Goal: Task Accomplishment & Management: Manage account settings

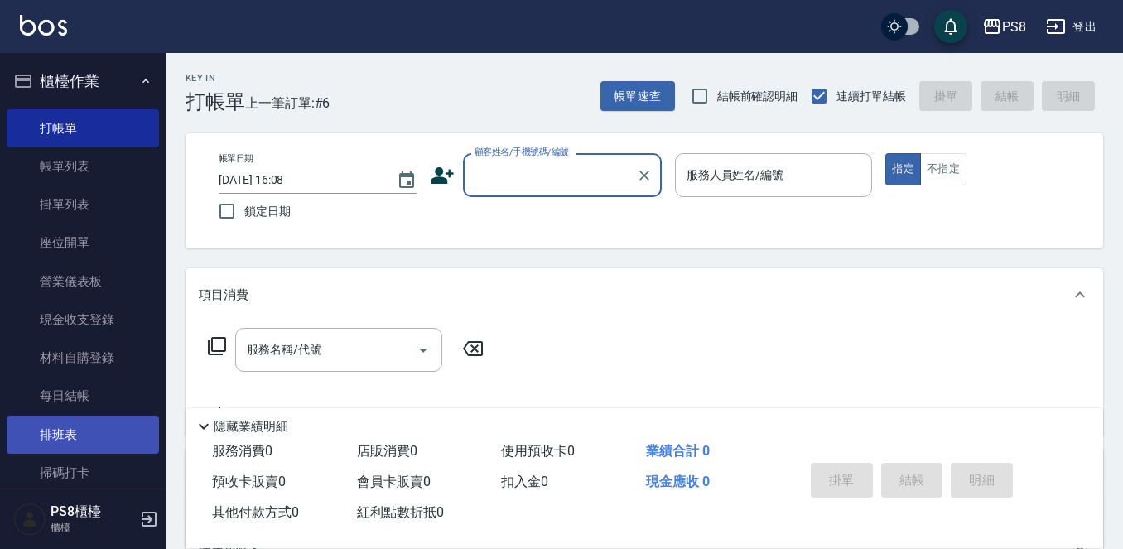
click at [82, 424] on link "排班表" at bounding box center [83, 435] width 152 height 38
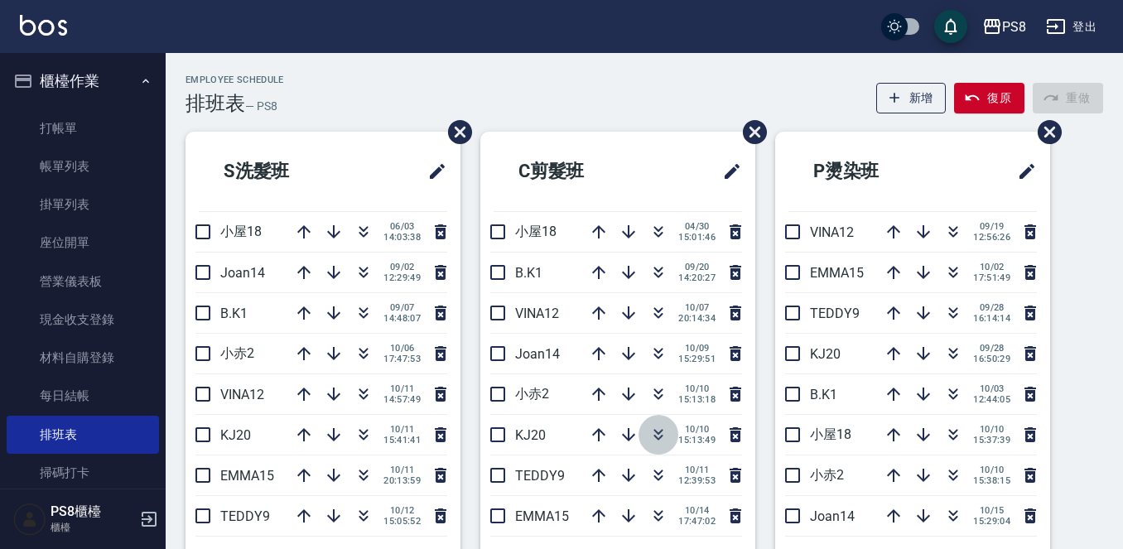
click at [659, 431] on icon "button" at bounding box center [659, 435] width 20 height 20
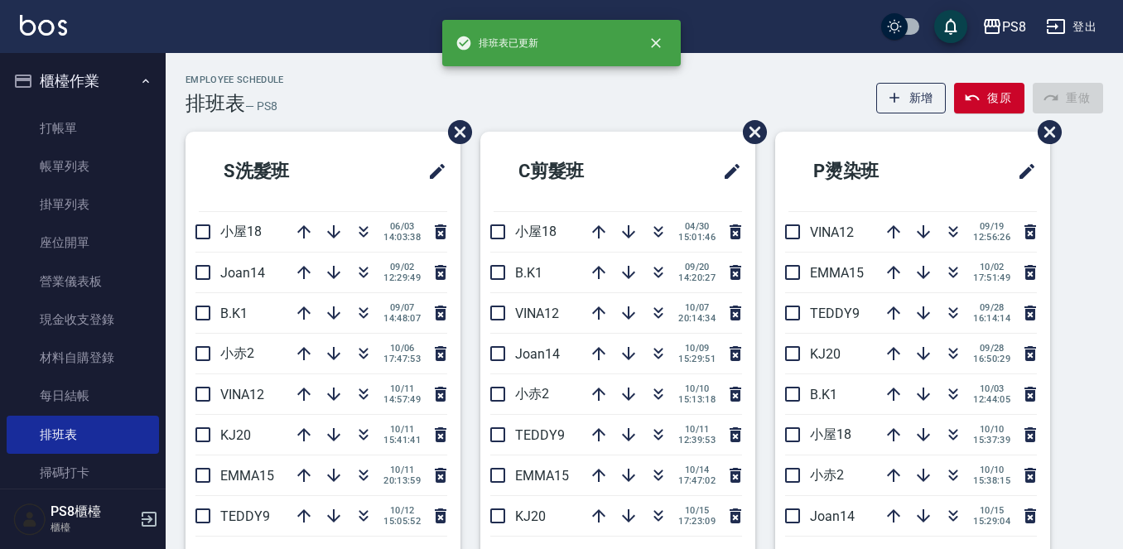
click at [126, 75] on button "櫃檯作業" at bounding box center [83, 81] width 152 height 43
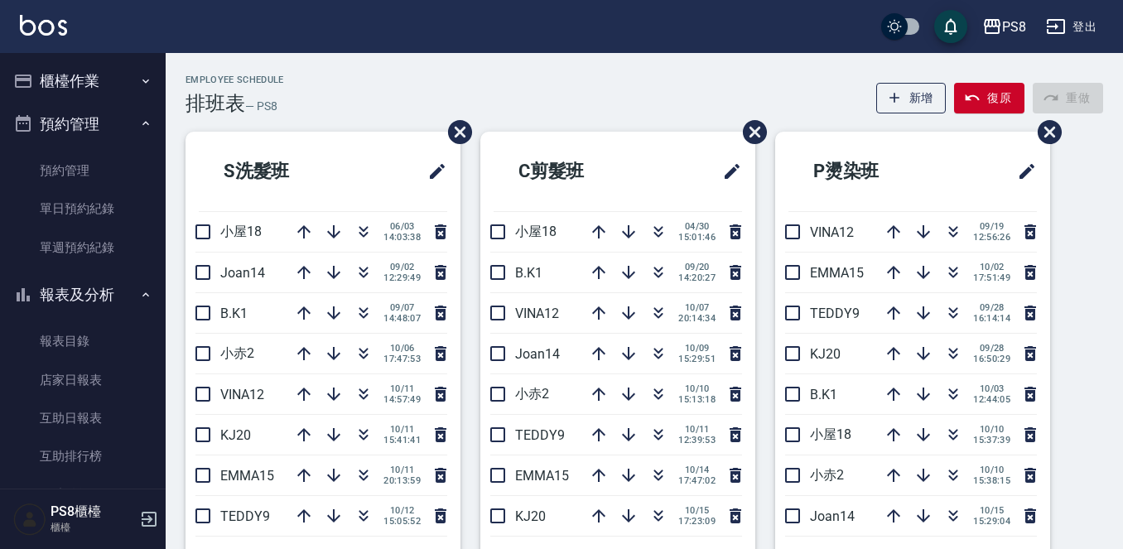
click at [128, 117] on button "預約管理" at bounding box center [83, 124] width 152 height 43
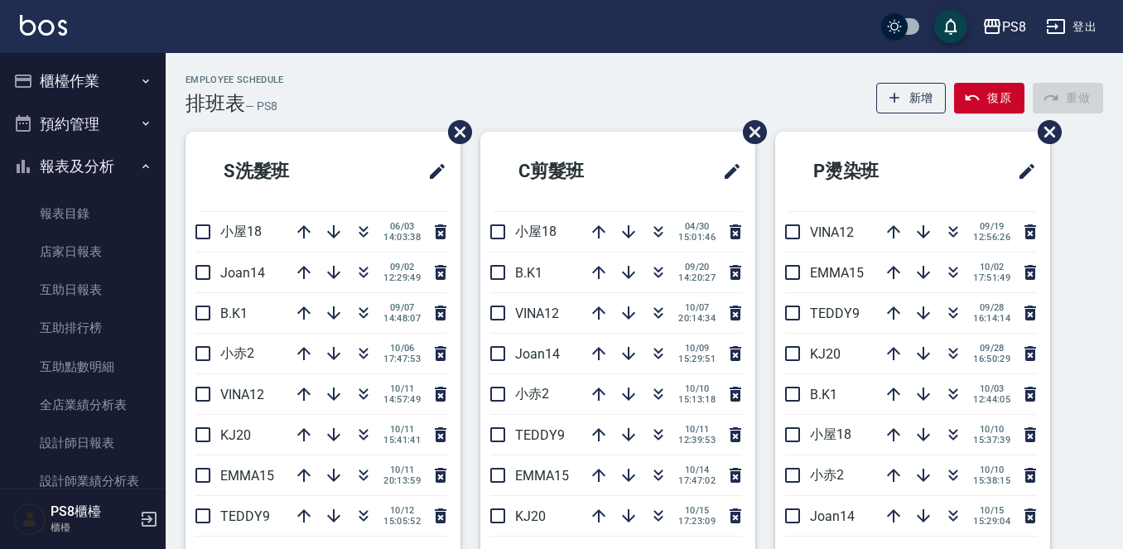
click at [128, 154] on button "報表及分析" at bounding box center [83, 166] width 152 height 43
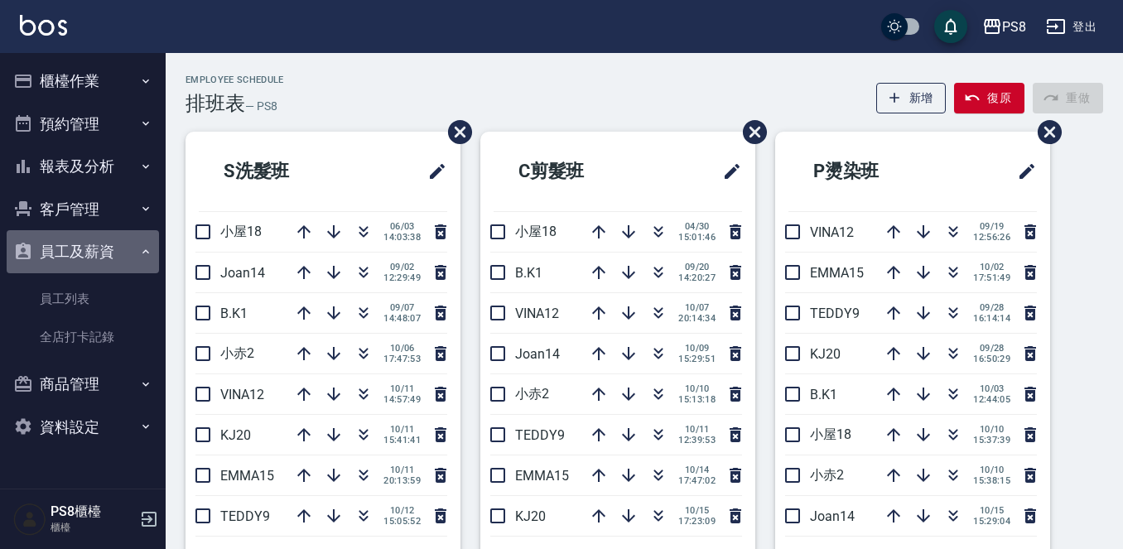
click at [104, 251] on button "員工及薪資" at bounding box center [83, 251] width 152 height 43
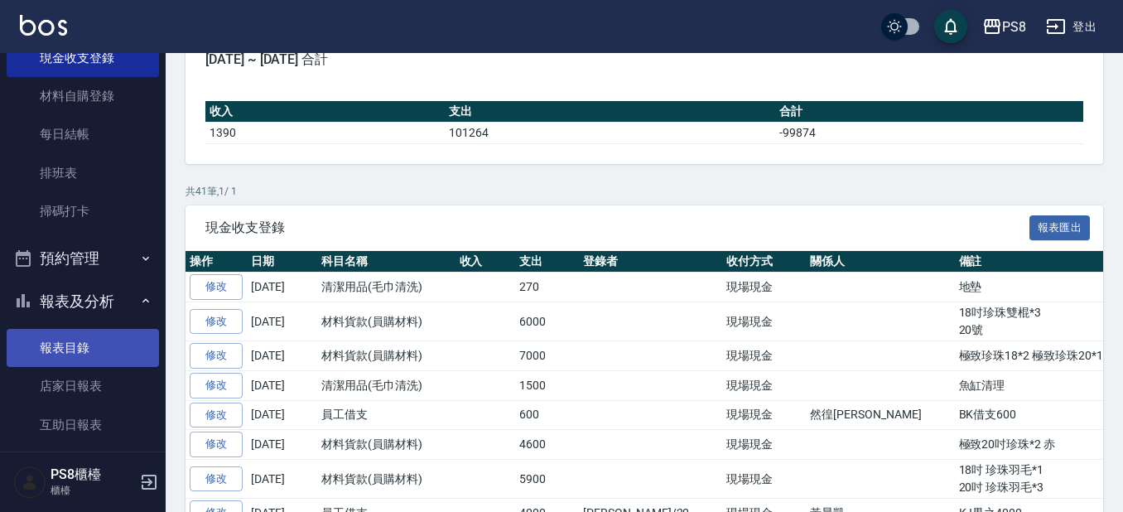
scroll to position [248, 0]
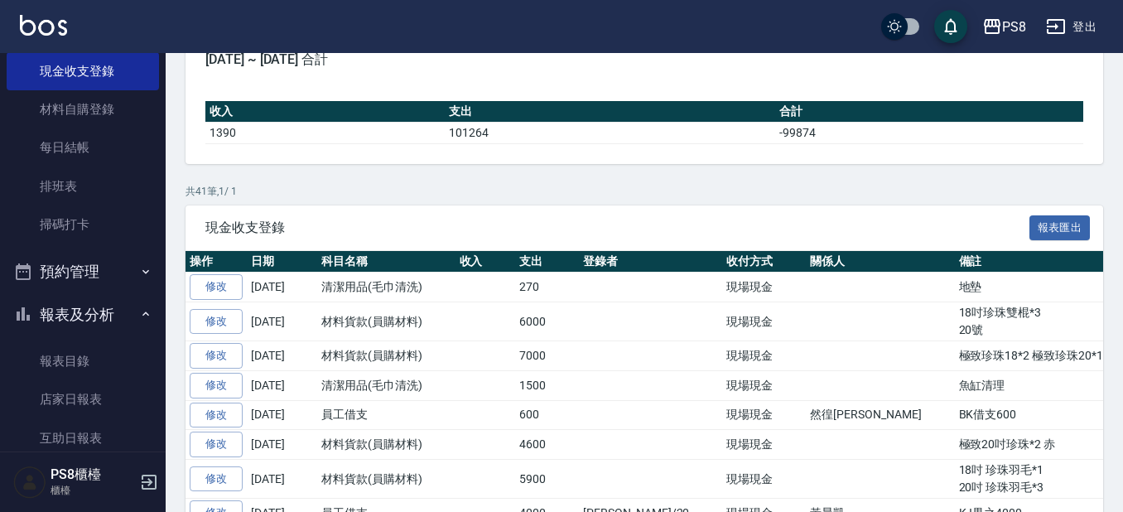
click at [88, 313] on button "報表及分析" at bounding box center [83, 314] width 152 height 43
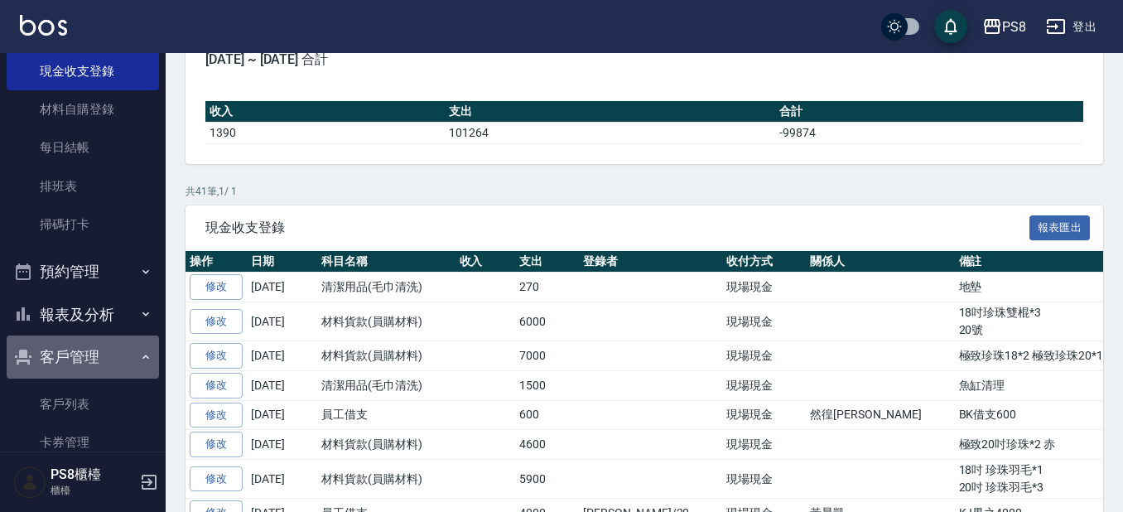
click at [118, 358] on button "客戶管理" at bounding box center [83, 356] width 152 height 43
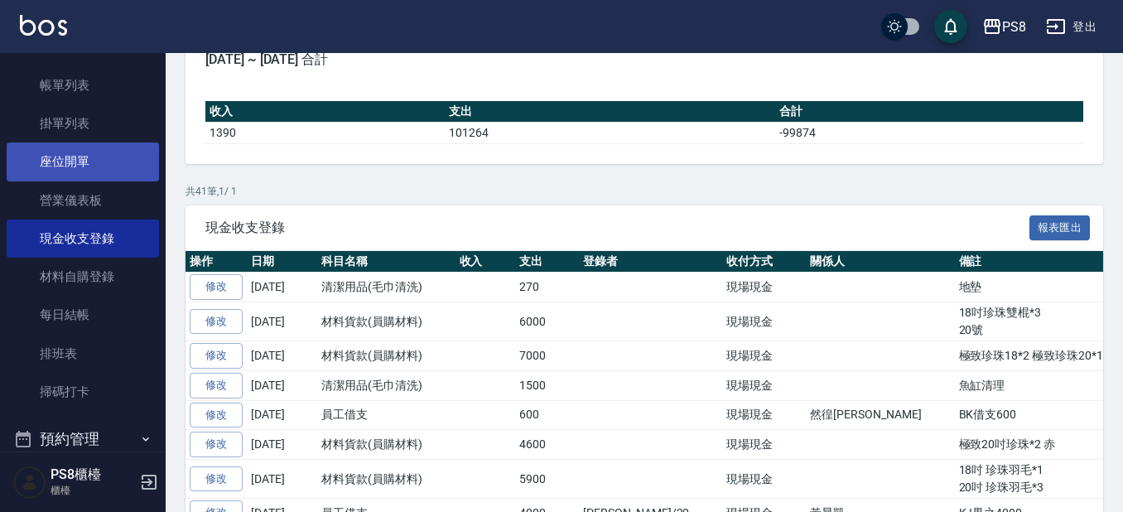
scroll to position [0, 0]
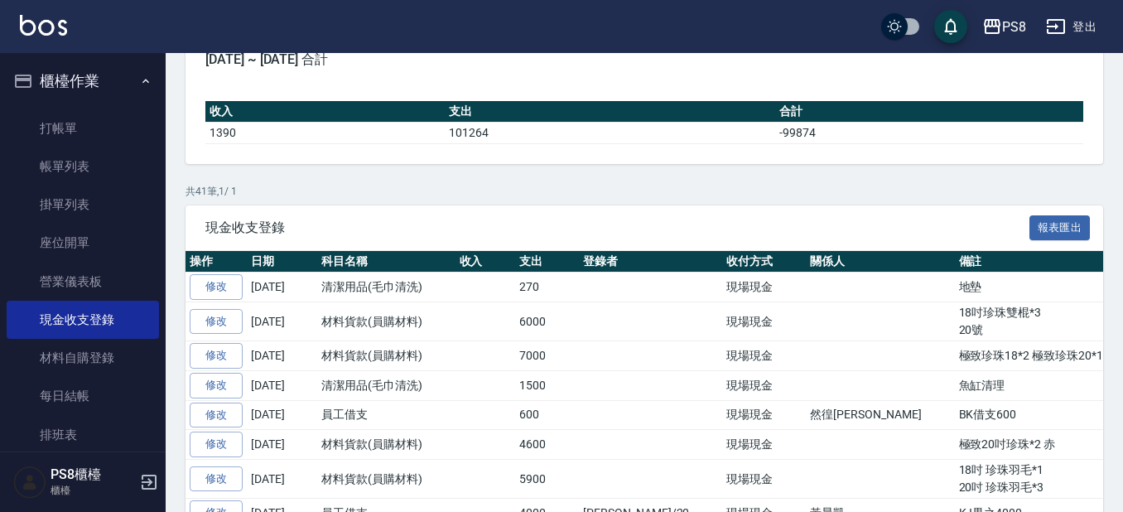
click at [116, 82] on button "櫃檯作業" at bounding box center [83, 81] width 152 height 43
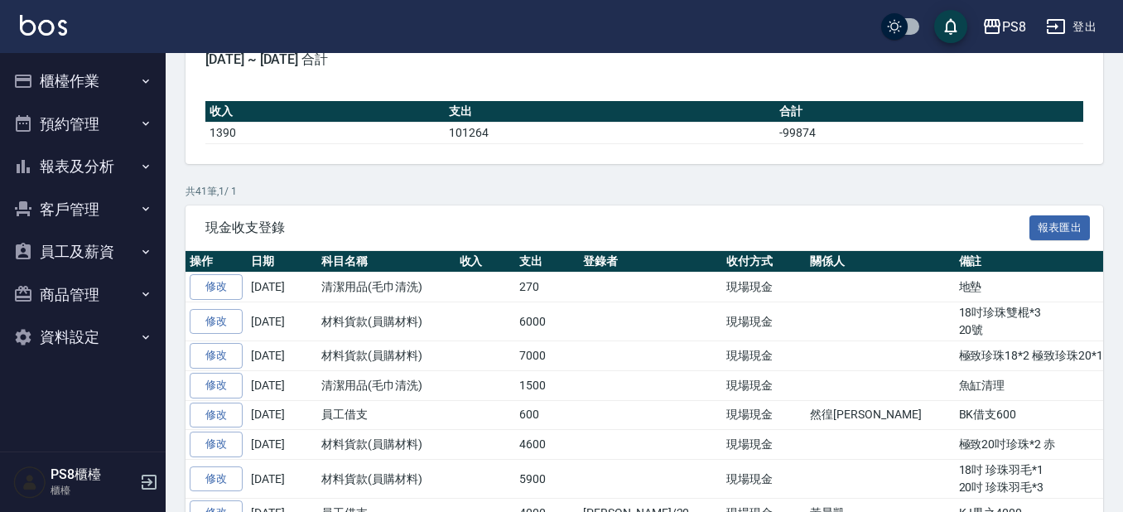
click at [116, 74] on button "櫃檯作業" at bounding box center [83, 81] width 152 height 43
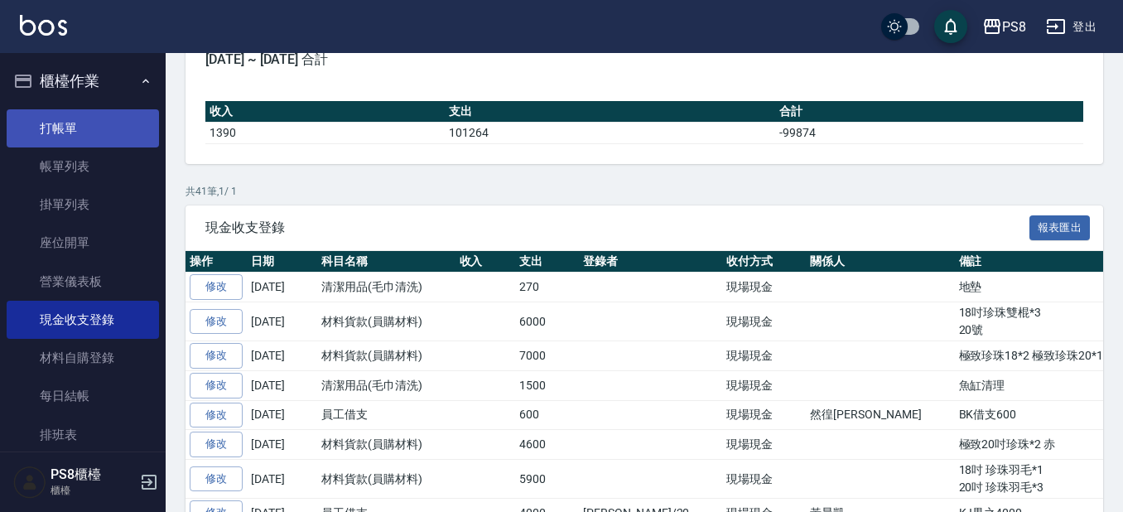
click at [109, 123] on link "打帳單" at bounding box center [83, 128] width 152 height 38
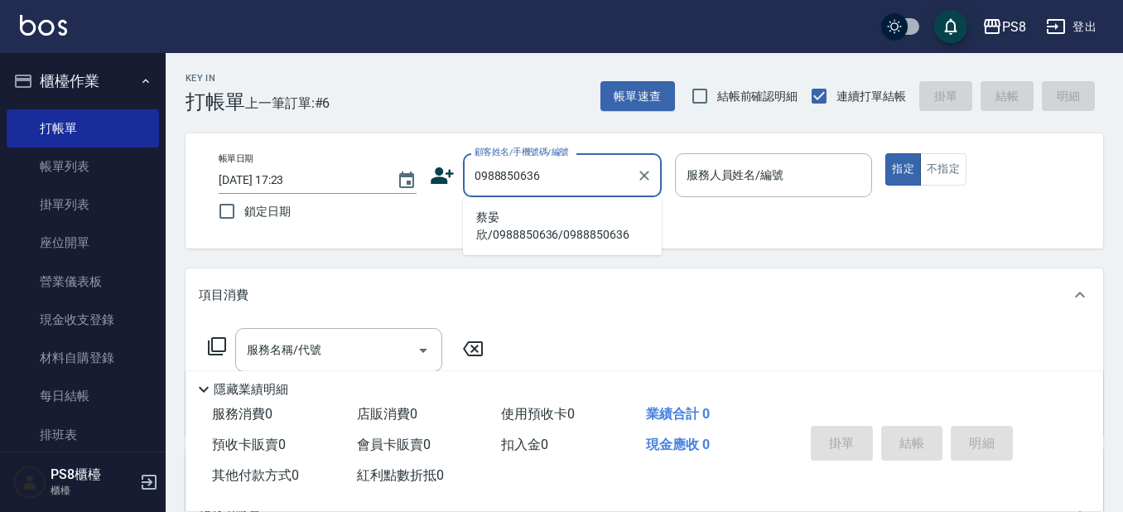
click at [489, 220] on li "蔡晏欣/0988850636/0988850636" at bounding box center [562, 226] width 199 height 45
type input "蔡晏欣/0988850636/0988850636"
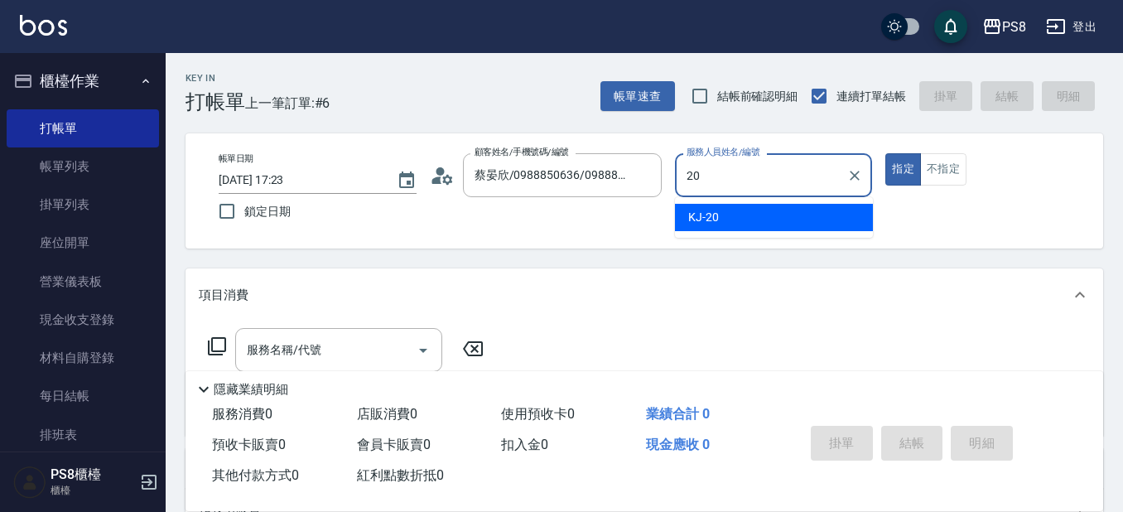
type input "KJ-20"
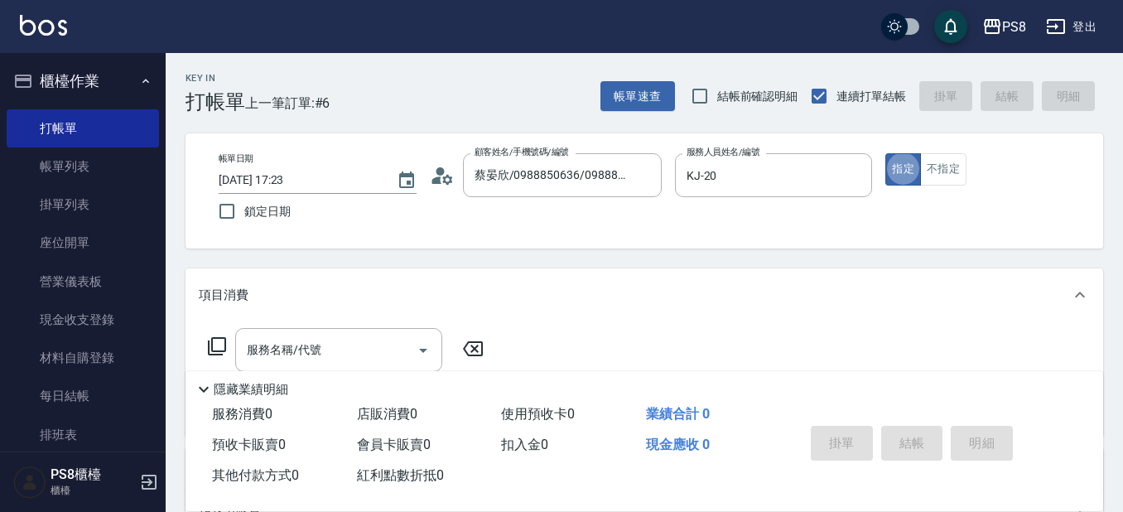
type button "true"
click at [639, 167] on icon "Clear" at bounding box center [644, 175] width 17 height 17
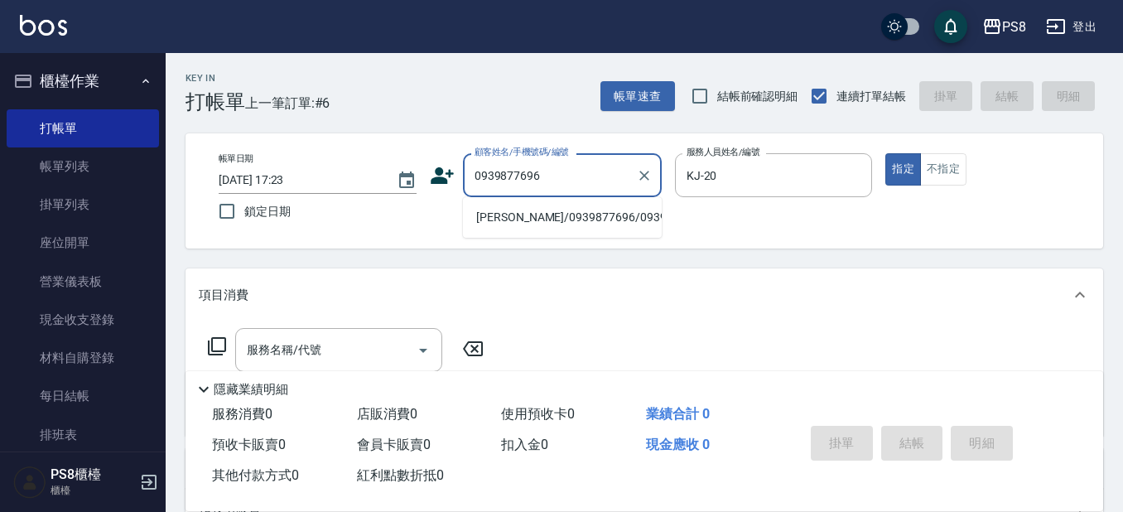
click at [616, 230] on li "饒文卿/0939877696/0939877696" at bounding box center [562, 217] width 199 height 27
type input "饒文卿/0939877696/0939877696"
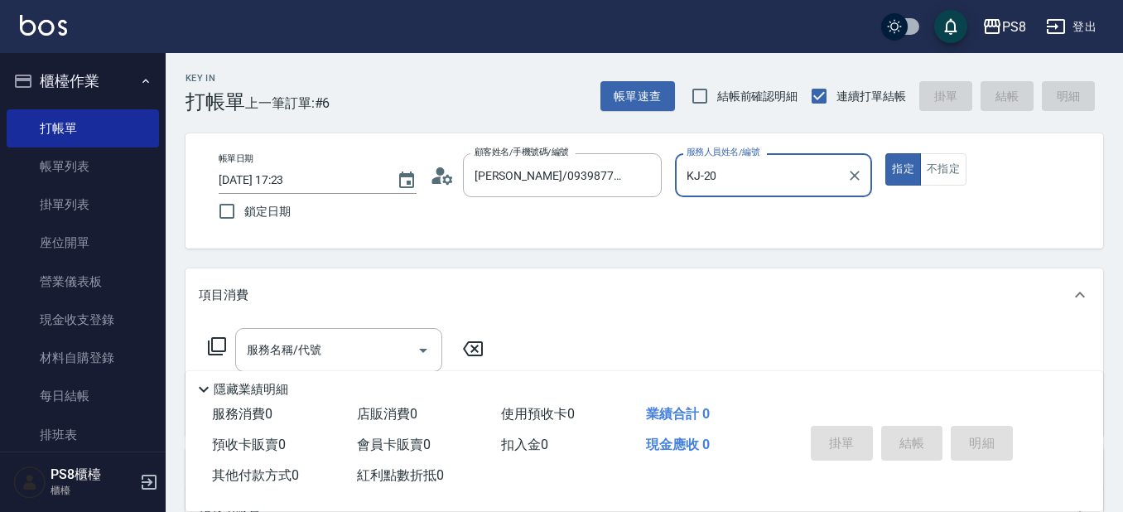
type input "EMMA-15"
click at [885, 153] on button "指定" at bounding box center [903, 169] width 36 height 32
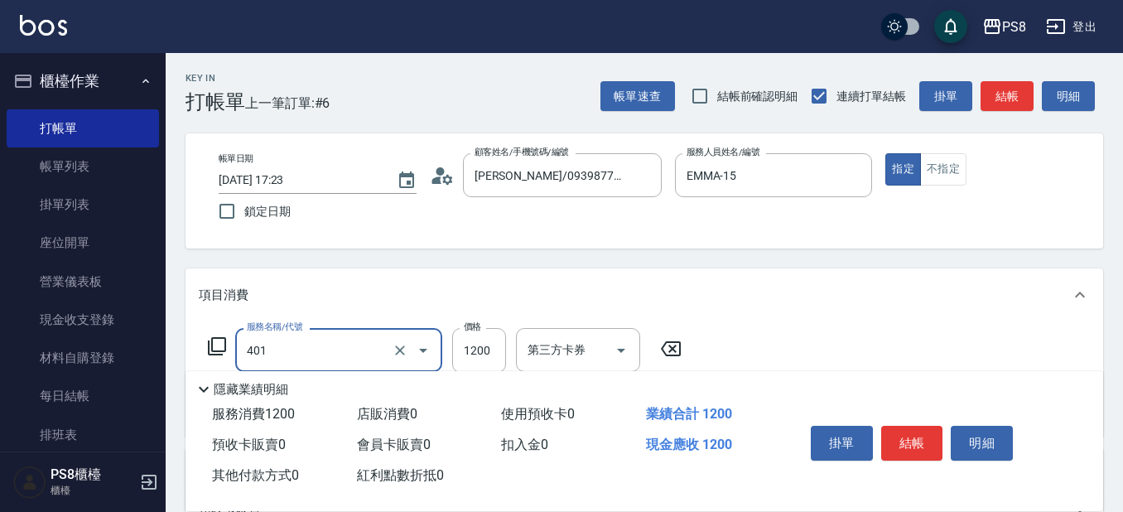
type input "基本染髮(401)"
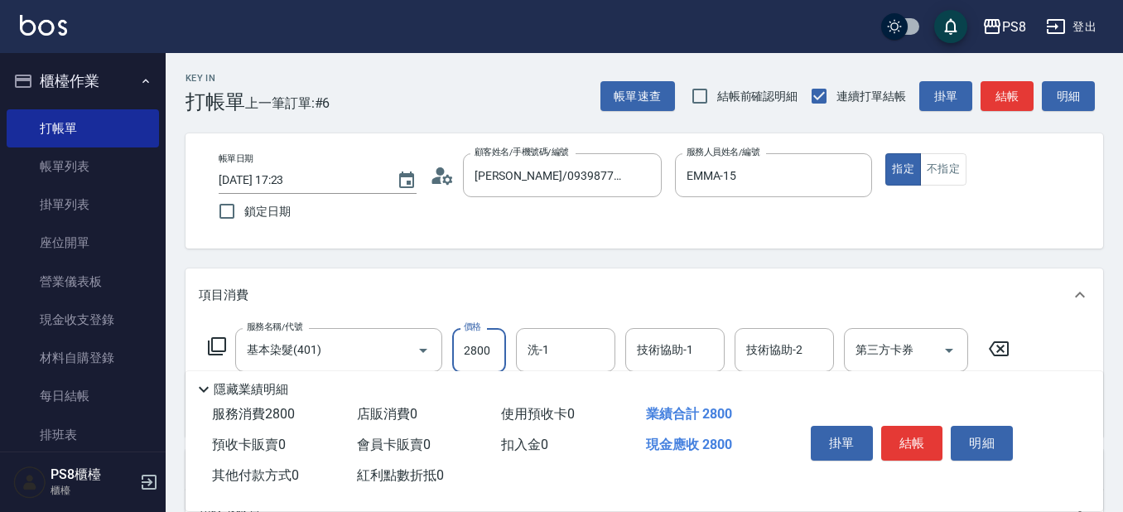
type input "2800"
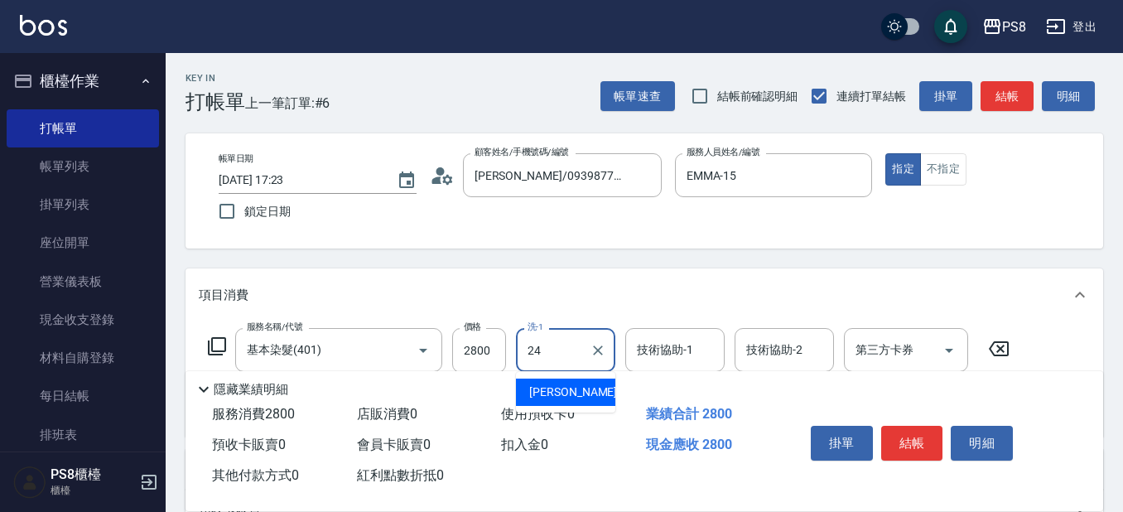
type input "婷婷-24"
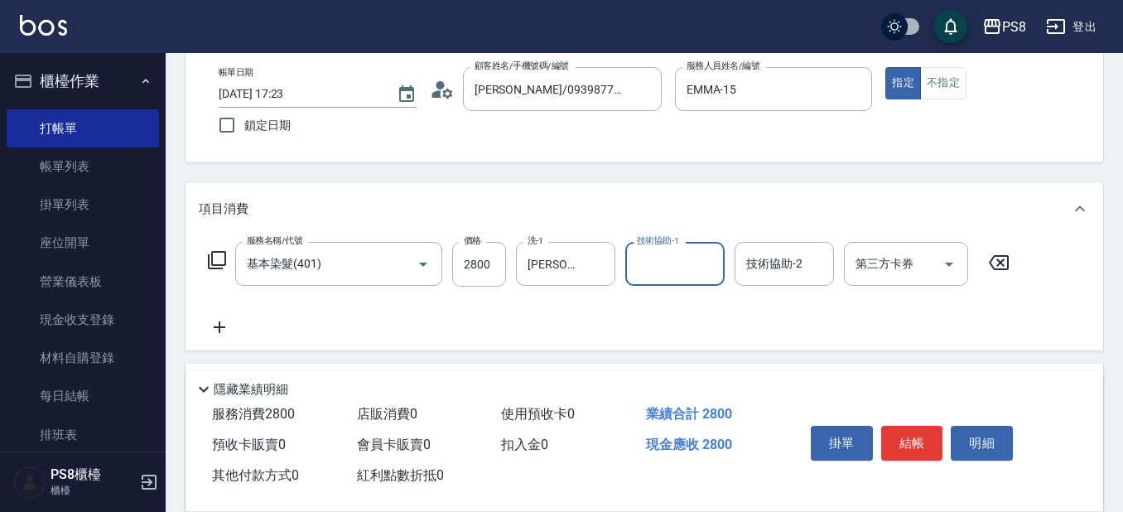
scroll to position [166, 0]
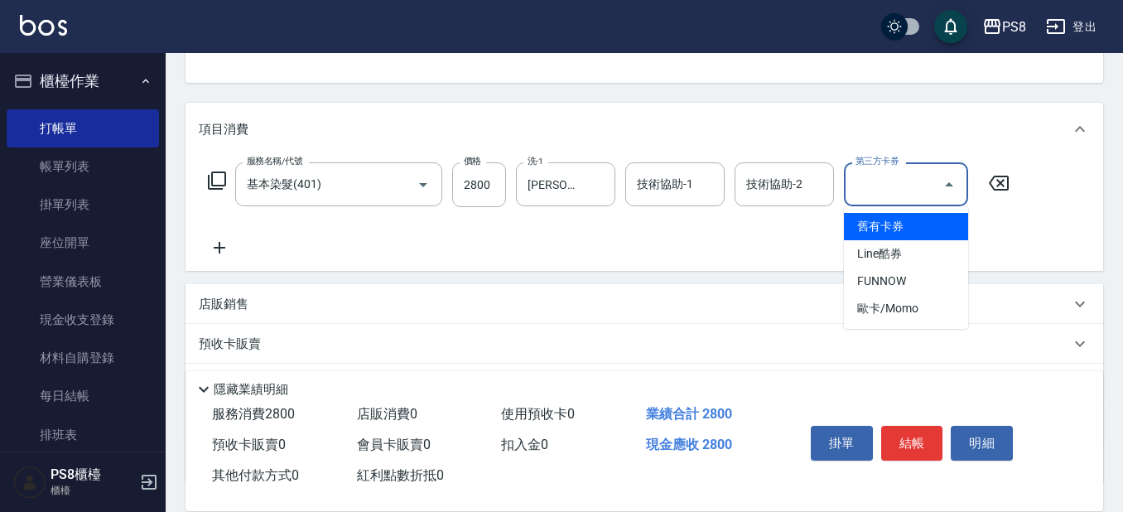
type input "舊有卡券"
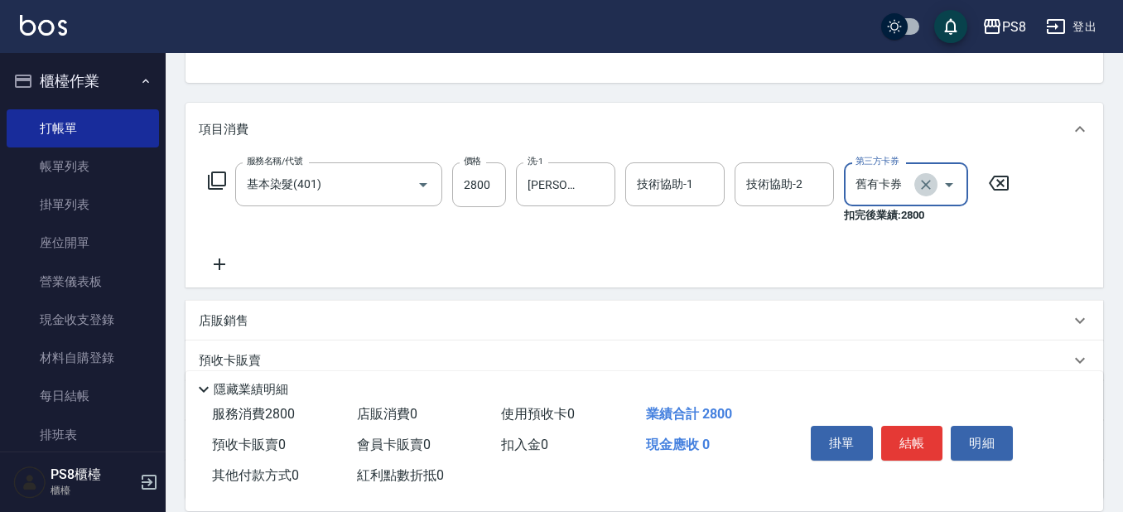
click at [922, 190] on icon "Clear" at bounding box center [926, 184] width 17 height 17
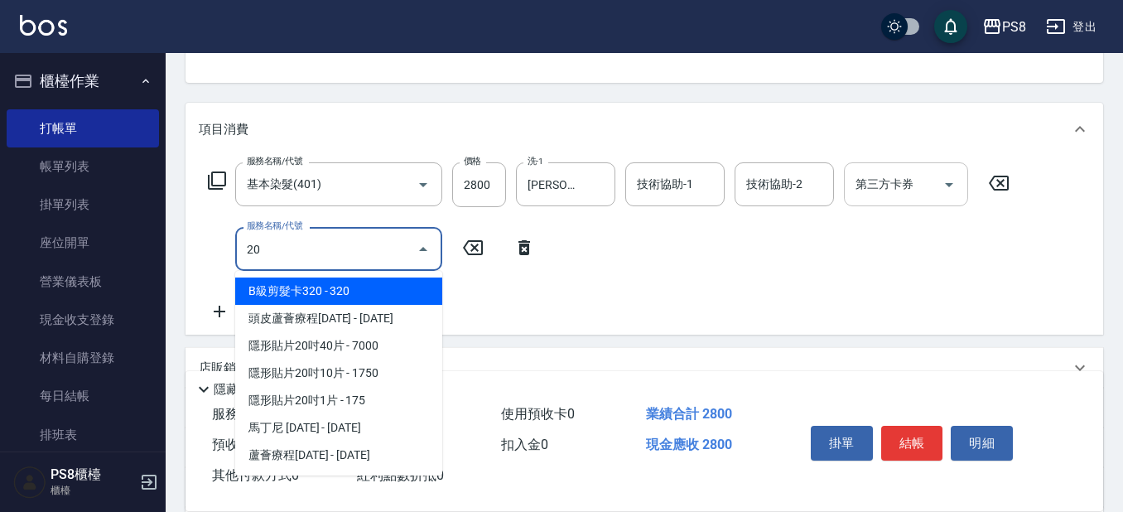
type input "2"
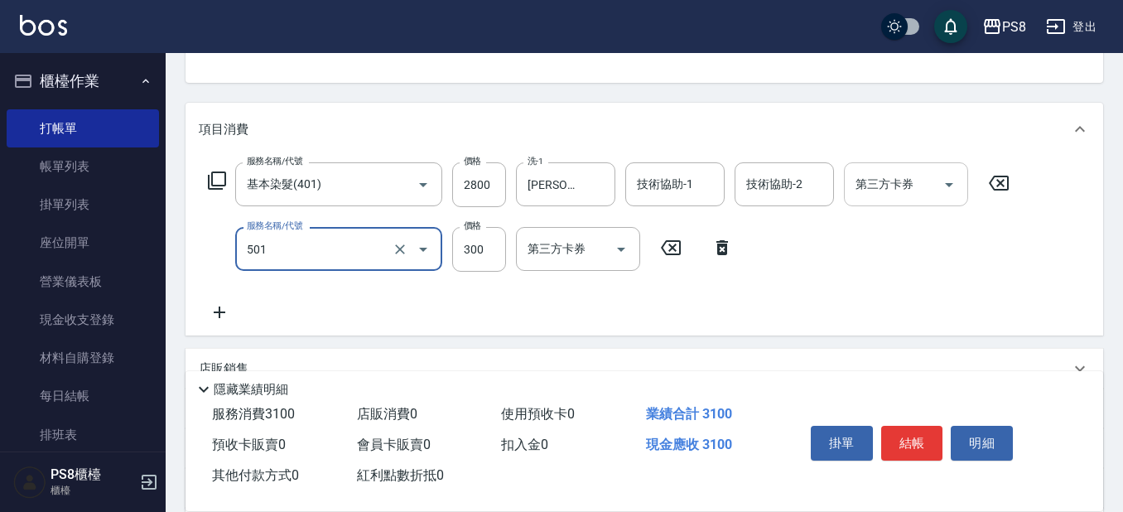
type input "自備護髮(501)"
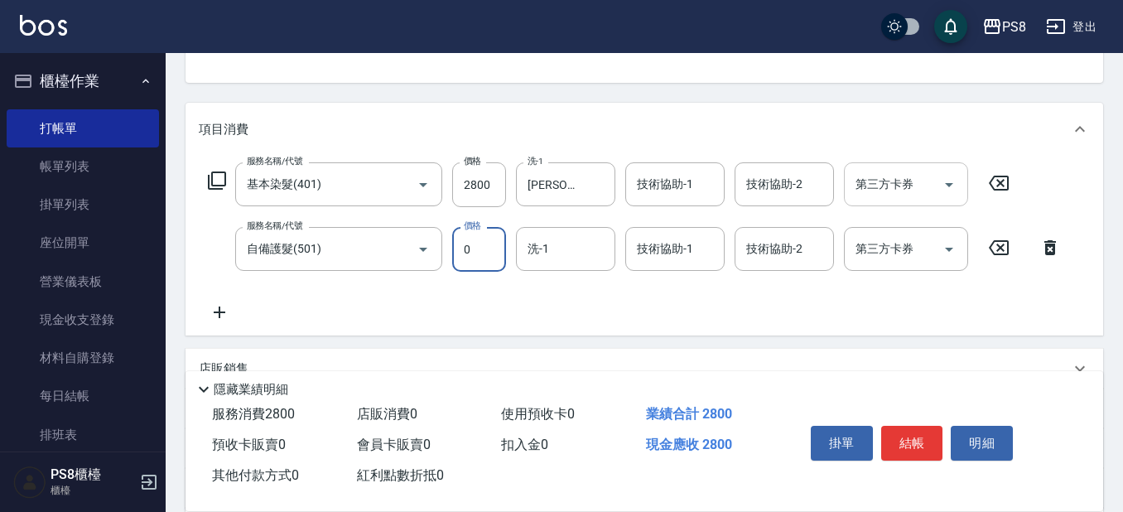
type input "0"
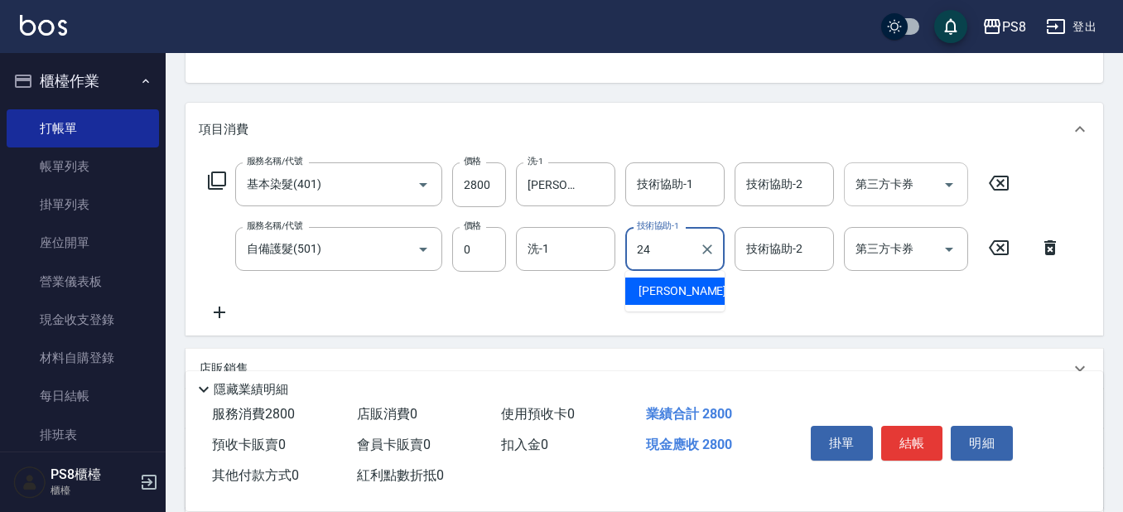
type input "婷婷-24"
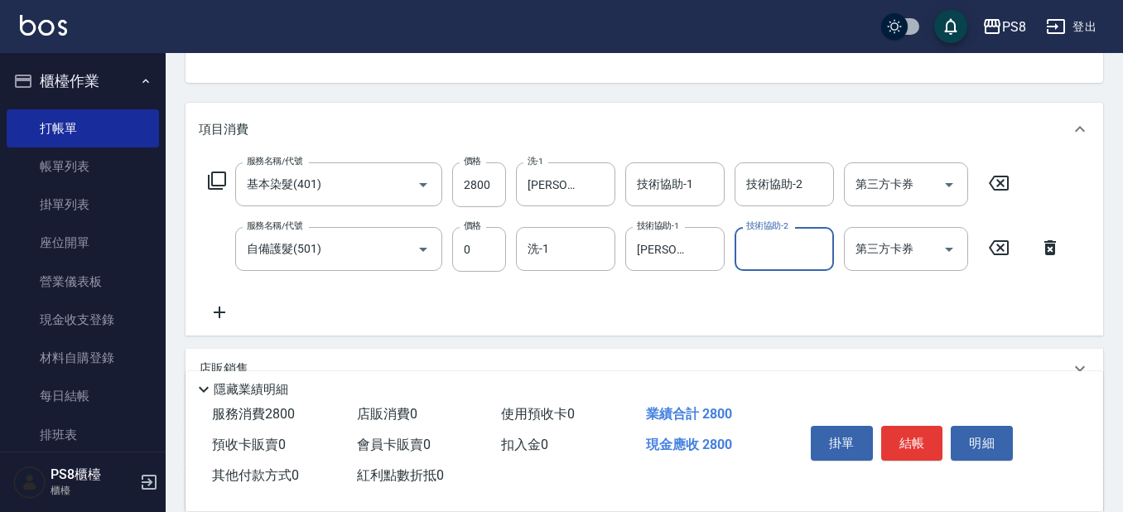
drag, startPoint x: 593, startPoint y: 187, endPoint x: 581, endPoint y: 215, distance: 29.7
click at [594, 187] on icon "Clear" at bounding box center [598, 184] width 17 height 17
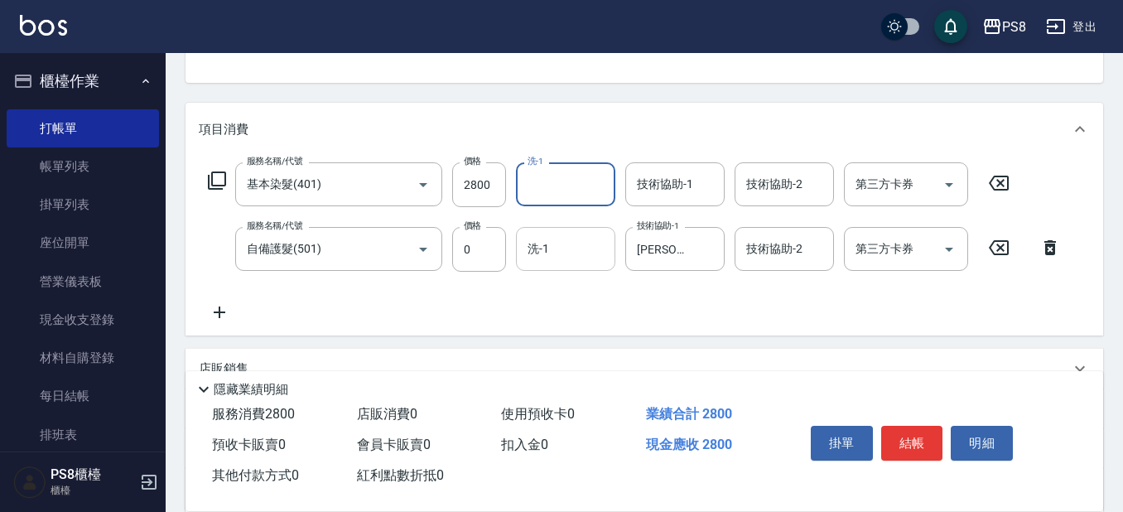
click at [578, 246] on input "洗-1" at bounding box center [565, 248] width 84 height 29
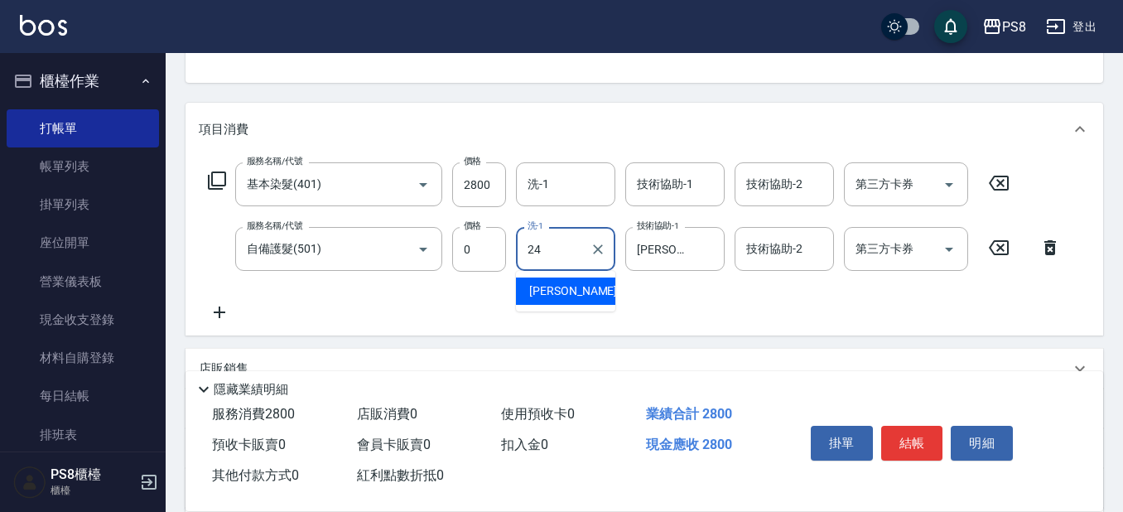
type input "婷婷-24"
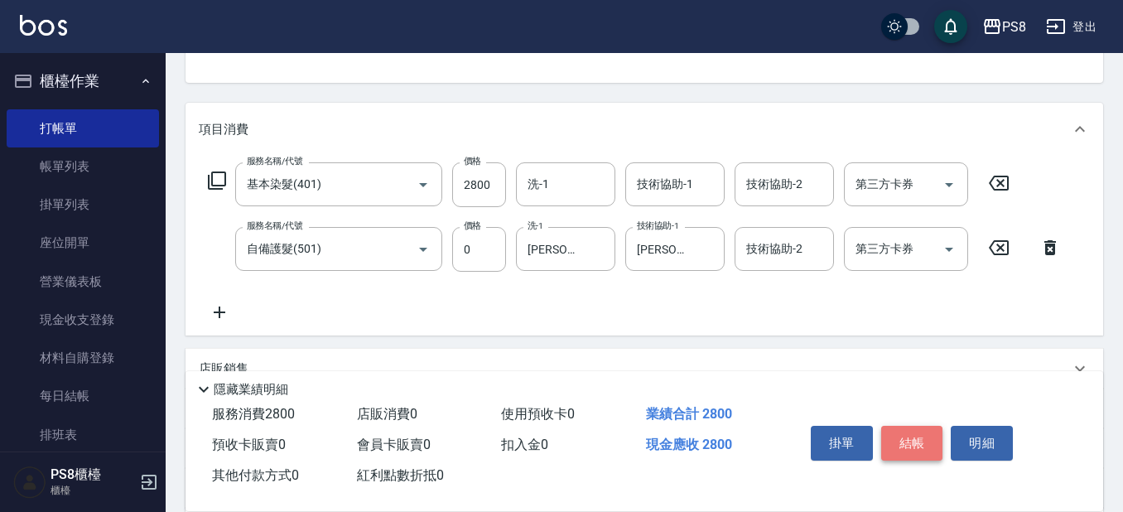
click at [901, 426] on button "結帳" at bounding box center [912, 443] width 62 height 35
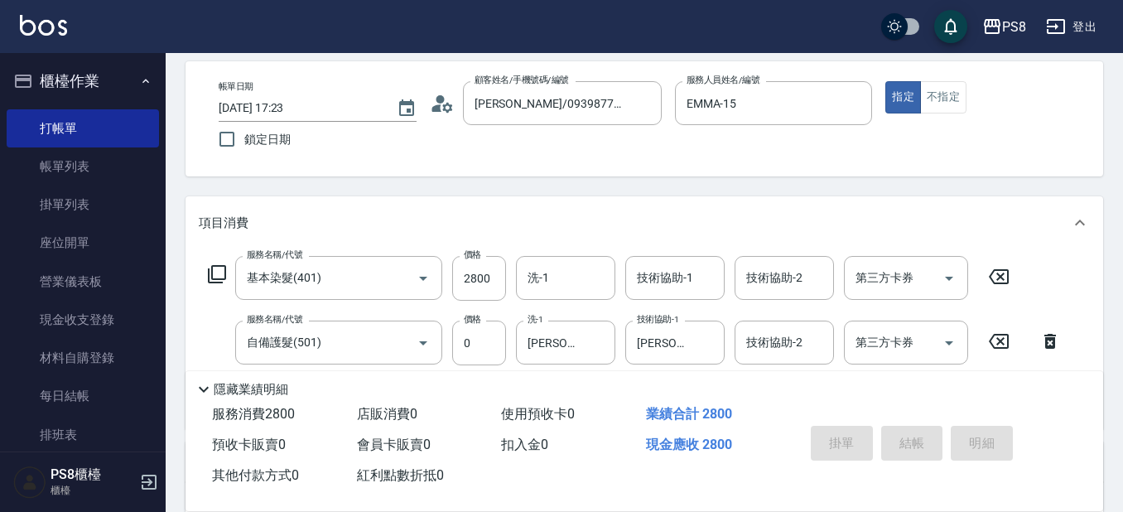
scroll to position [0, 0]
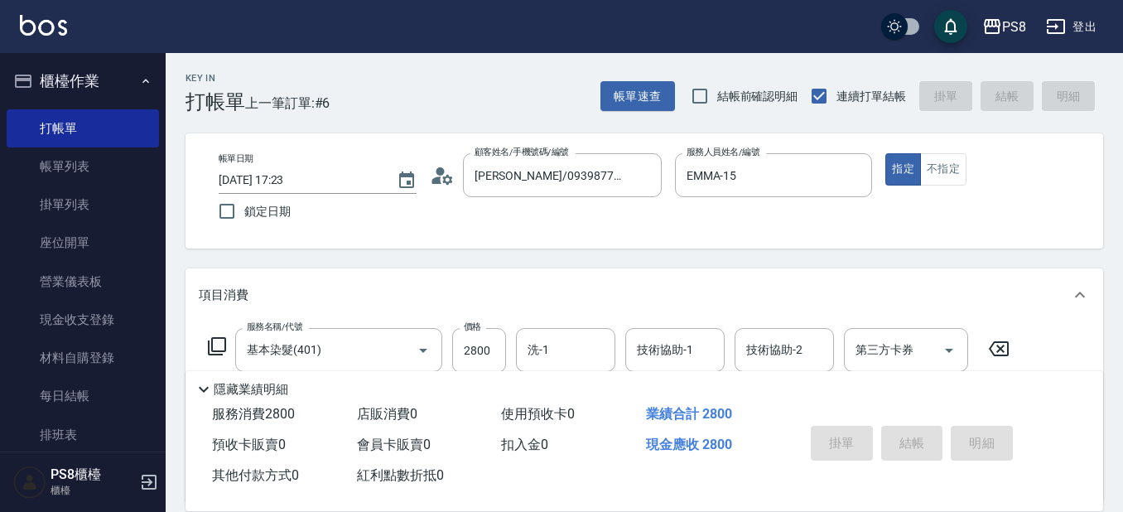
type input "2025/10/15 17:24"
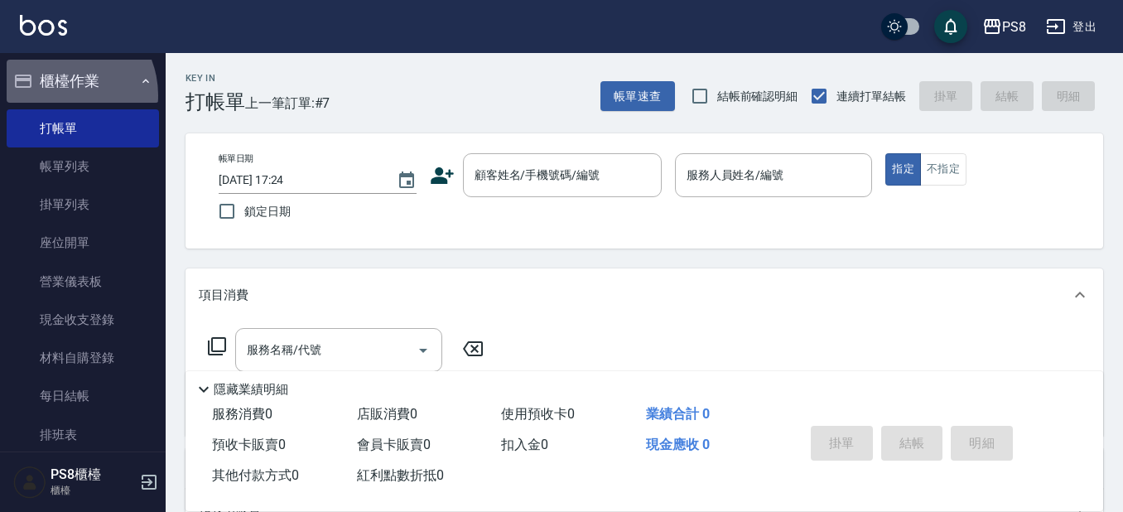
click at [59, 95] on button "櫃檯作業" at bounding box center [83, 81] width 152 height 43
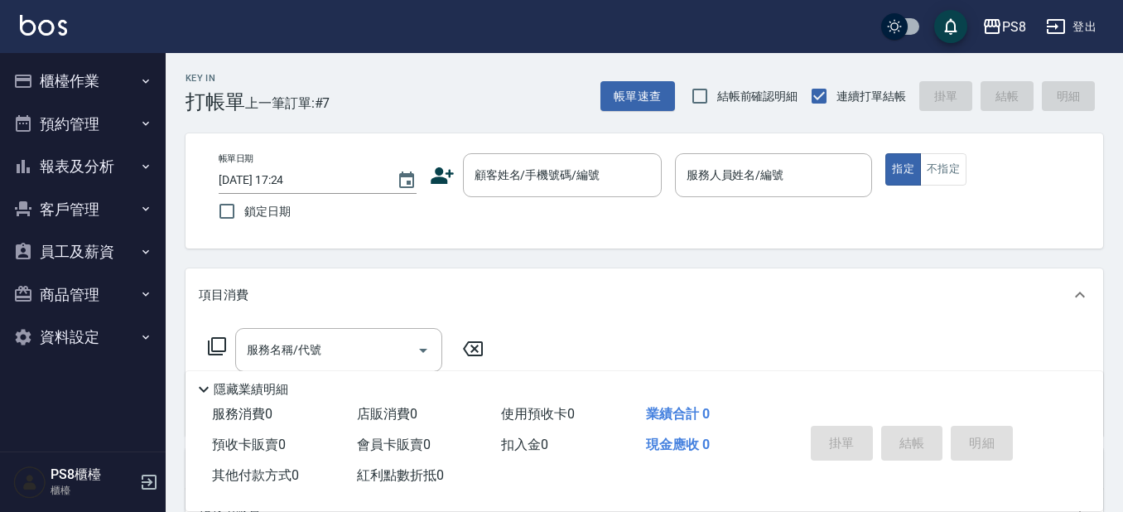
click at [74, 166] on button "報表及分析" at bounding box center [83, 166] width 152 height 43
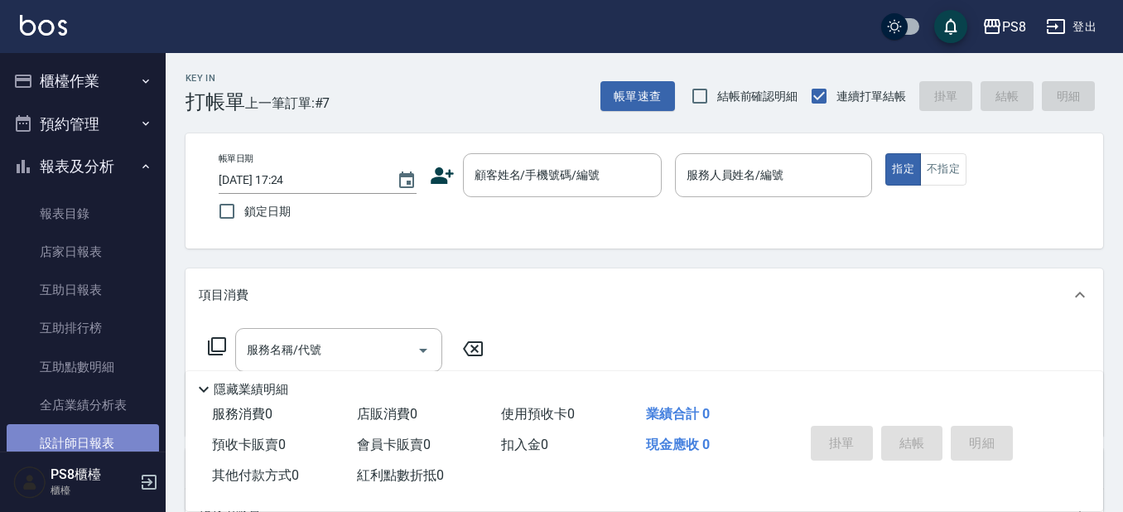
click at [126, 441] on link "設計師日報表" at bounding box center [83, 443] width 152 height 38
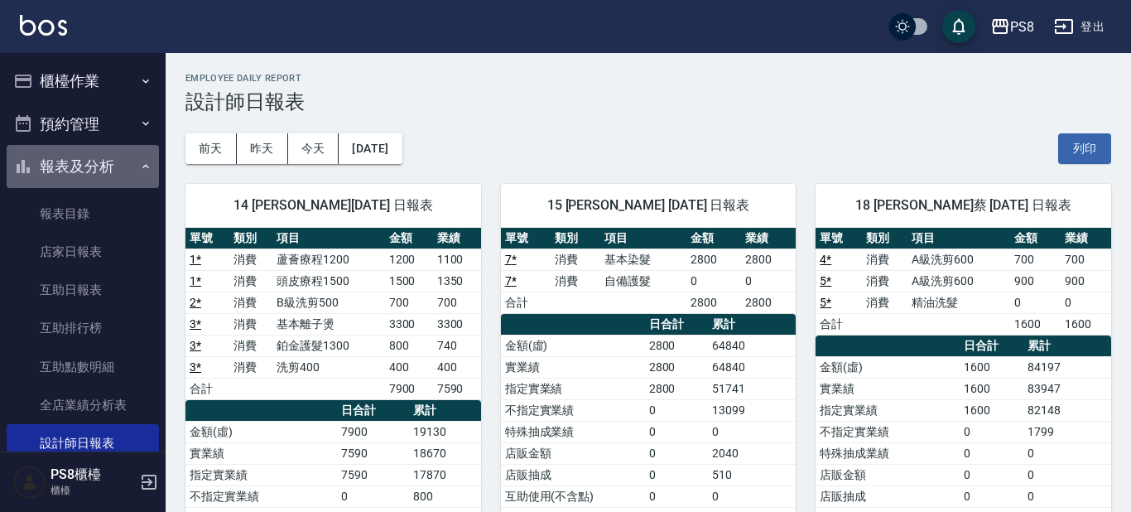
click at [128, 172] on button "報表及分析" at bounding box center [83, 166] width 152 height 43
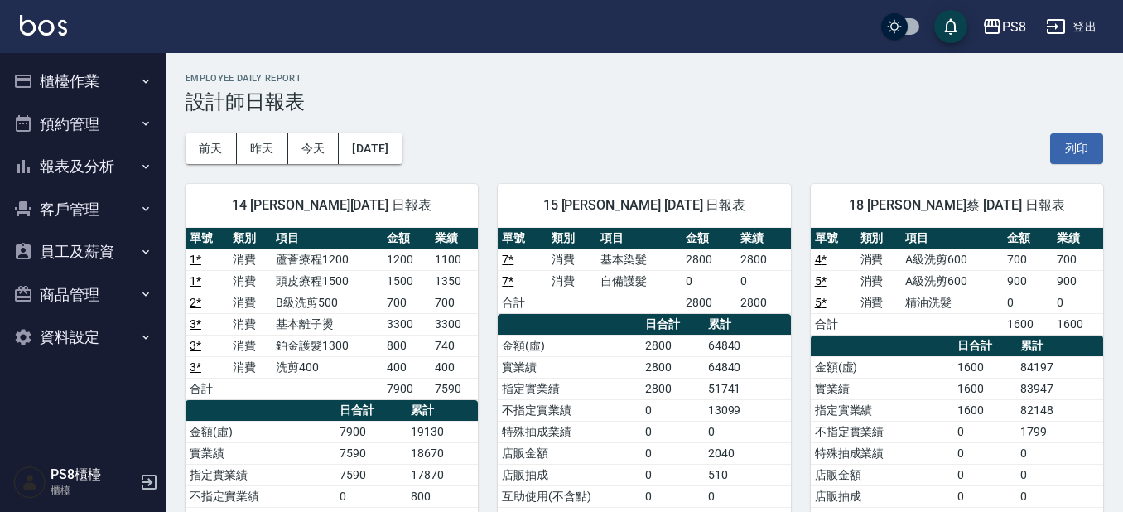
drag, startPoint x: 1096, startPoint y: 64, endPoint x: 66, endPoint y: 158, distance: 1033.9
click at [66, 158] on button "報表及分析" at bounding box center [83, 166] width 152 height 43
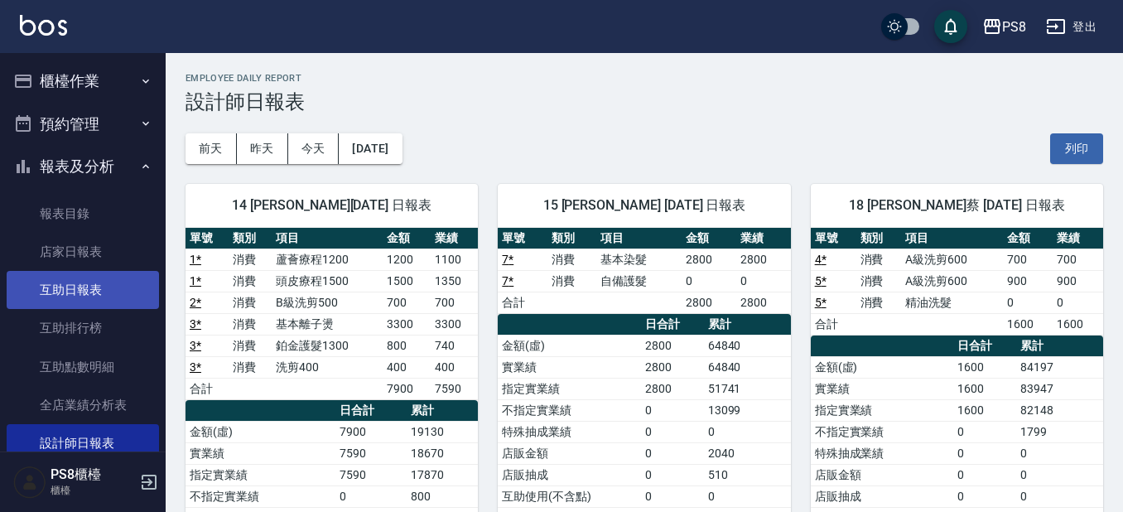
click at [93, 293] on link "互助日報表" at bounding box center [83, 290] width 152 height 38
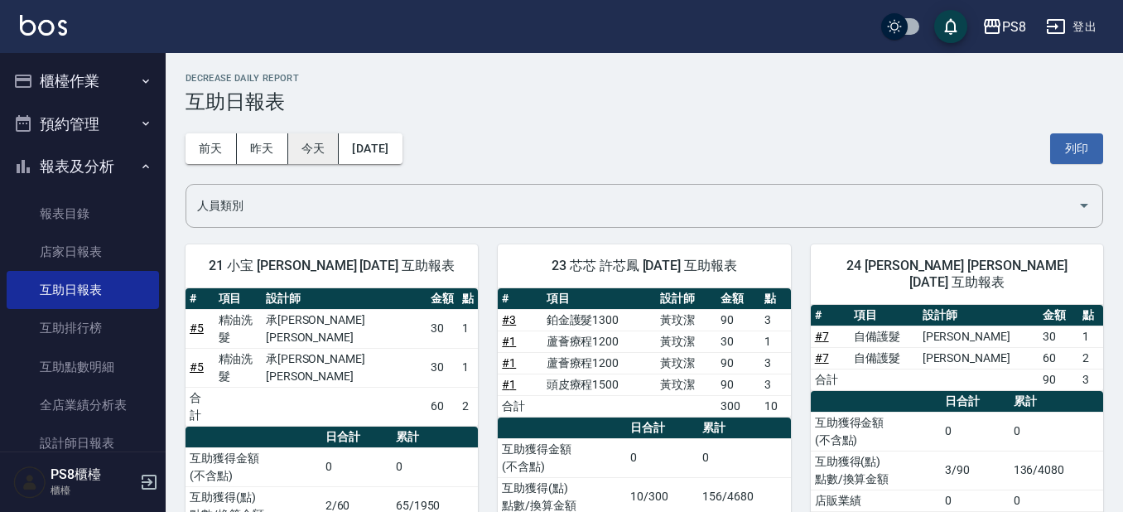
click at [319, 141] on button "今天" at bounding box center [313, 148] width 51 height 31
click at [276, 140] on button "昨天" at bounding box center [262, 148] width 51 height 31
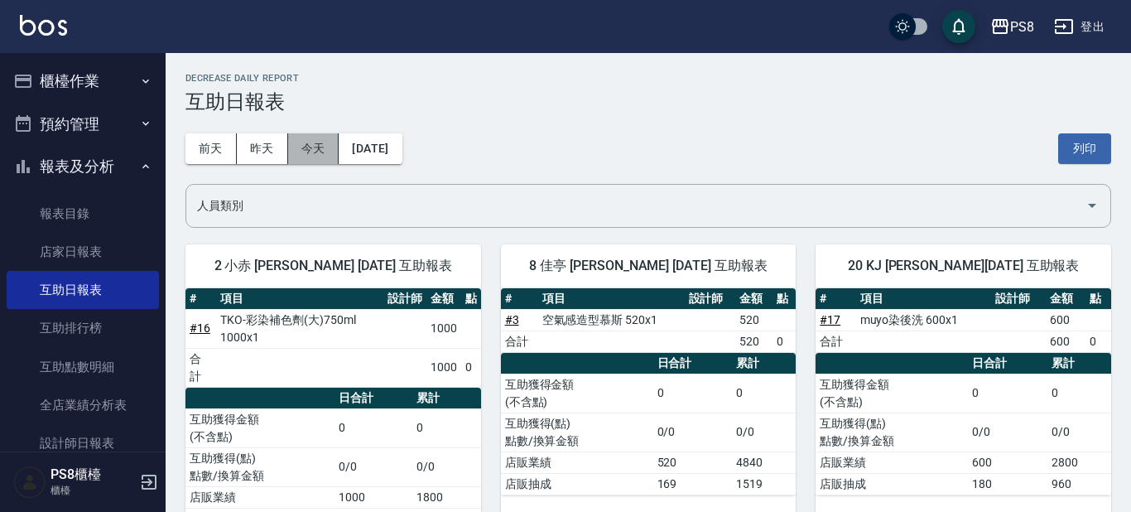
click at [315, 144] on button "今天" at bounding box center [313, 148] width 51 height 31
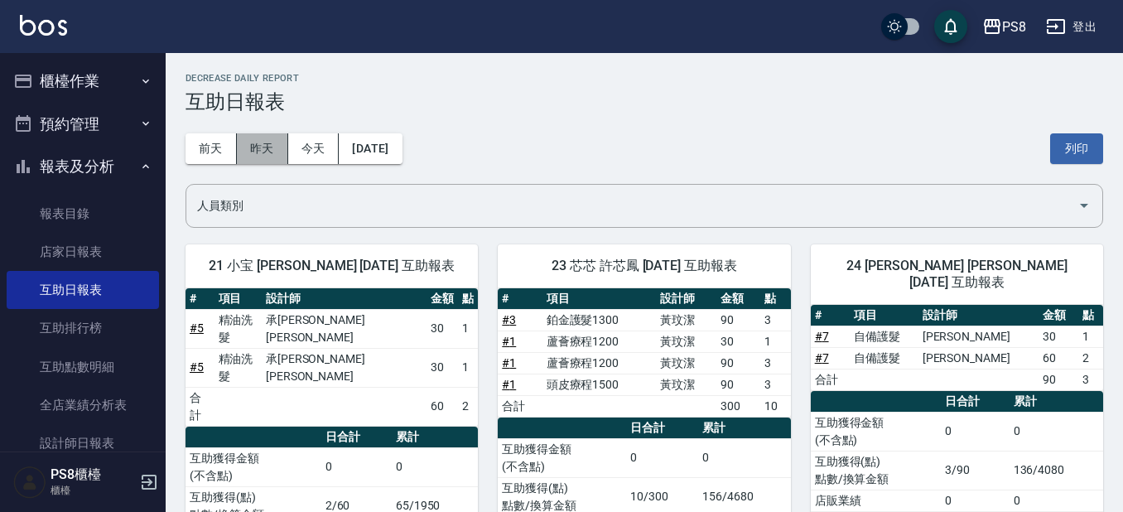
click at [267, 142] on button "昨天" at bounding box center [262, 148] width 51 height 31
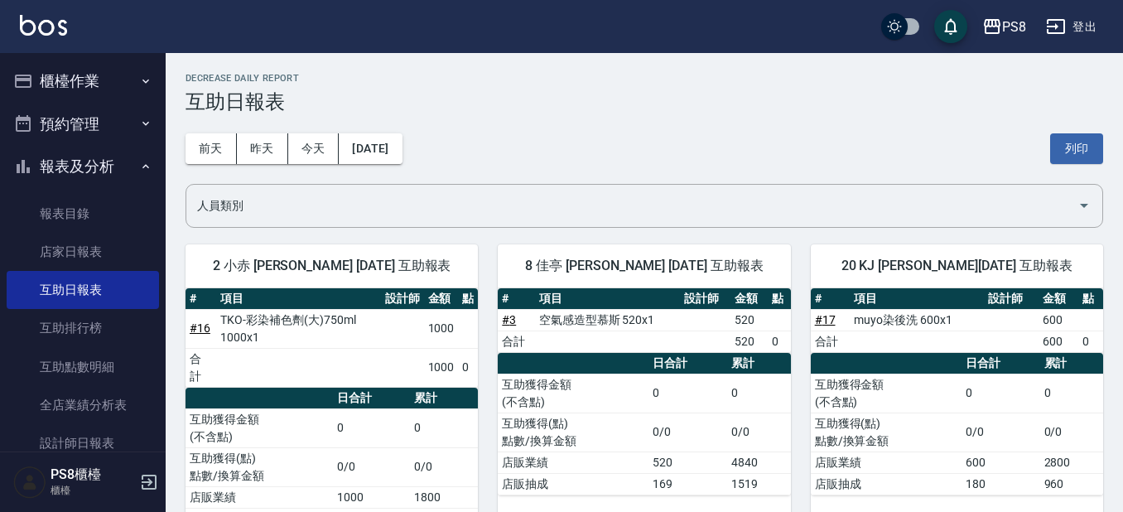
click at [139, 80] on icon "button" at bounding box center [145, 81] width 13 height 13
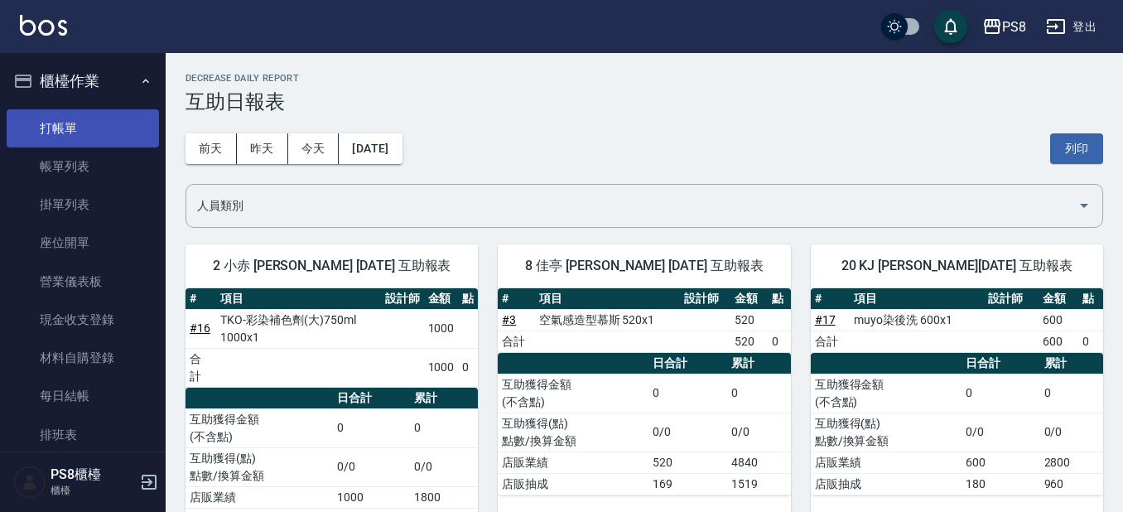
click at [107, 144] on link "打帳單" at bounding box center [83, 128] width 152 height 38
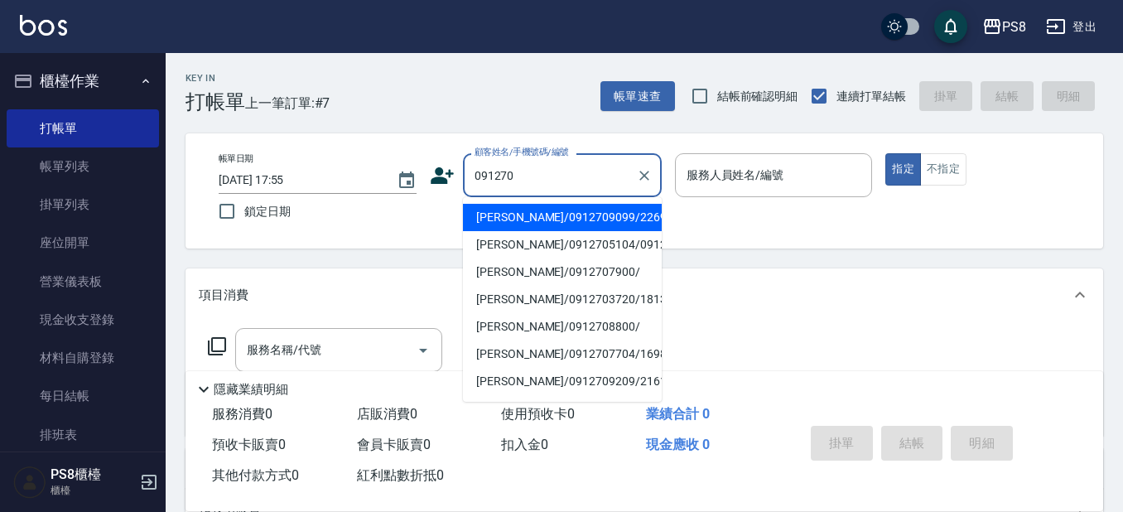
click at [601, 210] on li "王玉芬/0912709099/22695" at bounding box center [562, 217] width 199 height 27
type input "王玉芬/0912709099/22695"
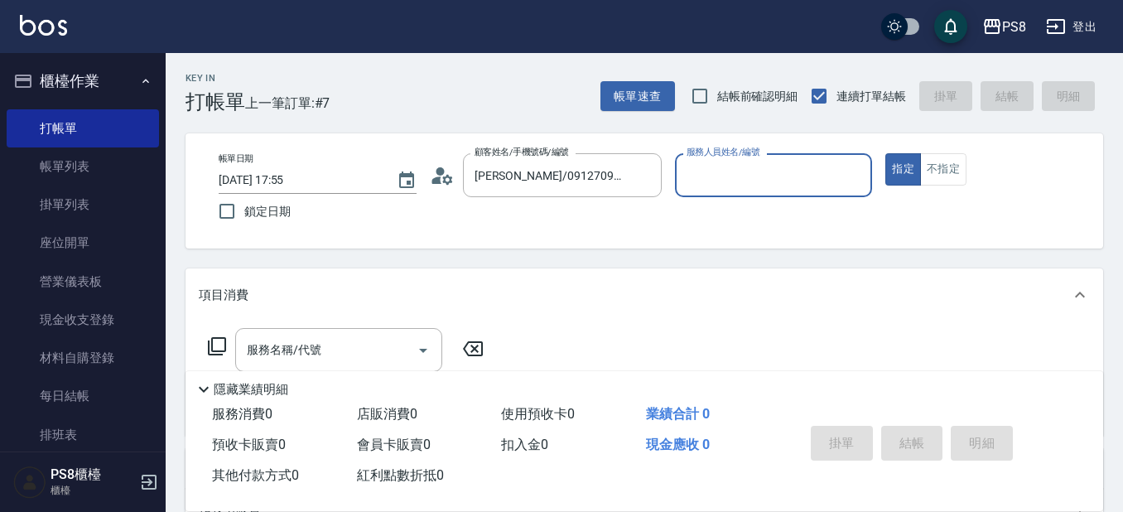
type input "小赤-2"
click at [270, 350] on div "服務名稱/代號 服務名稱/代號" at bounding box center [338, 350] width 207 height 44
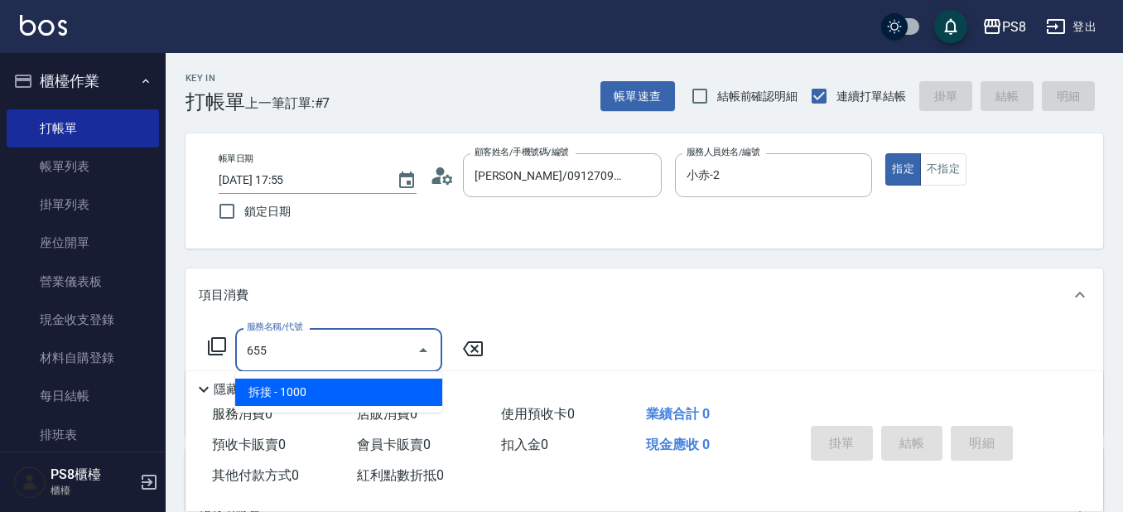
type input "拆接(655)"
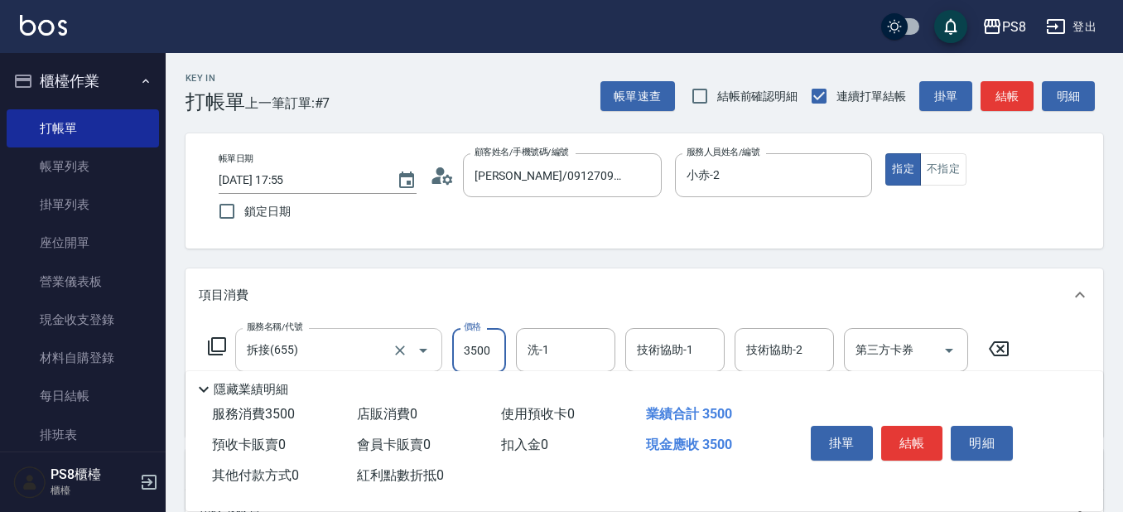
type input "3500"
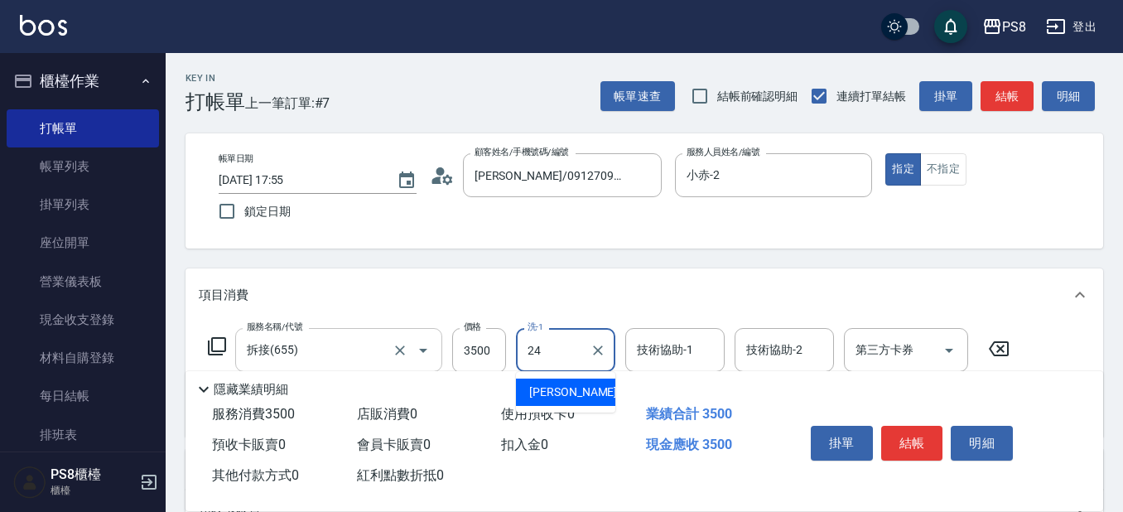
type input "婷婷-24"
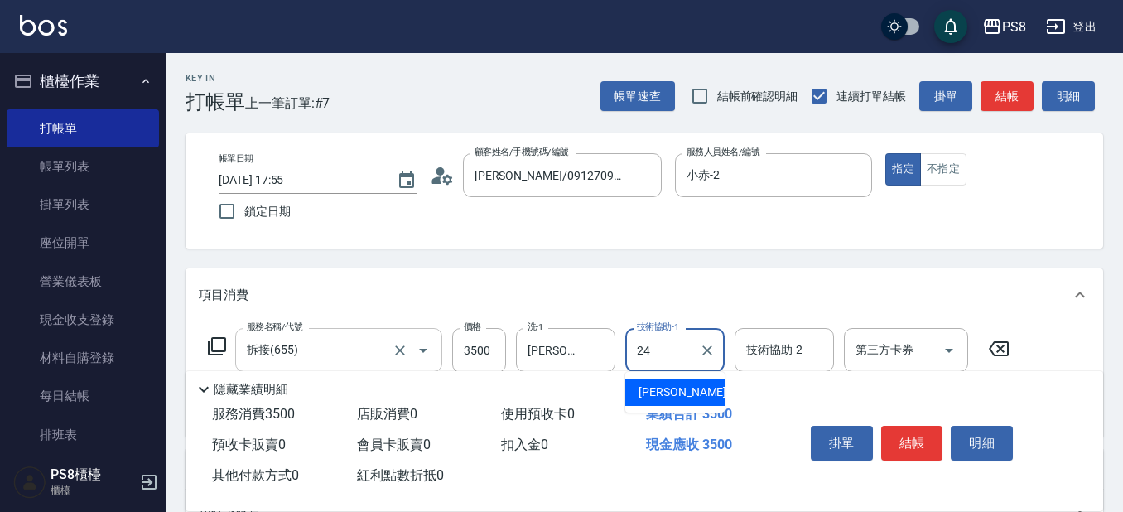
type input "婷婷-24"
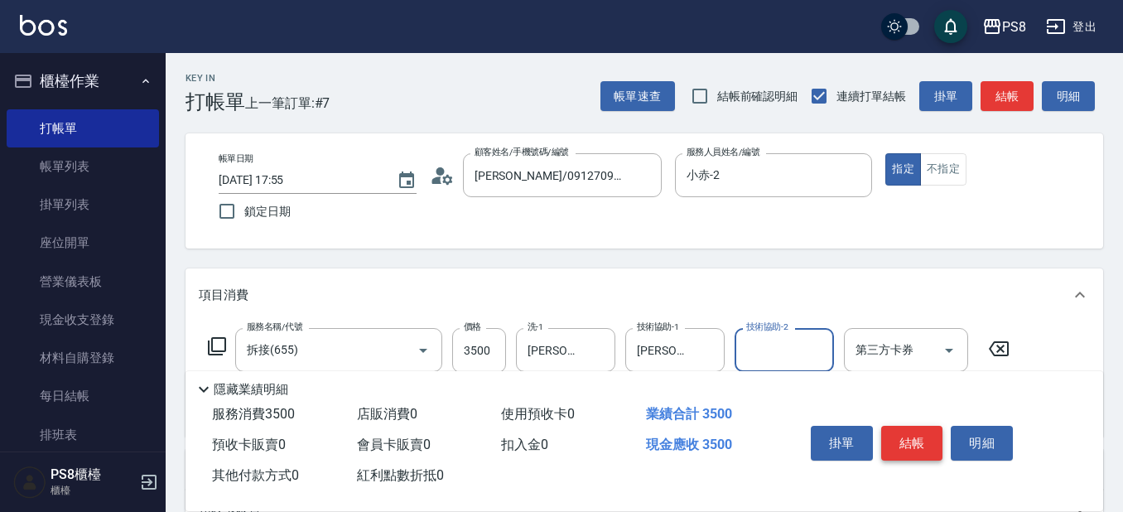
click at [929, 427] on button "結帳" at bounding box center [912, 443] width 62 height 35
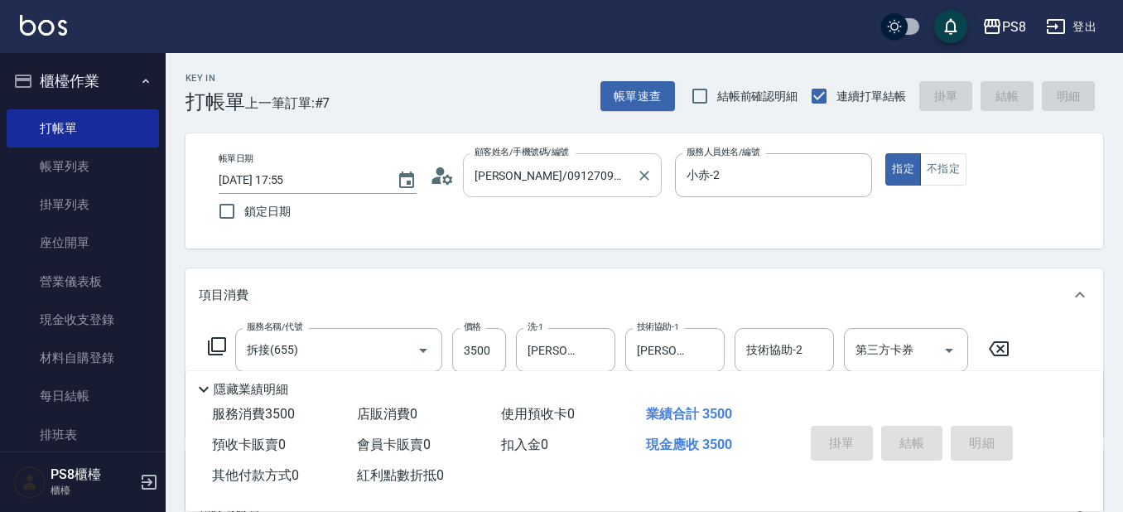
type input "2025/10/15 18:25"
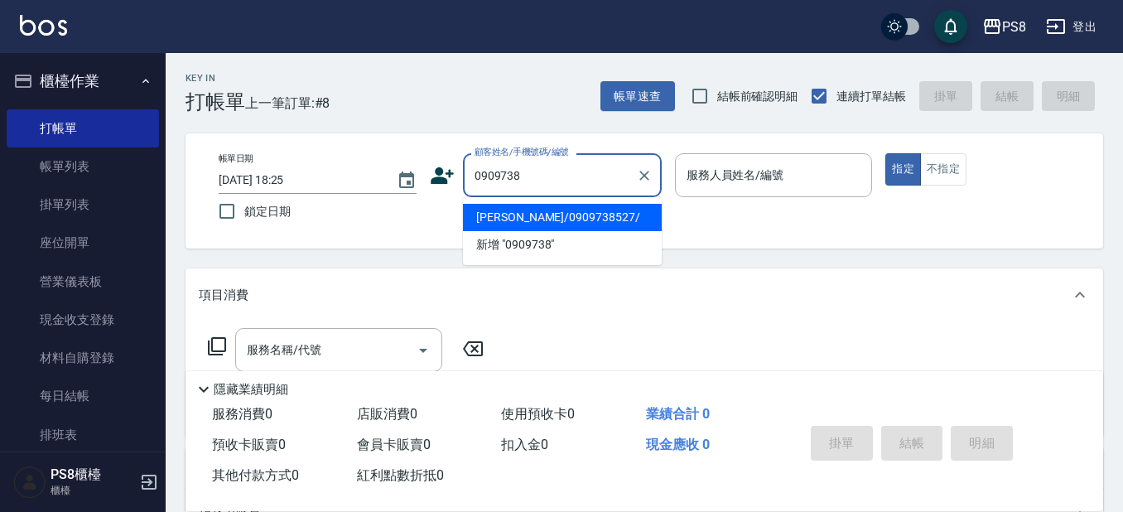
click at [540, 224] on li "林孟蓉/0909738527/" at bounding box center [562, 217] width 199 height 27
type input "林孟蓉/0909738527/"
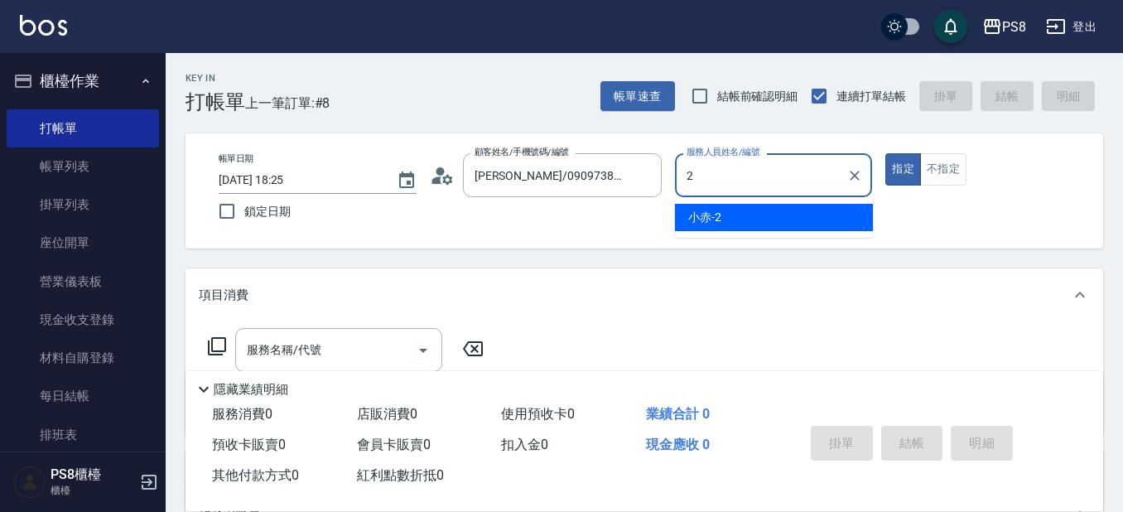
type input "小赤-2"
type button "true"
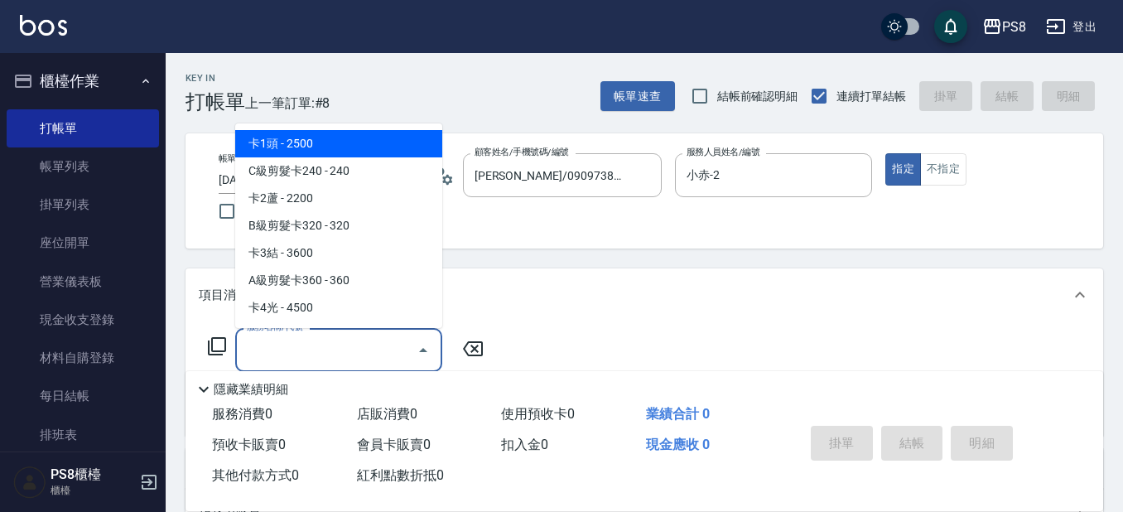
click at [324, 355] on input "服務名稱/代號" at bounding box center [326, 349] width 167 height 29
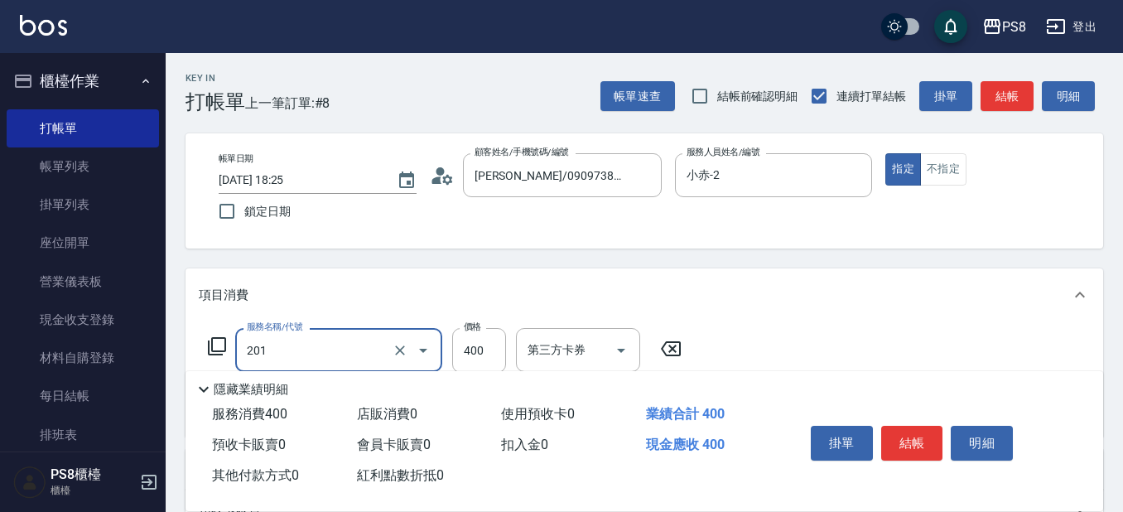
type input "洗剪400(201)"
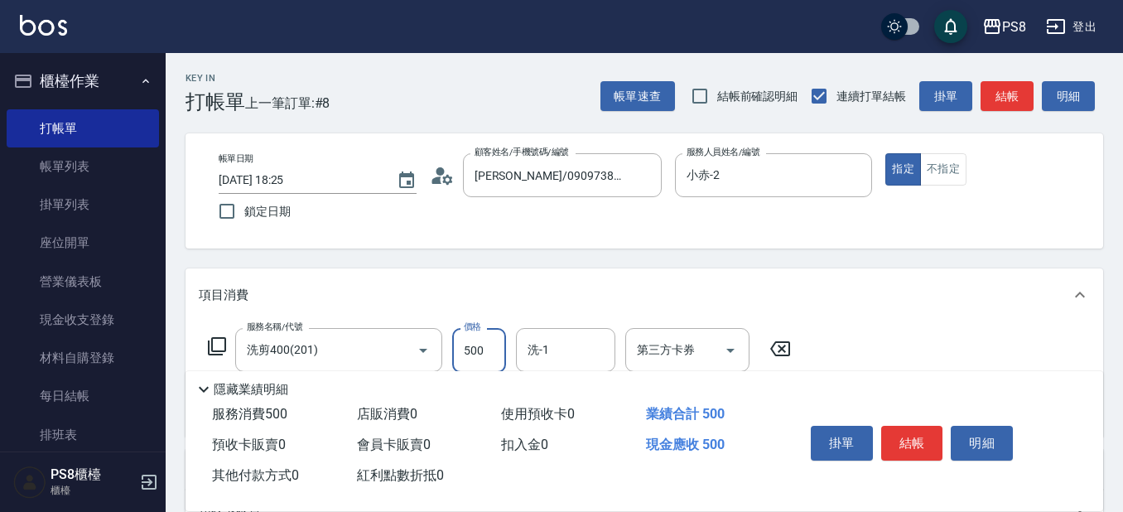
type input "500"
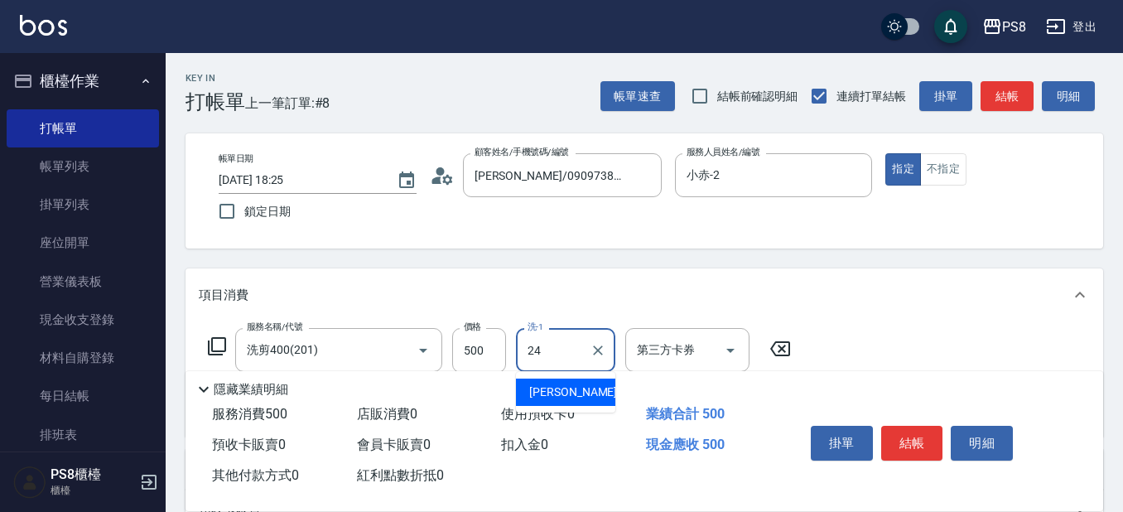
type input "婷婷-24"
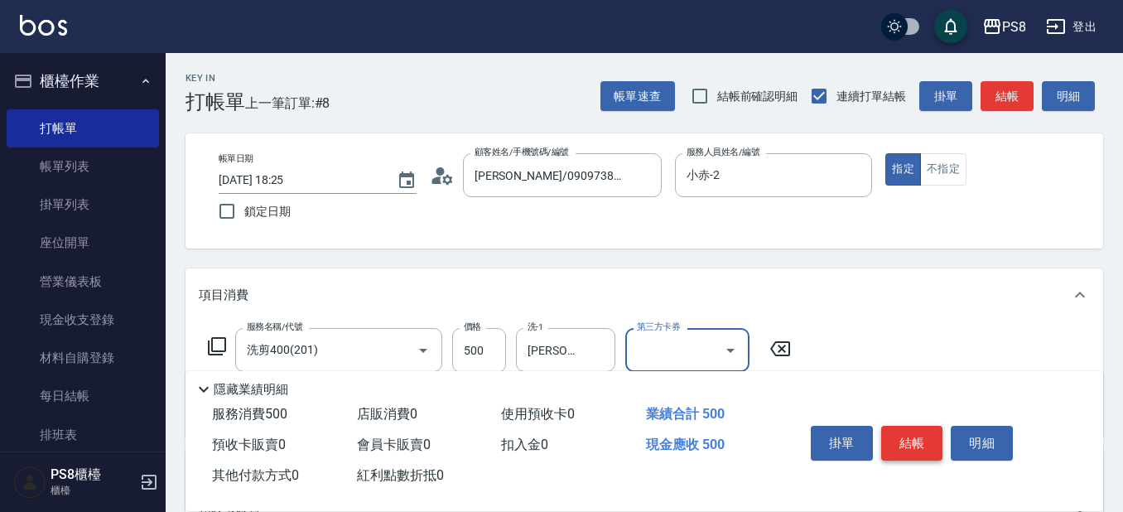
click at [903, 426] on button "結帳" at bounding box center [912, 443] width 62 height 35
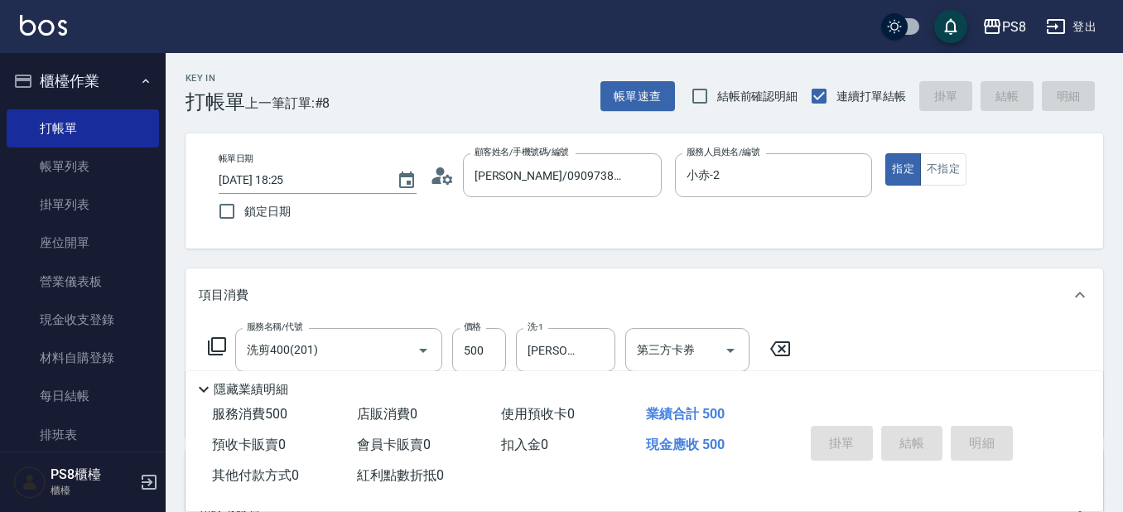
type input "2025/10/15 18:26"
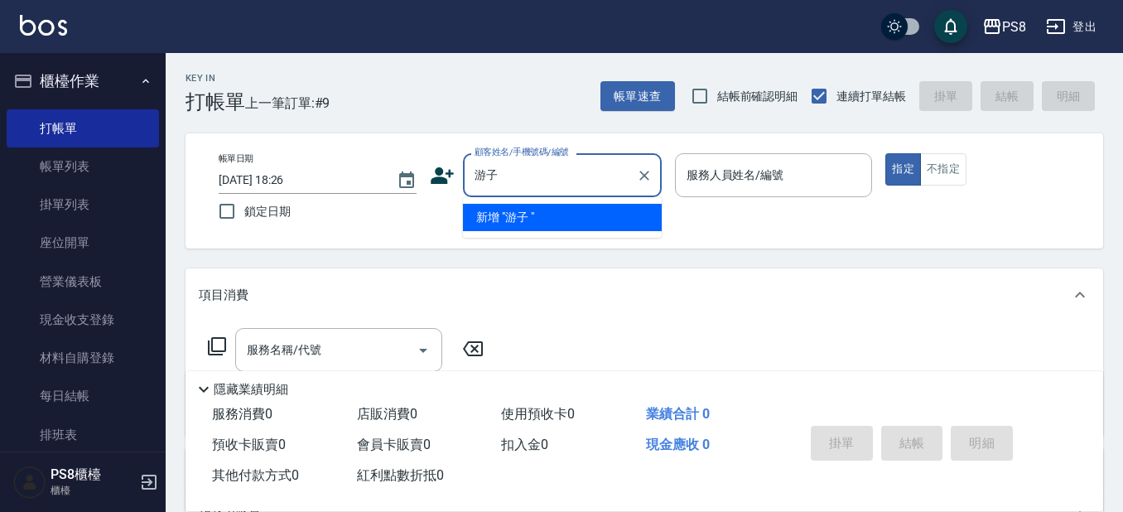
type input "由"
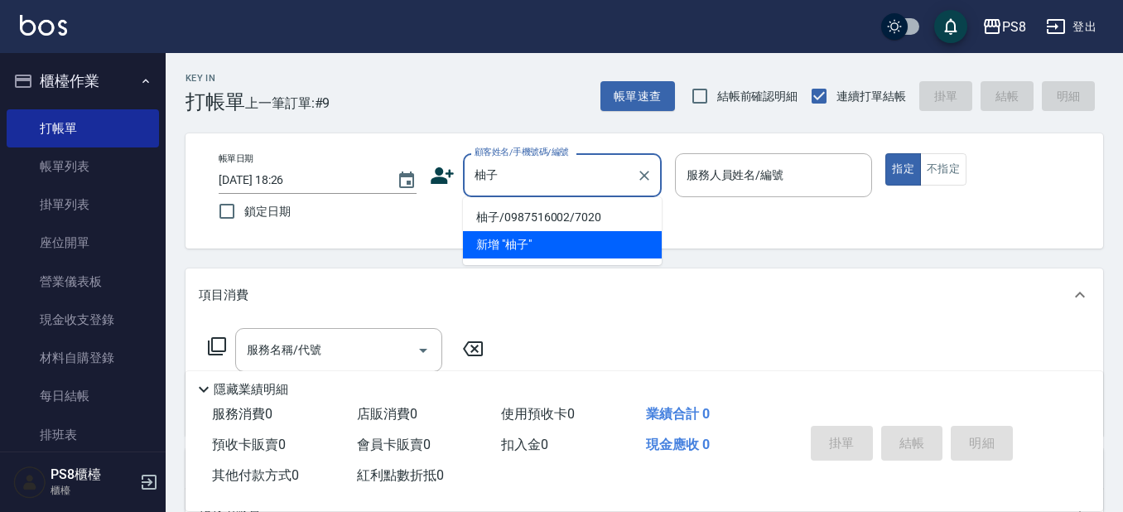
click at [533, 213] on li "柚子/0987516002/7020" at bounding box center [562, 217] width 199 height 27
type input "柚子/0987516002/7020"
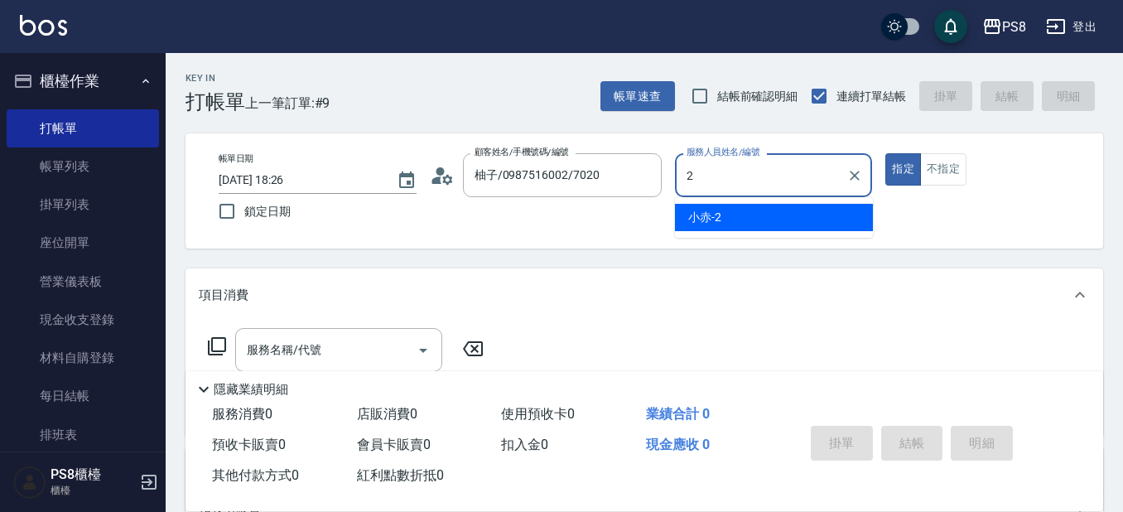
type input "小赤-2"
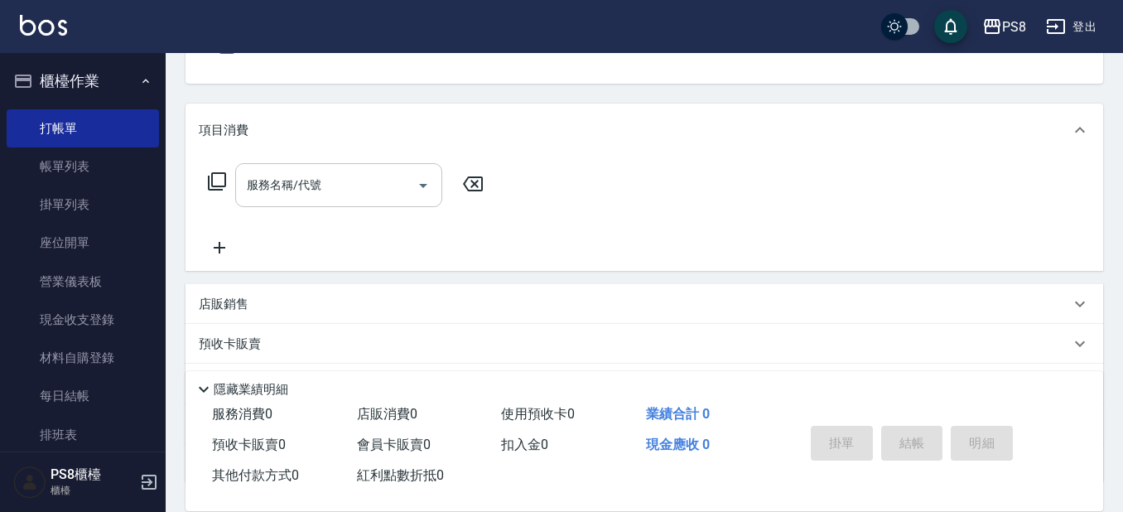
scroll to position [166, 0]
click at [307, 181] on div "服務名稱/代號 服務名稱/代號" at bounding box center [338, 184] width 207 height 44
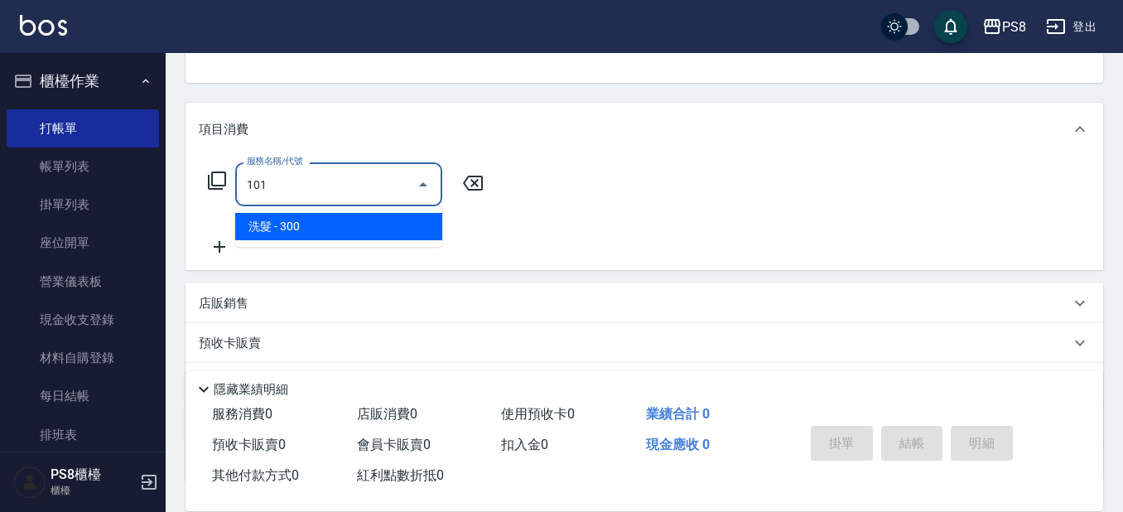
type input "洗髮(101)"
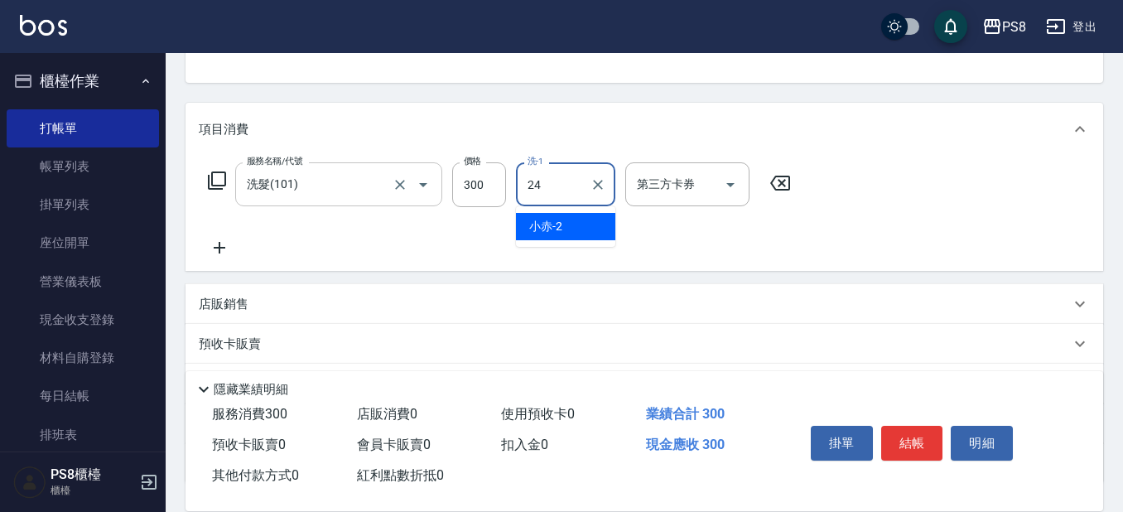
type input "婷婷-24"
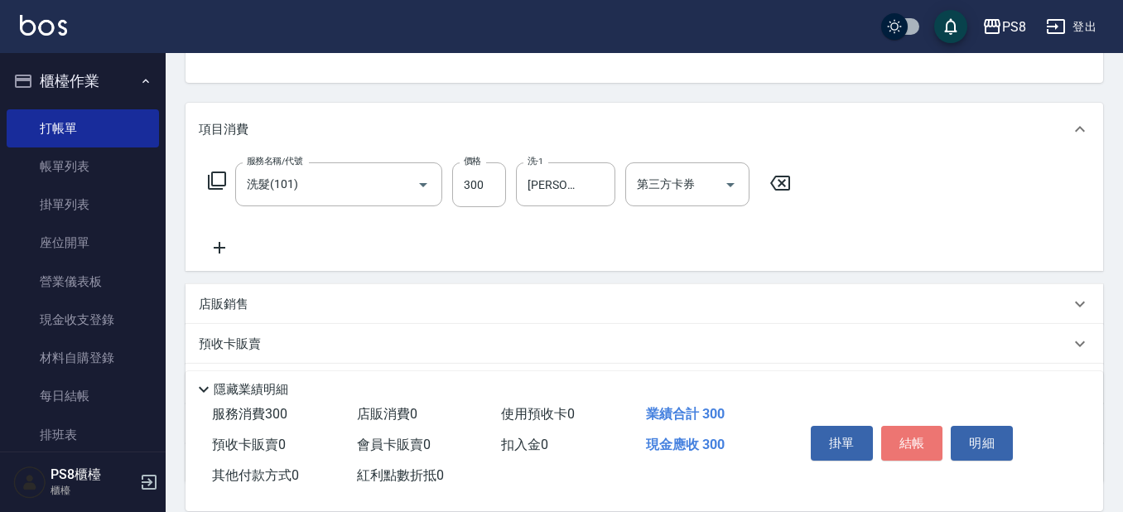
click at [911, 427] on button "結帳" at bounding box center [912, 443] width 62 height 35
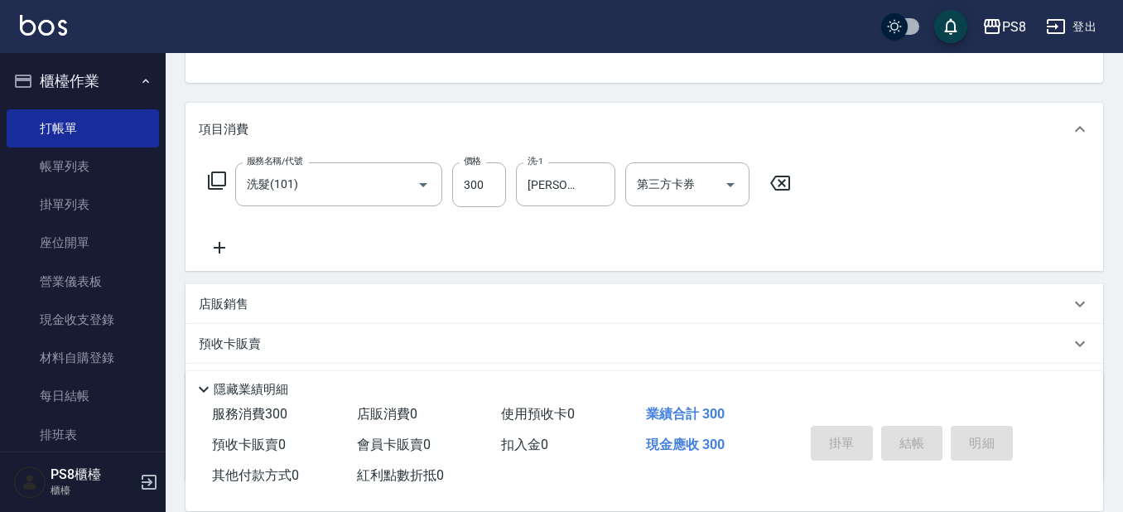
scroll to position [161, 0]
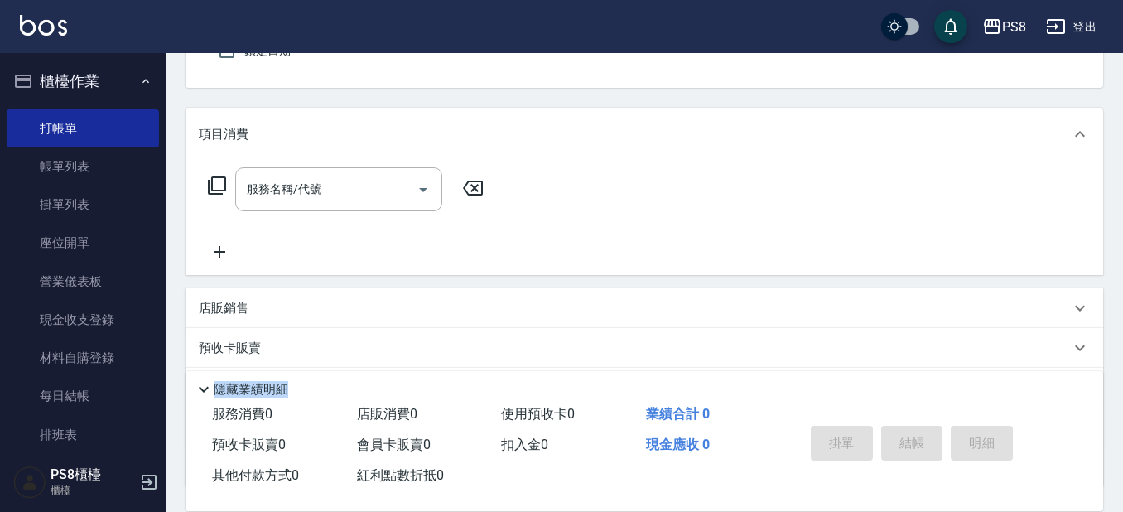
drag, startPoint x: 678, startPoint y: 354, endPoint x: 673, endPoint y: 340, distance: 14.2
click at [674, 345] on div "Key In 打帳單 上一筆訂單:#10 帳單速查 結帳前確認明細 連續打單結帳 掛單 結帳 明細 帳單日期 2025/10/15 18:26 鎖定日期 顧客…" at bounding box center [645, 269] width 958 height 754
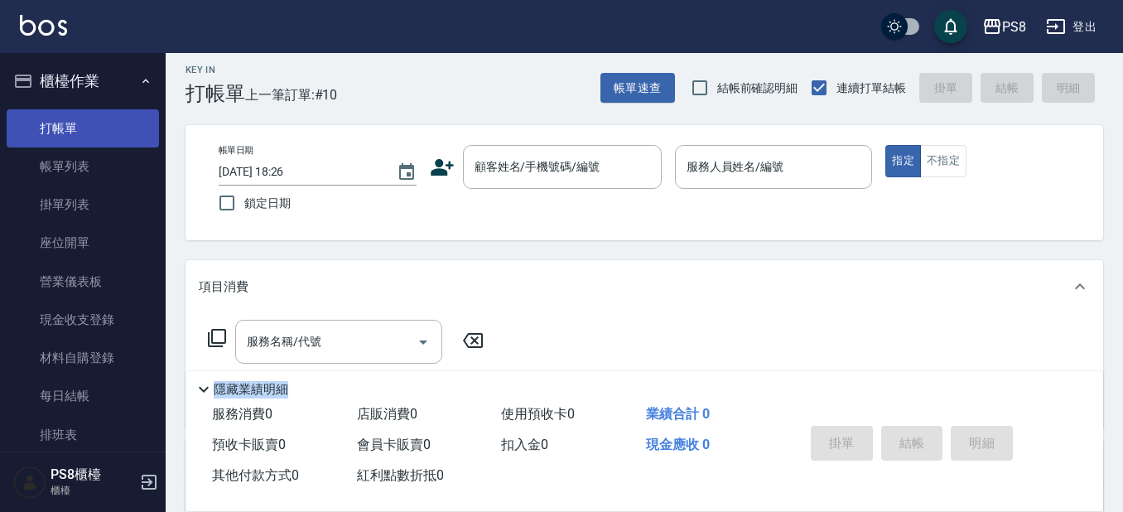
scroll to position [0, 0]
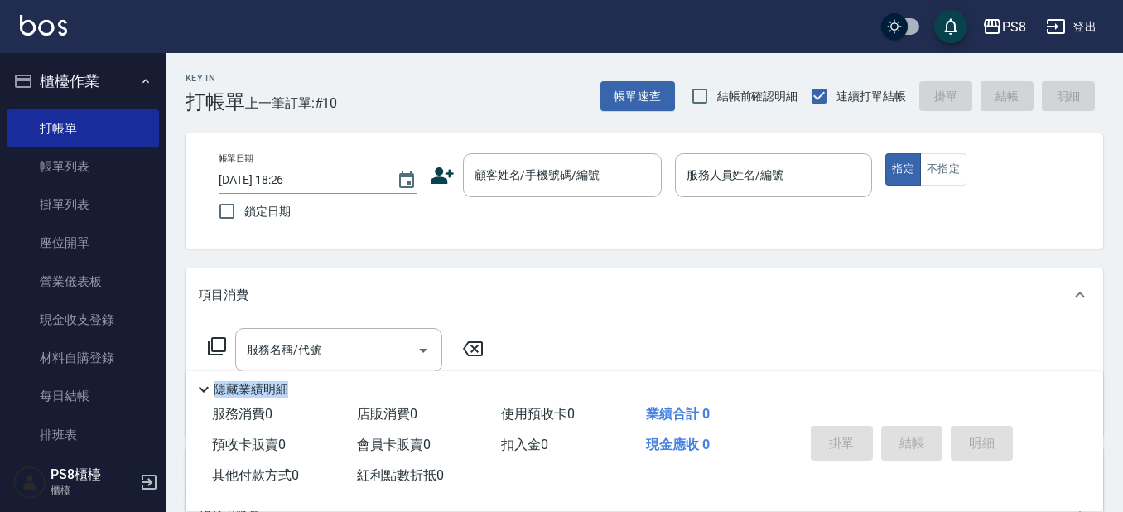
click at [29, 76] on icon "button" at bounding box center [23, 81] width 20 height 20
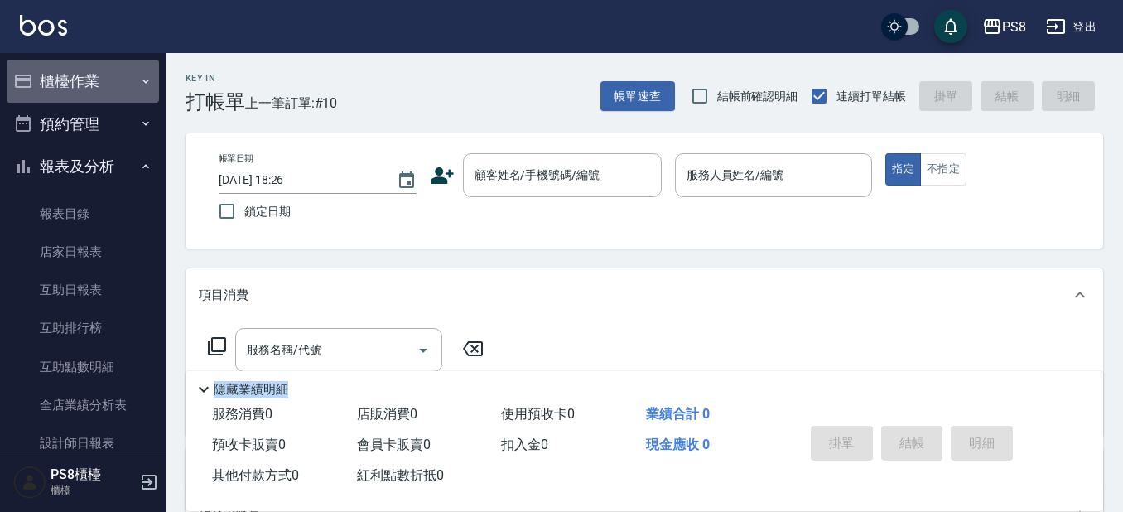
click at [96, 65] on button "櫃檯作業" at bounding box center [83, 81] width 152 height 43
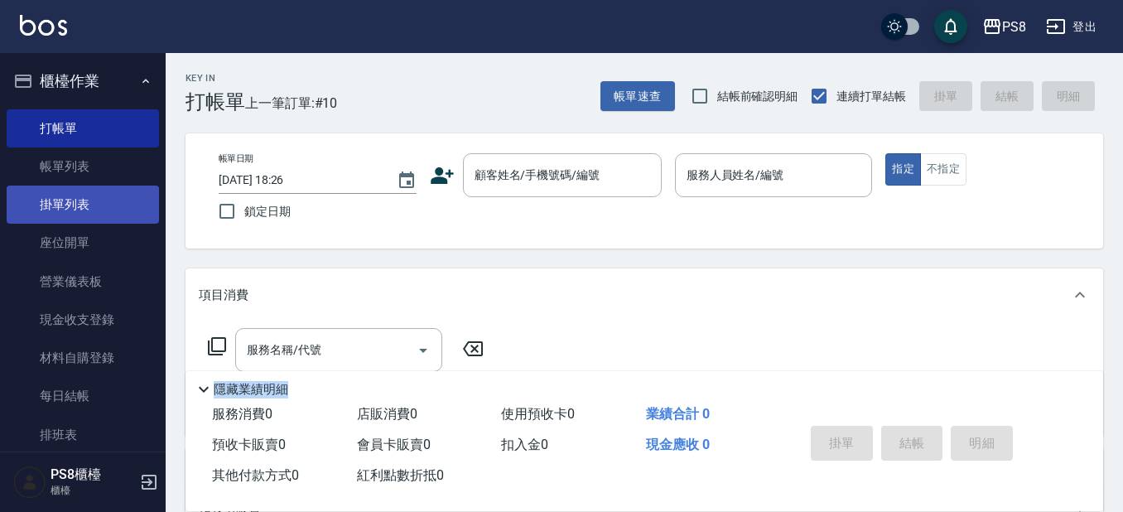
scroll to position [83, 0]
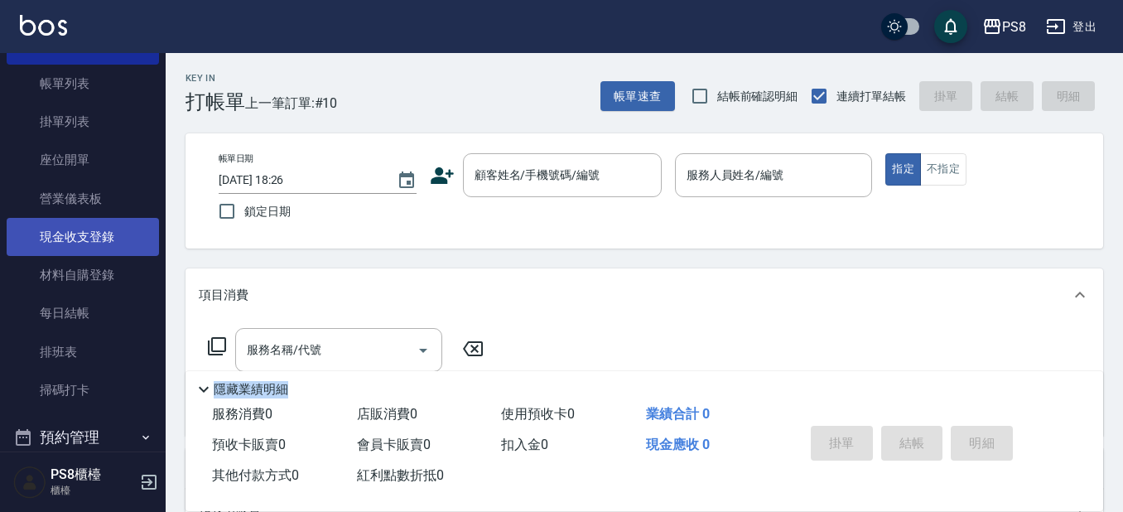
click at [100, 238] on link "現金收支登錄" at bounding box center [83, 237] width 152 height 38
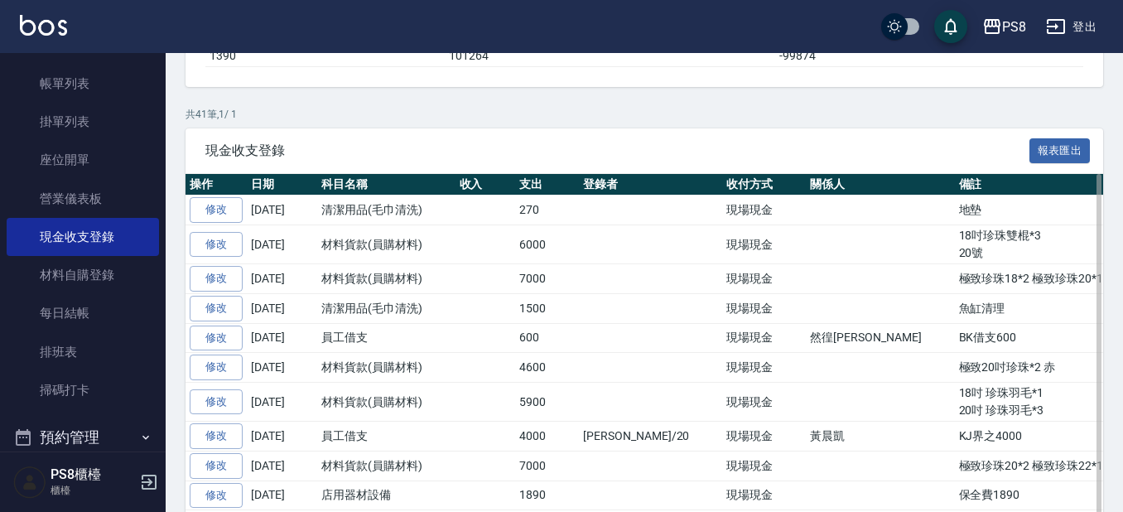
scroll to position [248, 0]
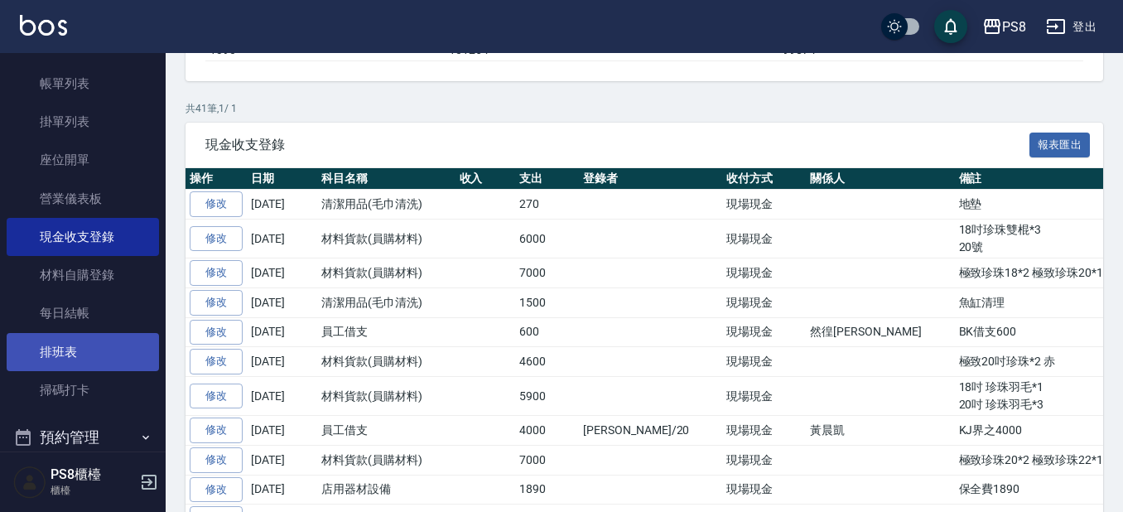
click at [24, 343] on link "排班表" at bounding box center [83, 352] width 152 height 38
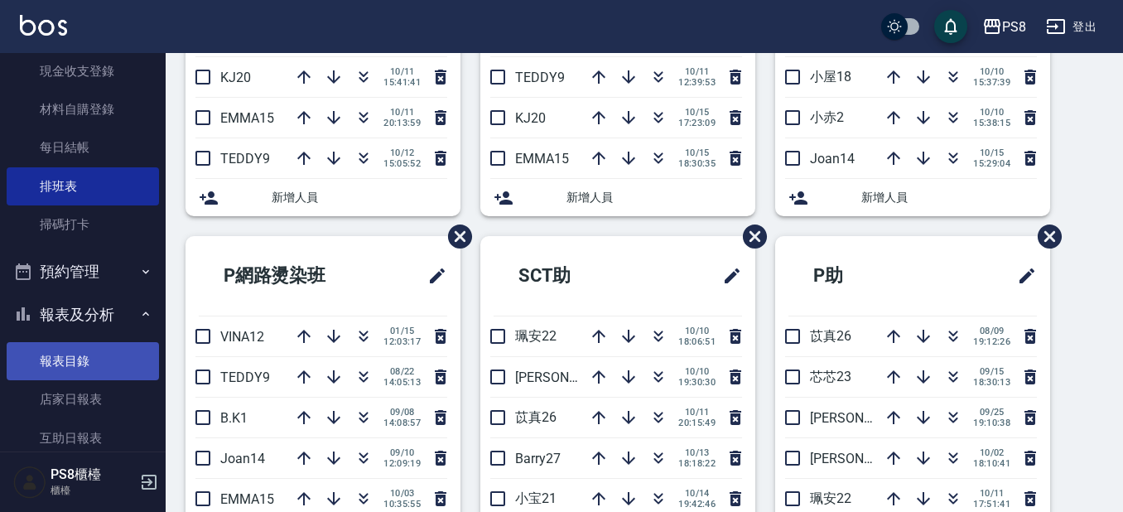
scroll to position [331, 0]
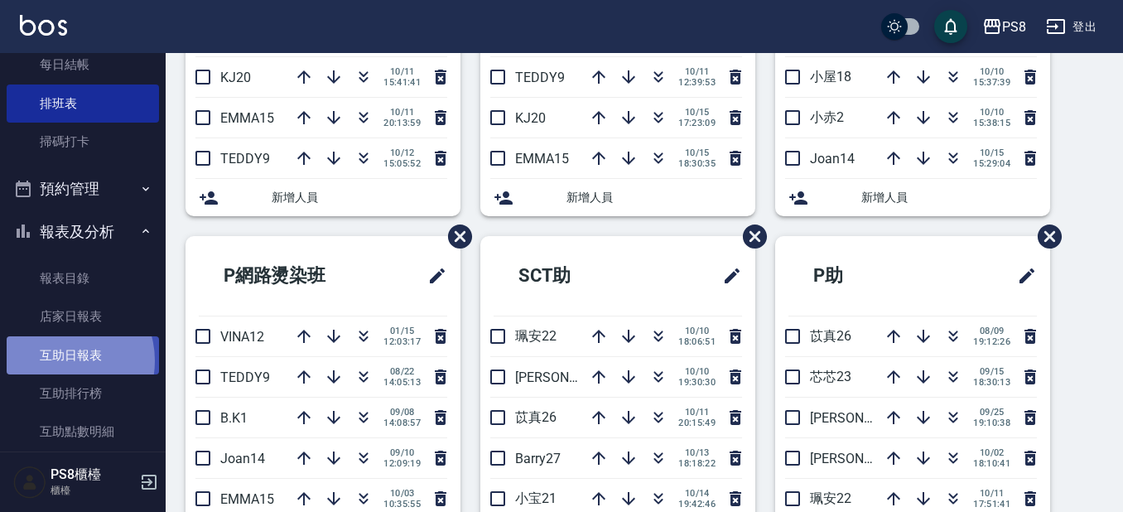
click at [61, 360] on link "互助日報表" at bounding box center [83, 355] width 152 height 38
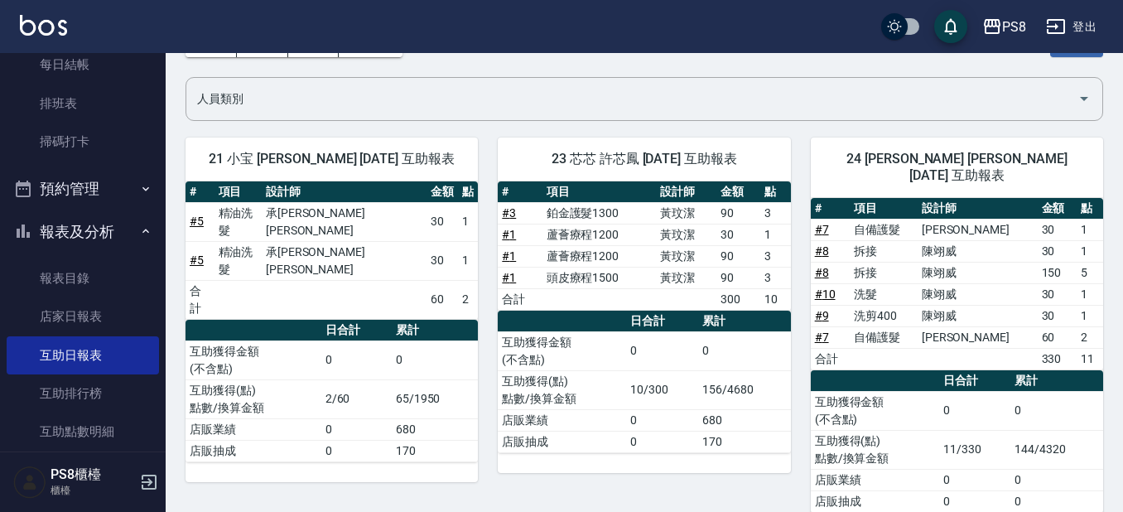
scroll to position [131, 0]
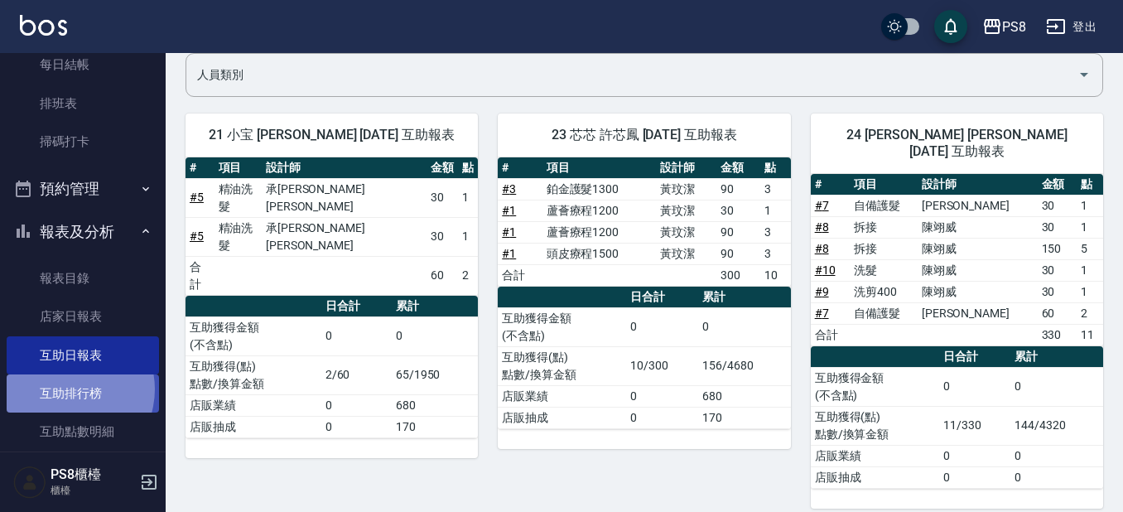
click at [66, 389] on link "互助排行榜" at bounding box center [83, 393] width 152 height 38
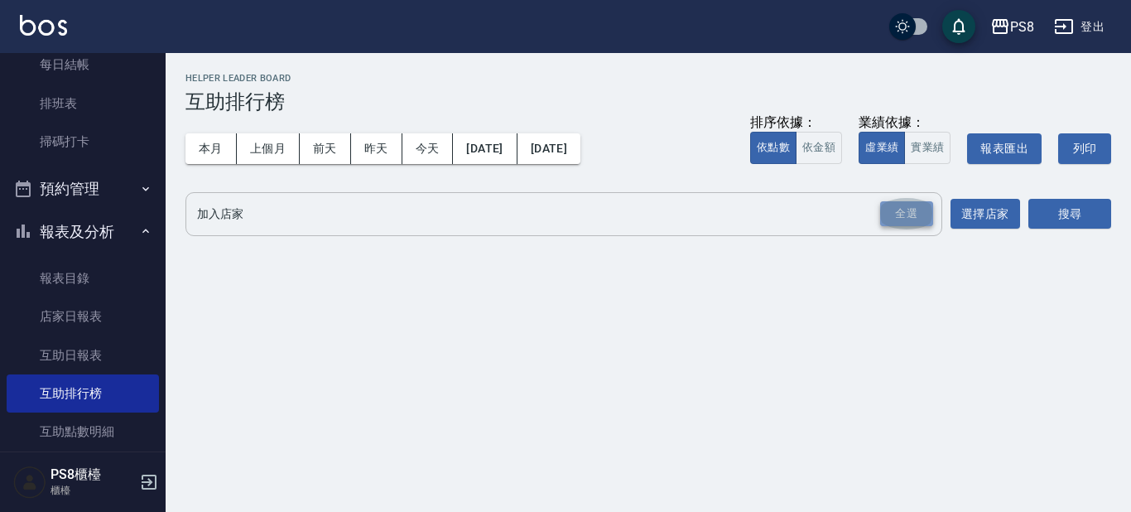
click at [921, 217] on div "全選" at bounding box center [906, 214] width 53 height 26
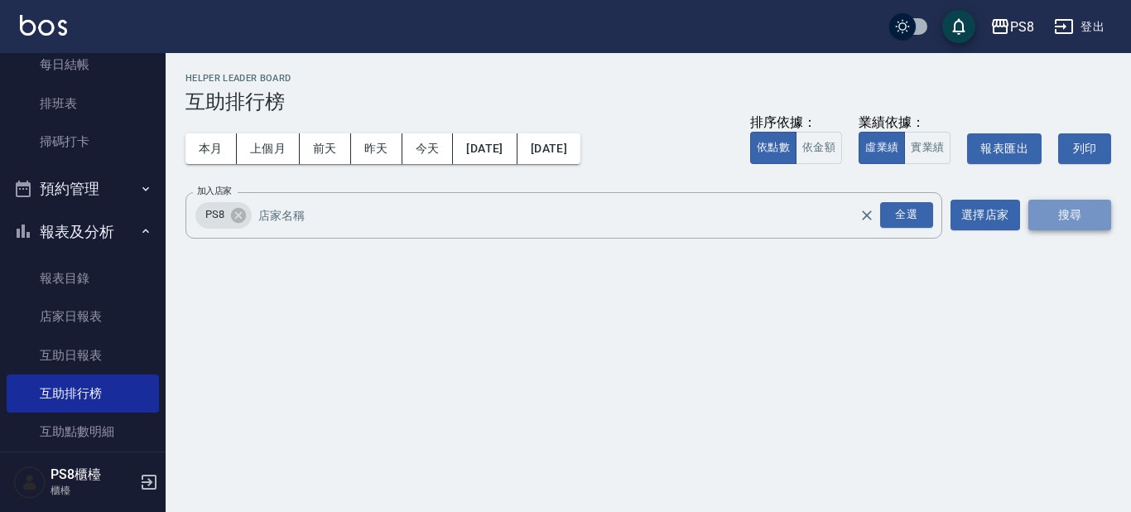
click at [1062, 206] on button "搜尋" at bounding box center [1070, 215] width 83 height 31
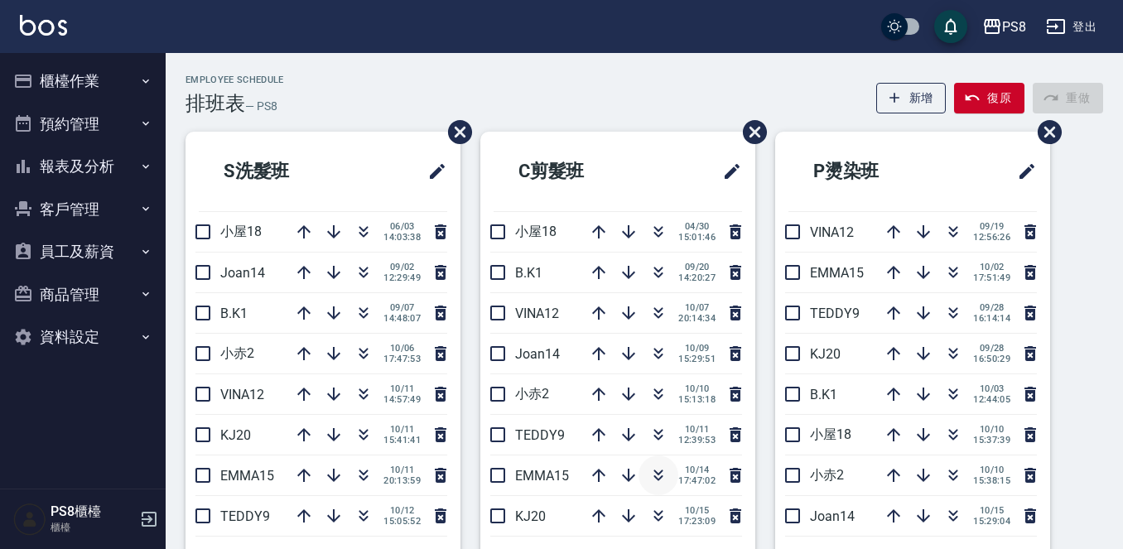
click at [662, 478] on icon "button" at bounding box center [659, 476] width 20 height 20
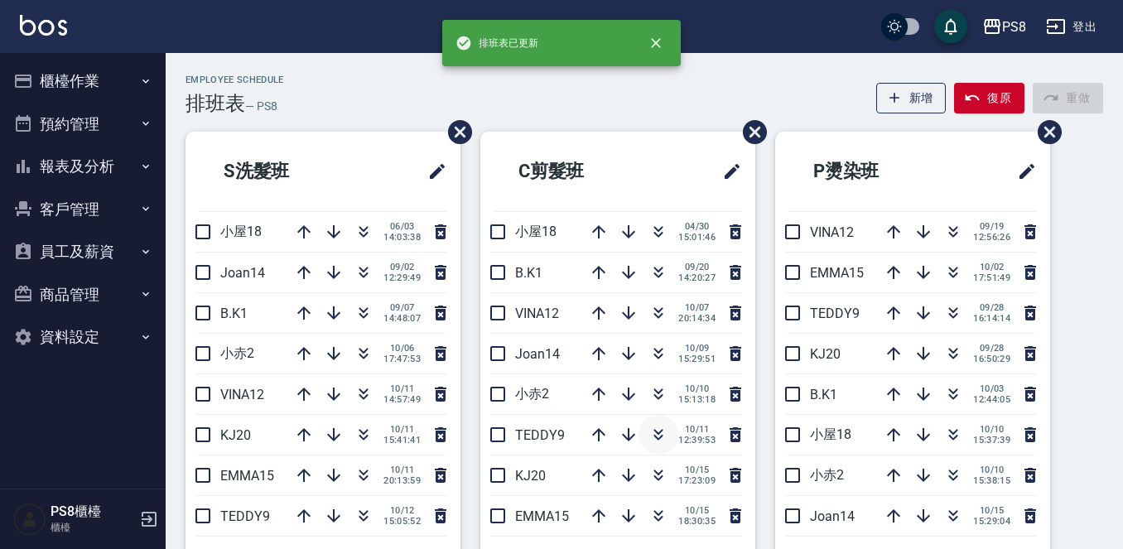
scroll to position [166, 0]
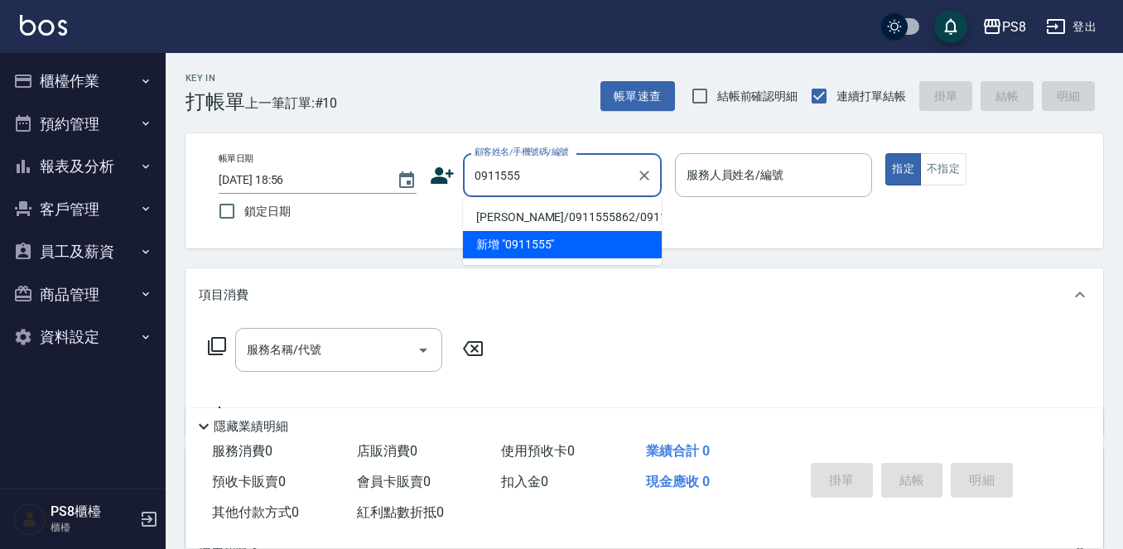
click at [552, 220] on li "吳見周/0911555862/0911555862" at bounding box center [562, 217] width 199 height 27
type input "吳見周/0911555862/0911555862"
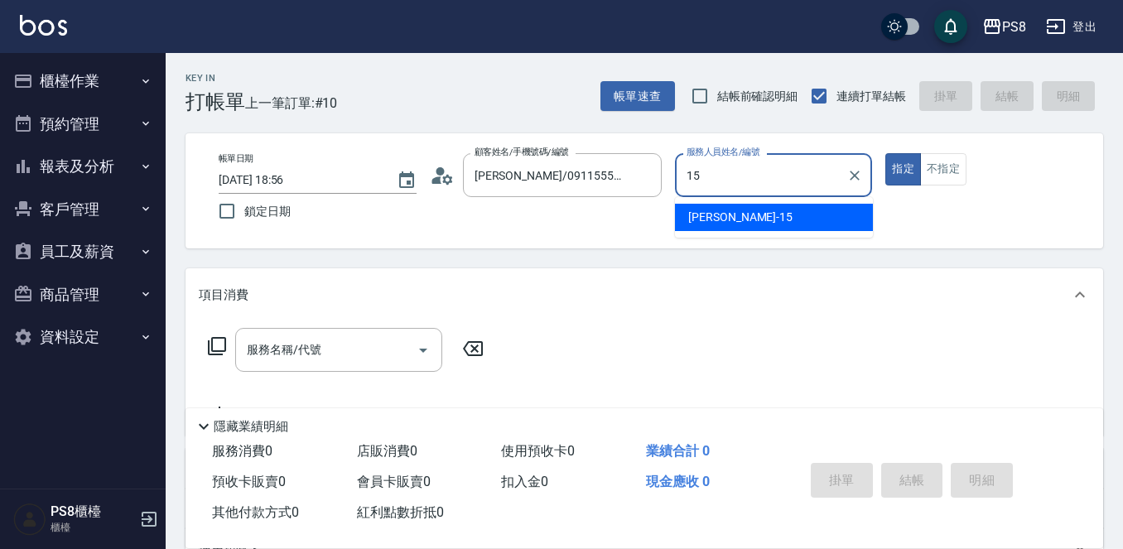
type input "EMMA-15"
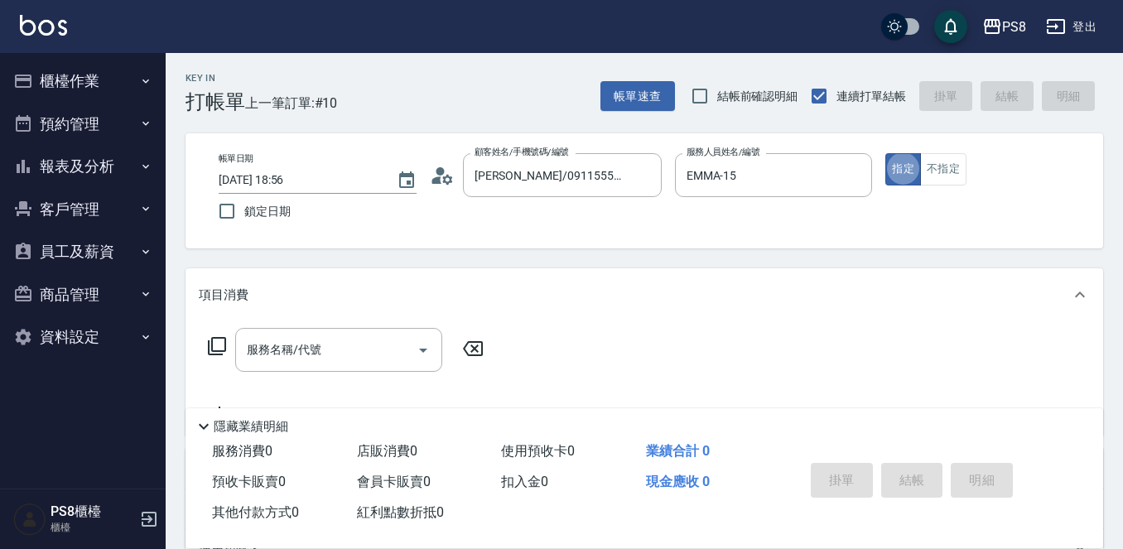
type button "true"
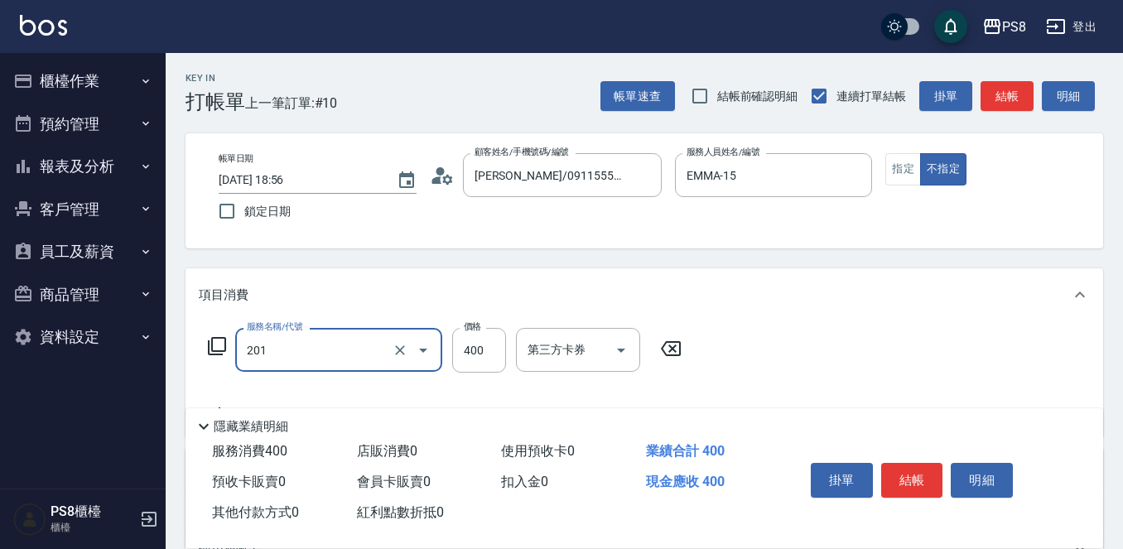
type input "洗剪400(201)"
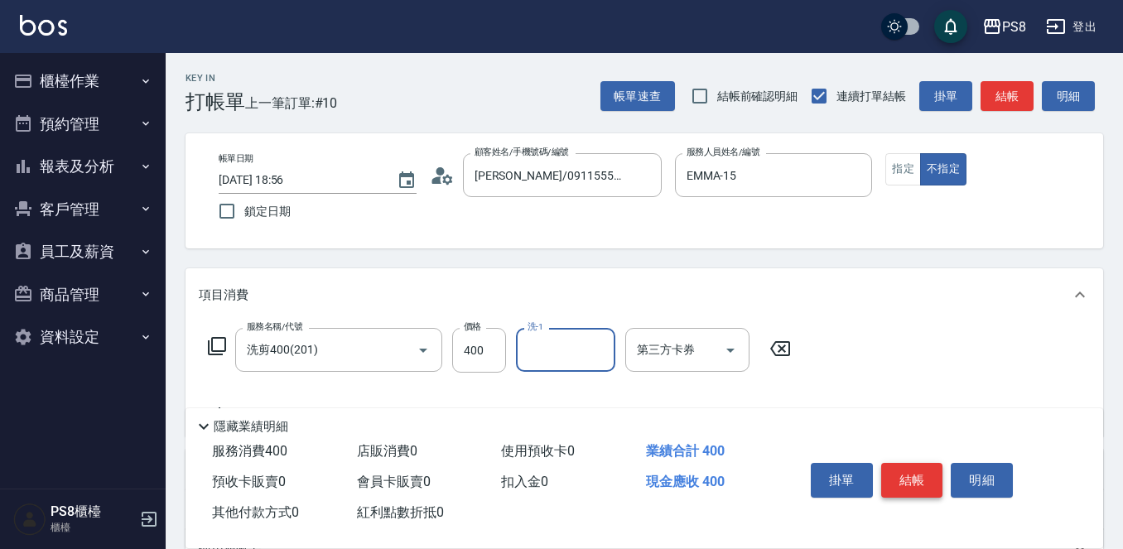
click at [900, 465] on button "結帳" at bounding box center [912, 480] width 62 height 35
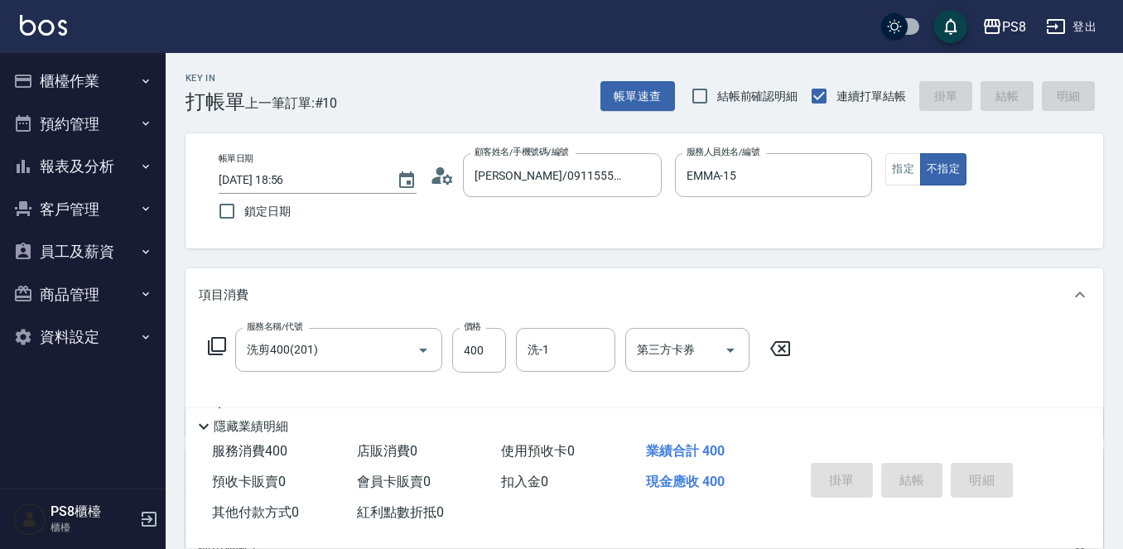
type input "2025/10/15 18:57"
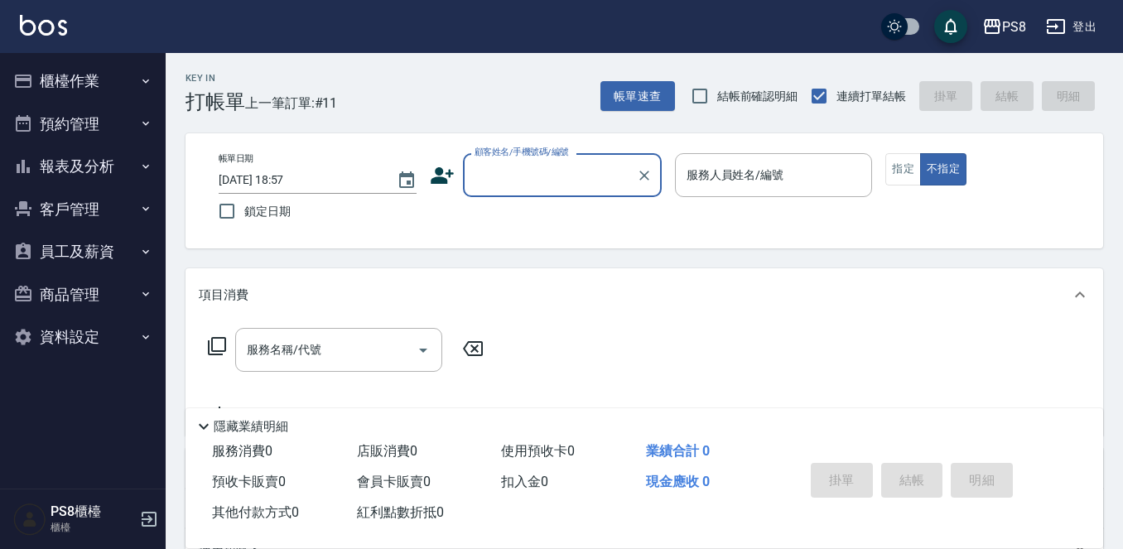
click at [136, 164] on button "報表及分析" at bounding box center [83, 166] width 152 height 43
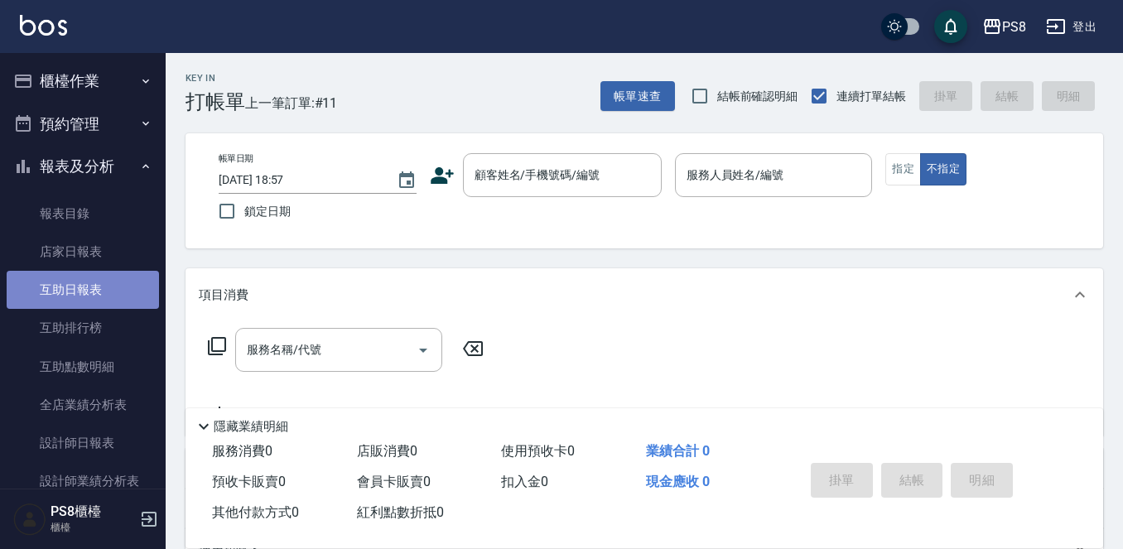
click at [110, 285] on link "互助日報表" at bounding box center [83, 290] width 152 height 38
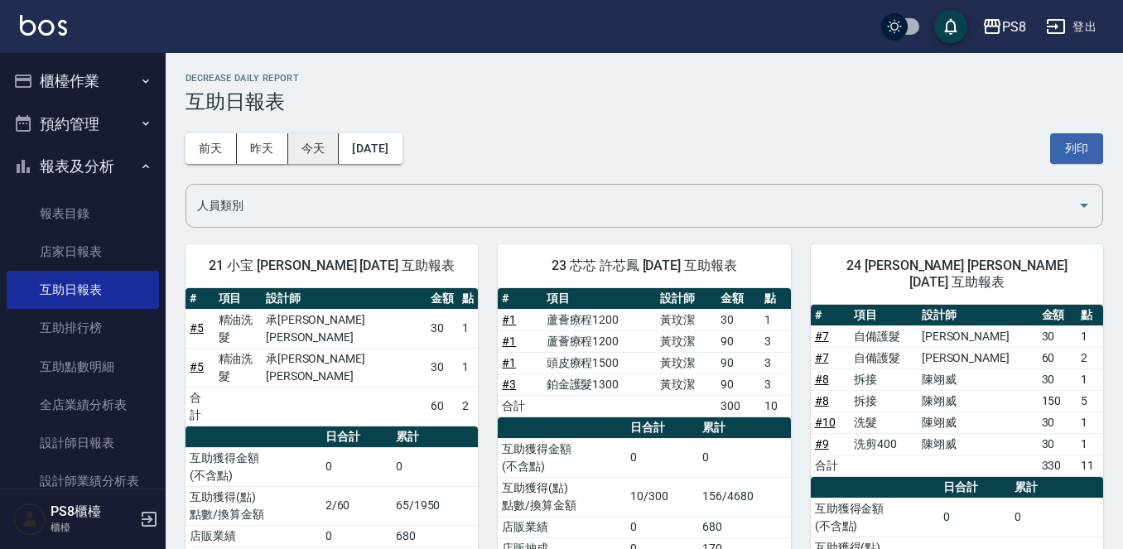
click at [293, 142] on button "今天" at bounding box center [313, 148] width 51 height 31
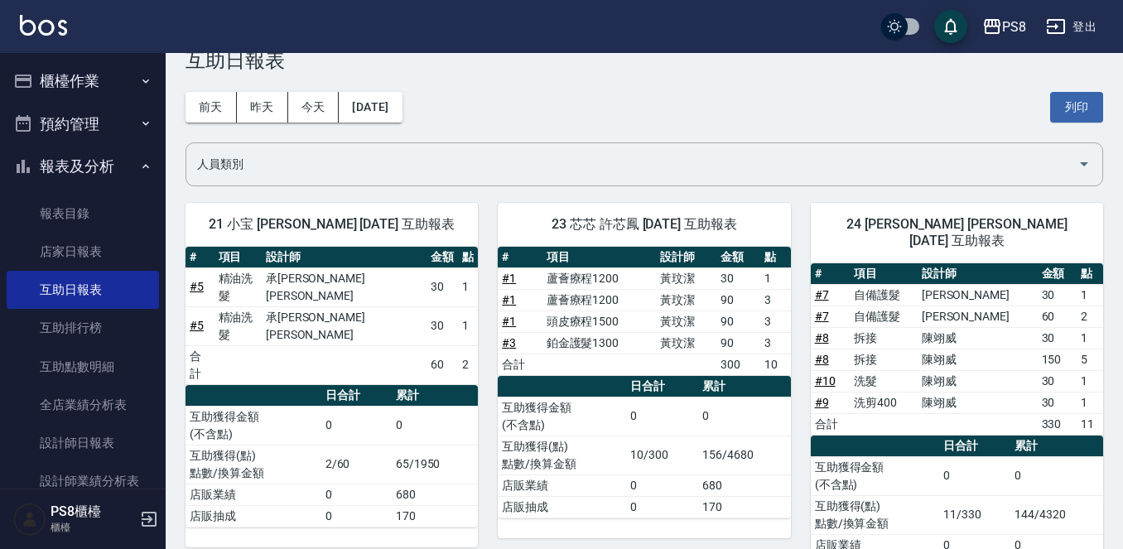
scroll to position [11, 0]
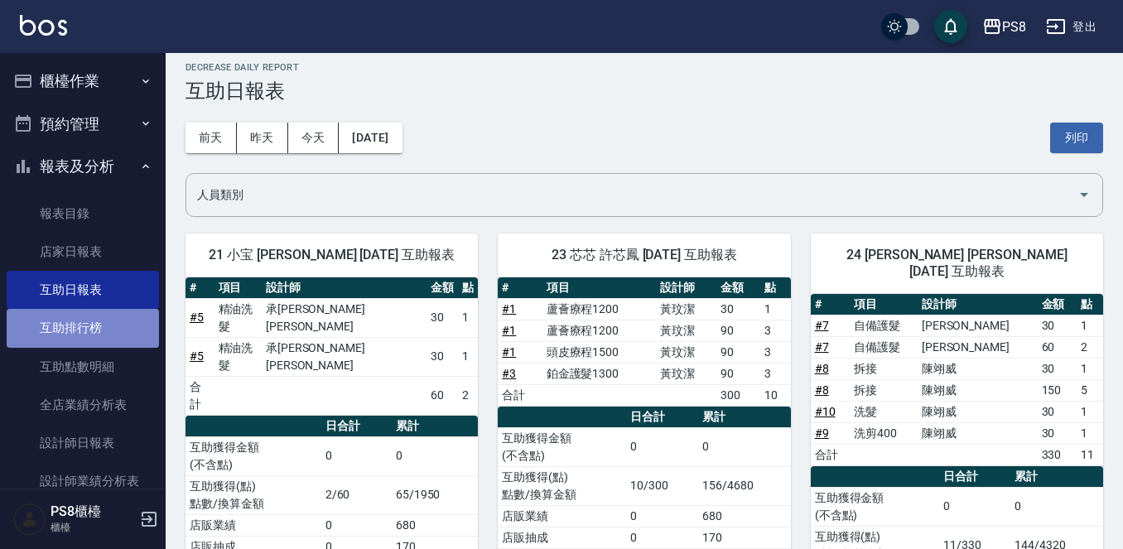
click at [112, 335] on link "互助排行榜" at bounding box center [83, 328] width 152 height 38
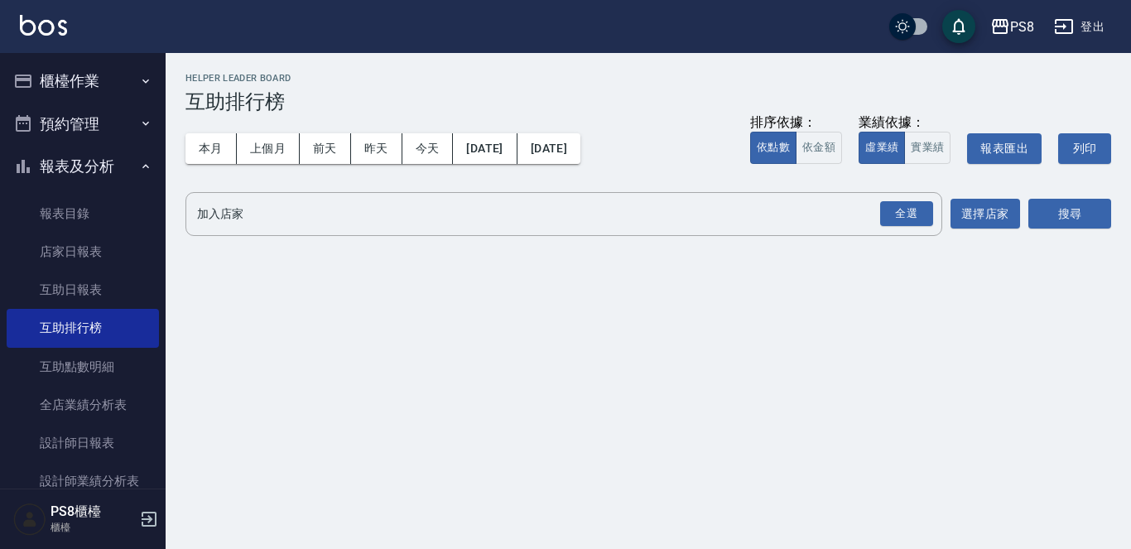
click at [203, 131] on div "本月 上個月 前天 昨天 今天 2025/10/01 2025/10/15 排序依據： 依點數 依金額 業績依據： 虛業績 實業績 報表匯出 列印" at bounding box center [649, 148] width 926 height 70
click at [199, 147] on button "本月" at bounding box center [211, 148] width 51 height 31
click at [919, 219] on div "全選" at bounding box center [906, 214] width 53 height 26
click at [1078, 224] on button "搜尋" at bounding box center [1070, 215] width 83 height 31
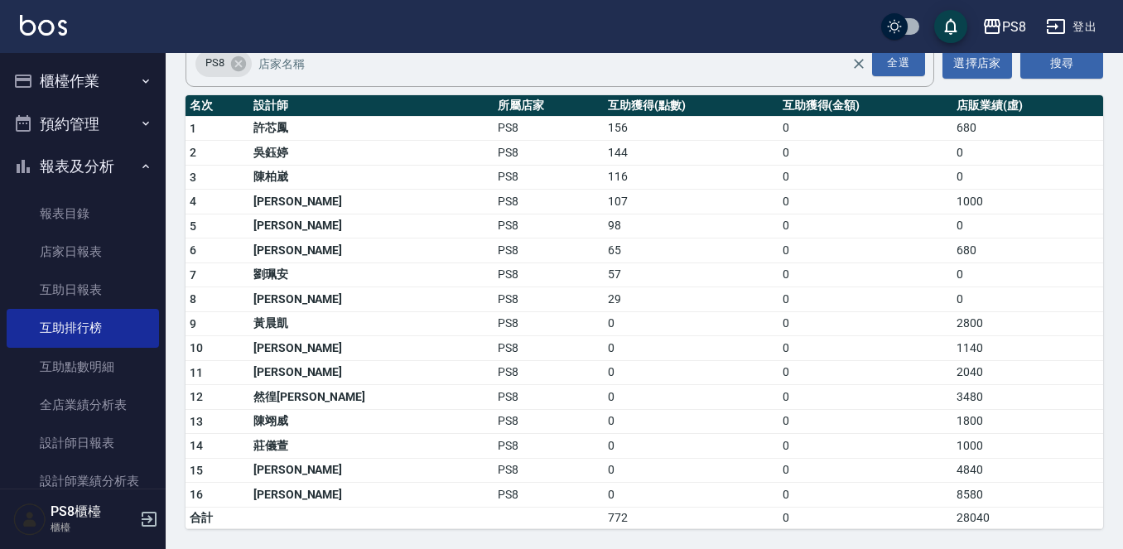
click at [122, 68] on button "櫃檯作業" at bounding box center [83, 81] width 152 height 43
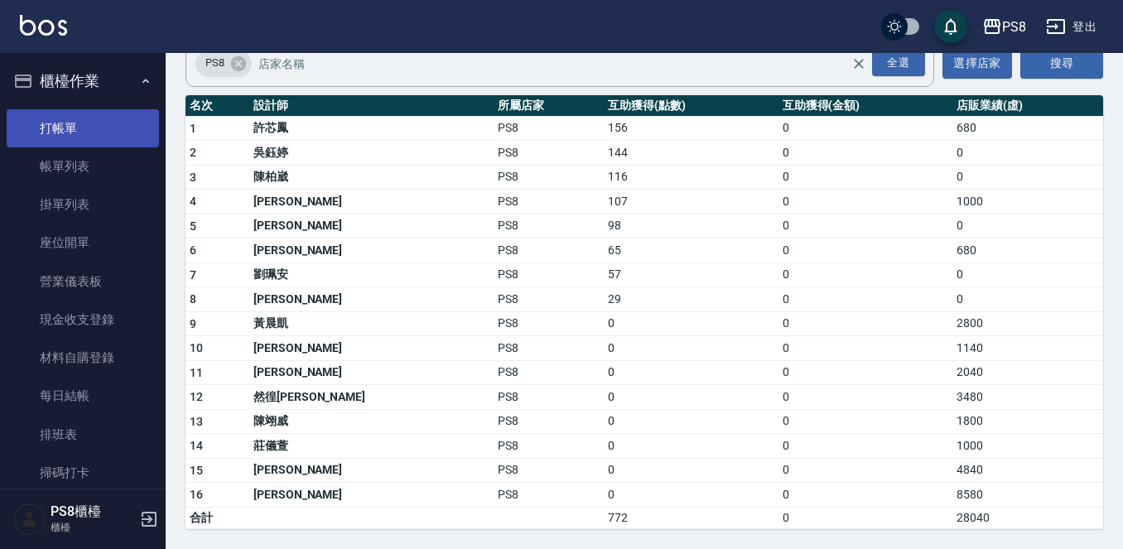
click at [124, 117] on link "打帳單" at bounding box center [83, 128] width 152 height 38
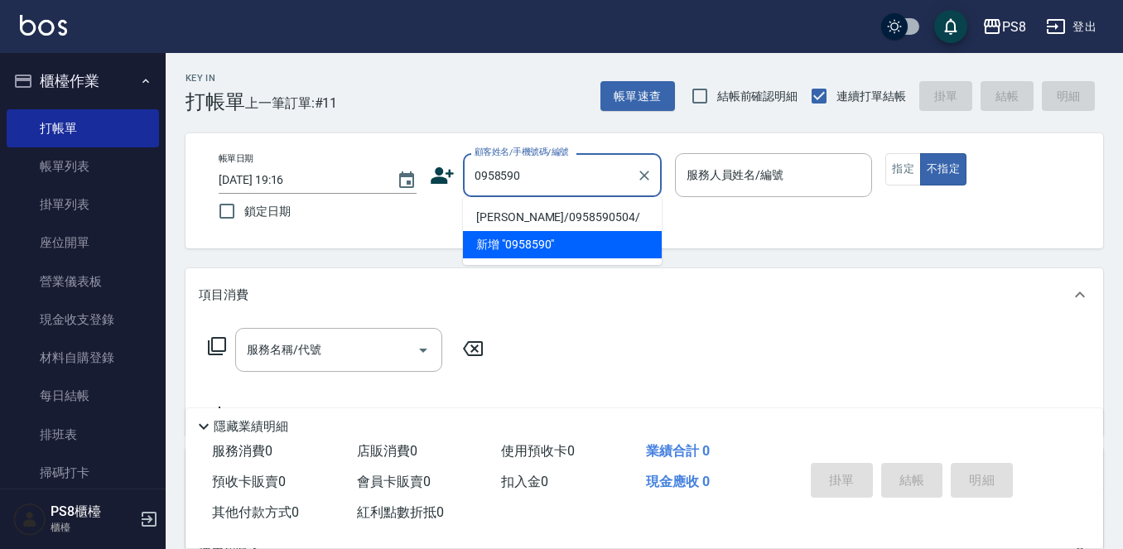
click at [603, 210] on li "蔡佩妏/0958590504/" at bounding box center [562, 217] width 199 height 27
type input "蔡佩妏/0958590504/"
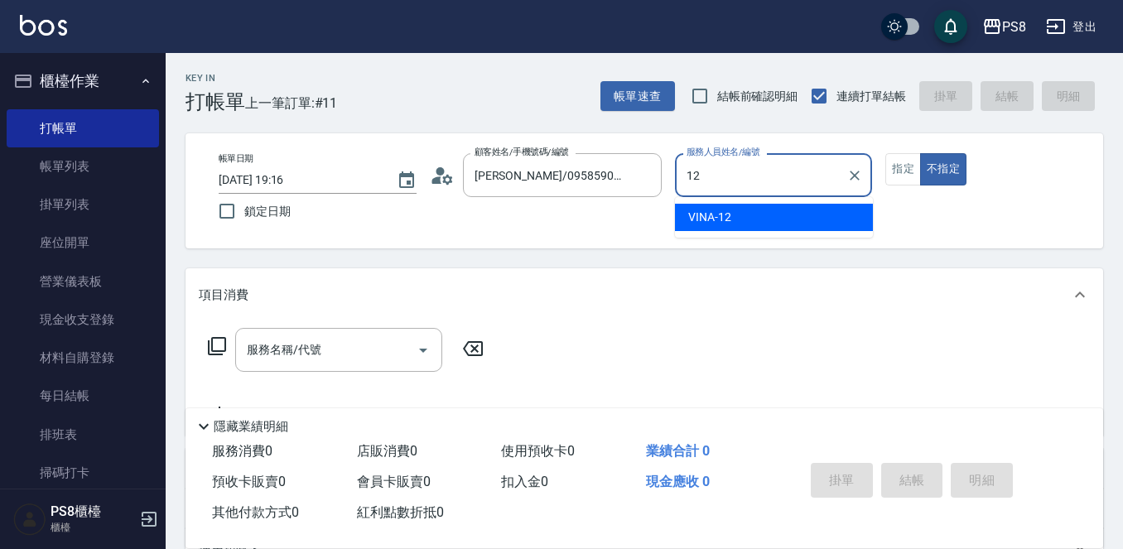
type input "VINA-12"
type button "false"
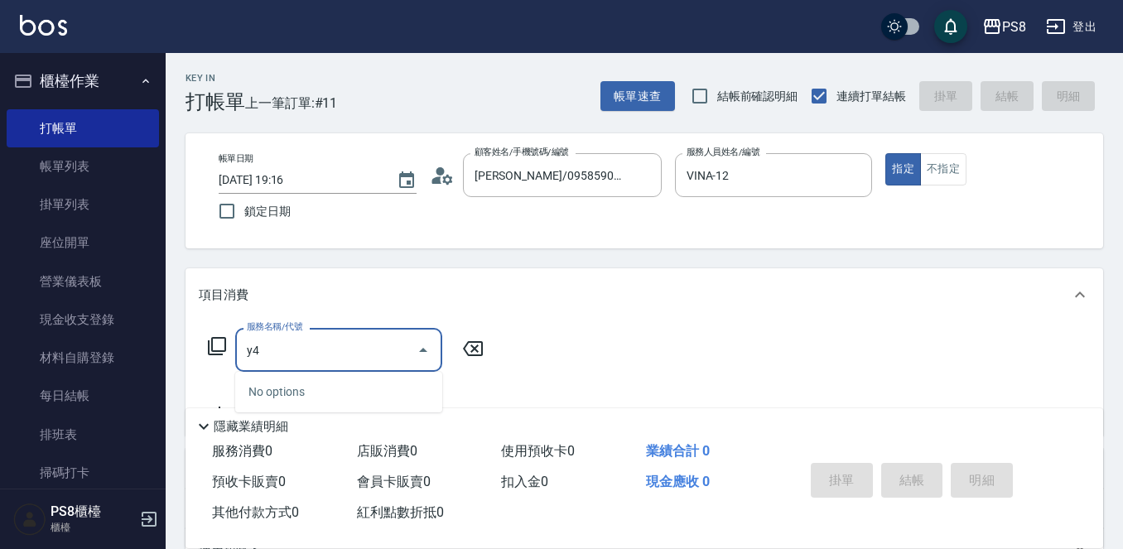
type input "y"
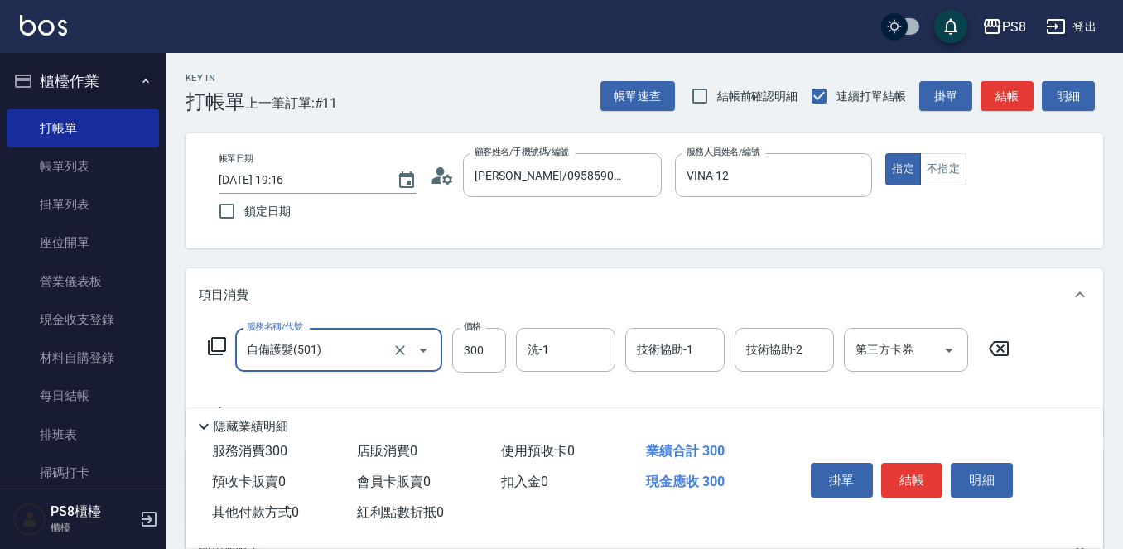
type input "自備護髮(501)"
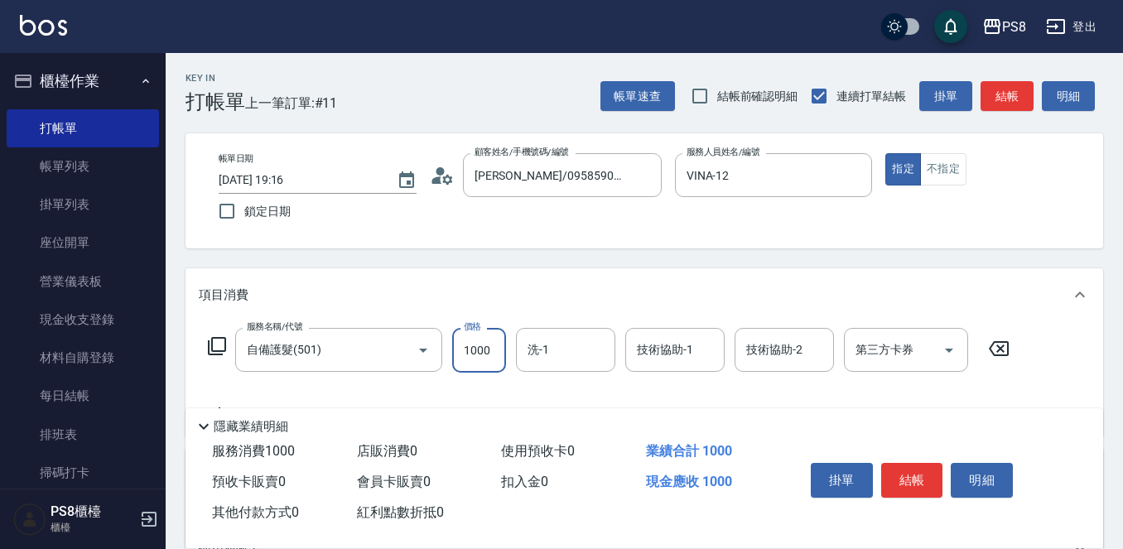
type input "1000"
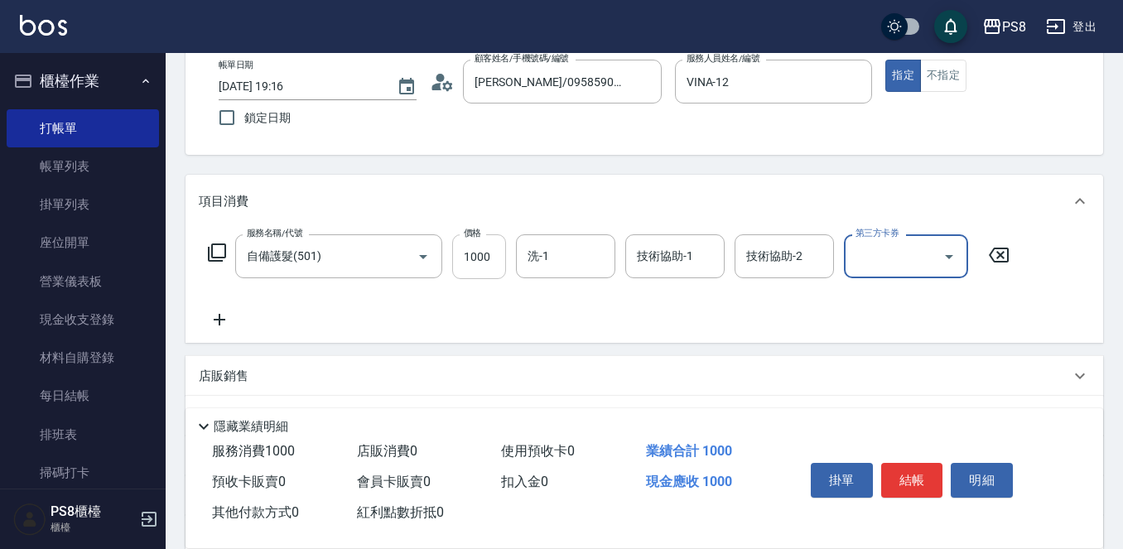
scroll to position [166, 0]
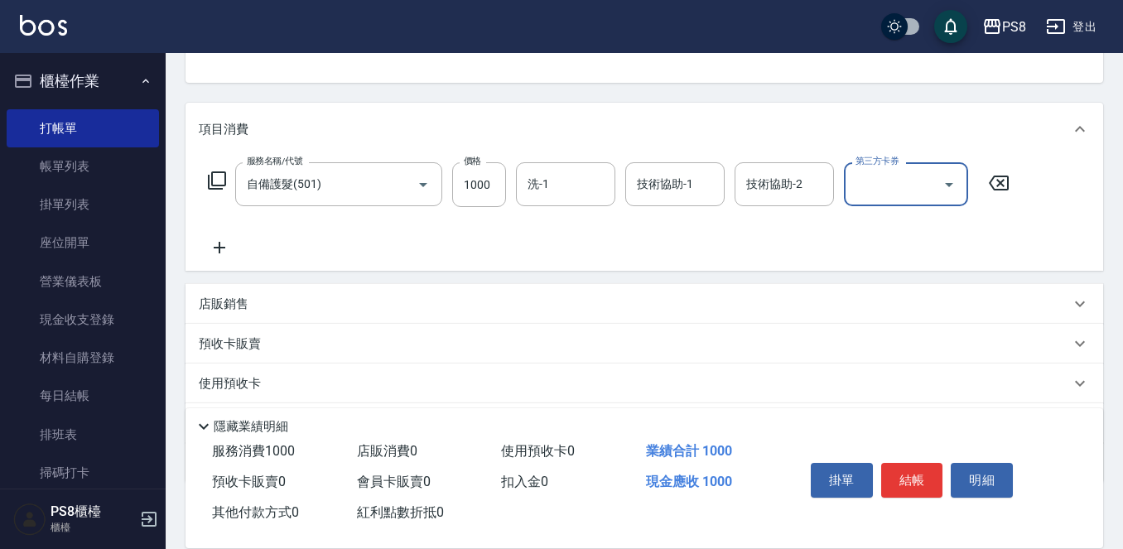
click at [263, 321] on div "店販銷售" at bounding box center [645, 304] width 918 height 40
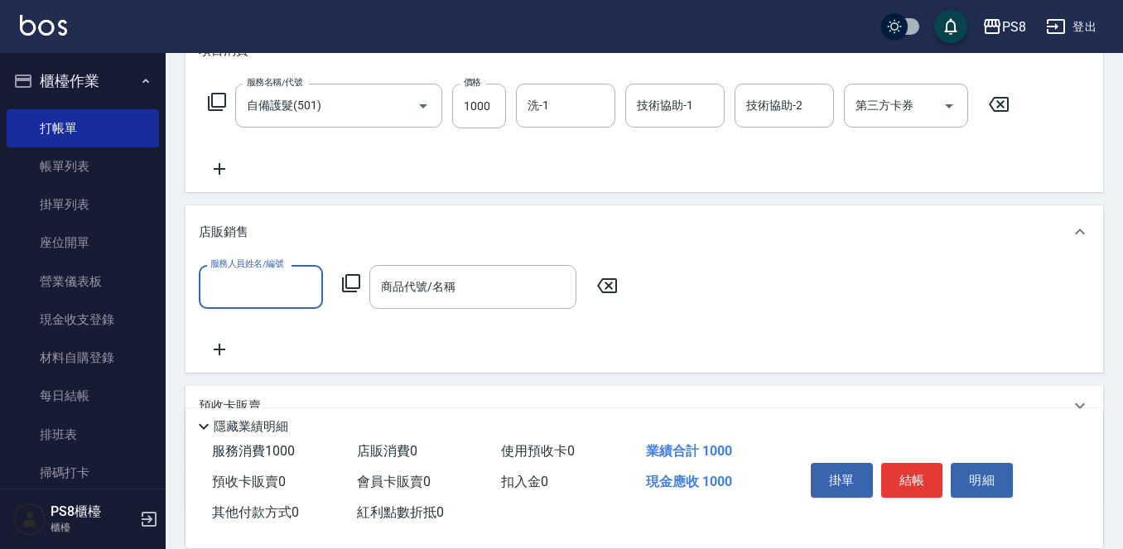
scroll to position [331, 0]
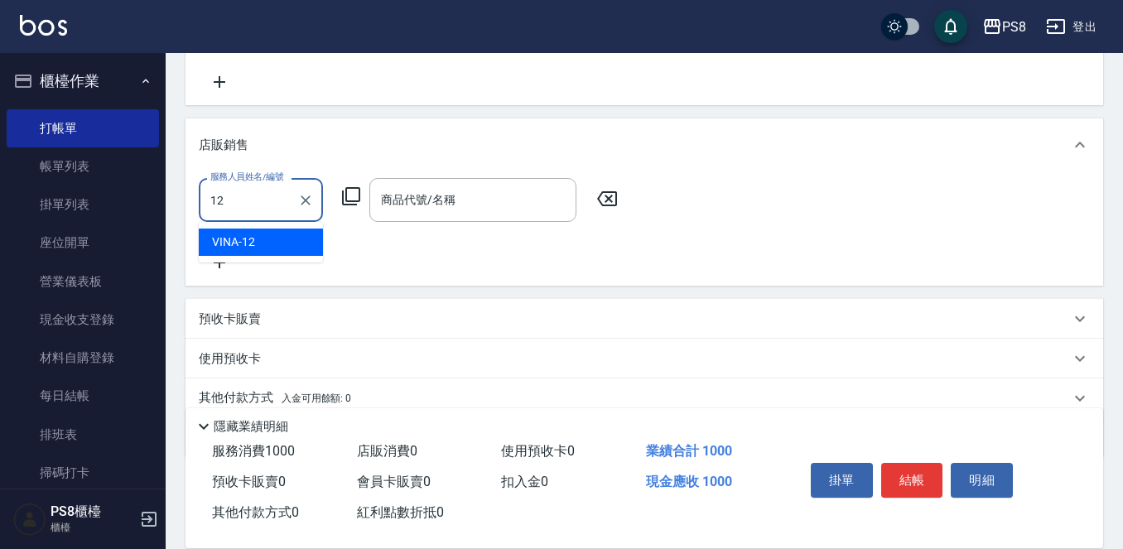
type input "VINA-12"
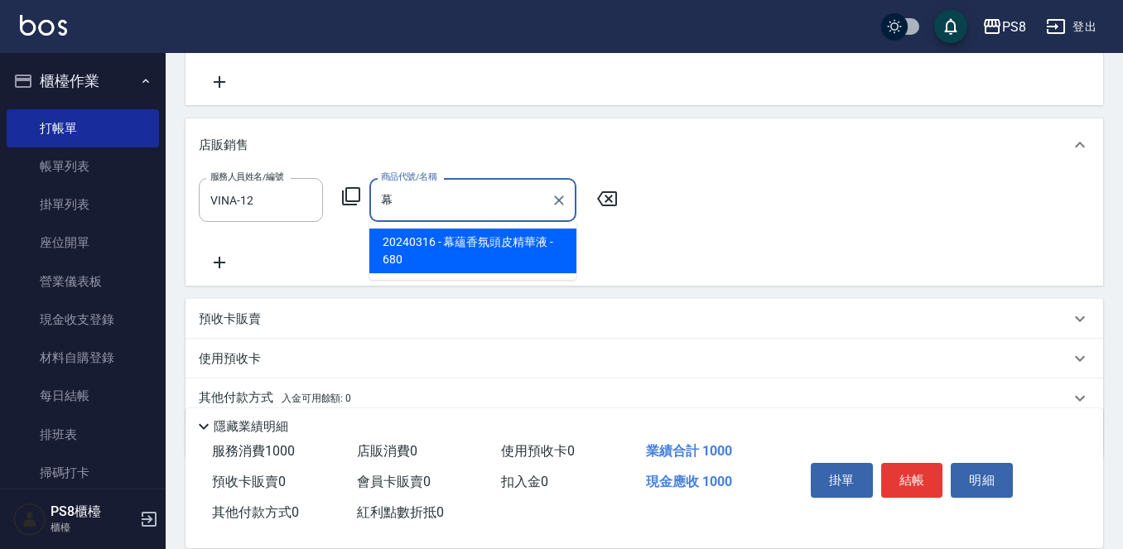
click at [423, 256] on span "20240316 - 幕蘊香氛頭皮精華液 - 680" at bounding box center [472, 251] width 207 height 45
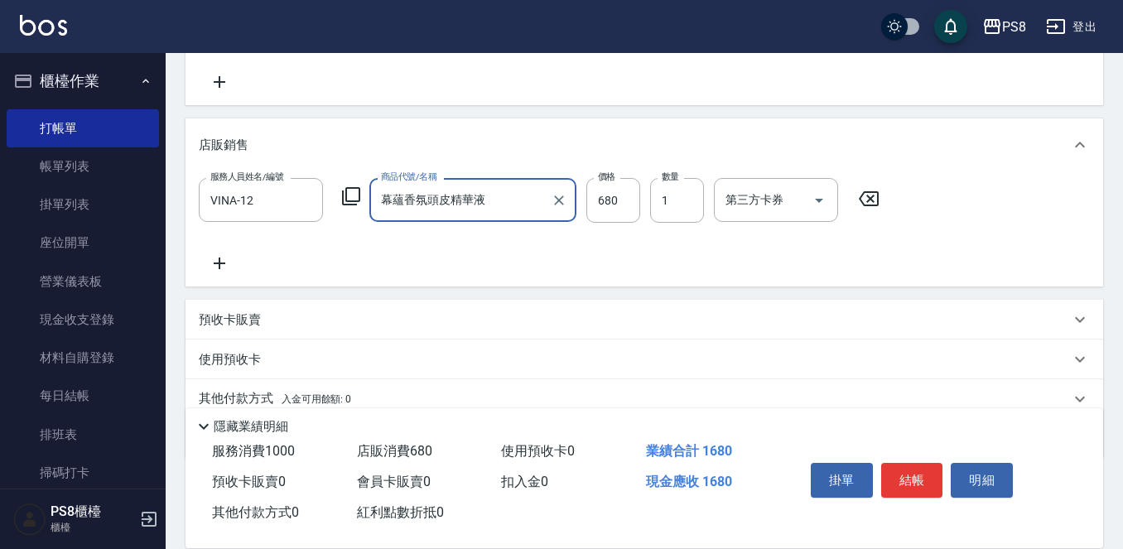
scroll to position [400, 0]
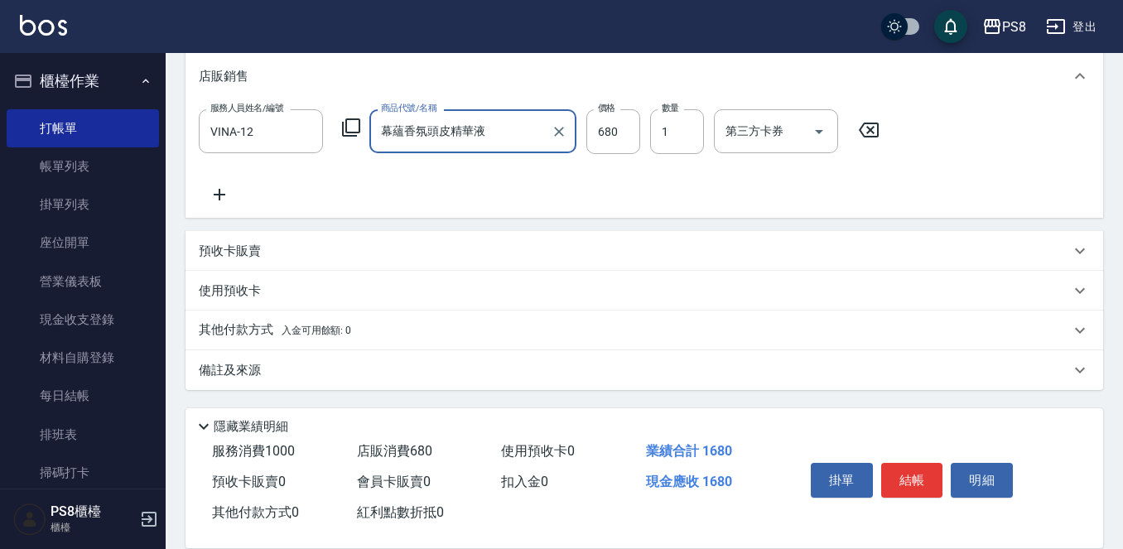
type input "幕蘊香氛頭皮精華液"
click at [326, 334] on span "入金可用餘額: 0" at bounding box center [317, 331] width 70 height 12
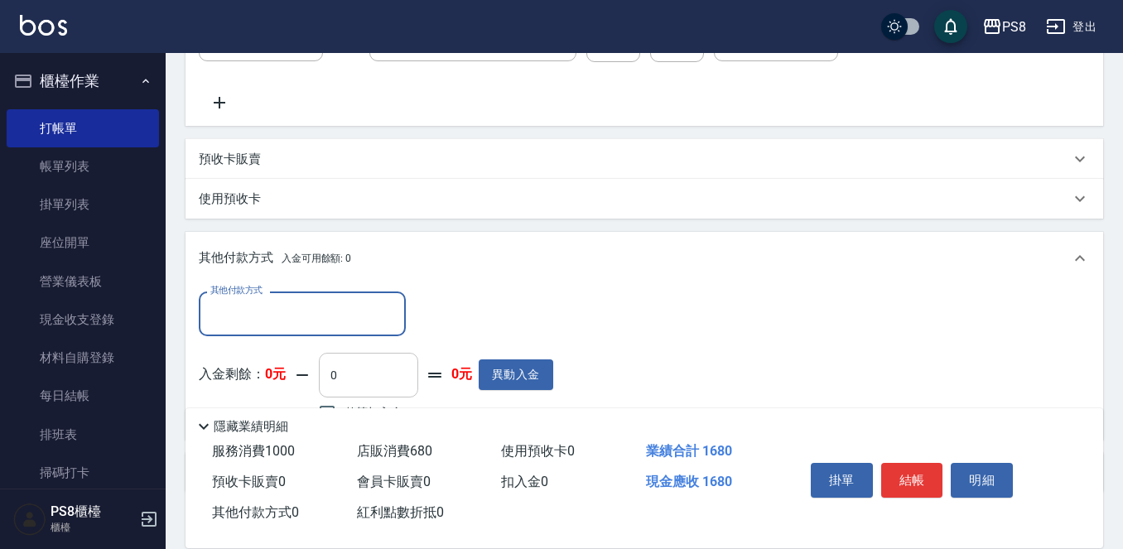
scroll to position [596, 0]
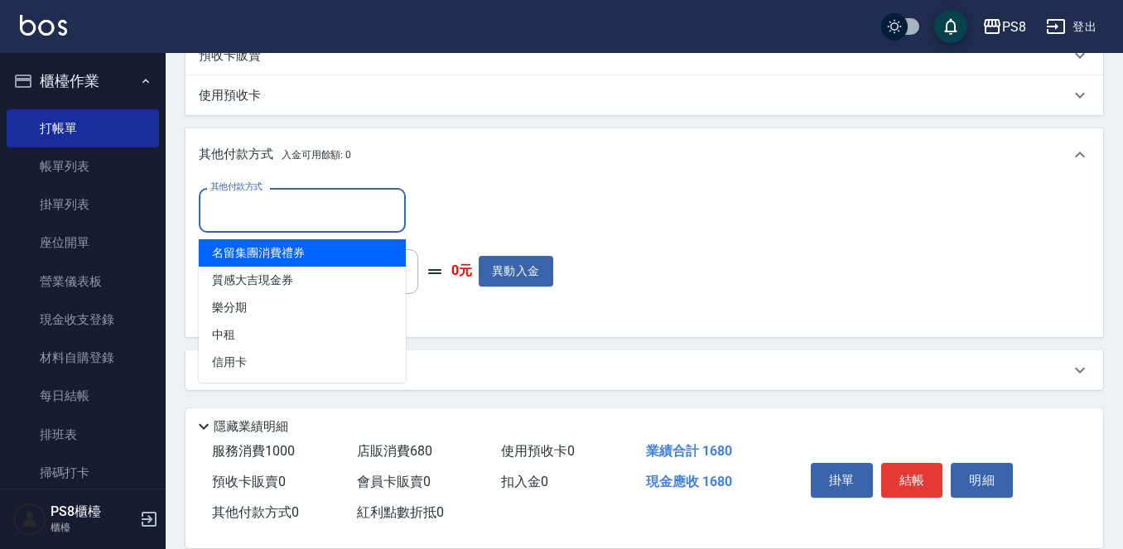
click at [304, 214] on input "其他付款方式" at bounding box center [302, 209] width 192 height 29
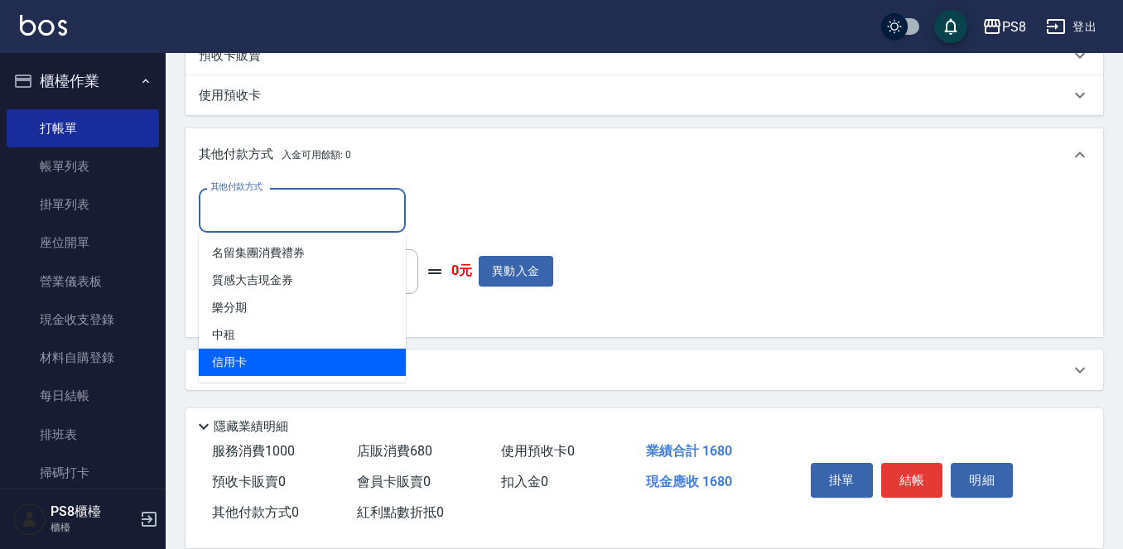
click at [309, 364] on span "信用卡" at bounding box center [302, 362] width 207 height 27
type input "信用卡"
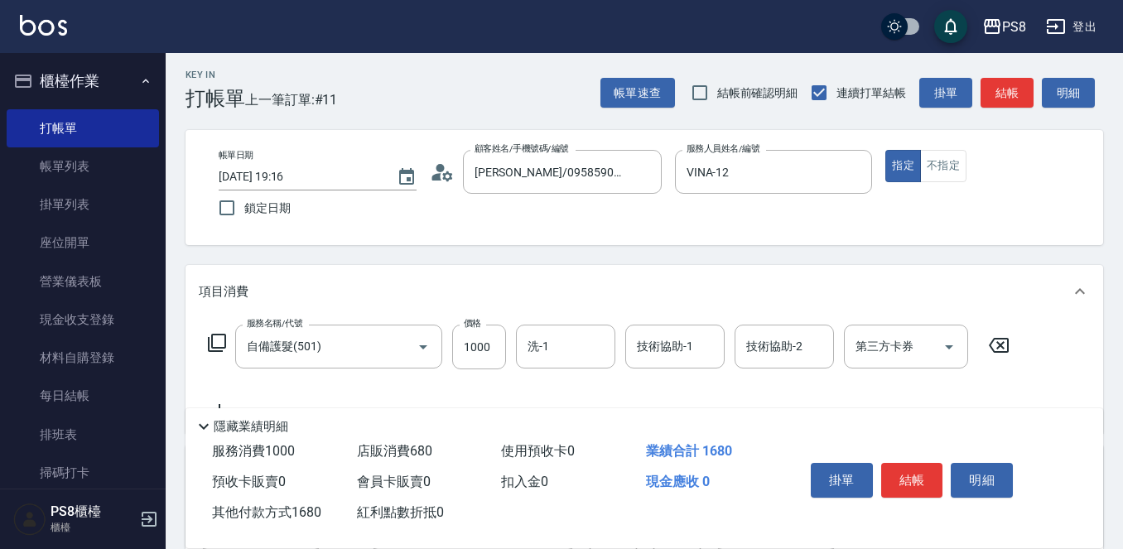
scroll to position [0, 0]
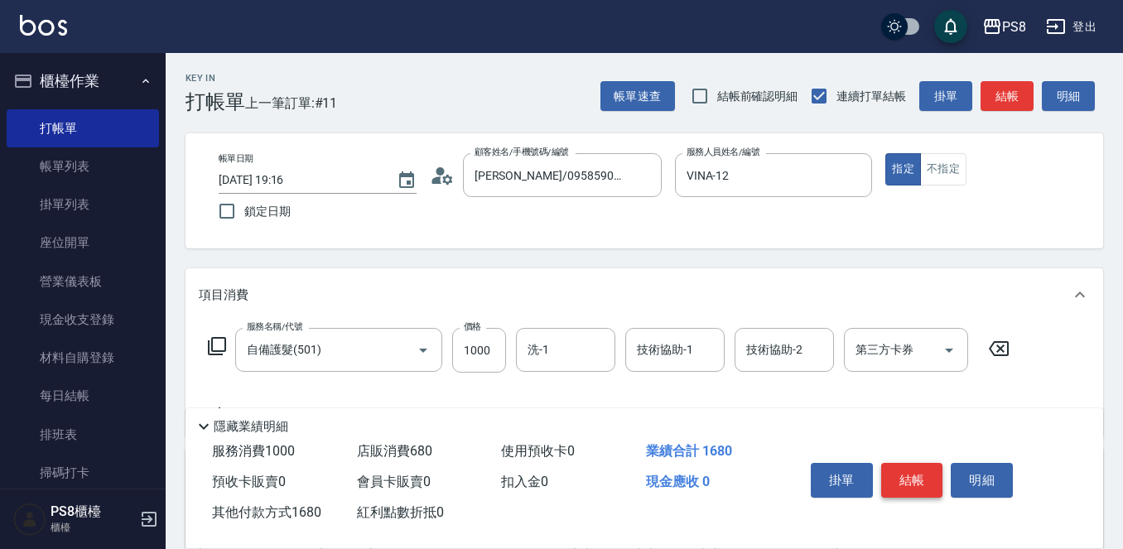
type input "1680"
click at [919, 475] on button "結帳" at bounding box center [912, 480] width 62 height 35
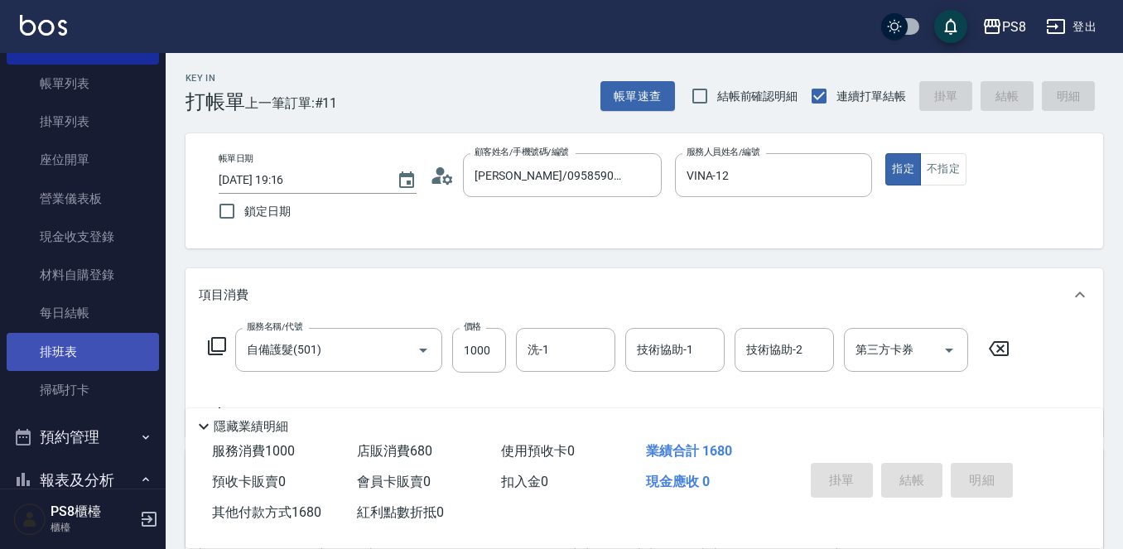
type input "2025/10/15 19:18"
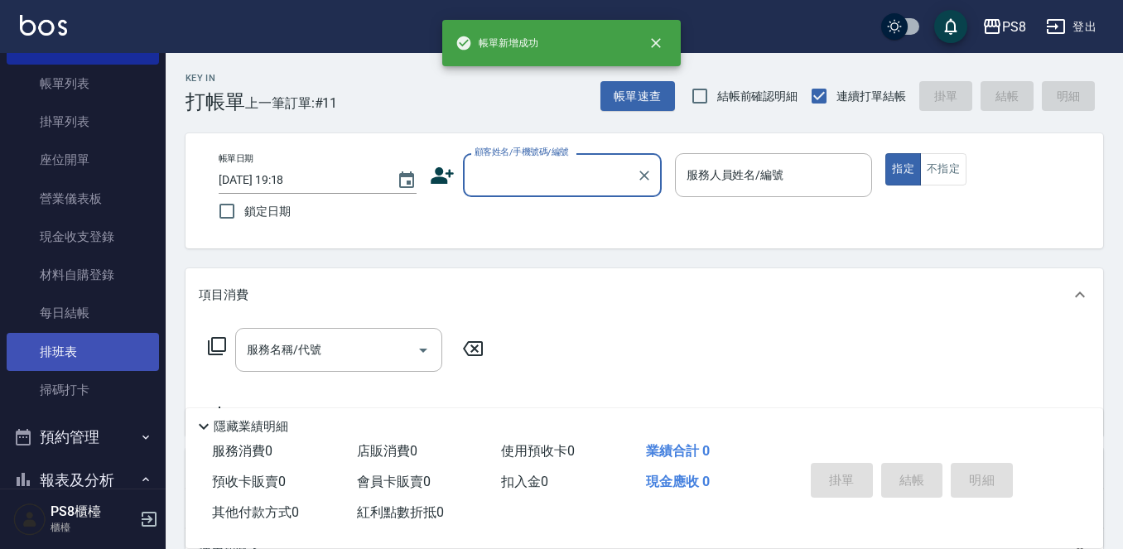
scroll to position [414, 0]
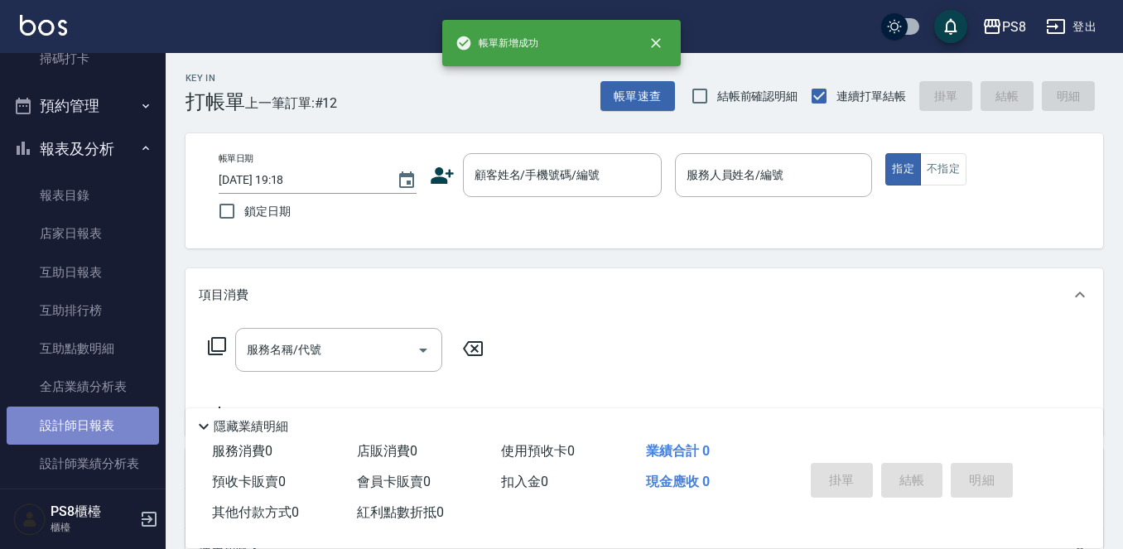
click at [120, 413] on link "設計師日報表" at bounding box center [83, 426] width 152 height 38
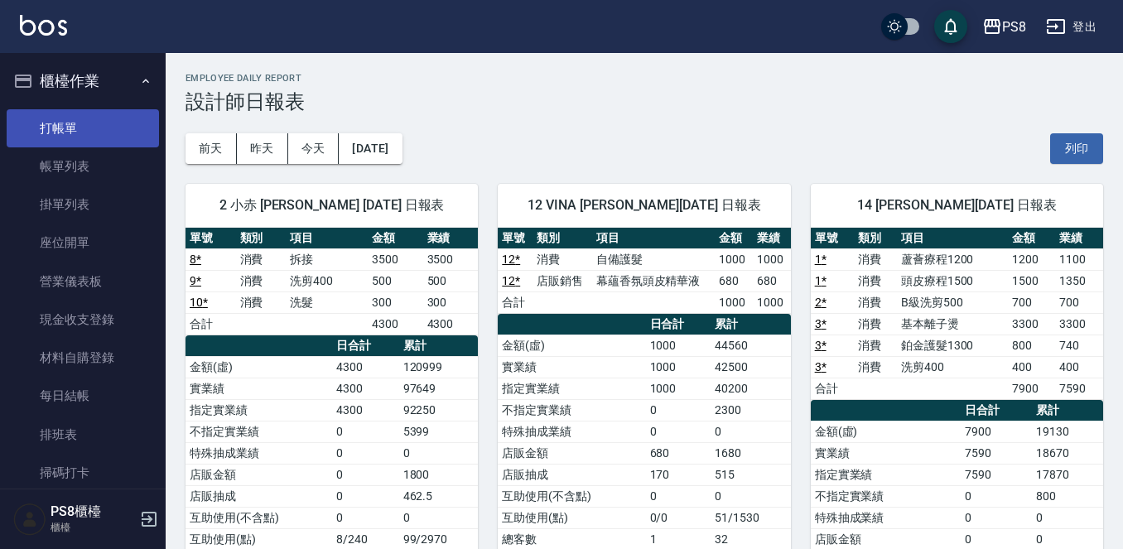
click at [86, 119] on link "打帳單" at bounding box center [83, 128] width 152 height 38
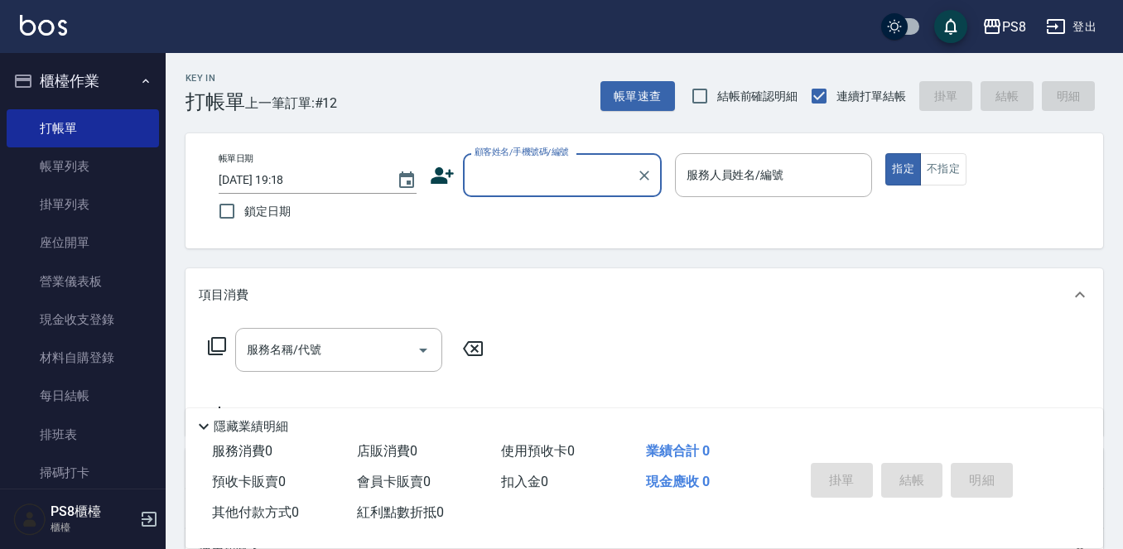
click at [515, 186] on input "顧客姓名/手機號碼/編號" at bounding box center [549, 175] width 159 height 29
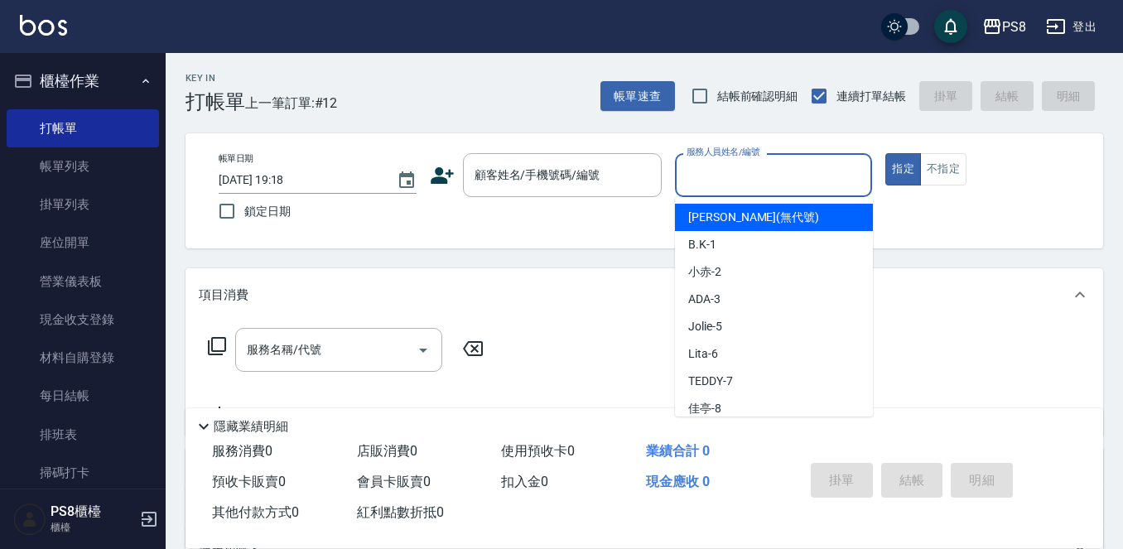
click at [721, 177] on input "服務人員姓名/編號" at bounding box center [774, 175] width 183 height 29
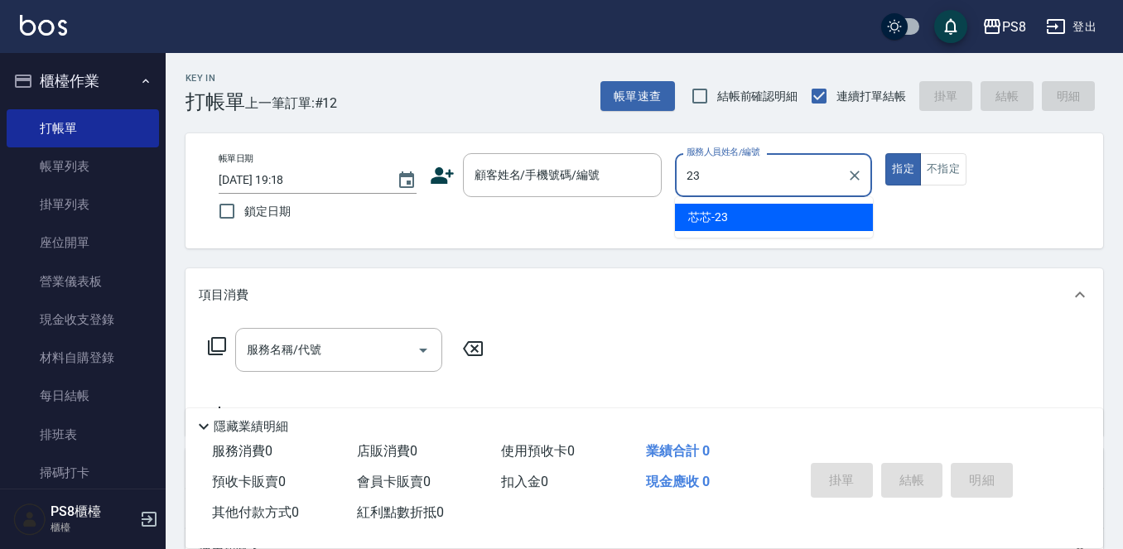
type input "芯芯-23"
type button "true"
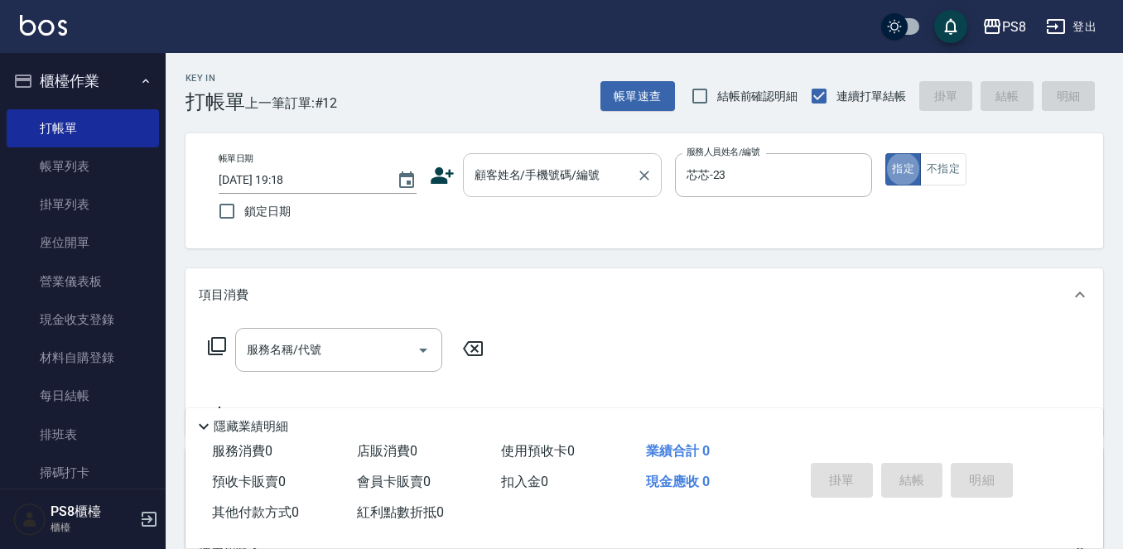
click at [511, 173] on div "顧客姓名/手機號碼/編號 顧客姓名/手機號碼/編號" at bounding box center [562, 175] width 199 height 44
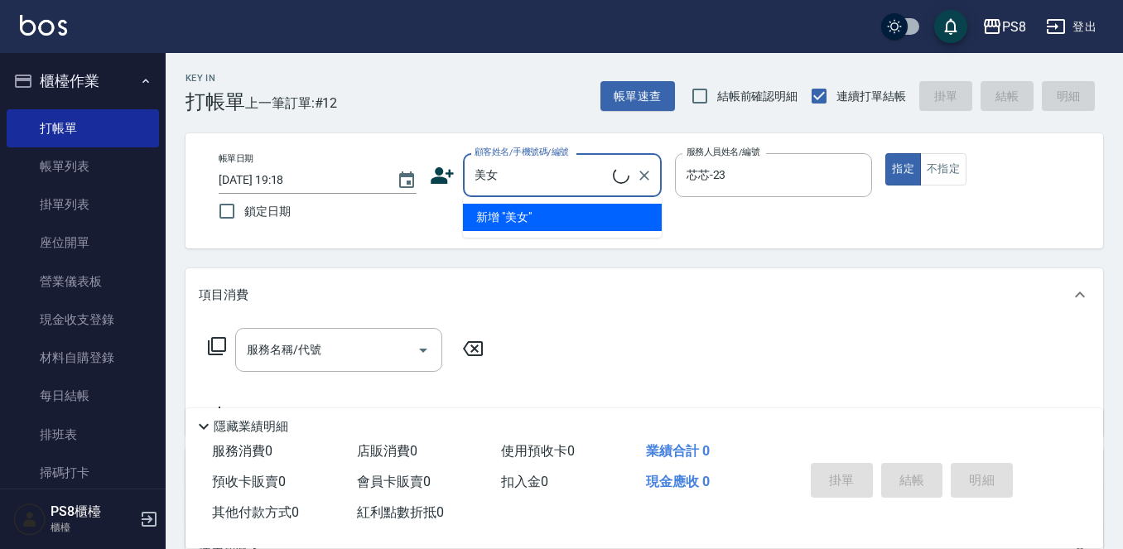
type input "美女/美女2222/2222"
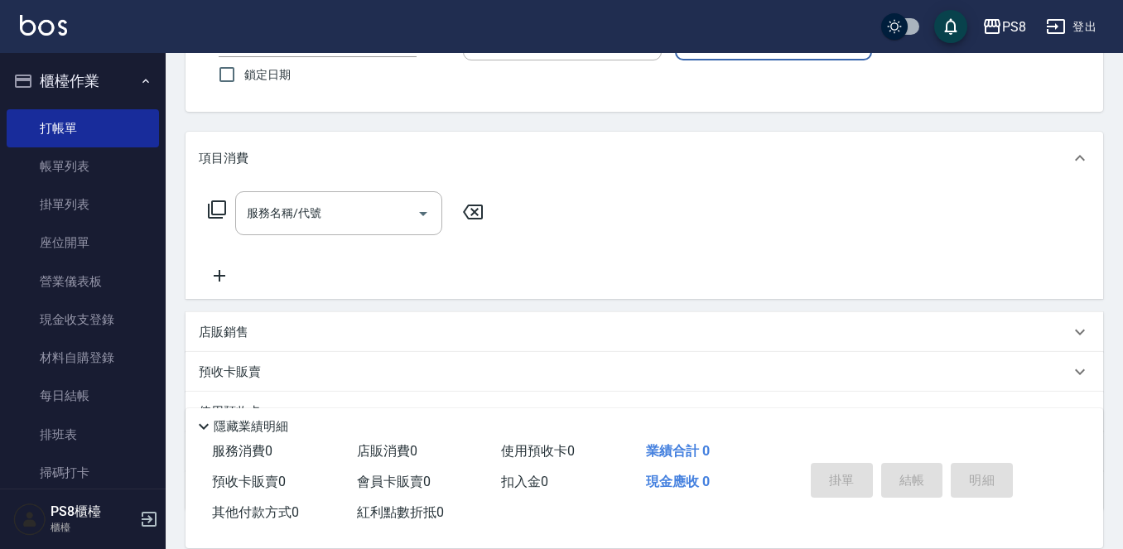
scroll to position [166, 0]
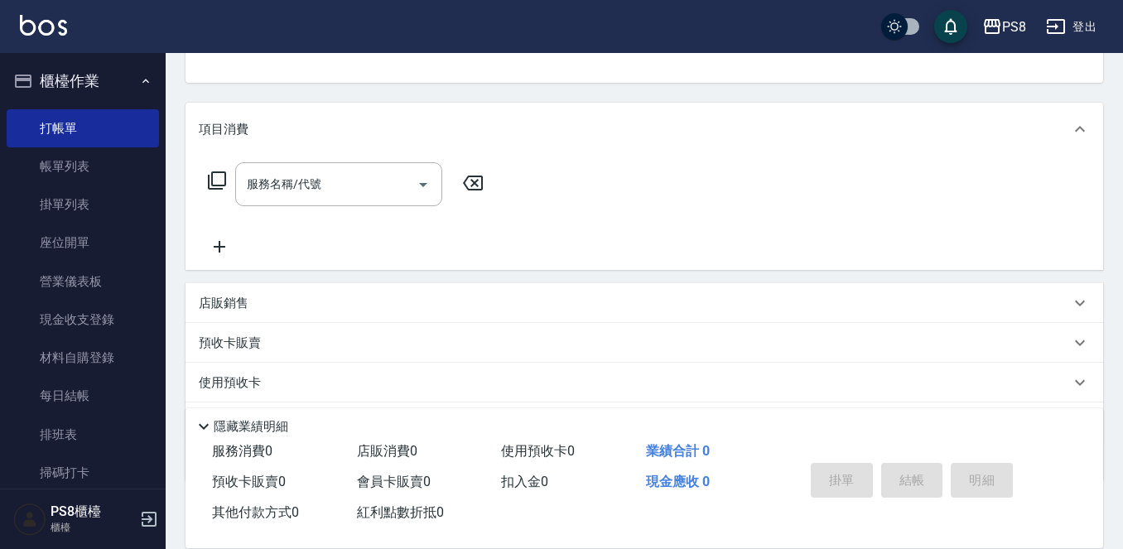
click at [239, 292] on div "店販銷售" at bounding box center [645, 303] width 918 height 40
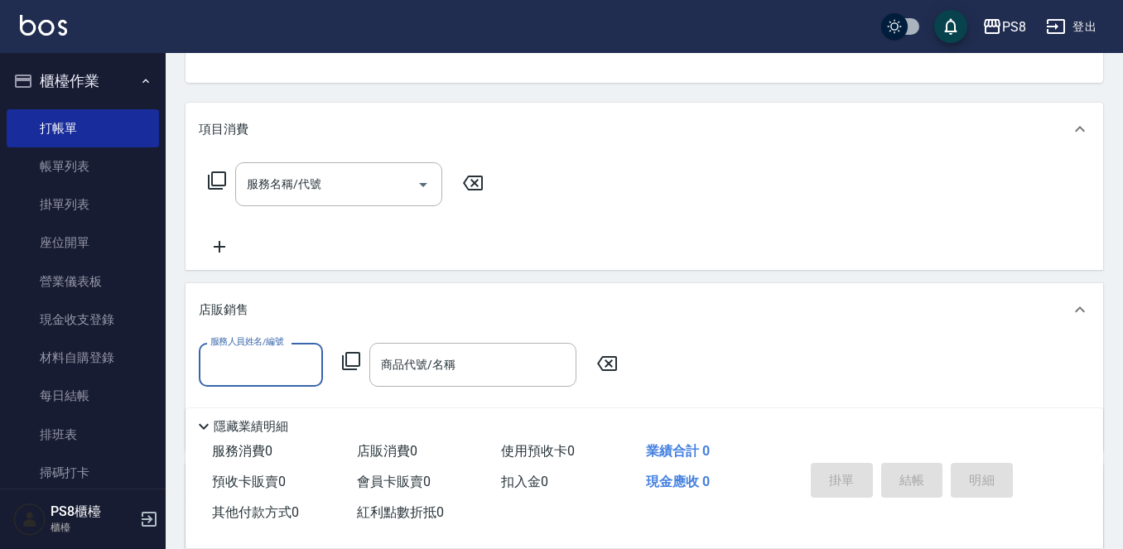
scroll to position [0, 0]
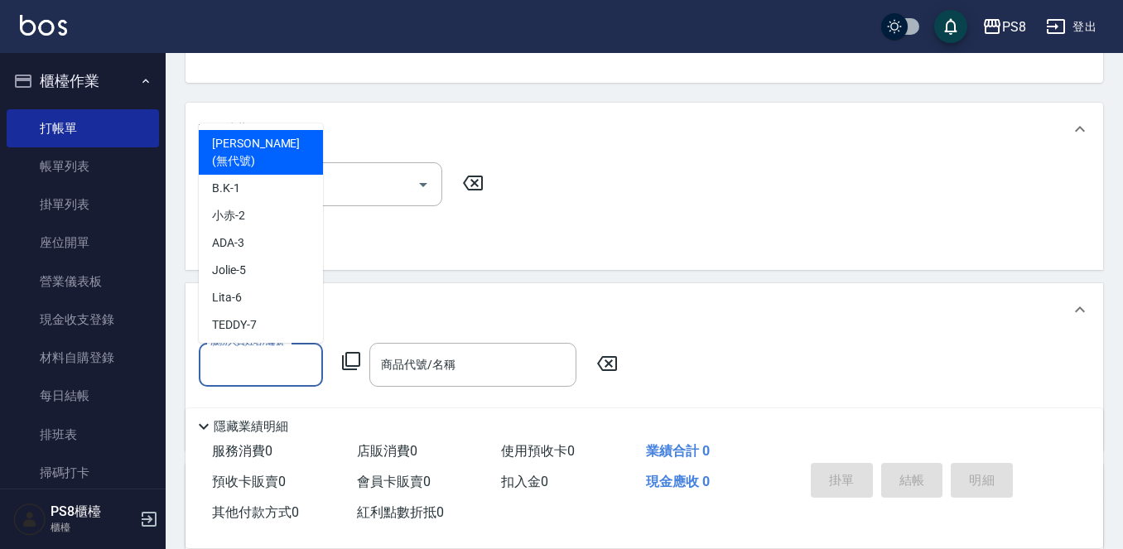
click at [258, 369] on input "服務人員姓名/編號" at bounding box center [260, 364] width 109 height 29
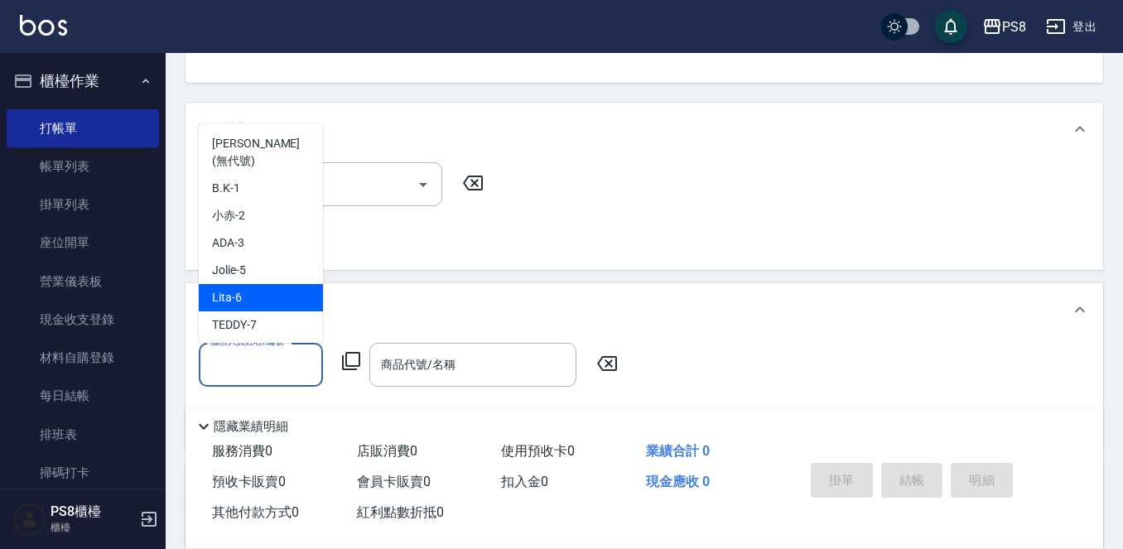
click at [416, 257] on div "服務名稱/代號 服務名稱/代號" at bounding box center [346, 209] width 295 height 94
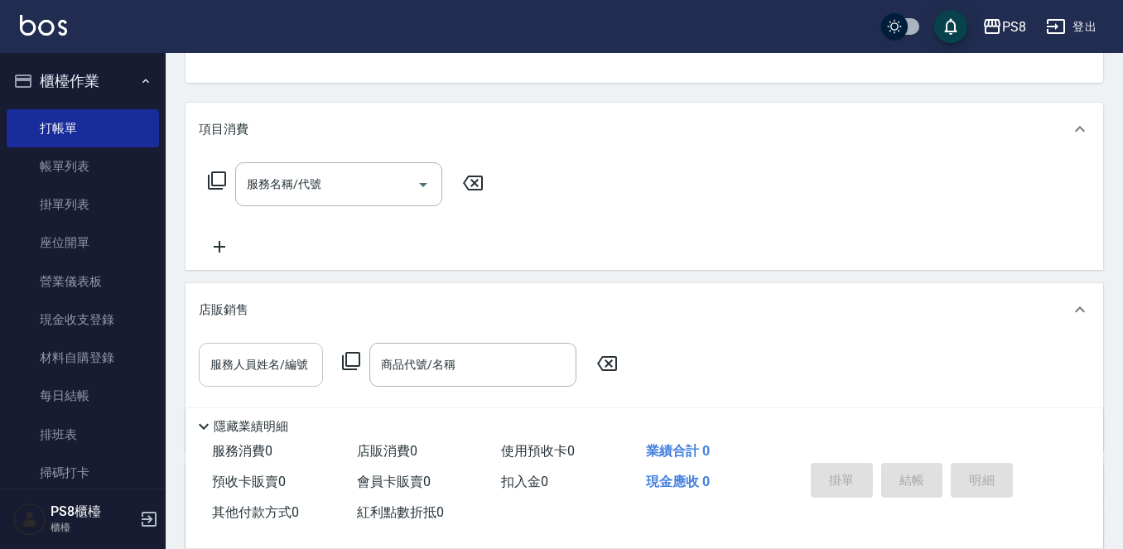
click at [272, 367] on input "服務人員姓名/編號" at bounding box center [260, 364] width 109 height 29
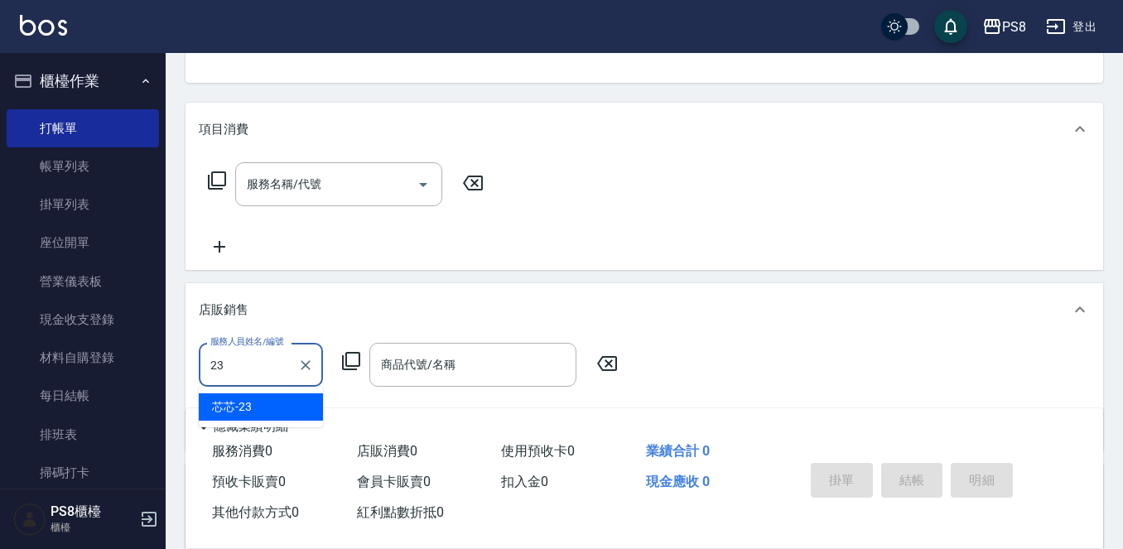
type input "芯芯-23"
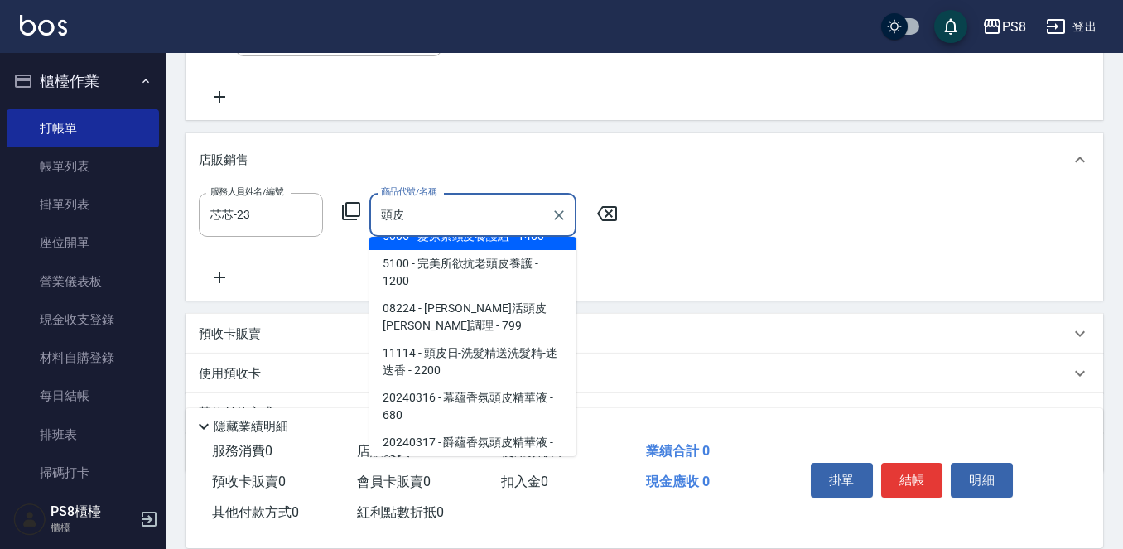
scroll to position [216, 0]
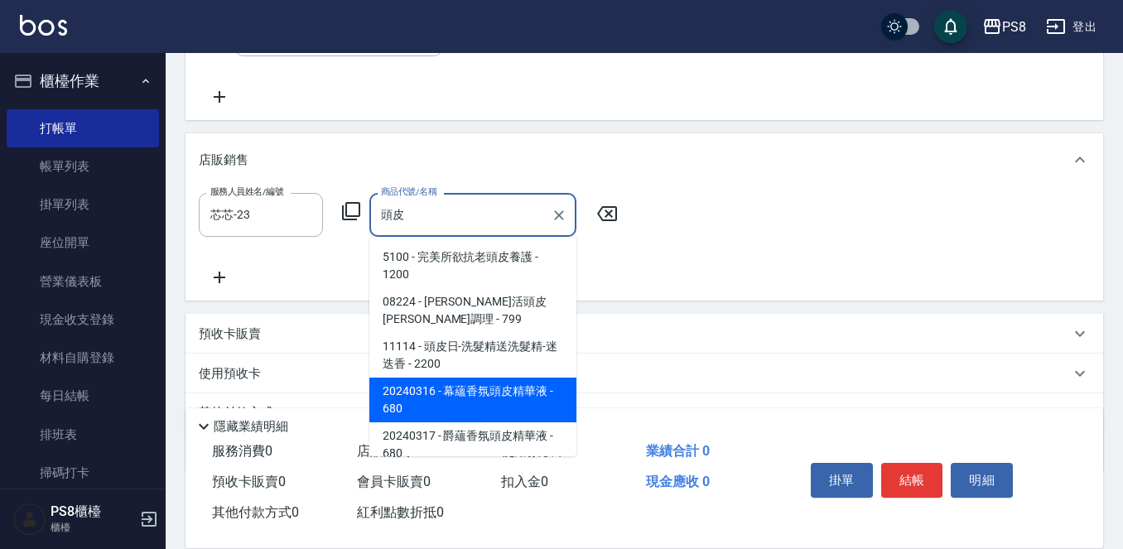
click at [485, 378] on span "20240316 - 幕蘊香氛頭皮精華液 - 680" at bounding box center [472, 400] width 207 height 45
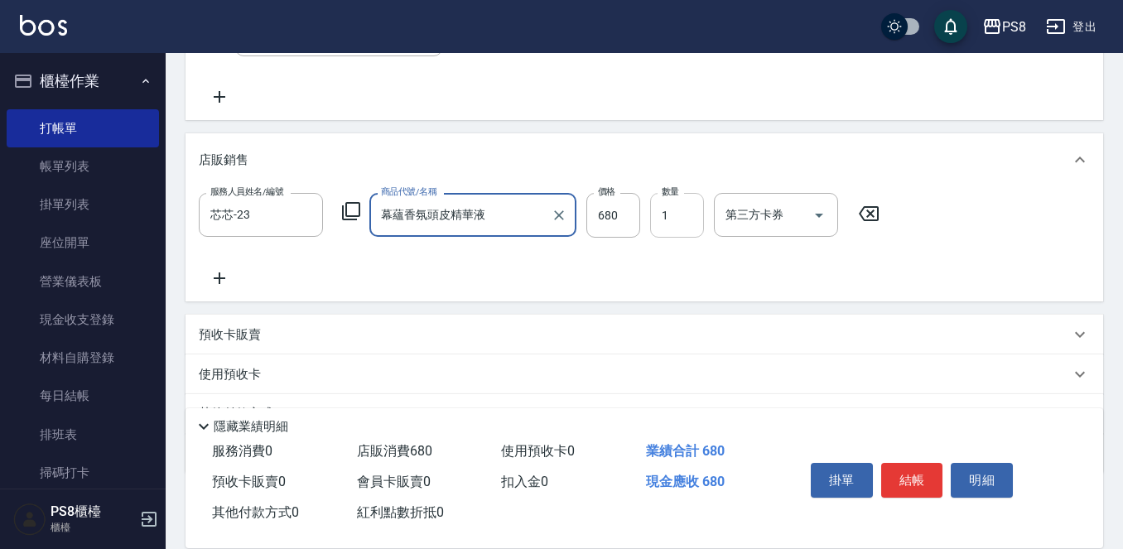
type input "幕蘊香氛頭皮精華液"
click at [678, 229] on input "1" at bounding box center [677, 215] width 54 height 45
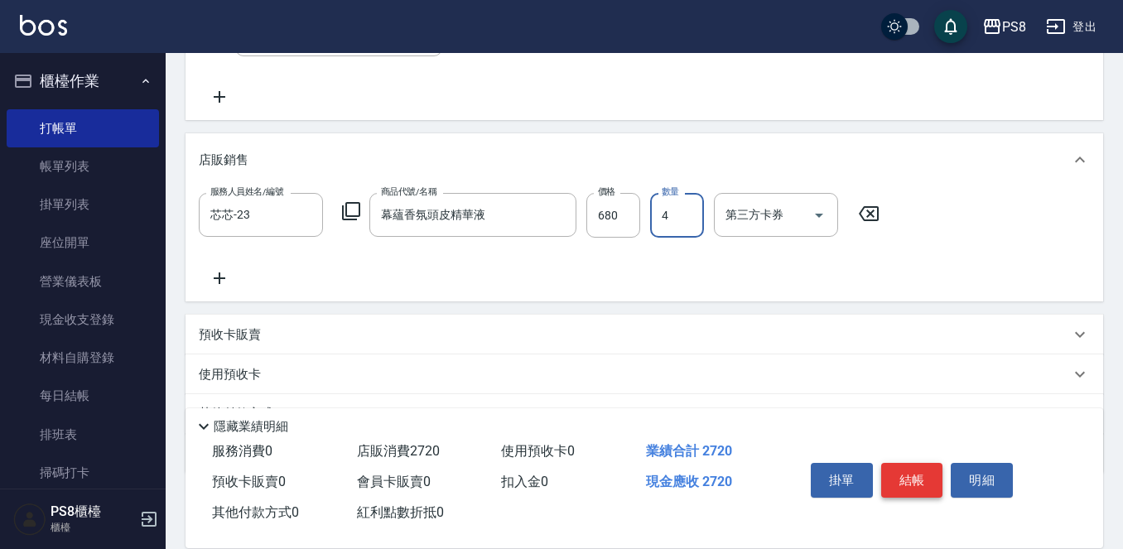
type input "4"
click at [901, 469] on button "結帳" at bounding box center [912, 480] width 62 height 35
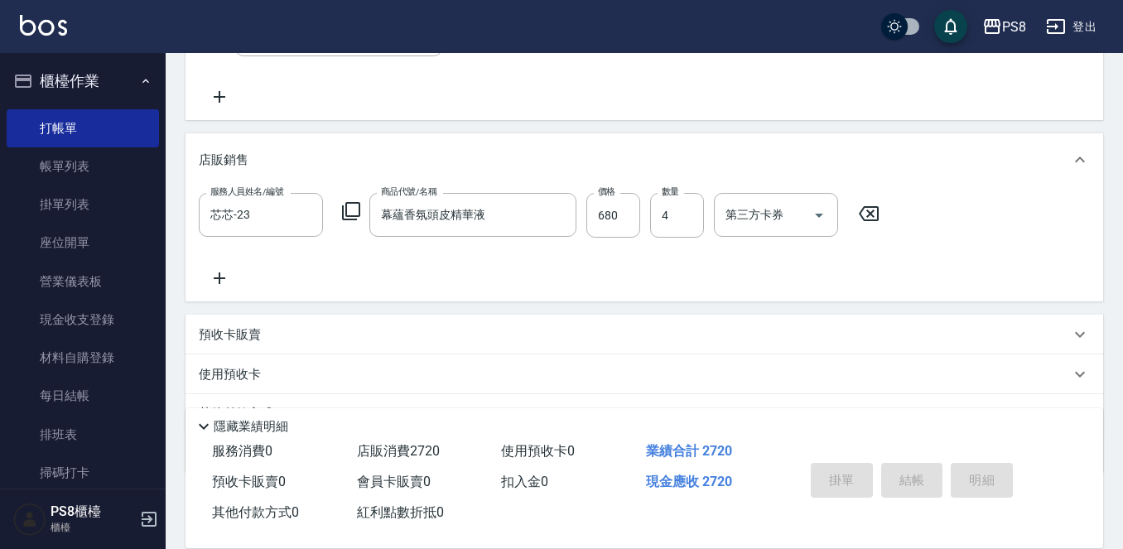
type input "2025/10/15 19:19"
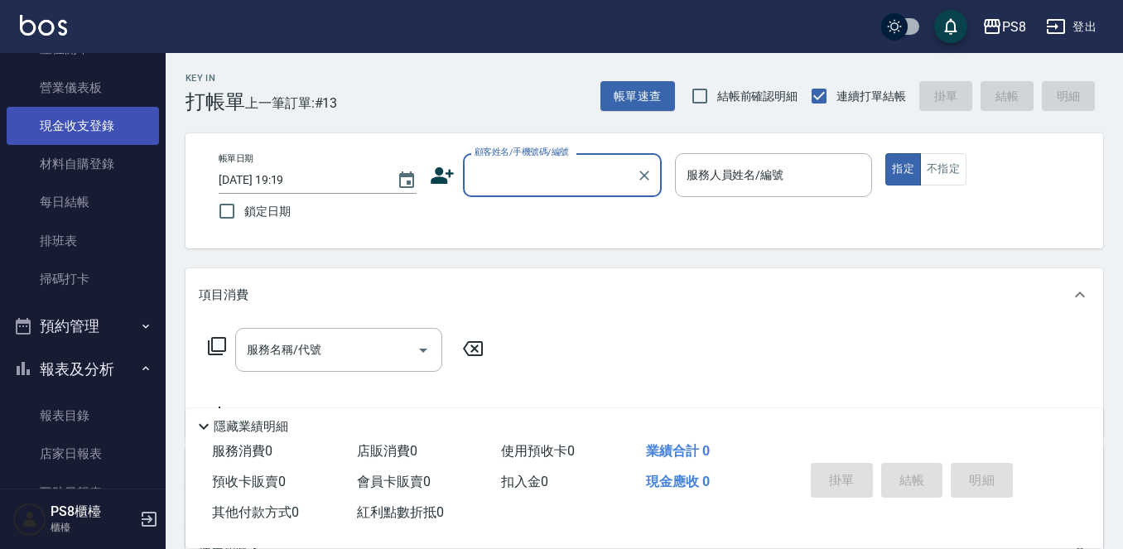
scroll to position [331, 0]
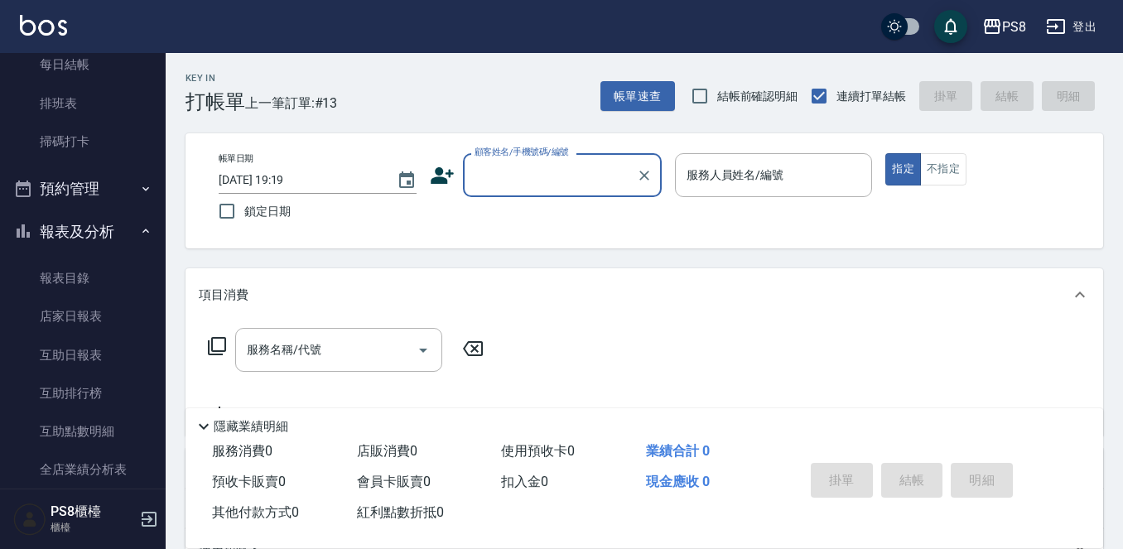
click at [79, 230] on button "報表及分析" at bounding box center [83, 231] width 152 height 43
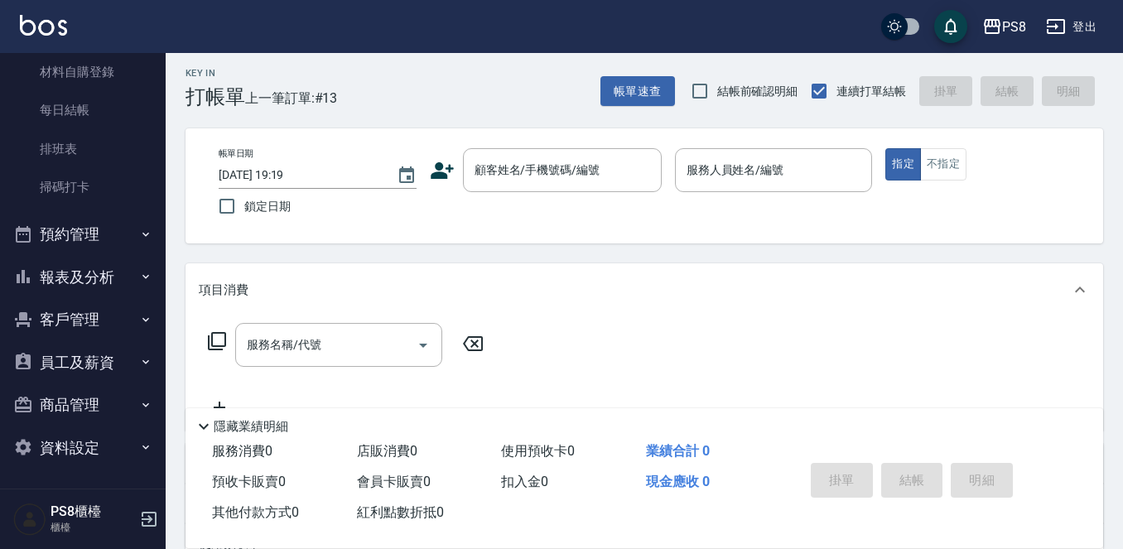
scroll to position [83, 0]
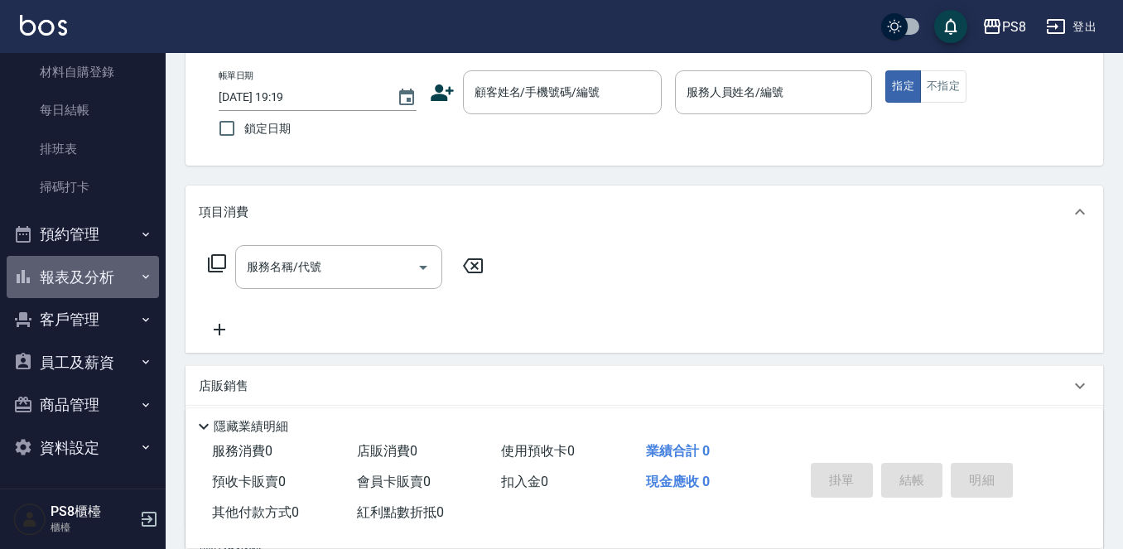
click at [84, 280] on button "報表及分析" at bounding box center [83, 277] width 152 height 43
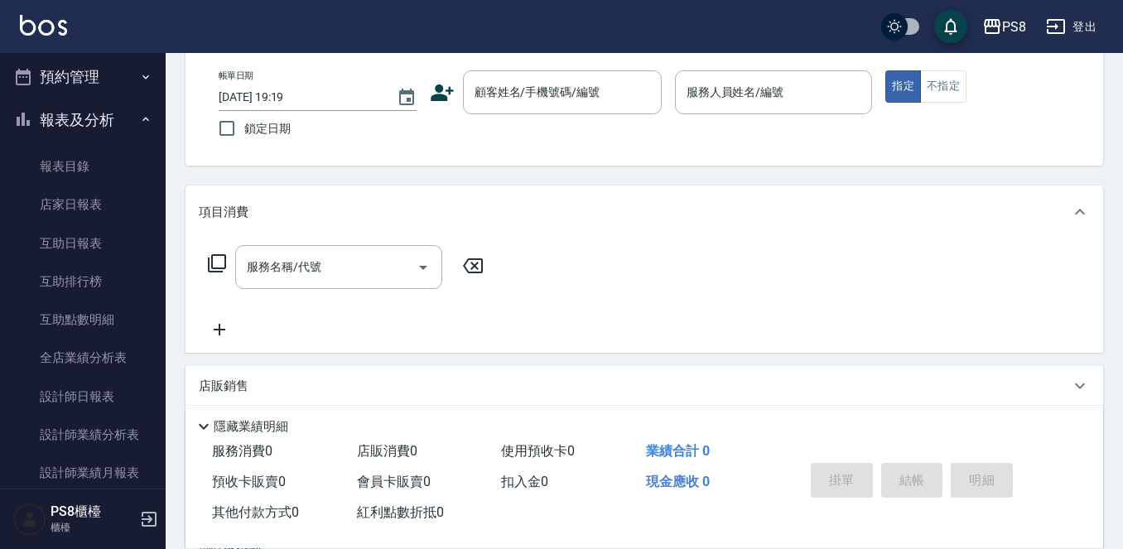
scroll to position [497, 0]
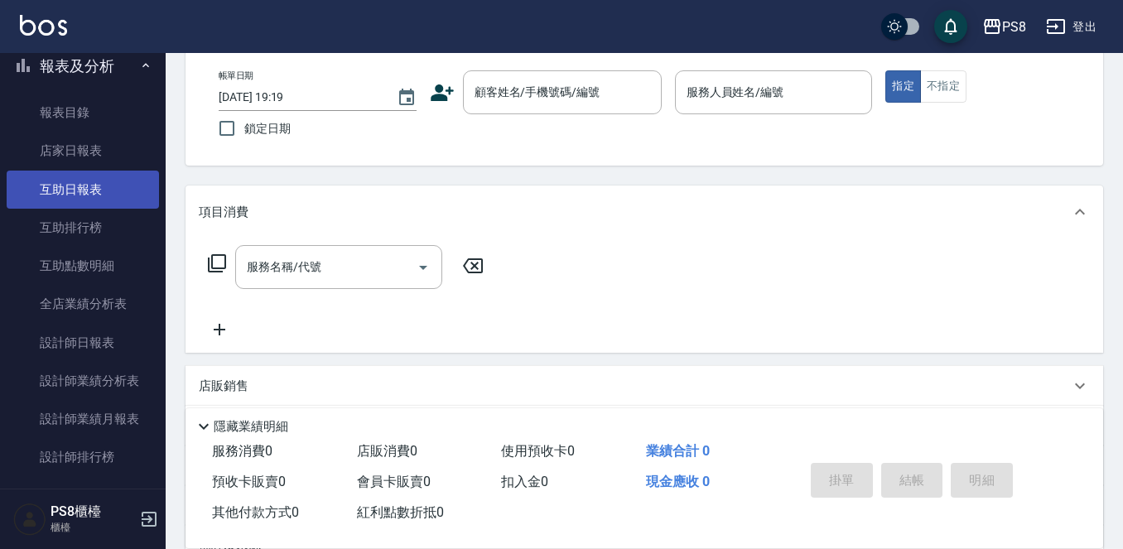
click at [100, 184] on link "互助日報表" at bounding box center [83, 190] width 152 height 38
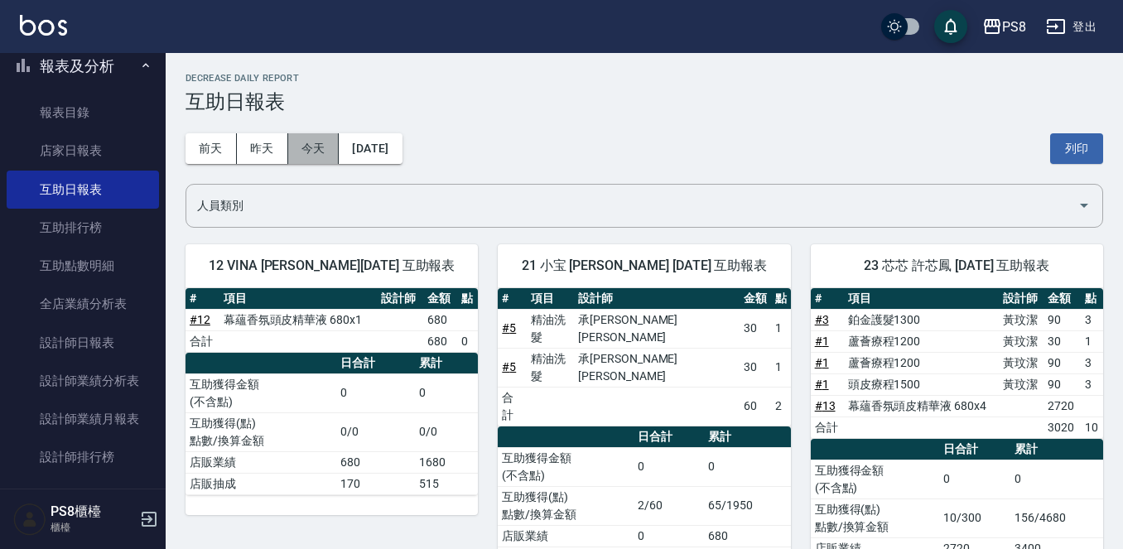
click at [306, 152] on button "今天" at bounding box center [313, 148] width 51 height 31
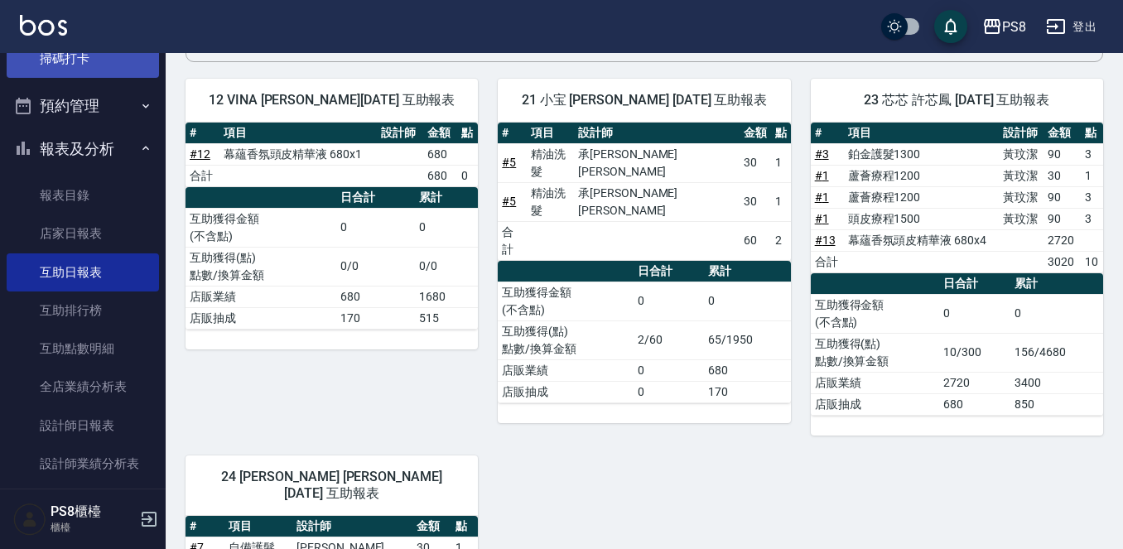
scroll to position [331, 0]
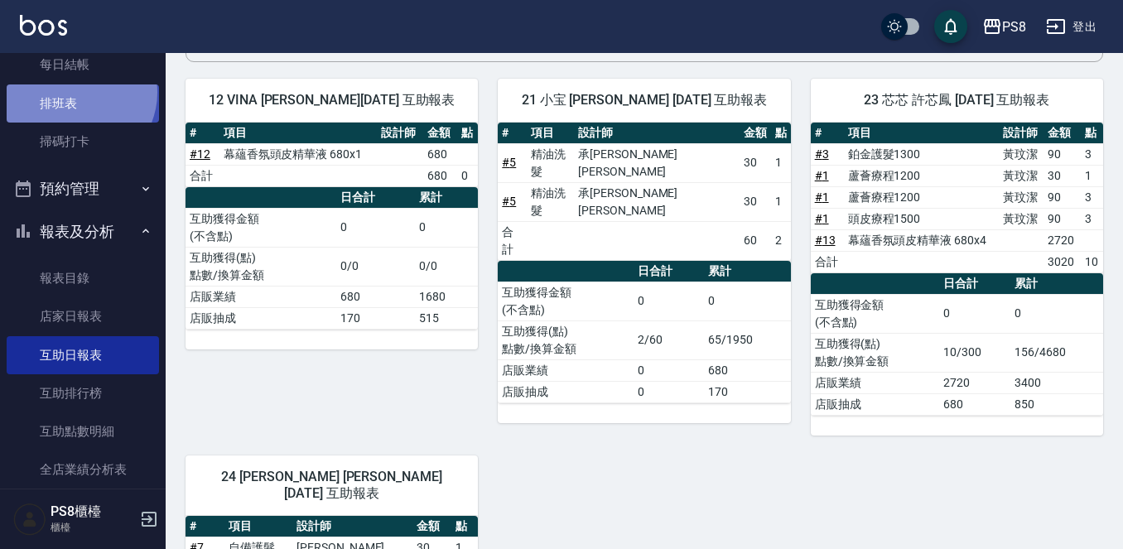
click at [75, 92] on link "排班表" at bounding box center [83, 103] width 152 height 38
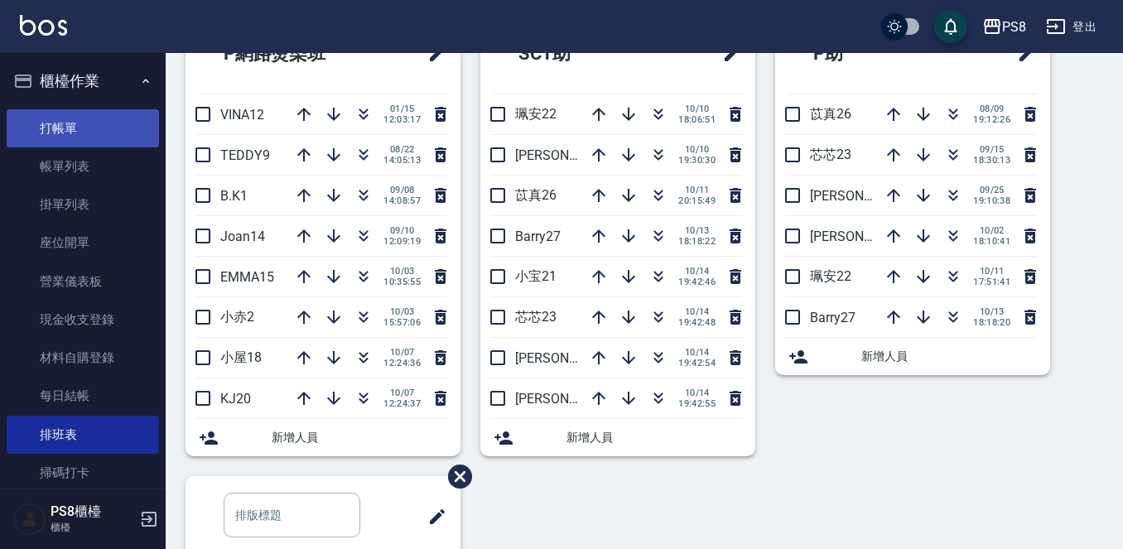
click at [65, 111] on link "打帳單" at bounding box center [83, 128] width 152 height 38
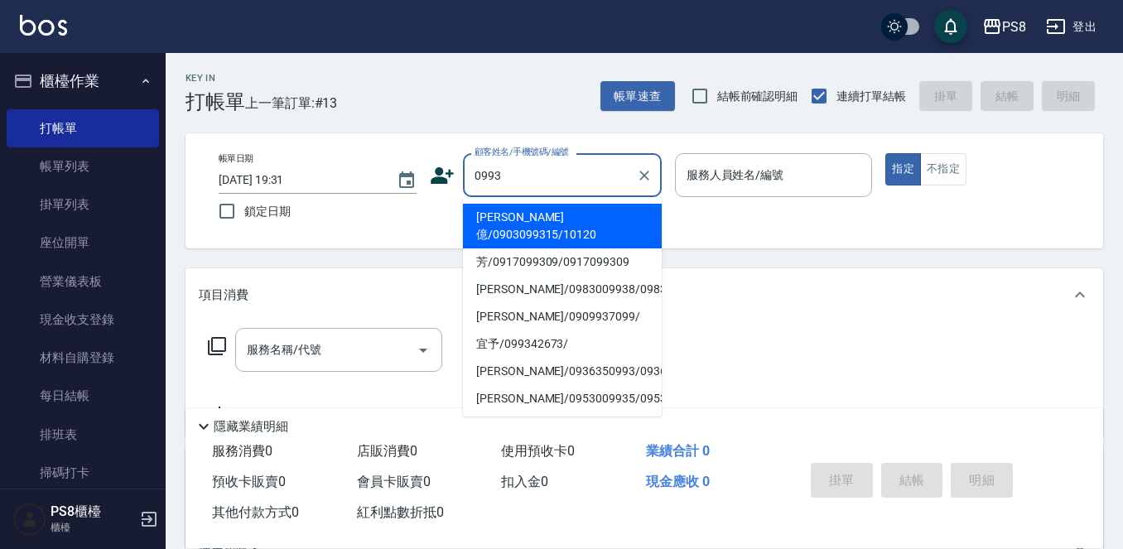
click at [562, 177] on input "0993" at bounding box center [549, 175] width 159 height 29
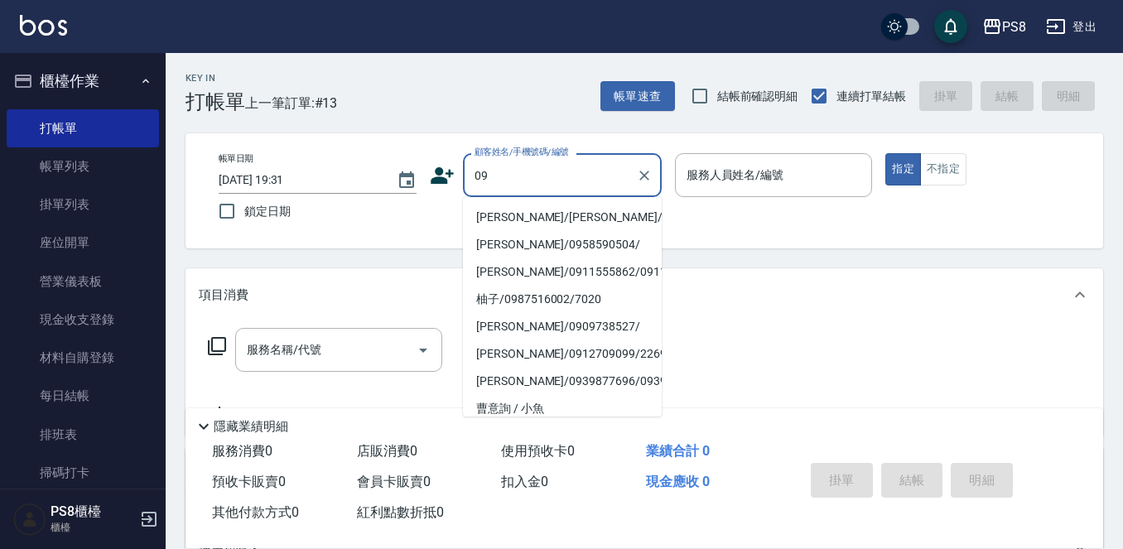
type input "0"
click at [519, 159] on div "王育 顧客姓名/手機號碼/編號" at bounding box center [562, 175] width 199 height 44
click at [531, 166] on input "王育" at bounding box center [549, 175] width 159 height 29
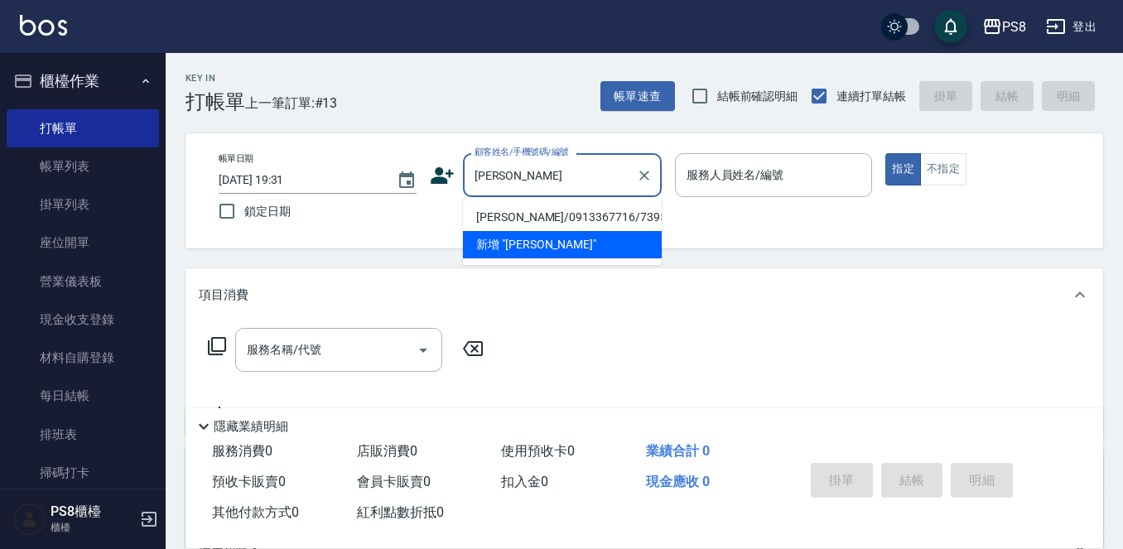
type input "王一"
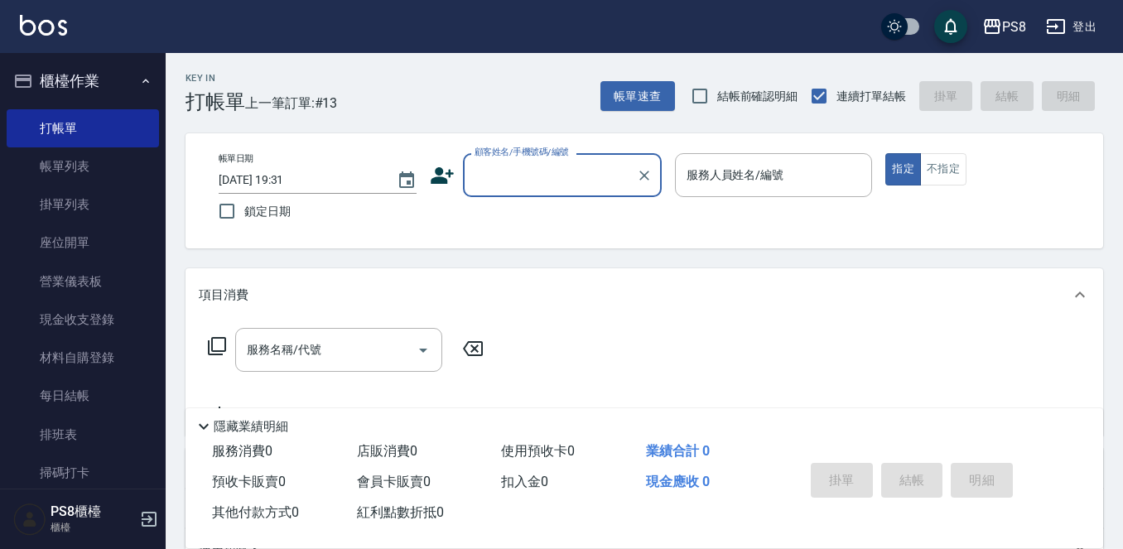
click at [501, 178] on input "顧客姓名/手機號碼/編號" at bounding box center [549, 175] width 159 height 29
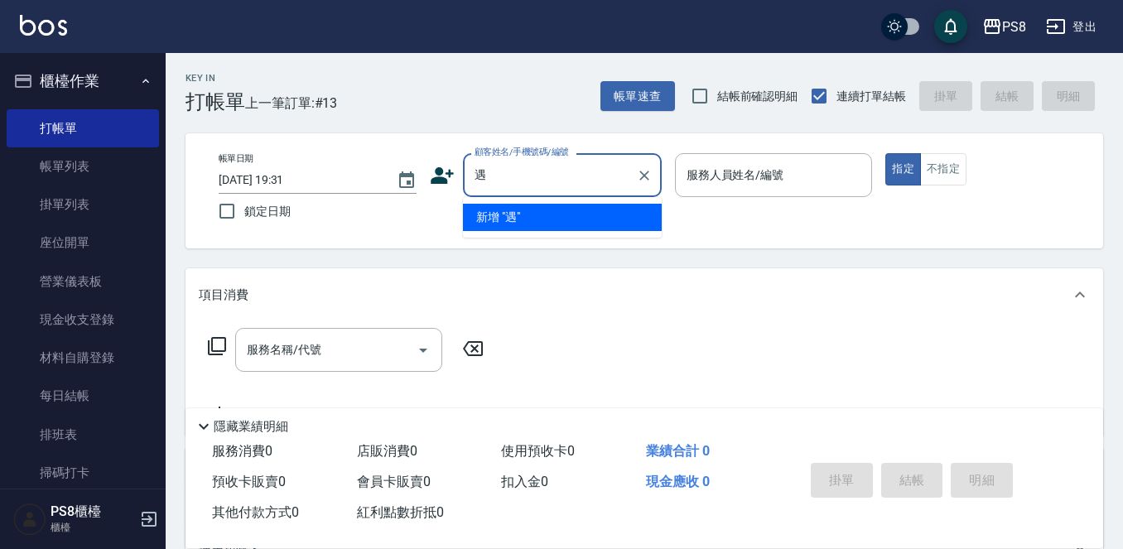
type input "諭"
type input "‵"
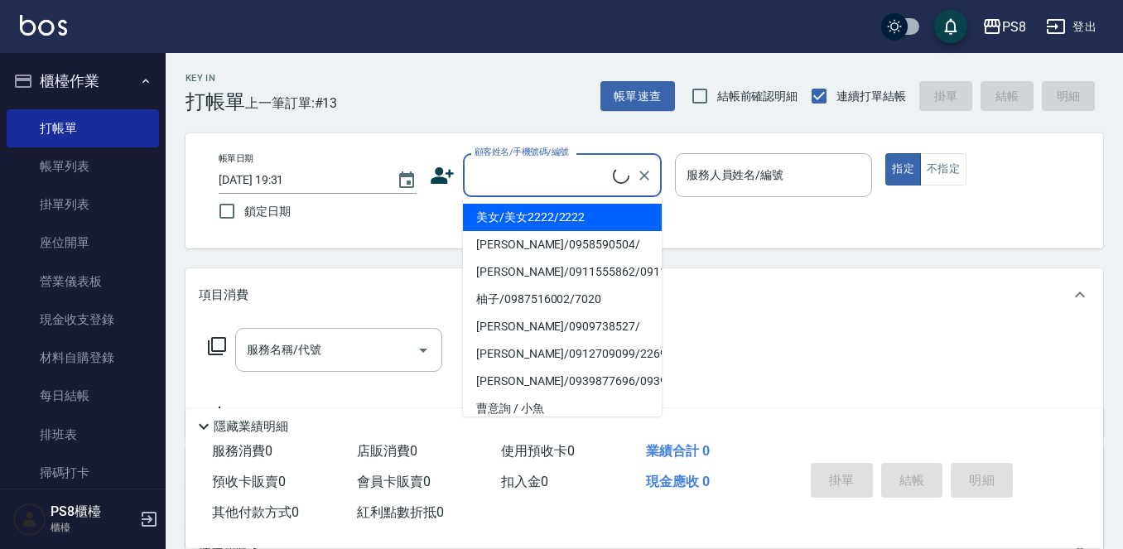
type input "ㄨ"
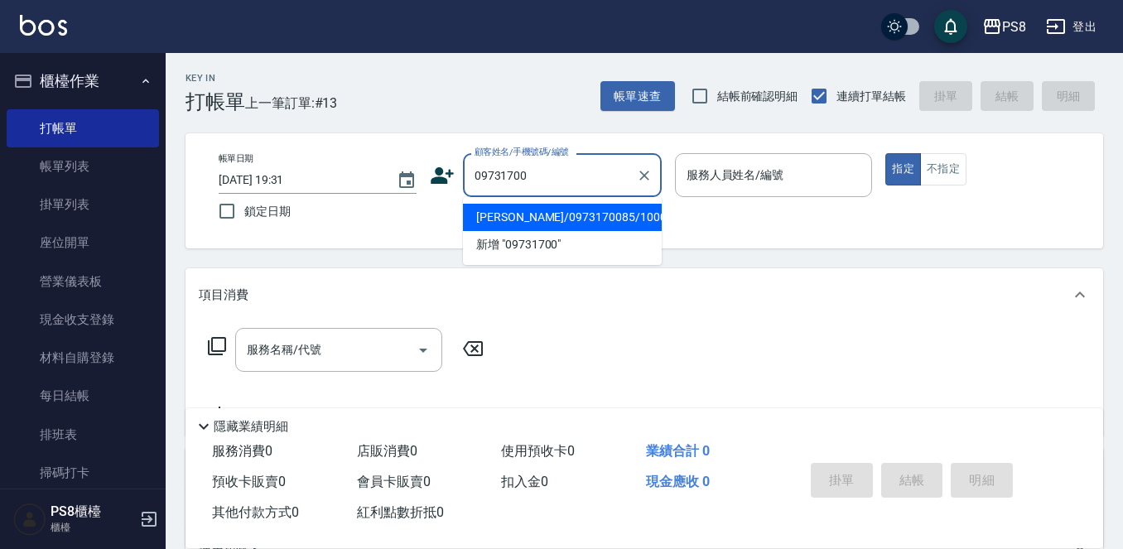
click at [552, 213] on li "王逸修/0973170085/10003" at bounding box center [562, 217] width 199 height 27
type input "王逸修/0973170085/10003"
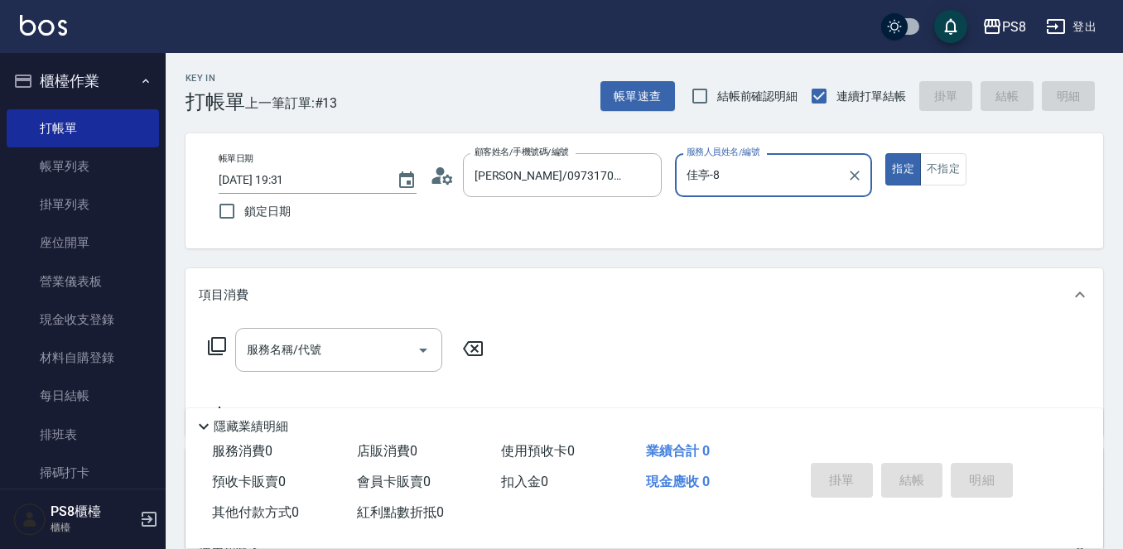
type input "佳亭-8"
click at [287, 346] on div "服務名稱/代號 服務名稱/代號" at bounding box center [338, 350] width 207 height 44
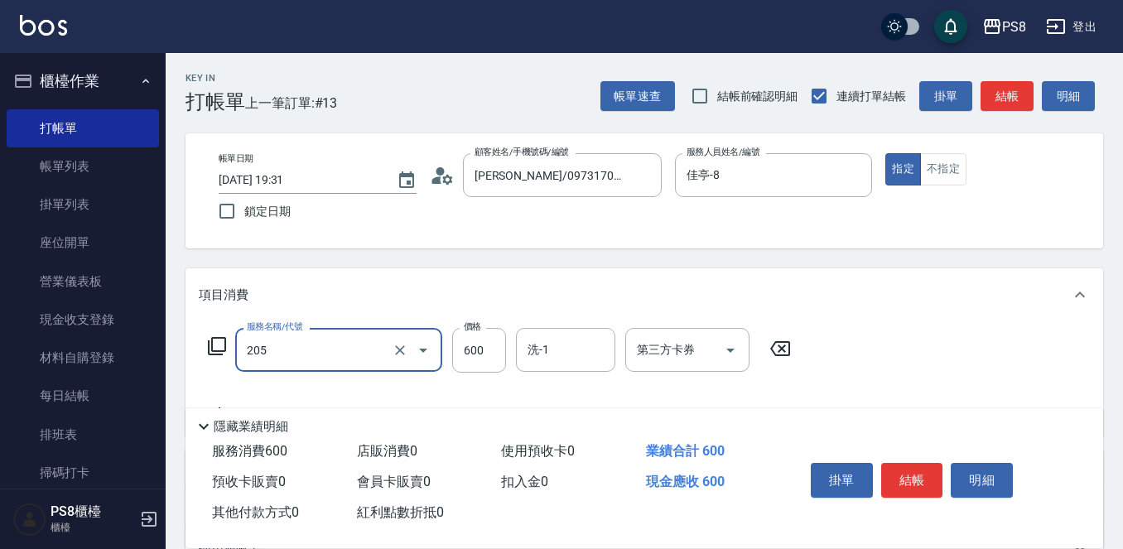
type input "A級洗剪600(205)"
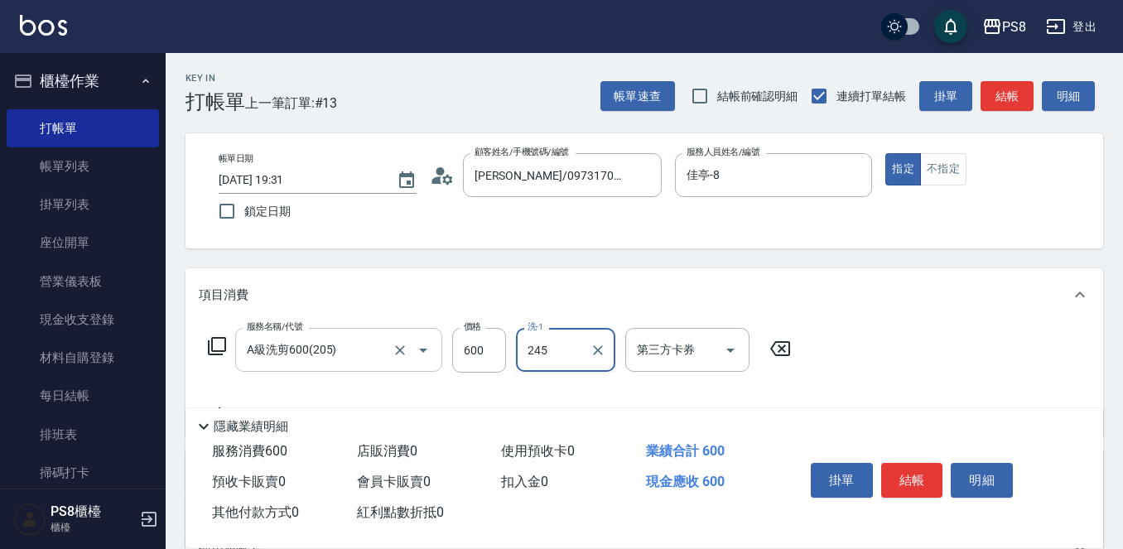
type input "245"
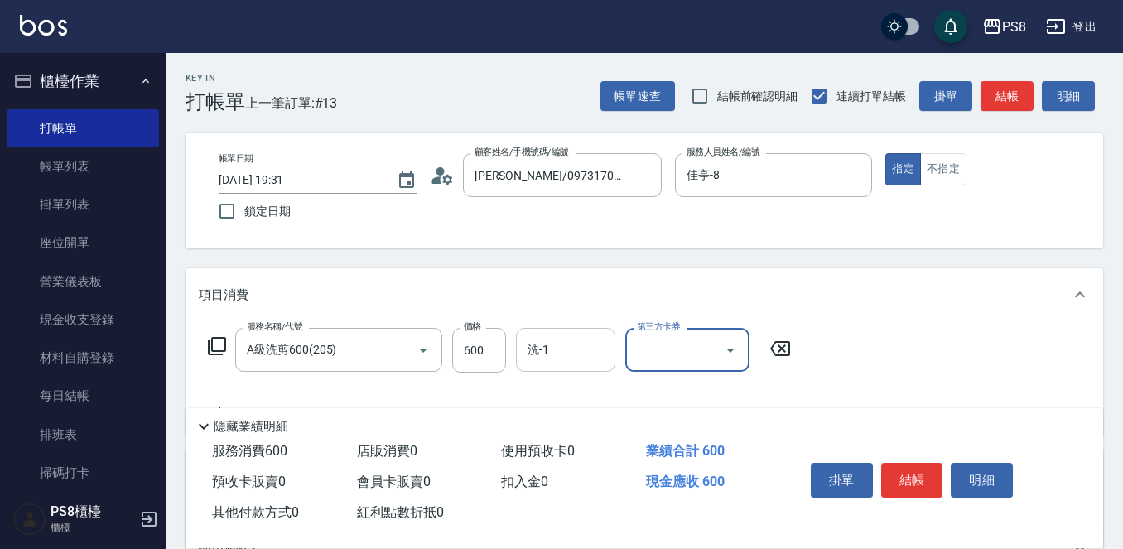
click at [570, 359] on input "洗-1" at bounding box center [565, 349] width 84 height 29
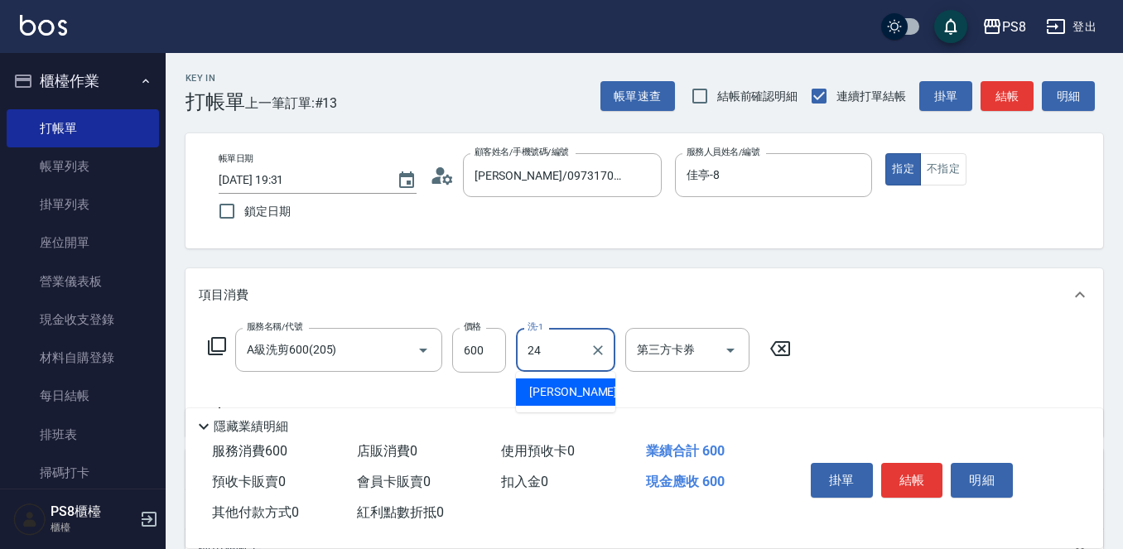
type input "婷婷-24"
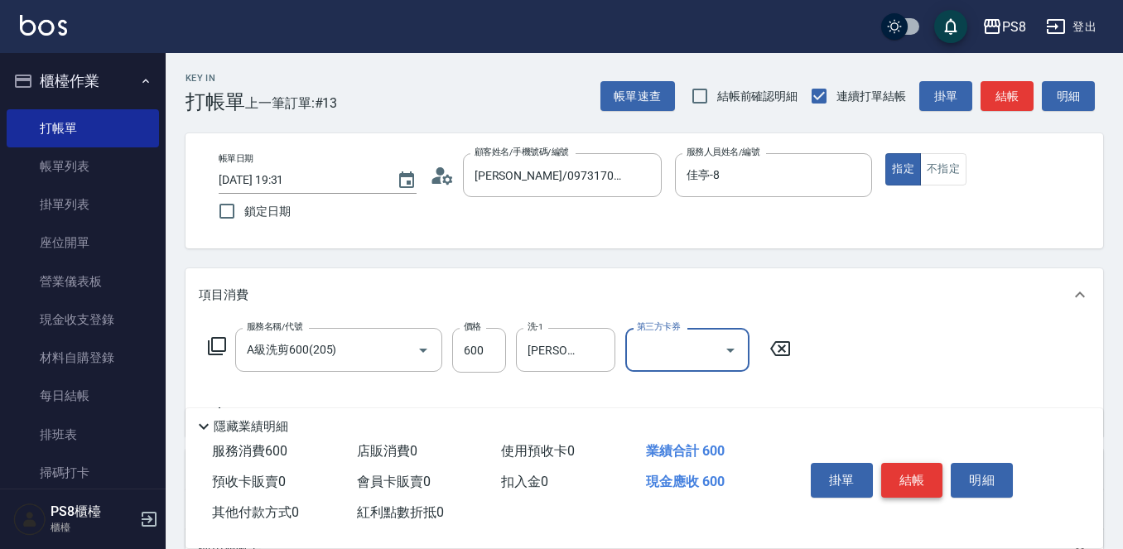
click at [923, 480] on button "結帳" at bounding box center [912, 480] width 62 height 35
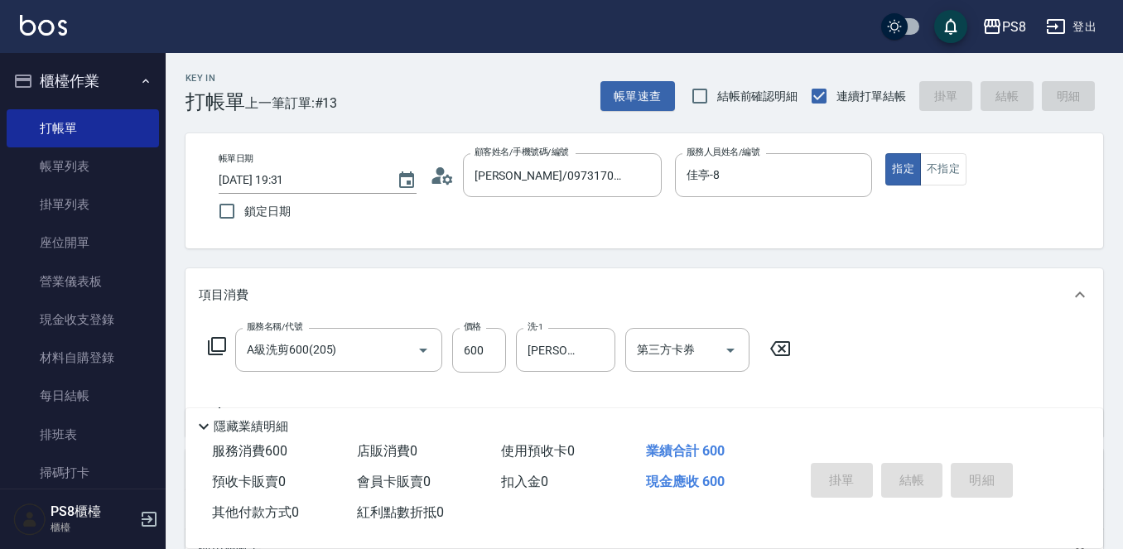
type input "2025/10/15 19:38"
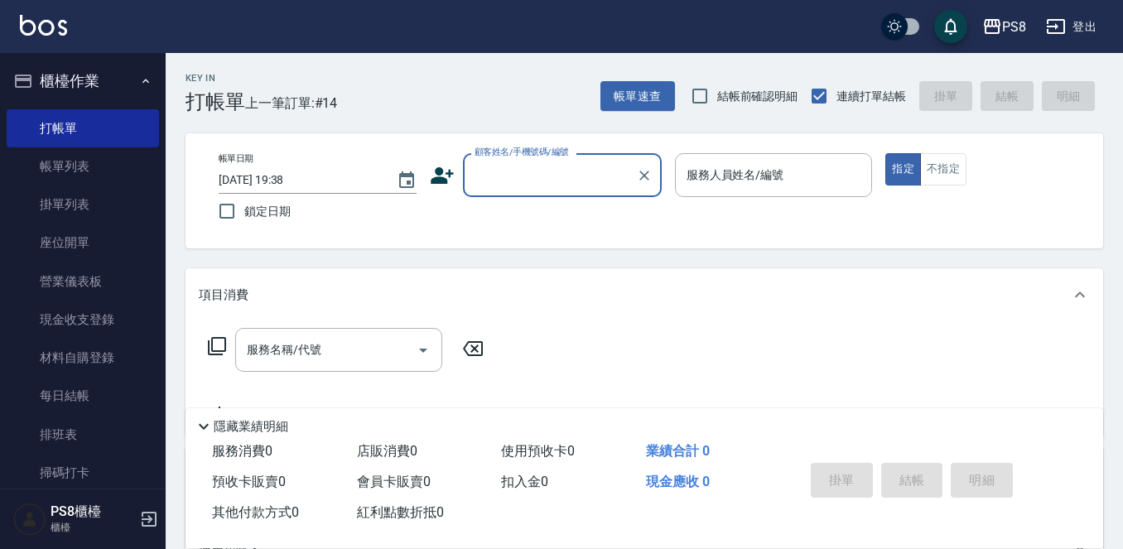
click at [534, 177] on input "顧客姓名/手機號碼/編號" at bounding box center [549, 175] width 159 height 29
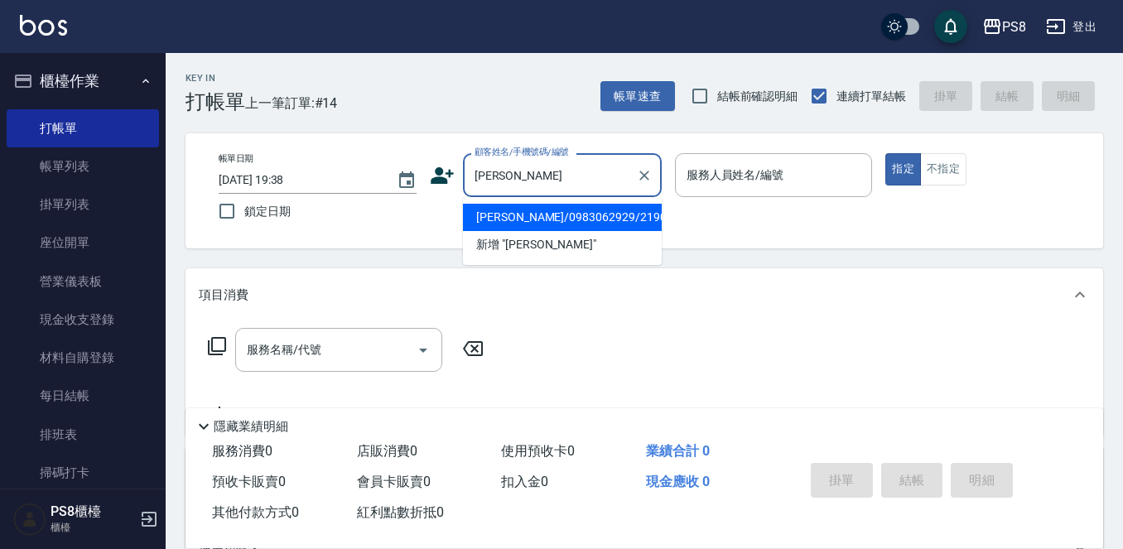
click at [619, 223] on li "林炳宏/0983062929/21900" at bounding box center [562, 217] width 199 height 27
type input "林炳宏/0983062929/21900"
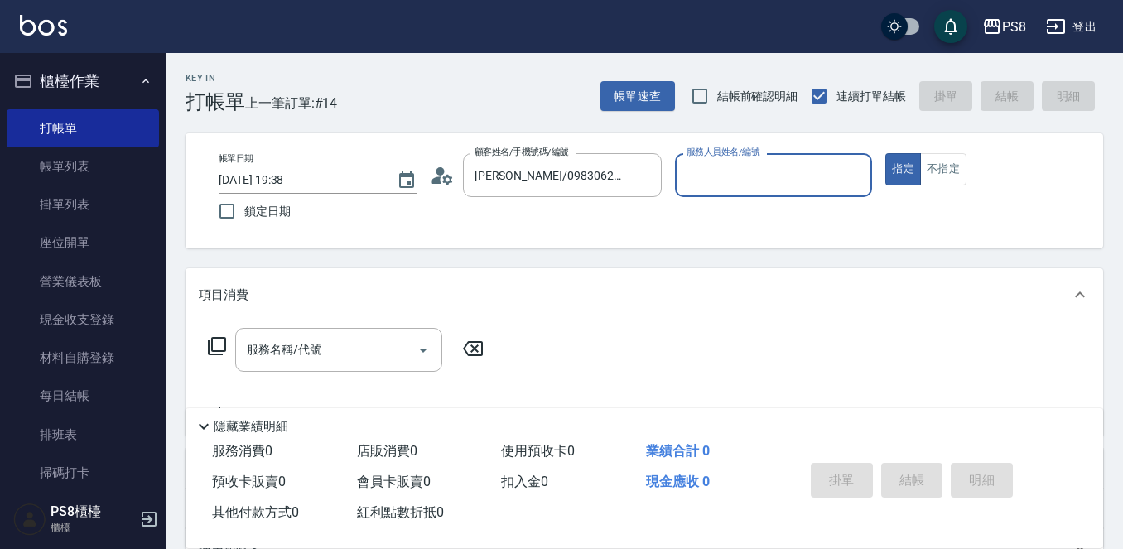
type input "佳亭-8"
click at [256, 348] on div "服務名稱/代號 服務名稱/代號" at bounding box center [338, 350] width 207 height 44
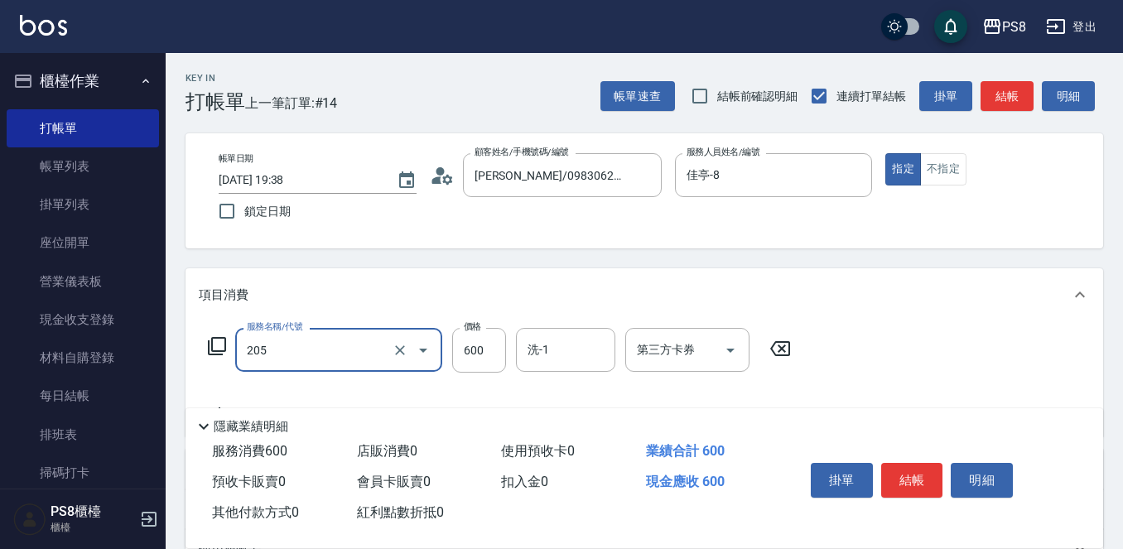
type input "A級洗剪600(205)"
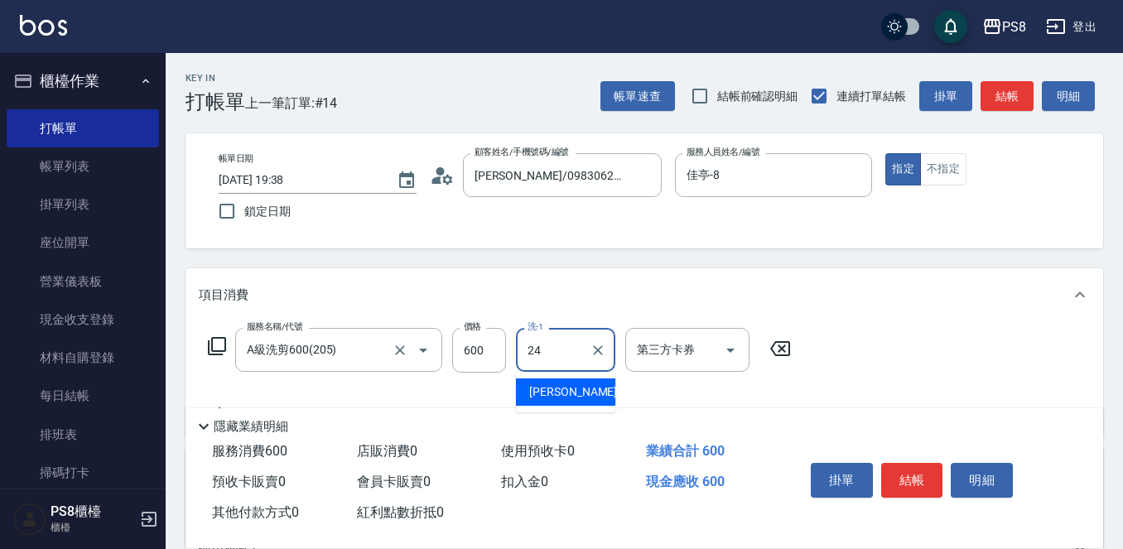
type input "婷婷-24"
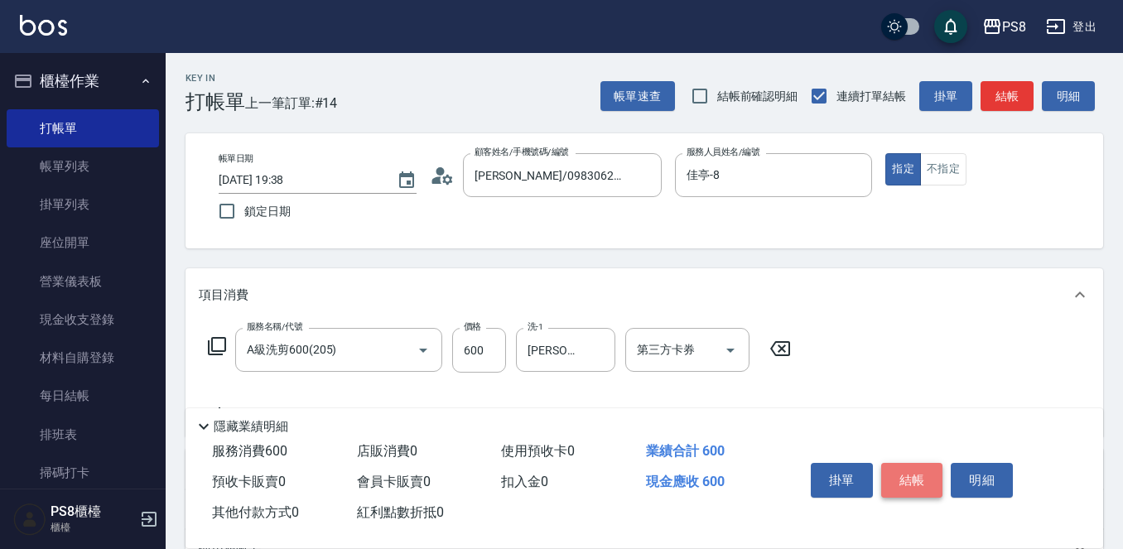
click at [923, 467] on button "結帳" at bounding box center [912, 480] width 62 height 35
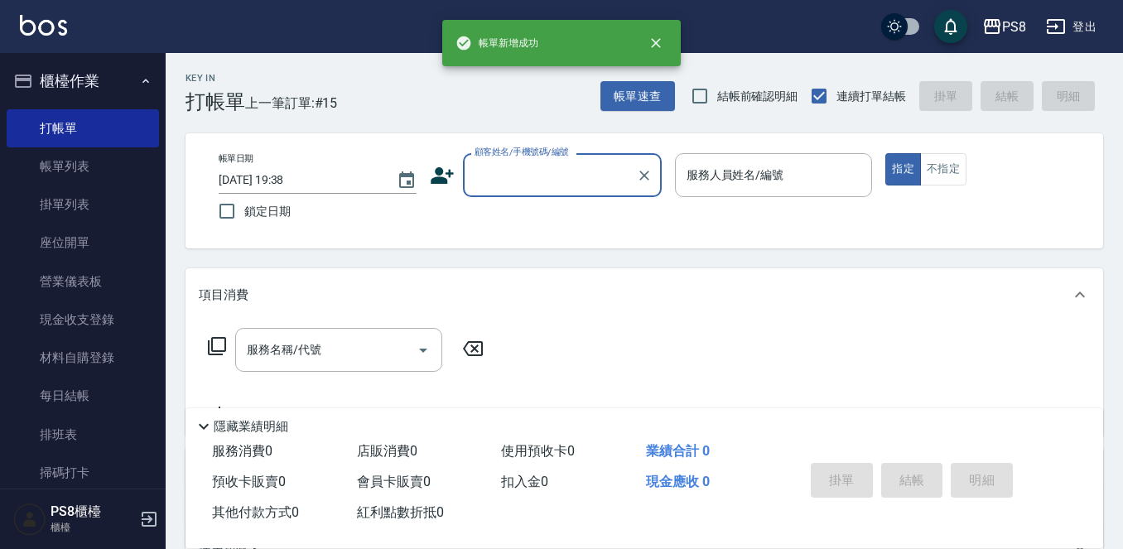
click at [516, 177] on input "顧客姓名/手機號碼/編號" at bounding box center [549, 175] width 159 height 29
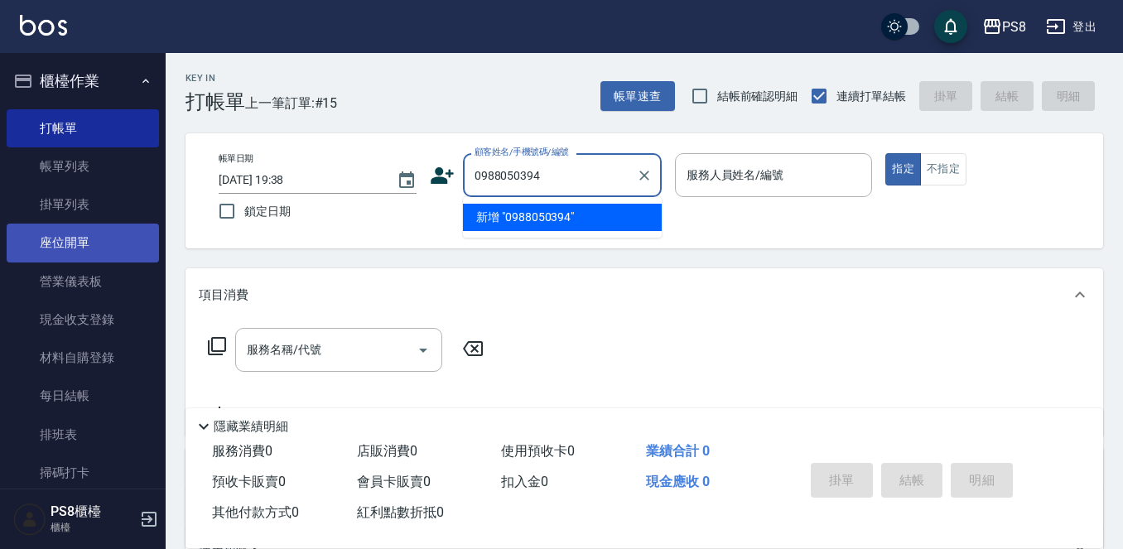
type input "0988050394"
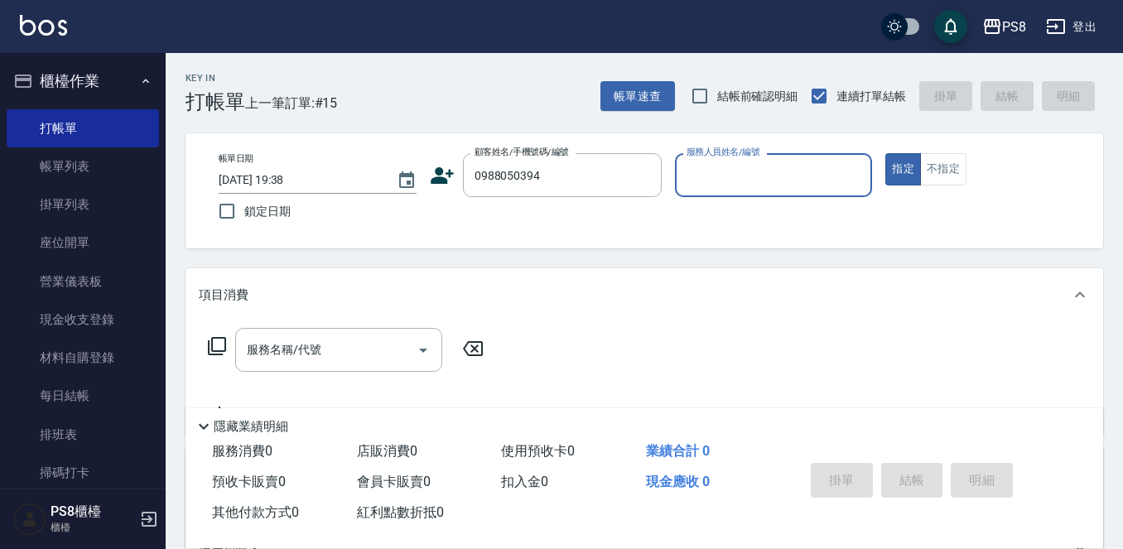
click at [441, 181] on icon at bounding box center [442, 175] width 23 height 17
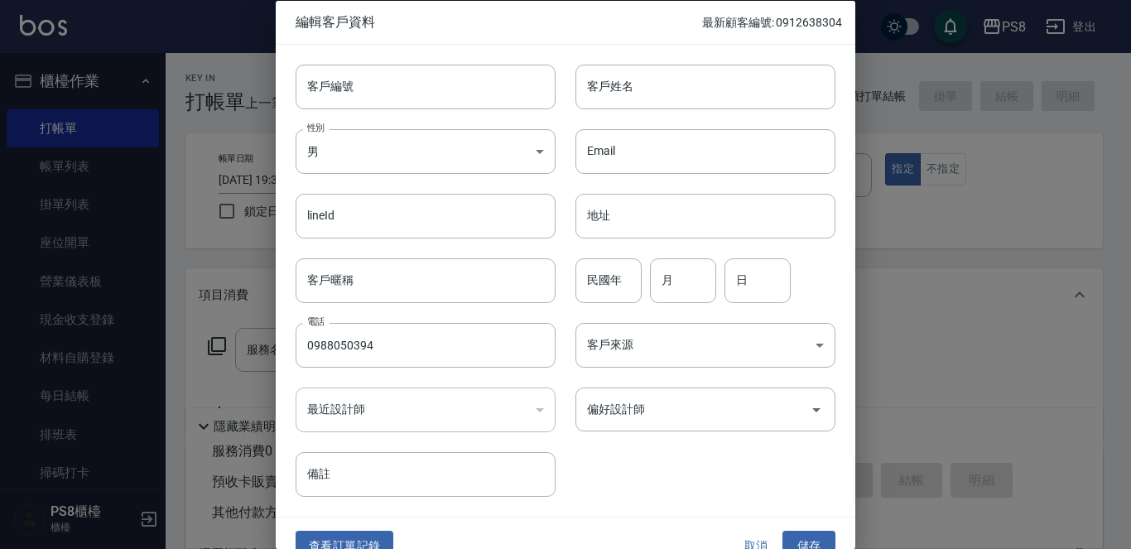
type input "0988050394"
click at [408, 142] on body "PS8 登出 櫃檯作業 打帳單 帳單列表 掛單列表 座位開單 營業儀表板 現金收支登錄 材料自購登錄 每日結帳 排班表 掃碼打卡 預約管理 預約管理 單日預約…" at bounding box center [565, 403] width 1131 height 807
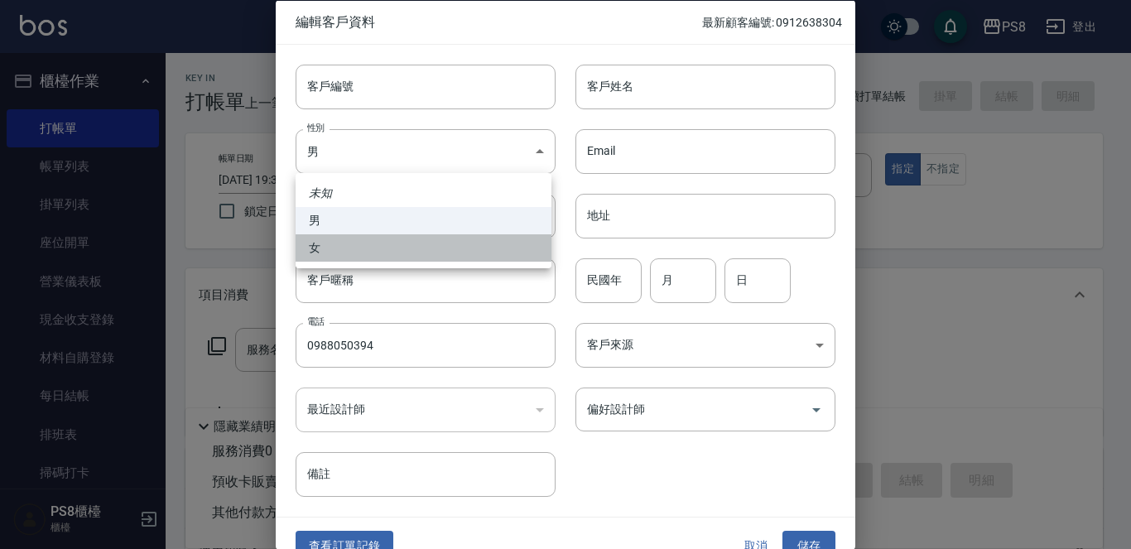
click at [388, 246] on li "女" at bounding box center [424, 247] width 256 height 27
type input "FEMALE"
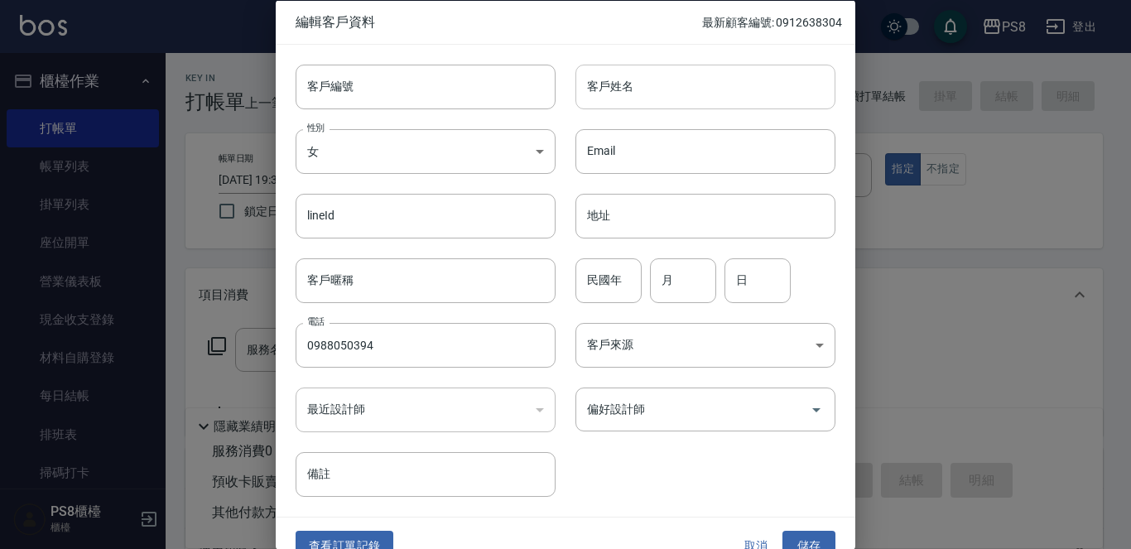
click at [639, 83] on input "客戶姓名" at bounding box center [706, 86] width 260 height 45
type input "黃怡"
click at [609, 283] on input "民國年" at bounding box center [609, 280] width 66 height 45
type input "85"
click at [686, 284] on input "月" at bounding box center [683, 280] width 66 height 45
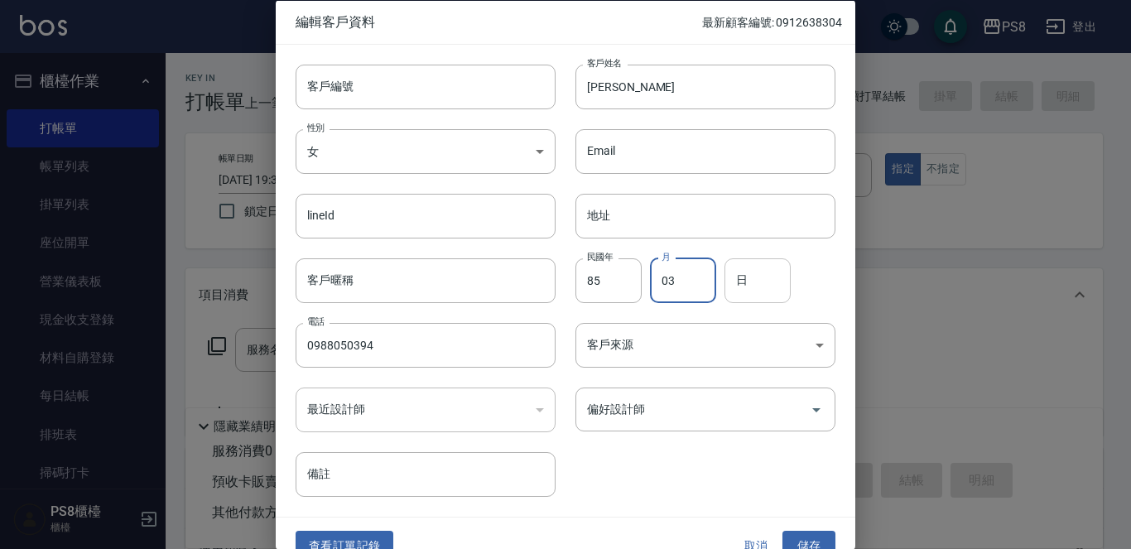
type input "03"
click at [766, 287] on input "日" at bounding box center [758, 280] width 66 height 45
type input "01"
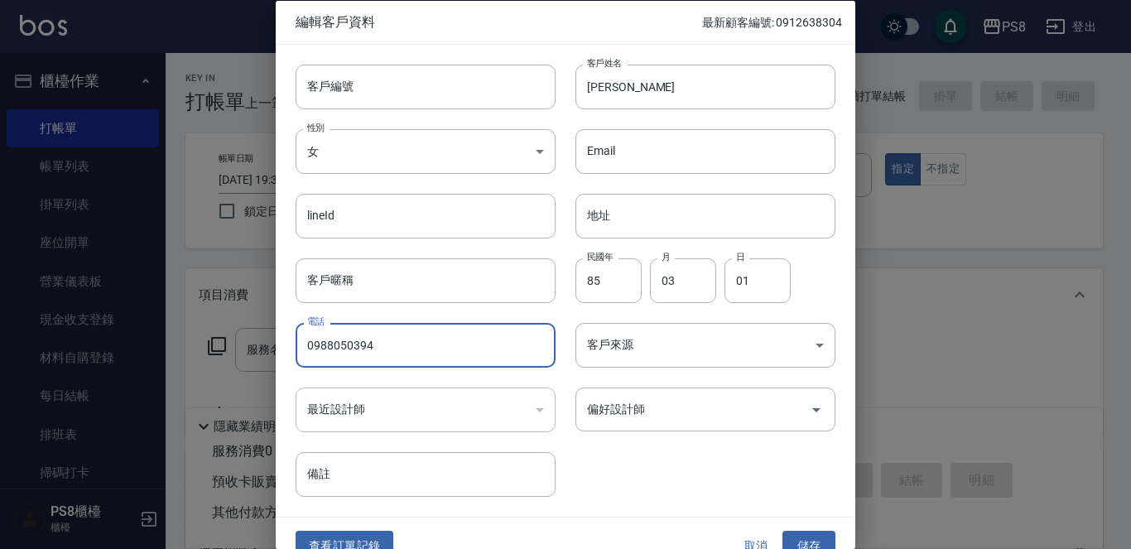
drag, startPoint x: 387, startPoint y: 348, endPoint x: 253, endPoint y: 354, distance: 133.5
click at [253, 354] on div "編輯客戶資料 最新顧客編號: 0912638304 客戶編號 客戶編號 客戶姓名 黃怡 客戶姓名 性別 女 FEMALE 性別 Email Email lin…" at bounding box center [565, 274] width 1131 height 549
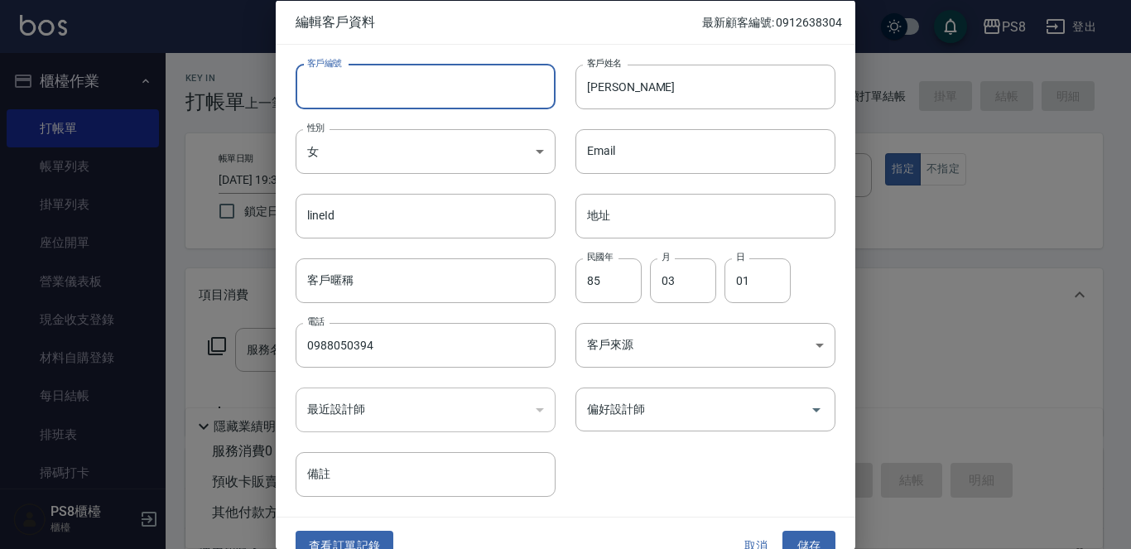
click at [369, 82] on input "客戶編號" at bounding box center [426, 86] width 260 height 45
paste input "0988050394"
type input "0988050394"
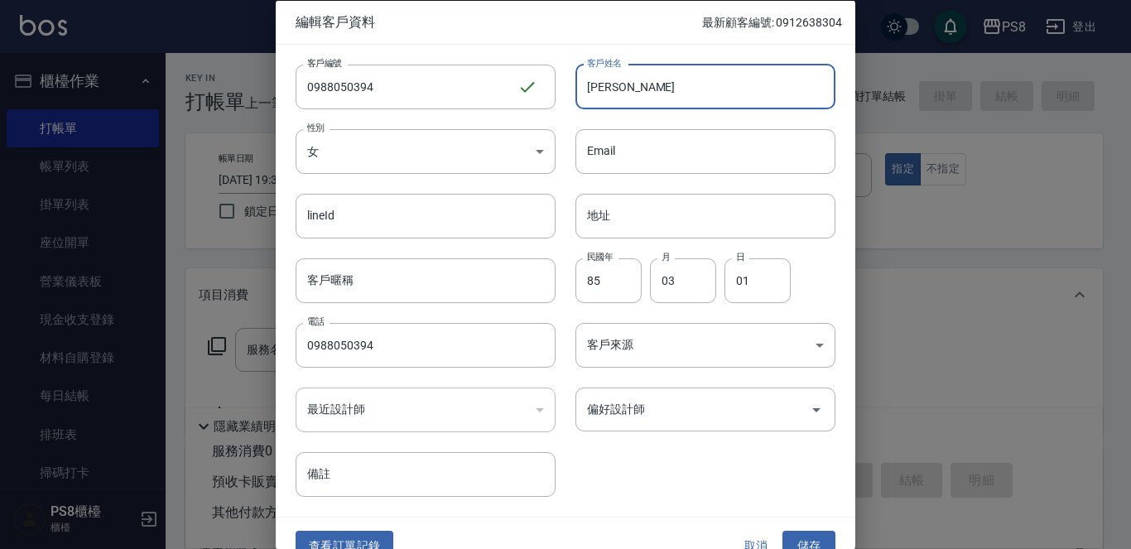
click at [627, 89] on input "黃怡" at bounding box center [706, 86] width 260 height 45
click at [645, 84] on input "黃怡林" at bounding box center [706, 86] width 260 height 45
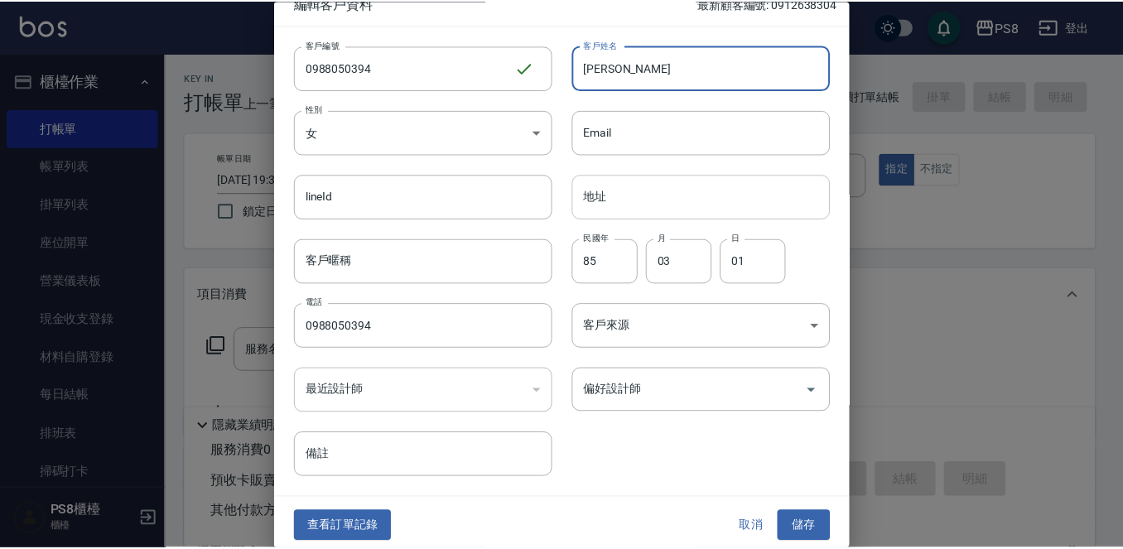
scroll to position [25, 0]
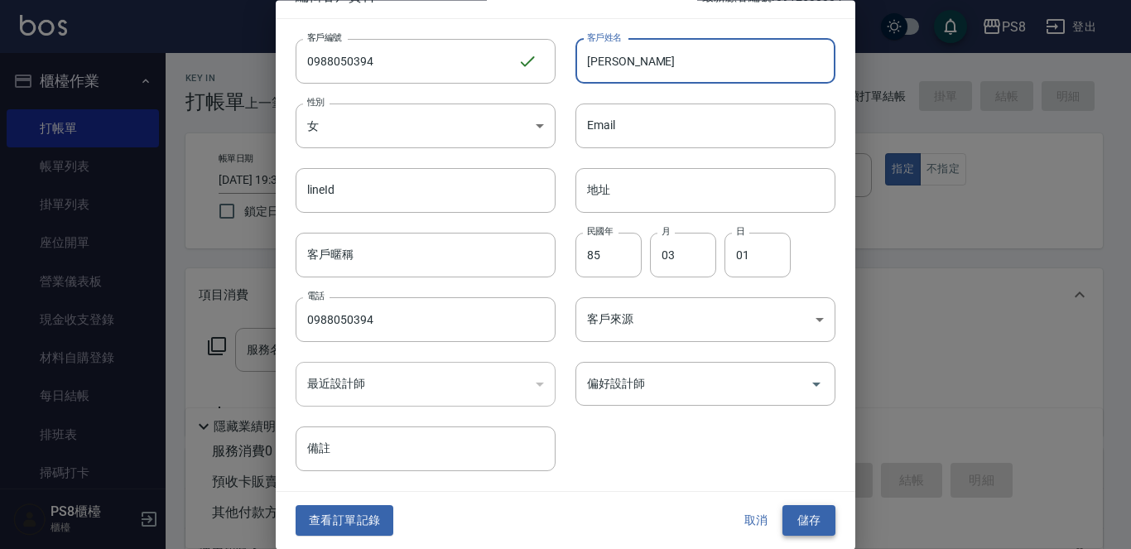
type input "黃怡菱"
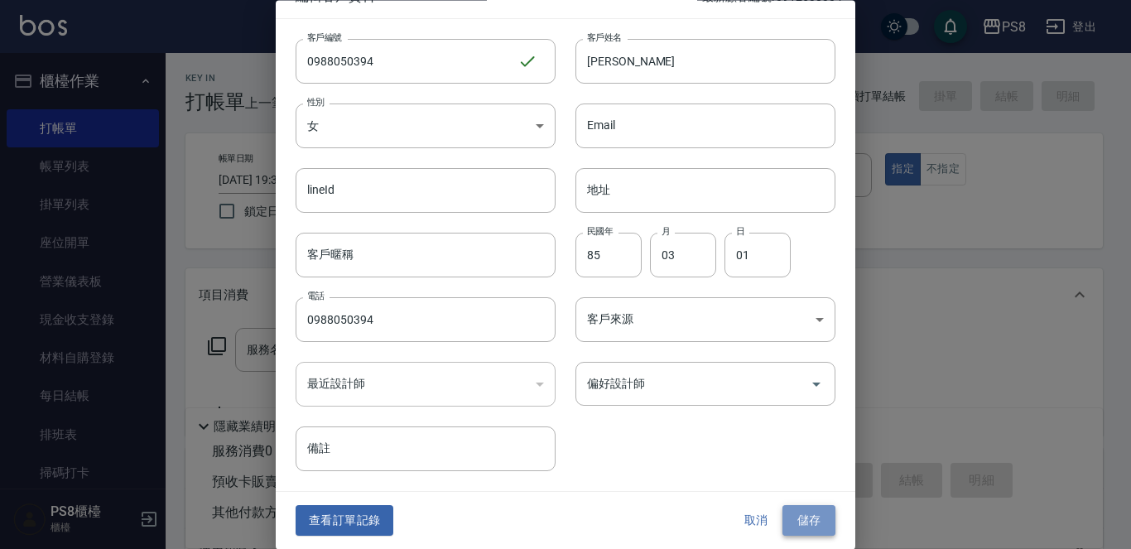
click at [811, 516] on button "儲存" at bounding box center [809, 521] width 53 height 31
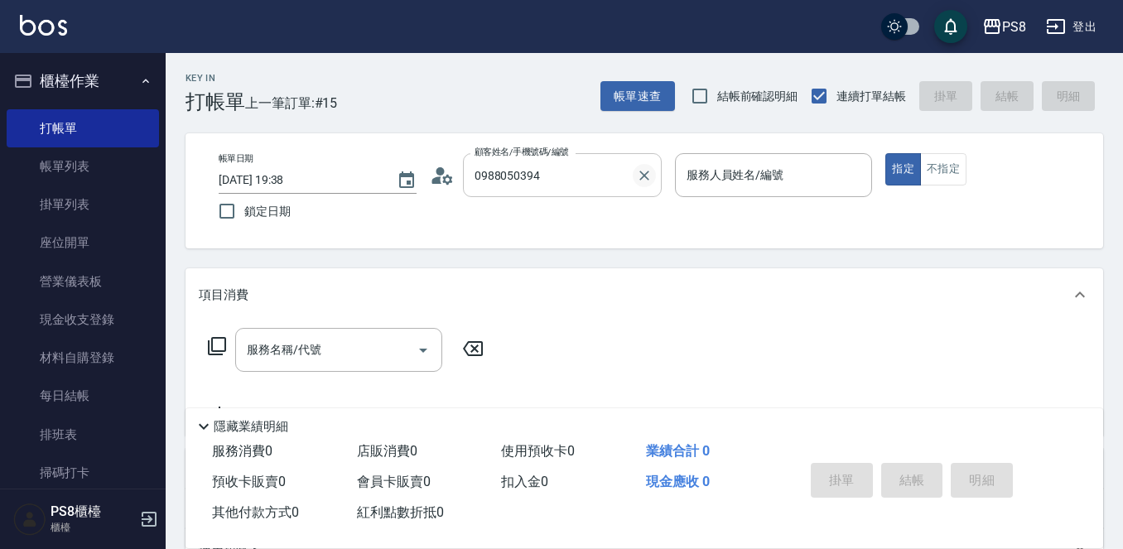
click at [643, 172] on icon "Clear" at bounding box center [644, 175] width 17 height 17
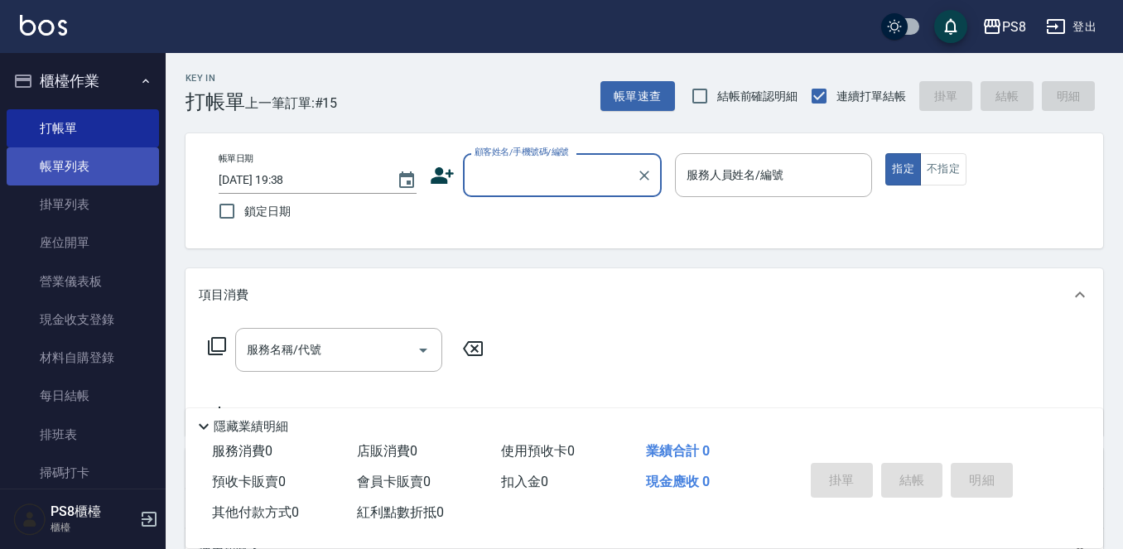
click at [54, 171] on link "帳單列表" at bounding box center [83, 166] width 152 height 38
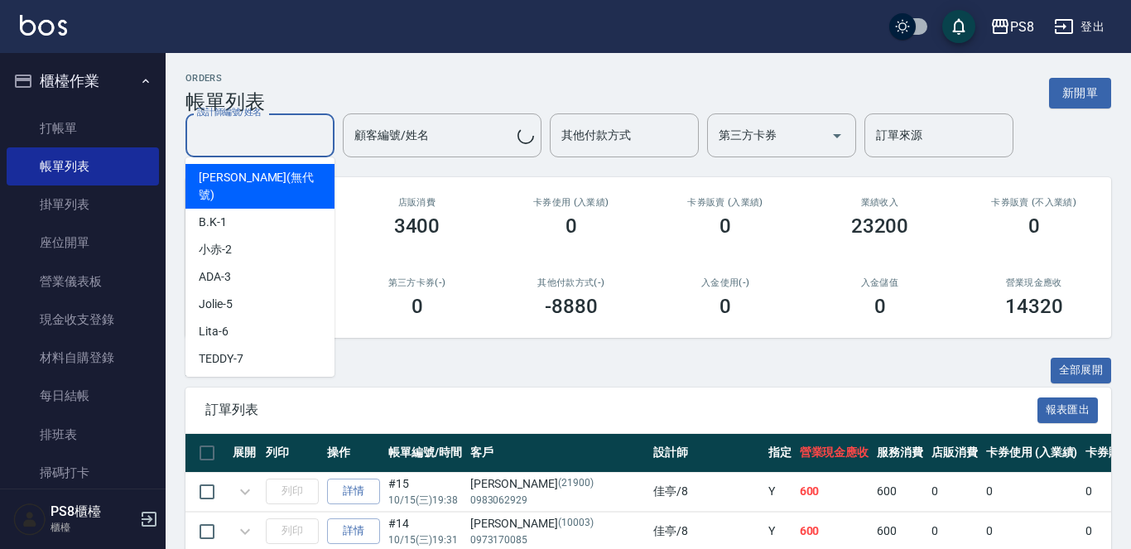
click at [304, 137] on input "設計師編號/姓名" at bounding box center [260, 135] width 134 height 29
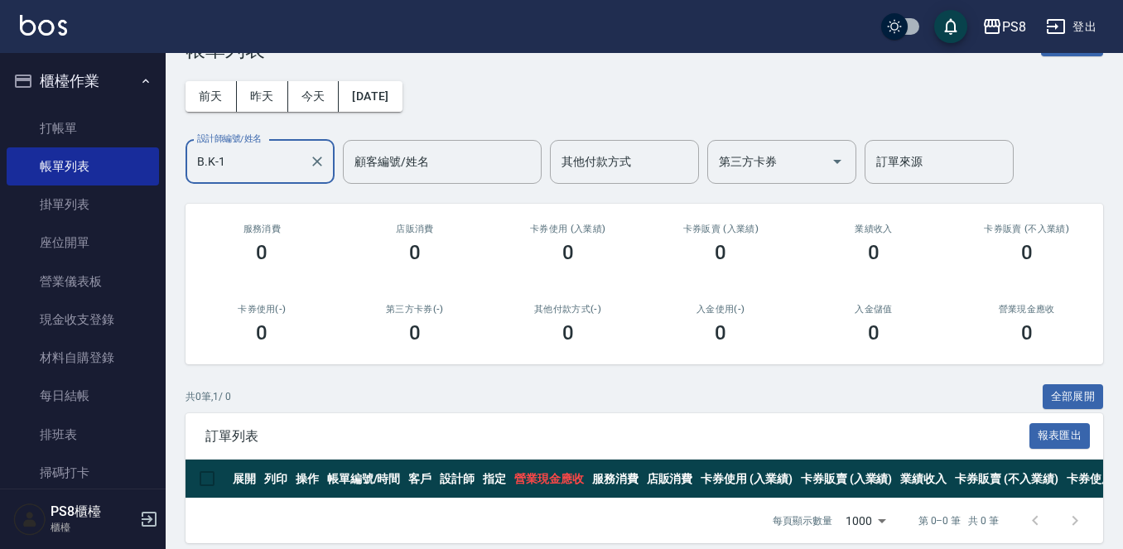
scroll to position [80, 0]
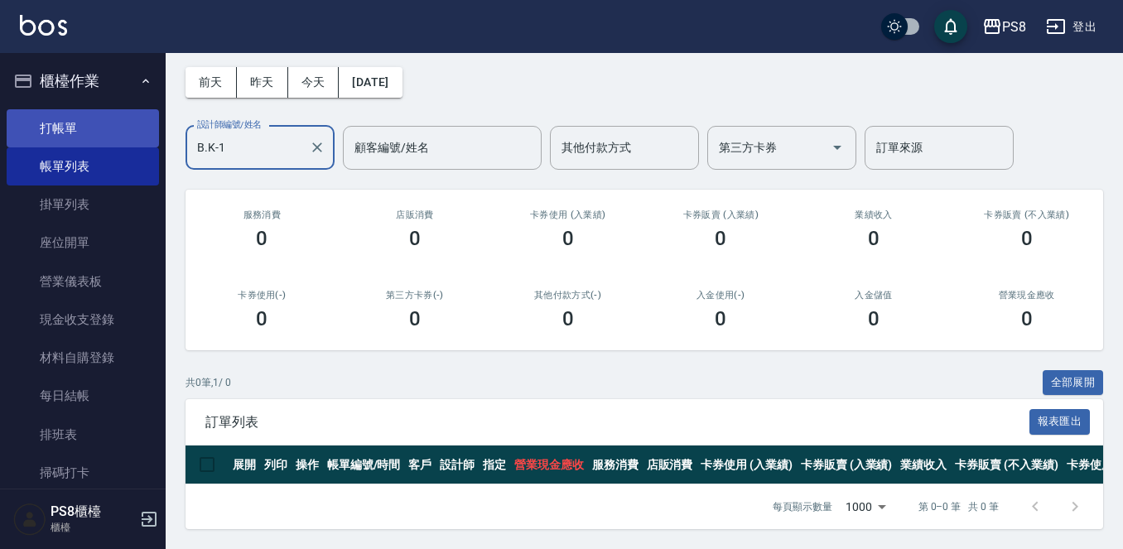
type input "B.K-1"
click at [55, 136] on link "打帳單" at bounding box center [83, 128] width 152 height 38
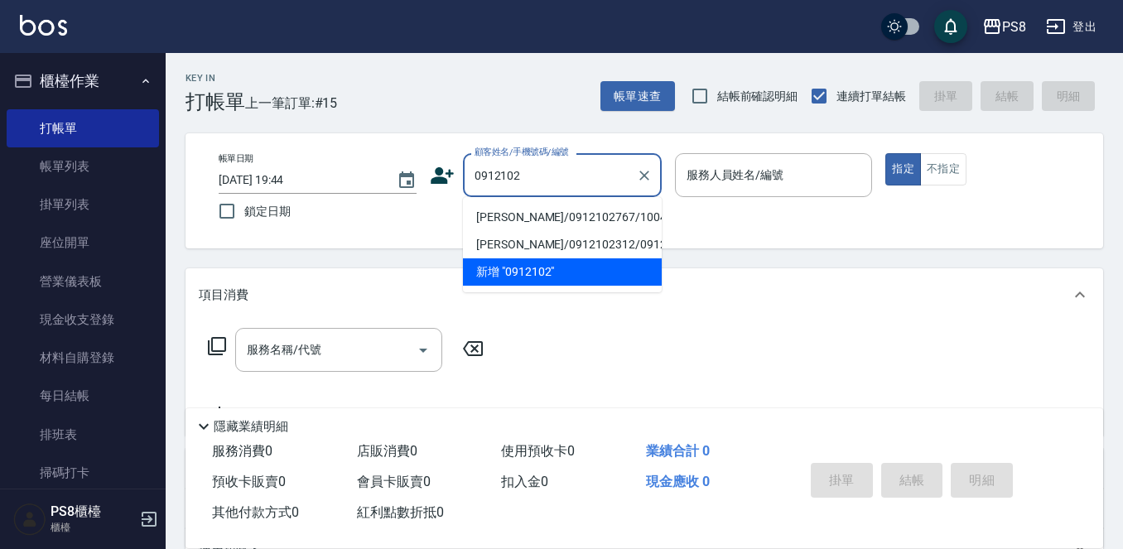
click at [540, 218] on li "黃冠慈/0912102767/10047" at bounding box center [562, 217] width 199 height 27
type input "黃冠慈/0912102767/10047"
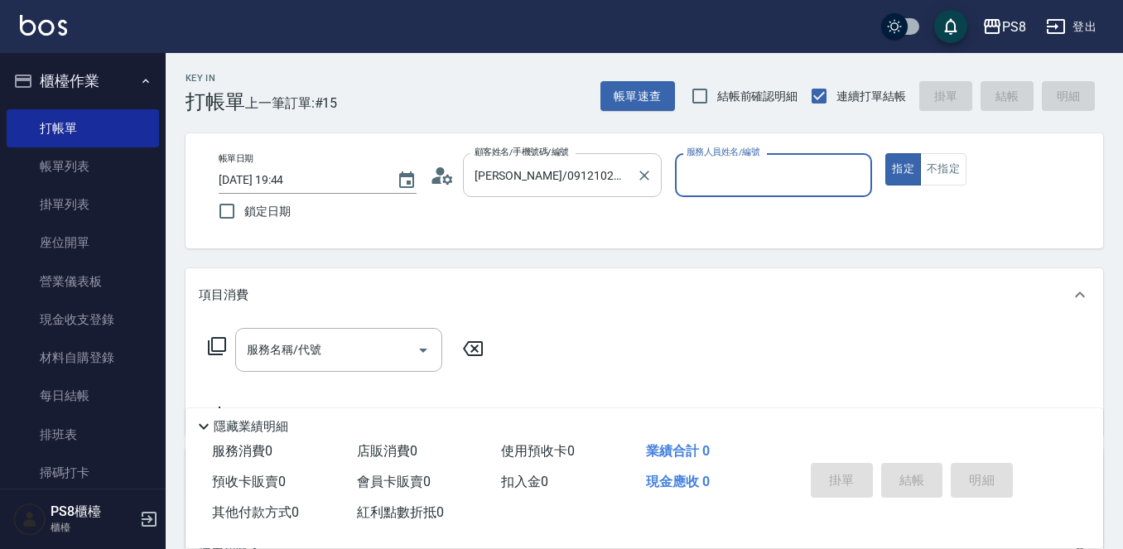
type input "B.K-1"
click at [296, 335] on input "服務名稱/代號" at bounding box center [326, 349] width 167 height 29
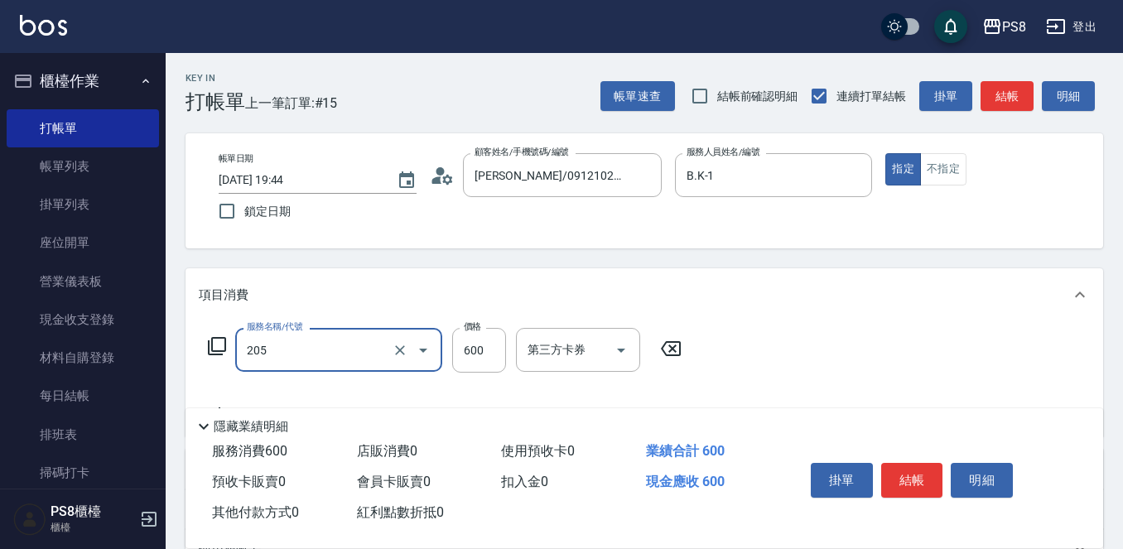
type input "A級洗剪600(205)"
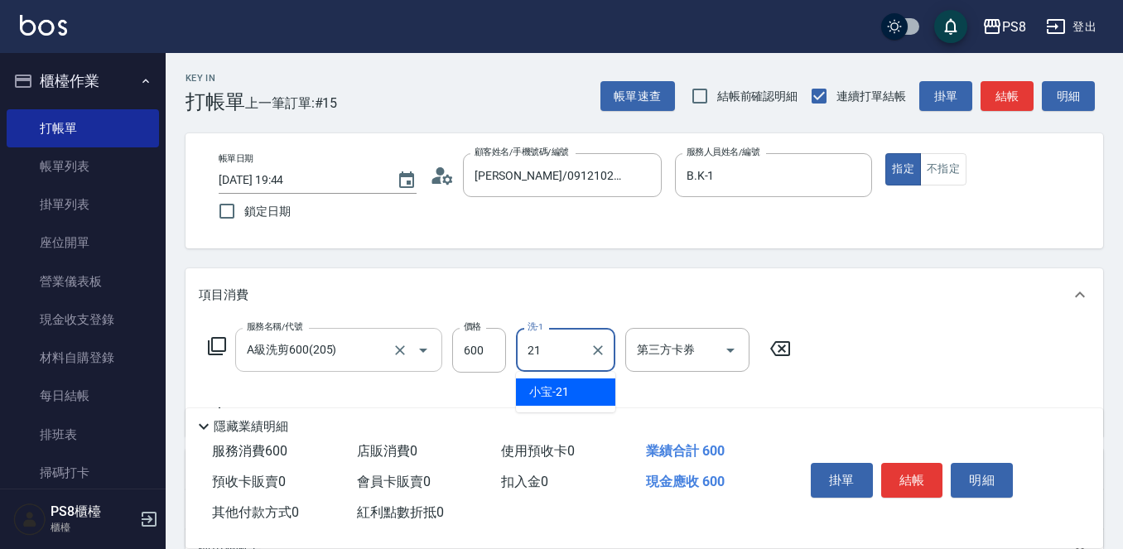
type input "小宝-21"
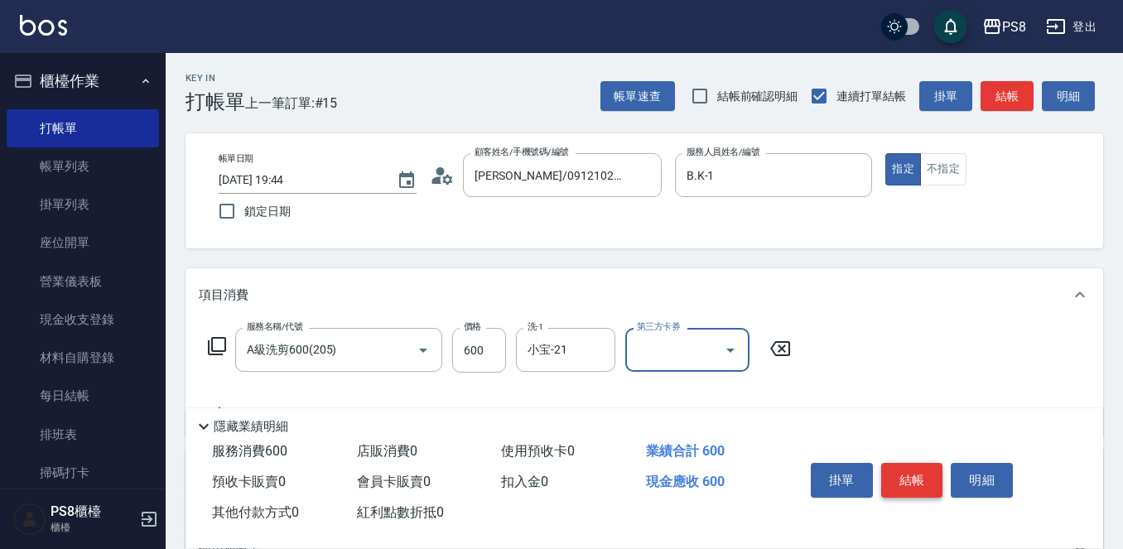
click at [928, 481] on button "結帳" at bounding box center [912, 480] width 62 height 35
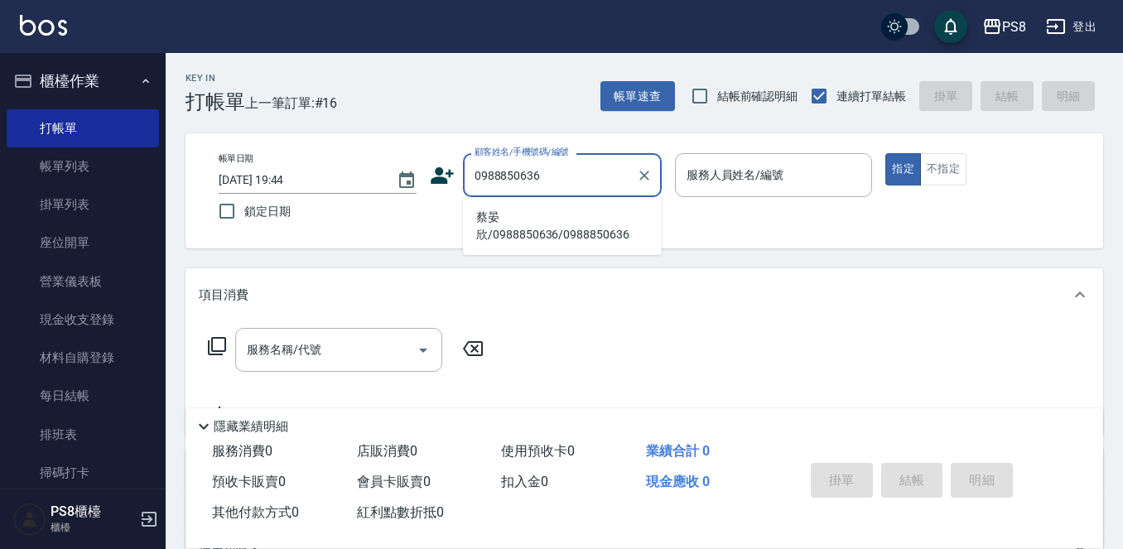
click at [557, 210] on li "蔡晏欣/0988850636/0988850636" at bounding box center [562, 226] width 199 height 45
type input "蔡晏欣/0988850636/0988850636"
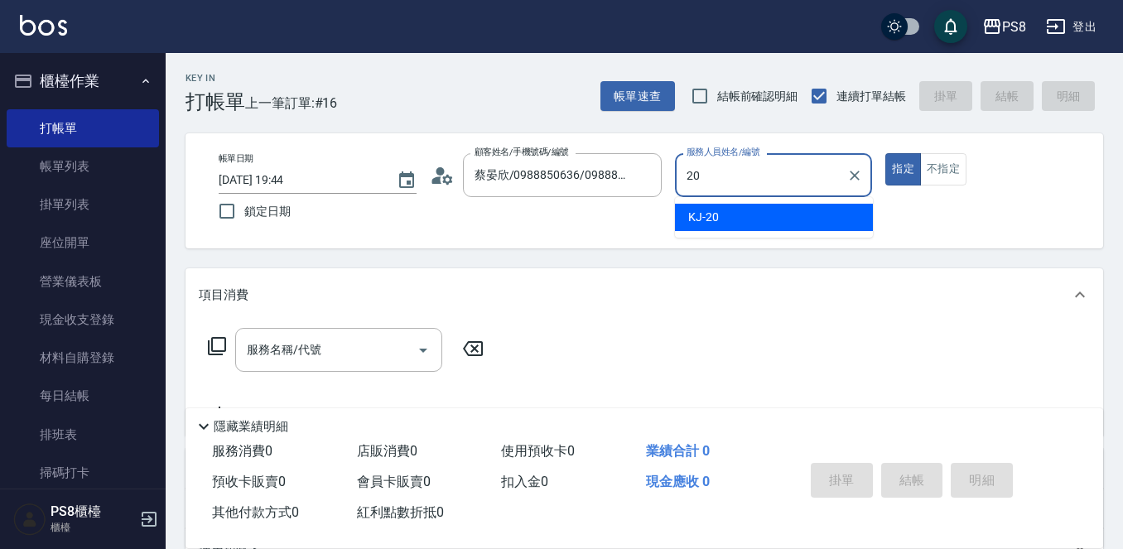
type input "KJ-20"
type button "true"
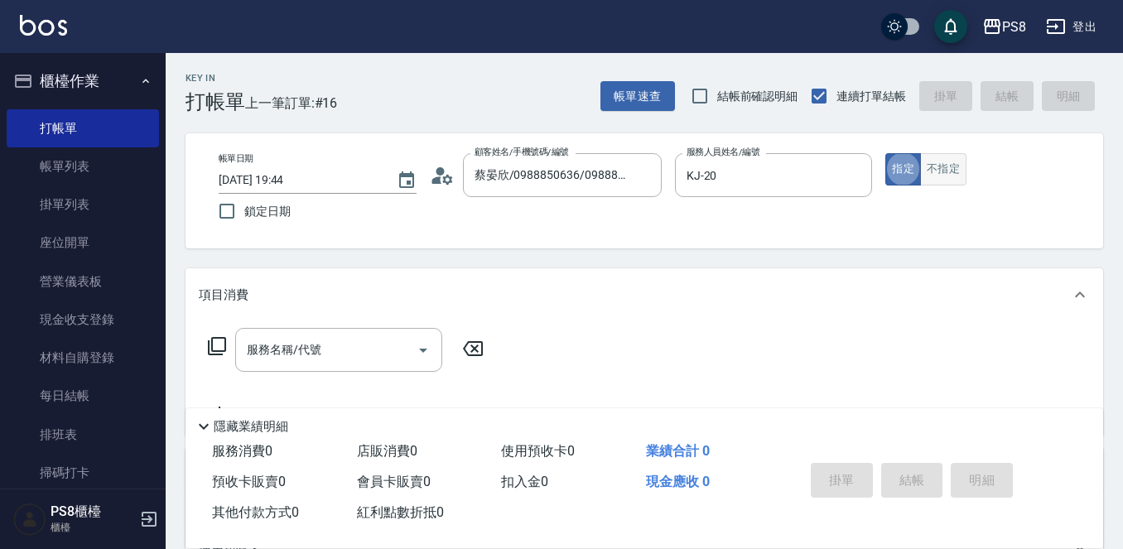
click at [951, 166] on button "不指定" at bounding box center [943, 169] width 46 height 32
click at [302, 358] on div "服務名稱/代號 服務名稱/代號" at bounding box center [338, 350] width 207 height 44
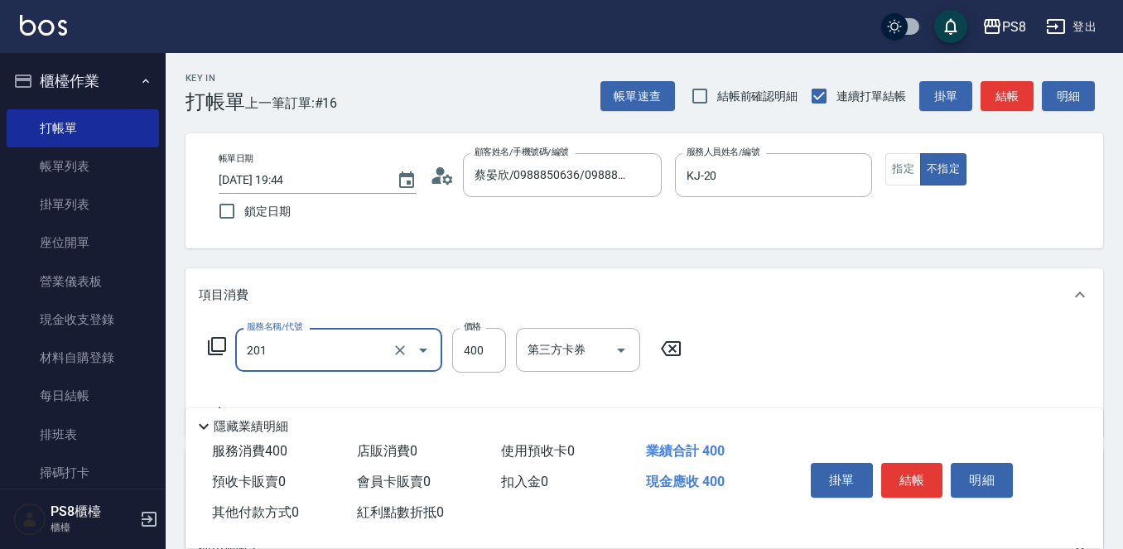
type input "洗剪400(201)"
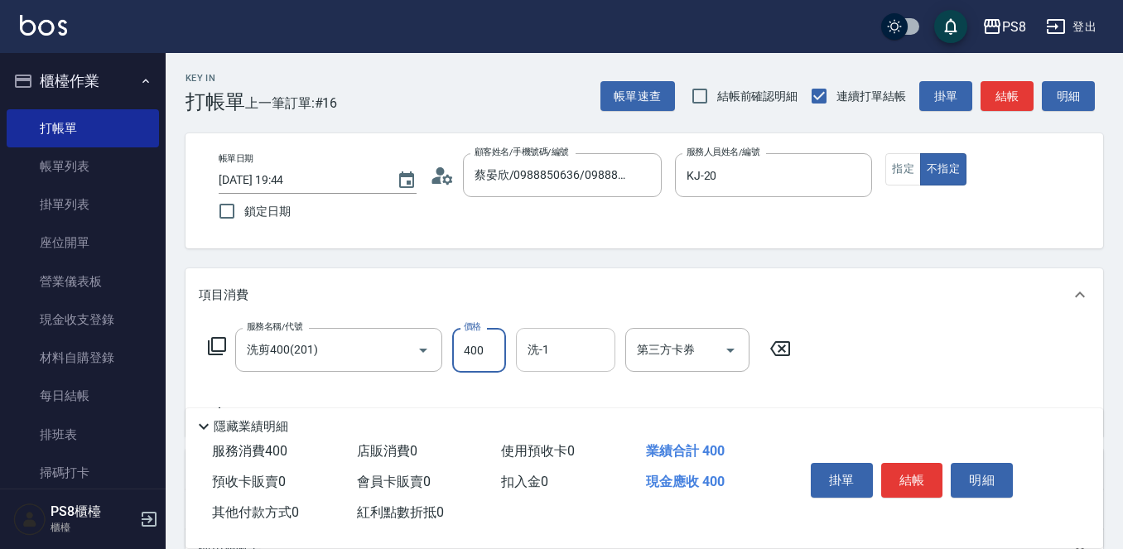
click at [553, 364] on input "洗-1" at bounding box center [565, 349] width 84 height 29
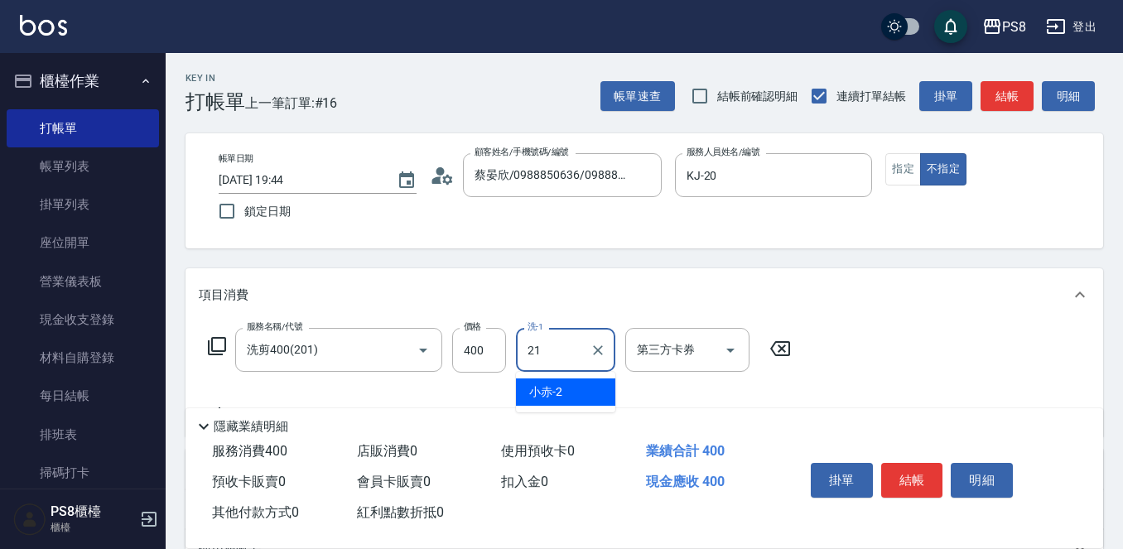
type input "小宝-21"
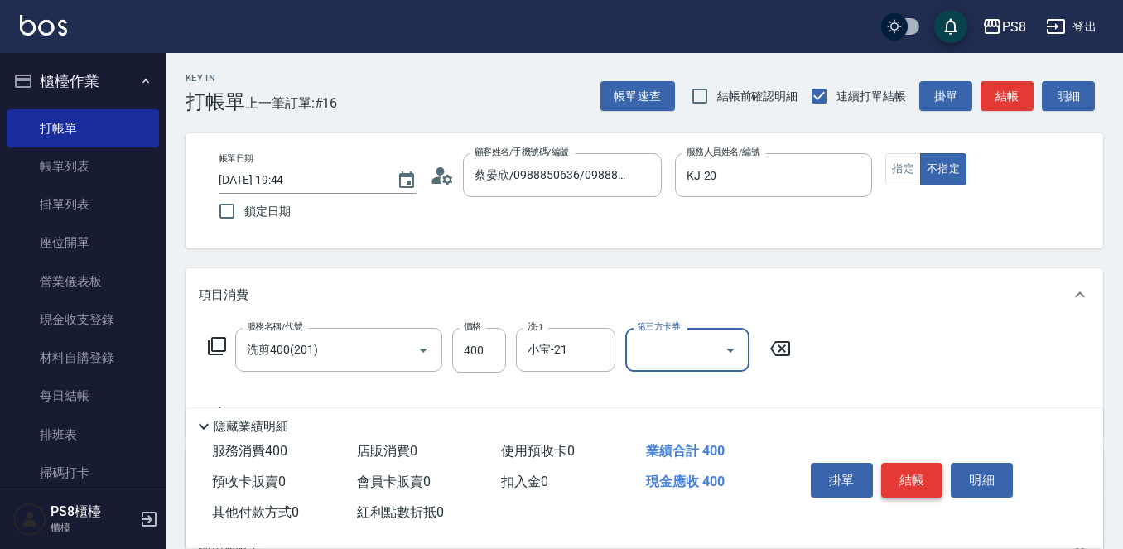
click at [919, 476] on button "結帳" at bounding box center [912, 480] width 62 height 35
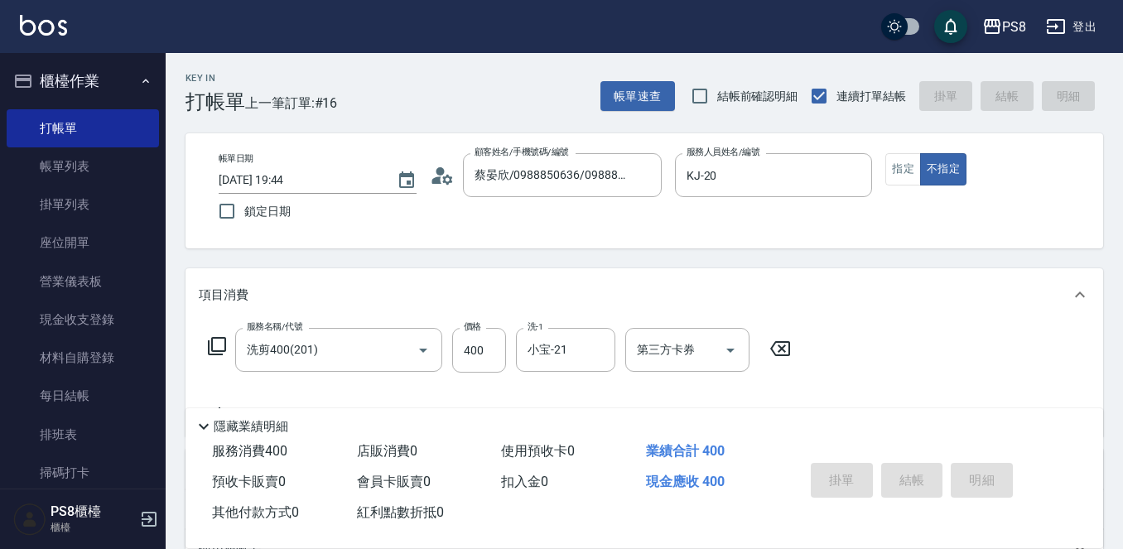
type input "2025/10/15 19:45"
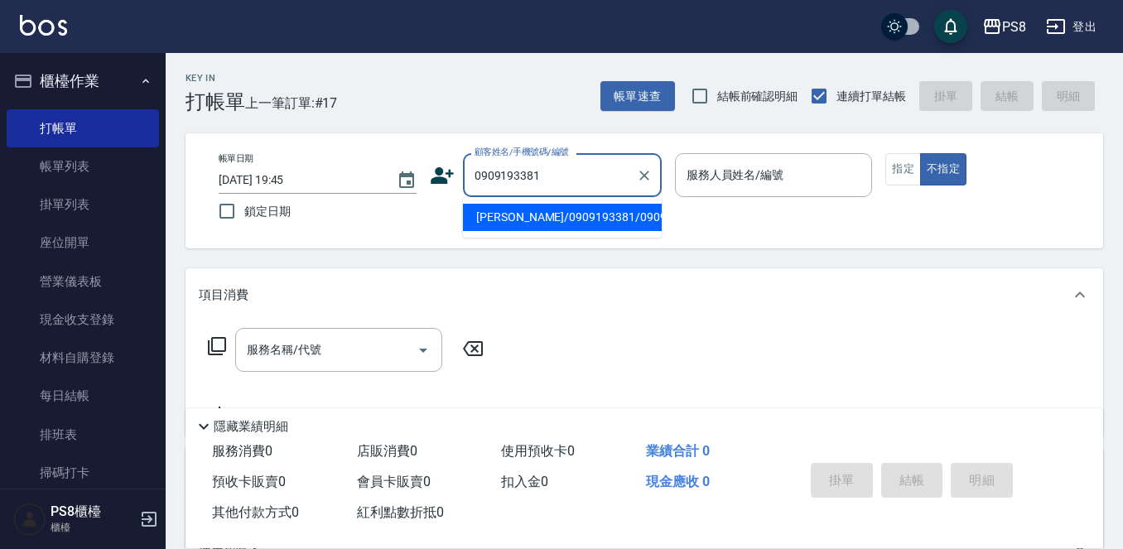
type input "蔡芝炫/0909193381/0909193381"
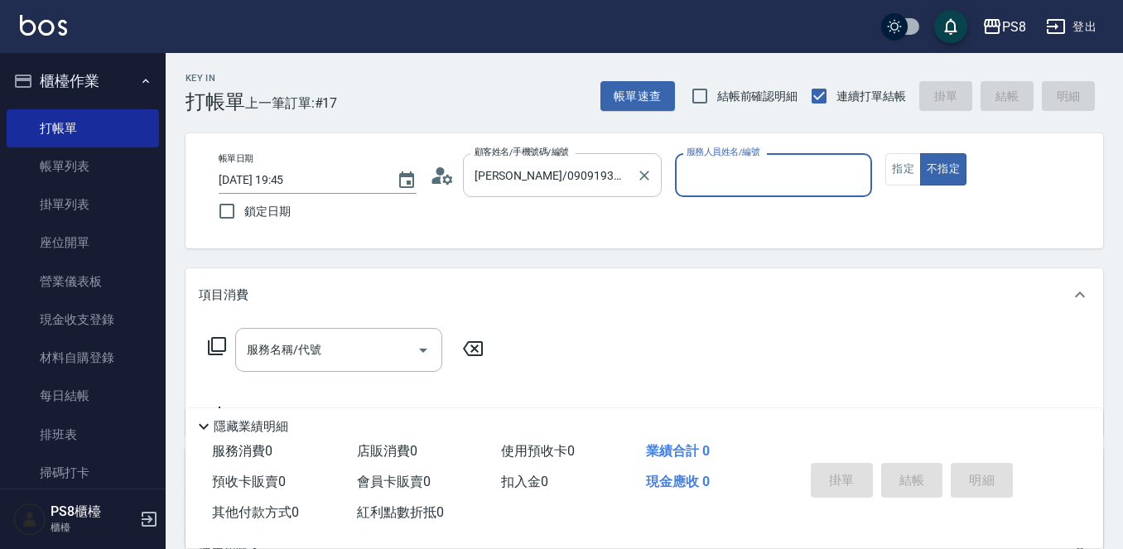
type input "B.K-1"
click at [322, 375] on div "服務名稱/代號 服務名稱/代號" at bounding box center [346, 375] width 295 height 94
click at [253, 361] on input "服務名稱/代號" at bounding box center [326, 349] width 167 height 29
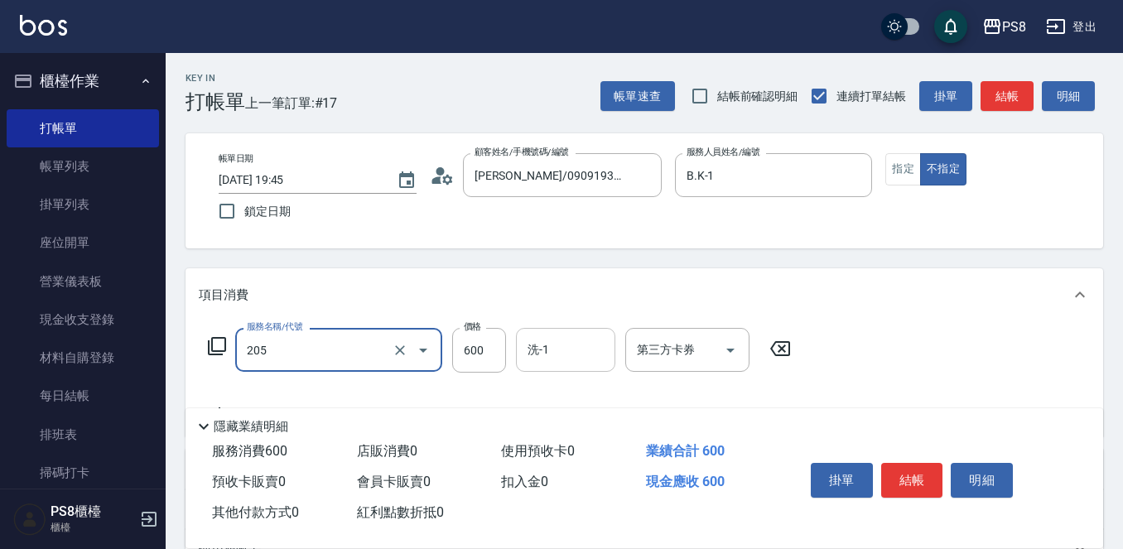
click at [586, 354] on input "洗-1" at bounding box center [565, 349] width 84 height 29
type input "A級洗剪600(205)"
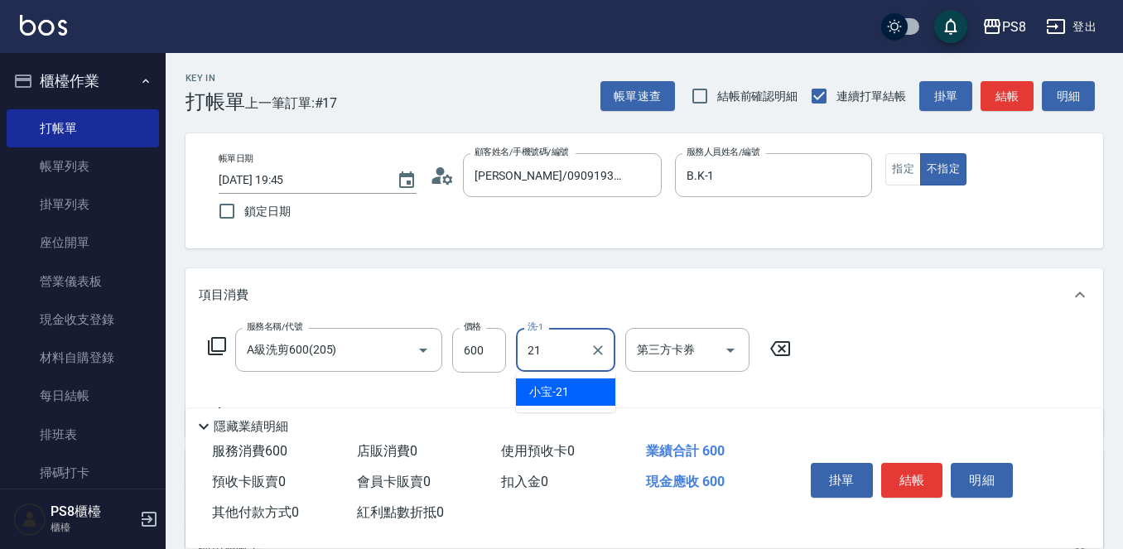
type input "小宝-21"
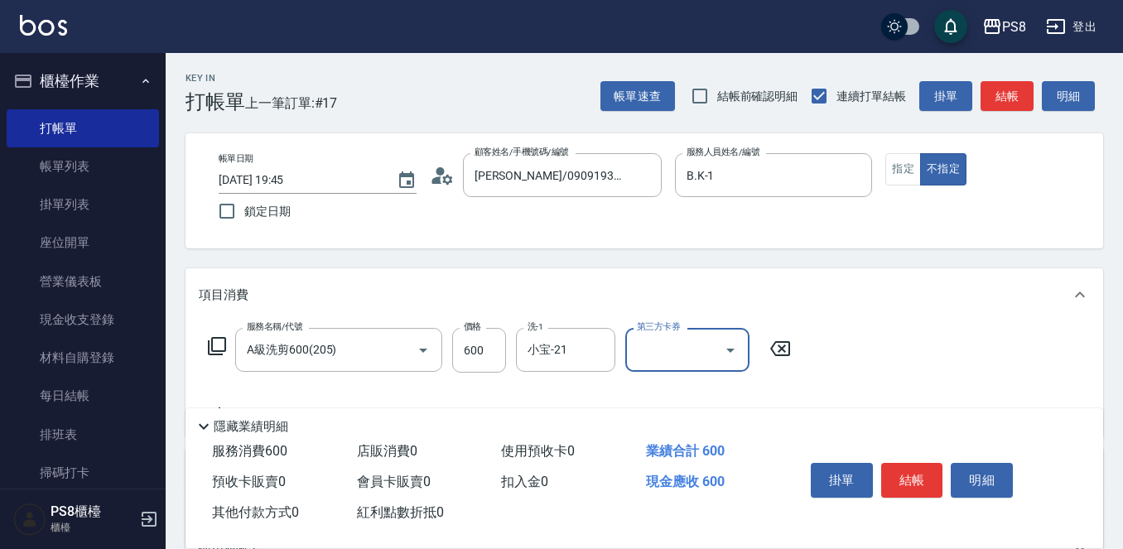
click at [898, 482] on button "結帳" at bounding box center [912, 480] width 62 height 35
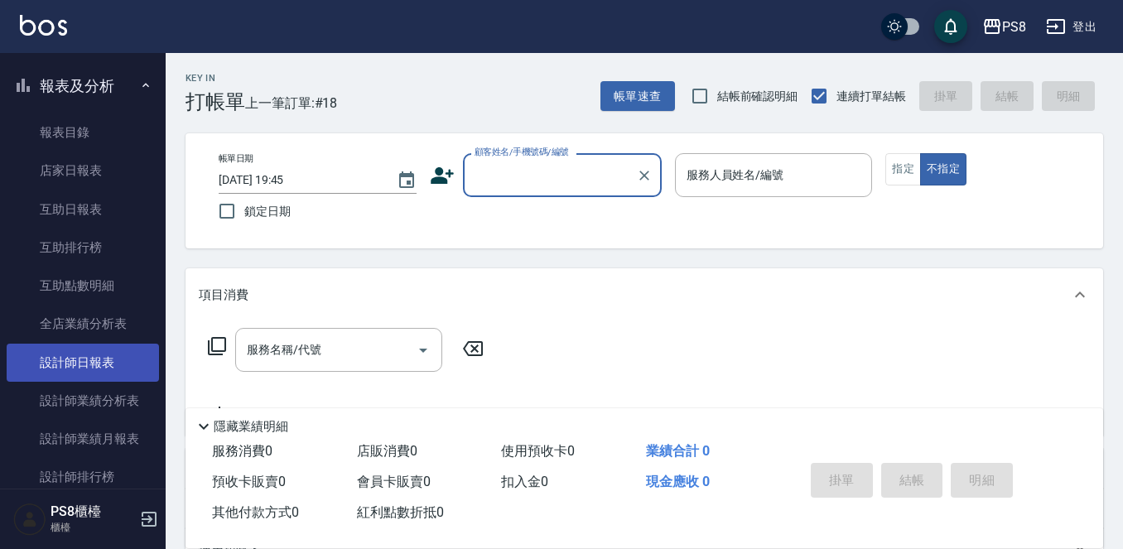
scroll to position [663, 0]
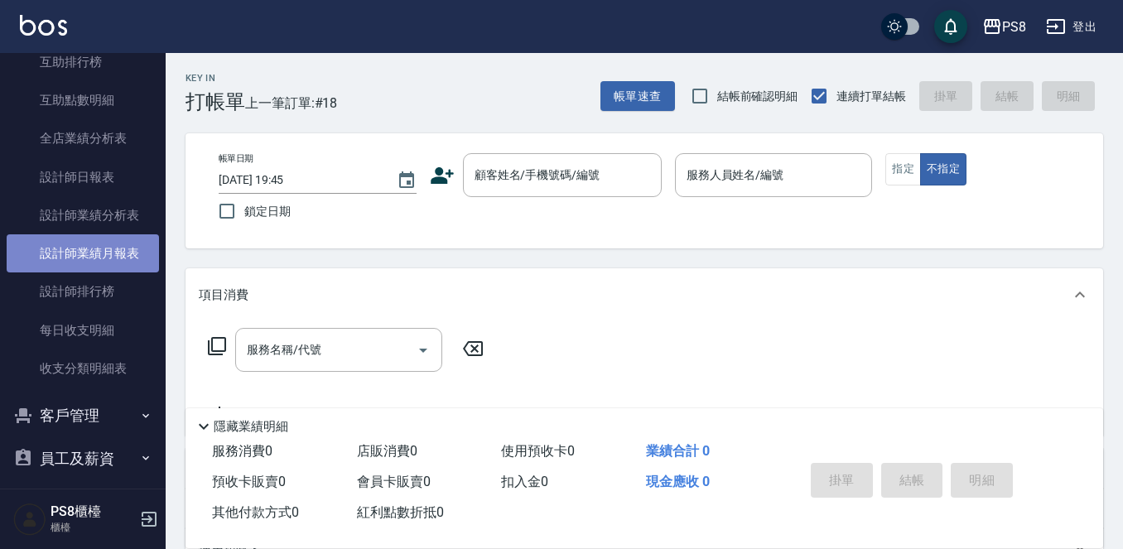
click at [119, 251] on link "設計師業績月報表" at bounding box center [83, 253] width 152 height 38
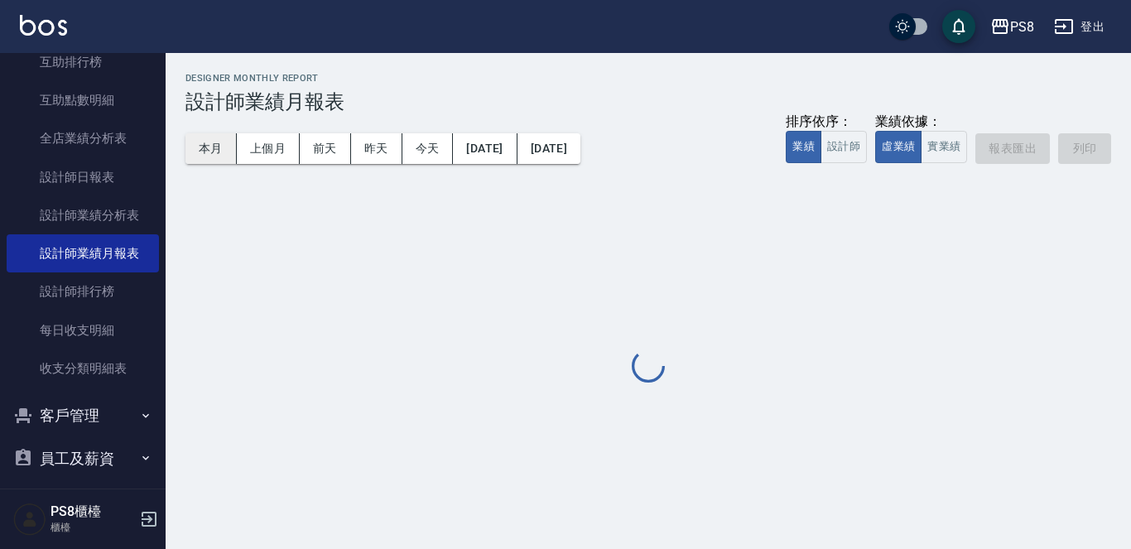
click at [217, 140] on button "本月" at bounding box center [211, 148] width 51 height 31
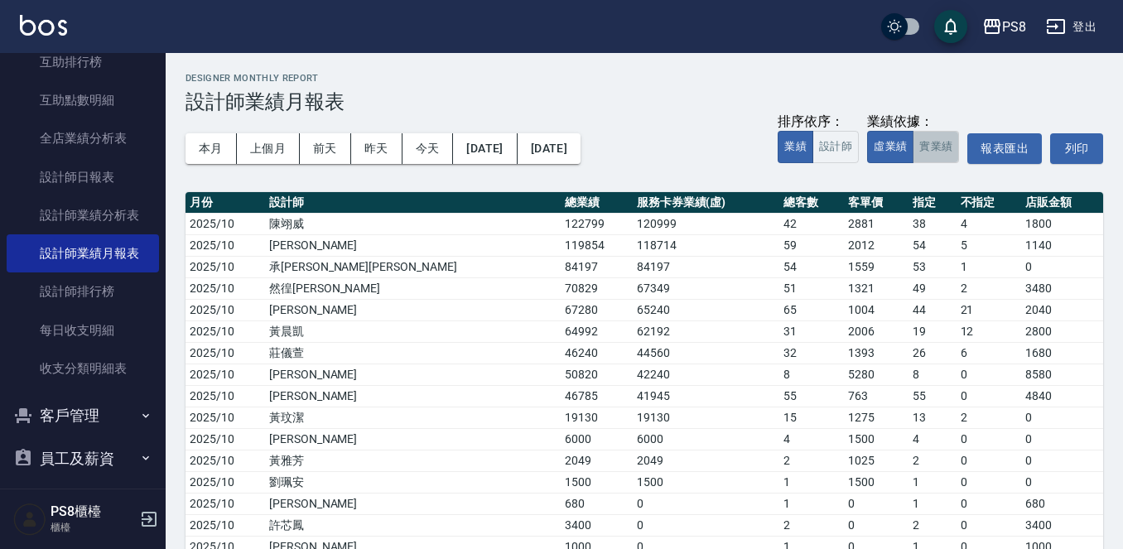
click at [939, 157] on button "實業績" at bounding box center [936, 147] width 46 height 32
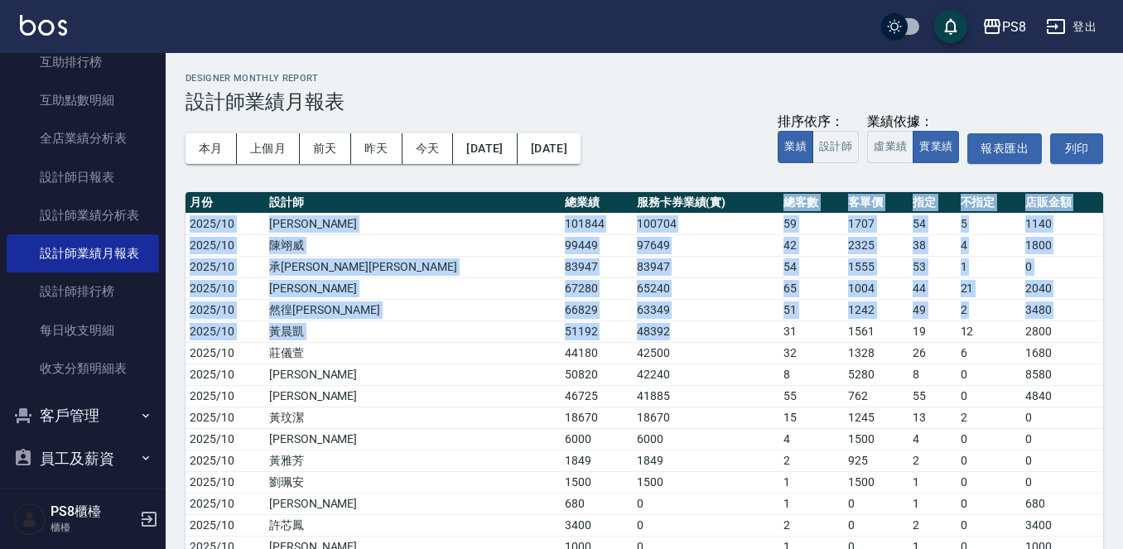
drag, startPoint x: 564, startPoint y: 325, endPoint x: 582, endPoint y: 211, distance: 114.9
click at [582, 211] on table "月份 設計師 總業績 服務卡券業績(實) 總客數 客單價 指定 不指定 店販金額 2025/10 施妃娟 101844 100704 59 1707 54 5…" at bounding box center [645, 386] width 918 height 388
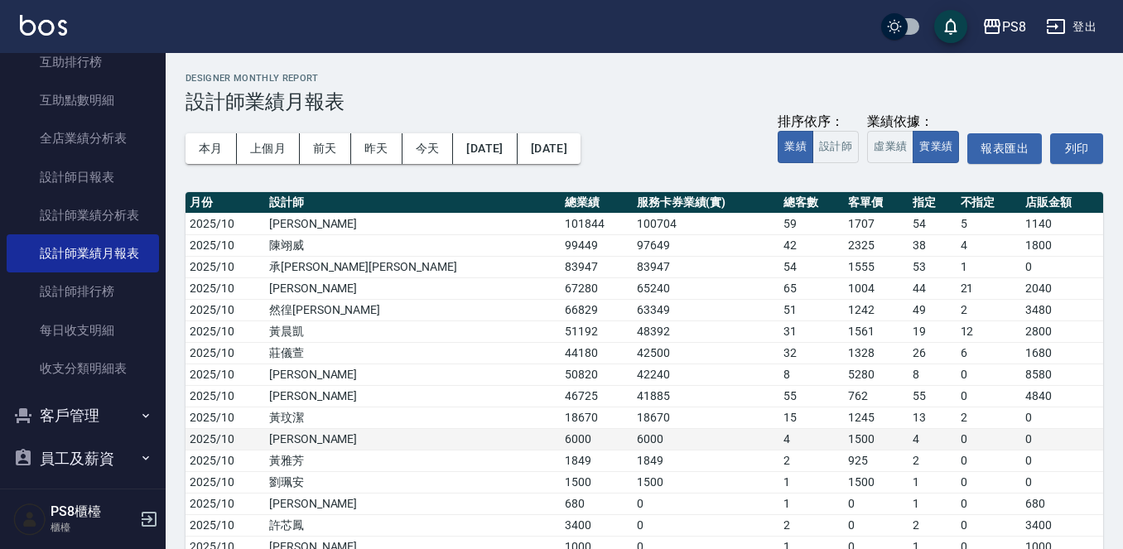
click at [633, 433] on td "6000" at bounding box center [706, 439] width 147 height 22
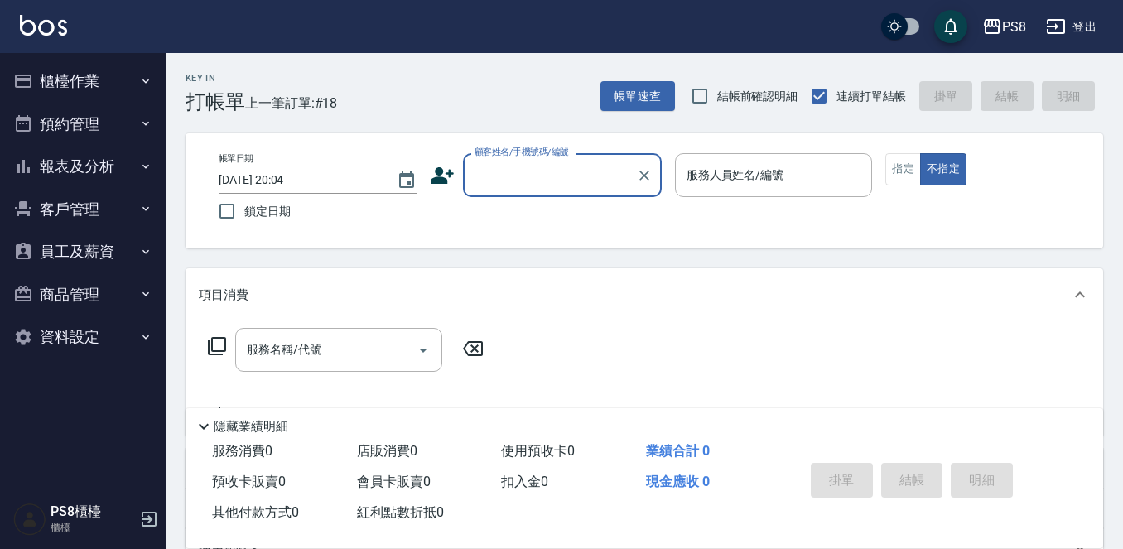
click at [137, 86] on button "櫃檯作業" at bounding box center [83, 81] width 152 height 43
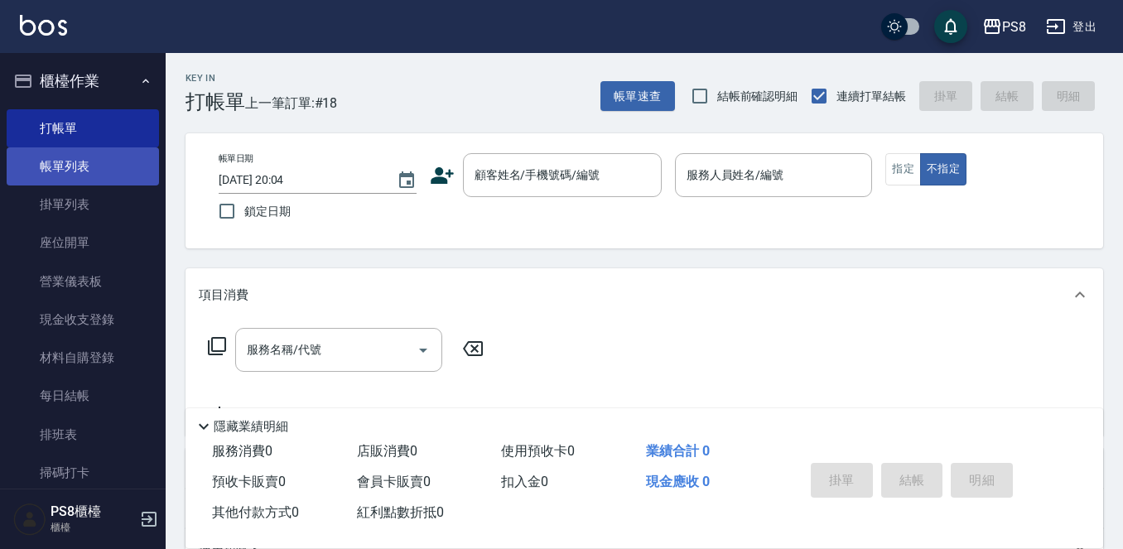
click at [123, 164] on link "帳單列表" at bounding box center [83, 166] width 152 height 38
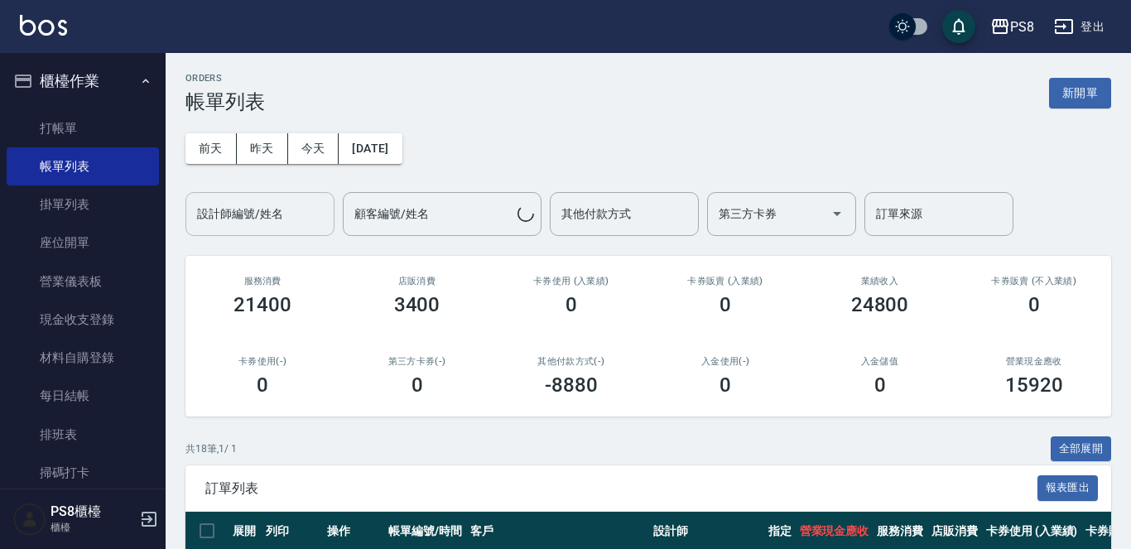
click at [294, 200] on input "設計師編號/姓名" at bounding box center [260, 214] width 134 height 29
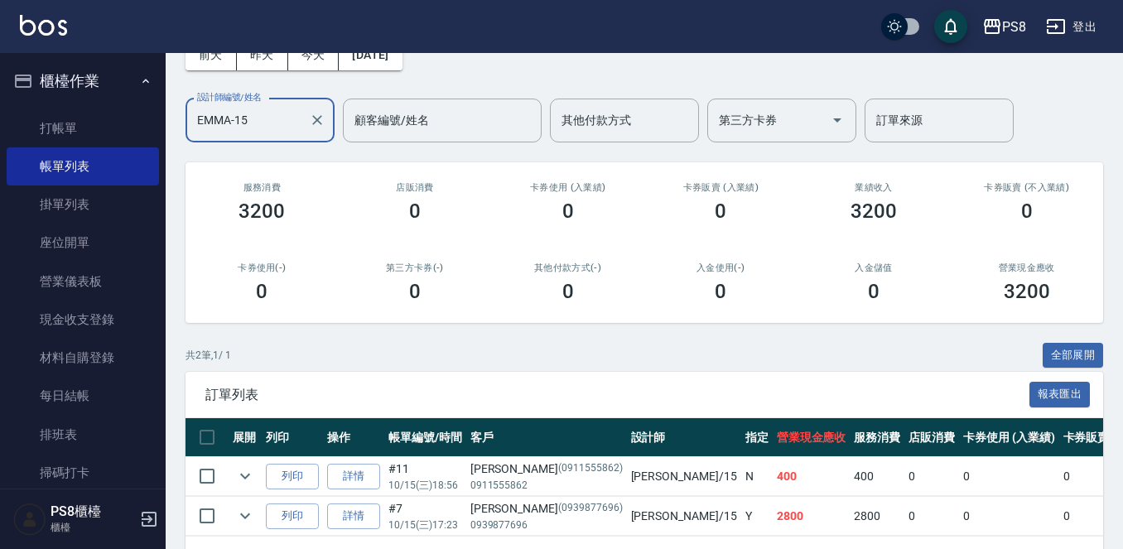
scroll to position [160, 0]
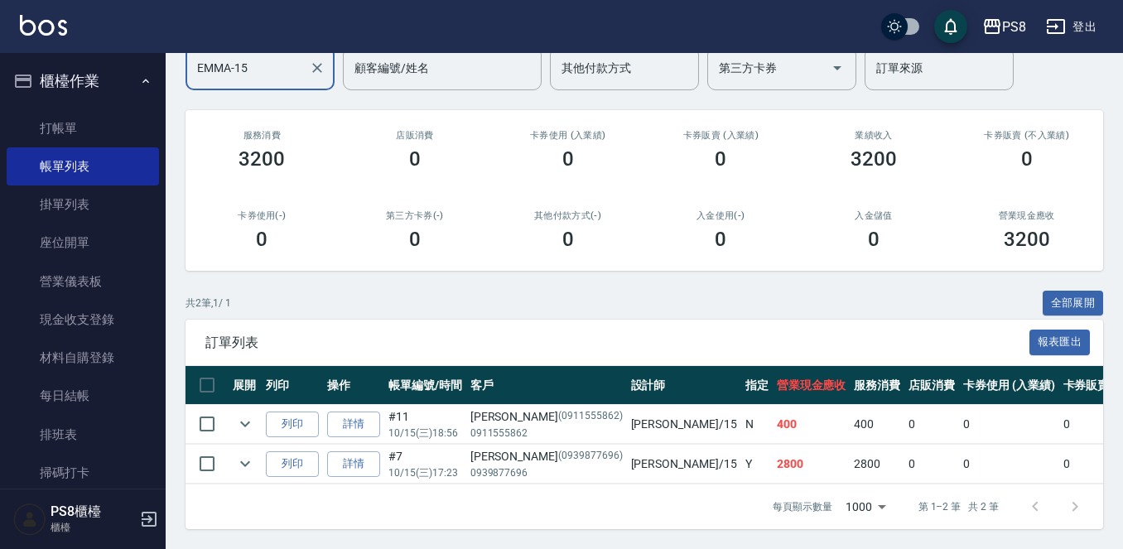
type input "EMMA-15"
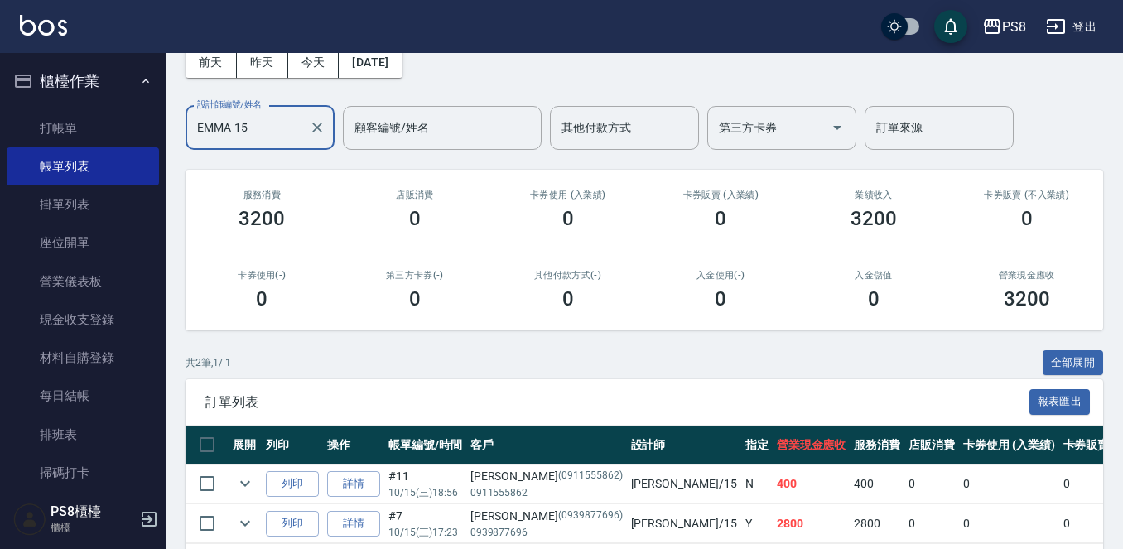
scroll to position [0, 0]
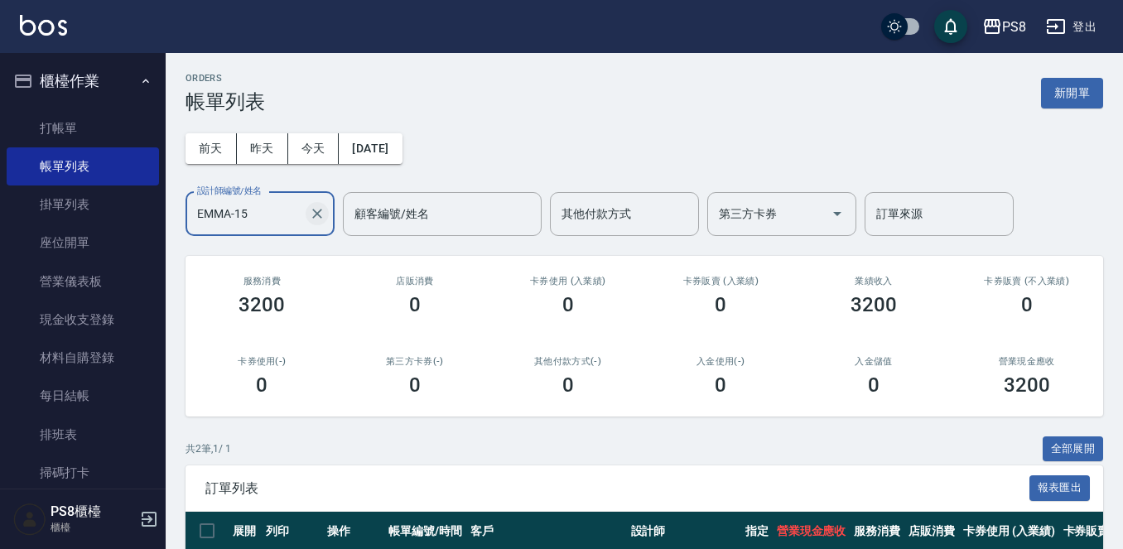
click at [322, 215] on icon "Clear" at bounding box center [317, 213] width 17 height 17
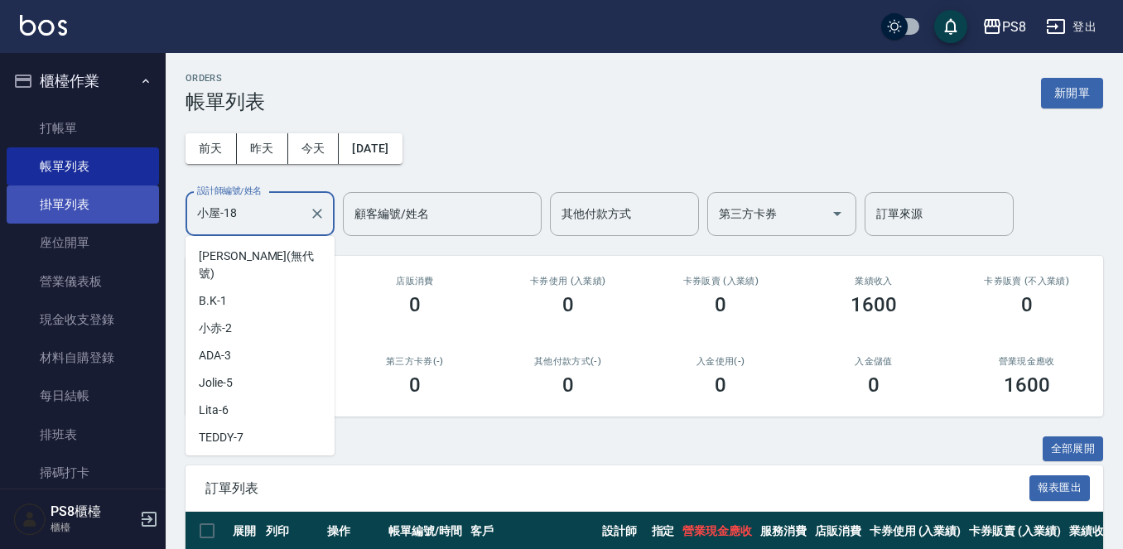
drag, startPoint x: 260, startPoint y: 212, endPoint x: 132, endPoint y: 211, distance: 128.4
click at [132, 211] on div "PS8 登出 櫃檯作業 打帳單 帳單列表 掛單列表 座位開單 營業儀表板 現金收支登錄 材料自購登錄 每日結帳 排班表 掃碼打卡 預約管理 預約管理 單日預約…" at bounding box center [561, 347] width 1123 height 695
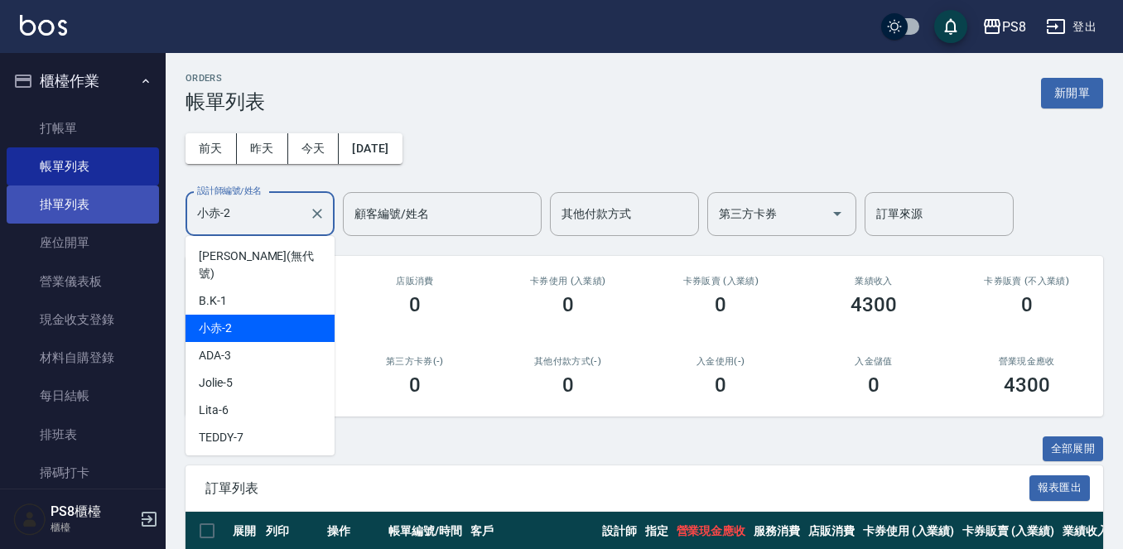
drag, startPoint x: 281, startPoint y: 227, endPoint x: 125, endPoint y: 221, distance: 155.8
click at [125, 221] on div "PS8 登出 櫃檯作業 打帳單 帳單列表 掛單列表 座位開單 營業儀表板 現金收支登錄 材料自購登錄 每日結帳 排班表 掃碼打卡 預約管理 預約管理 單日預約…" at bounding box center [561, 367] width 1123 height 735
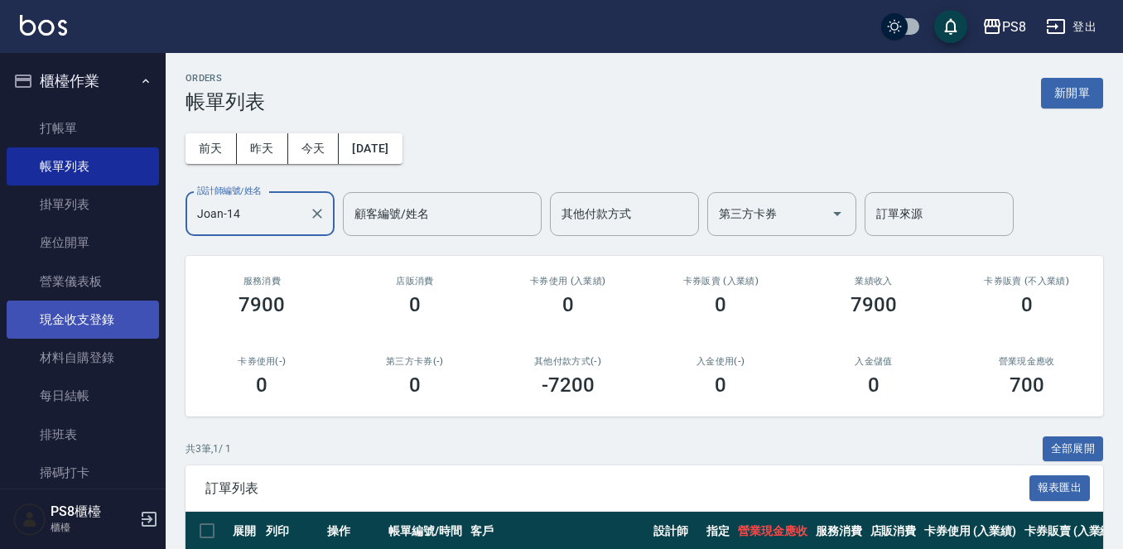
type input "Joan-14"
click at [80, 316] on link "現金收支登錄" at bounding box center [83, 320] width 152 height 38
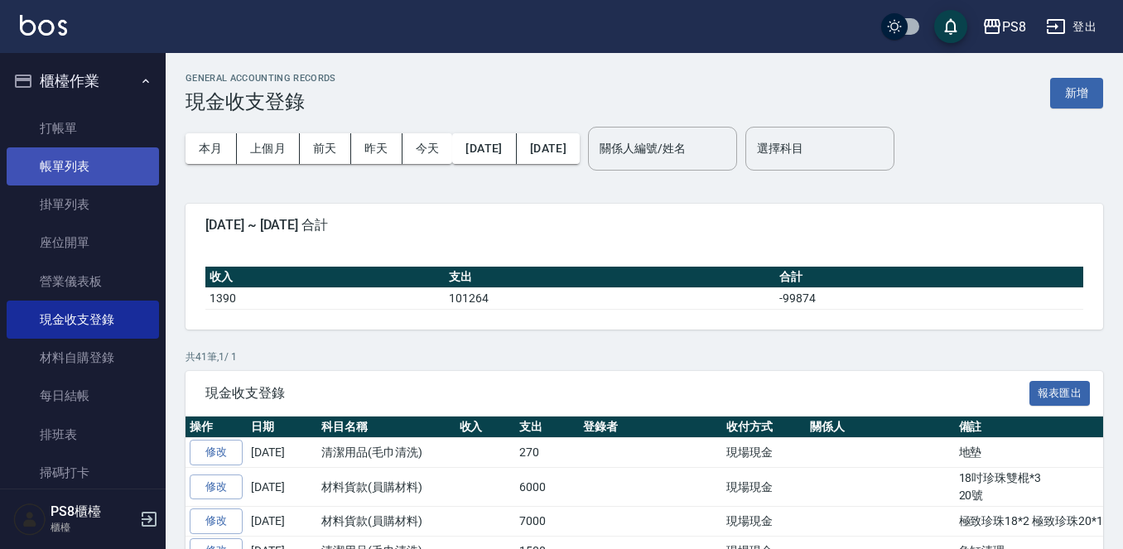
click at [81, 164] on link "帳單列表" at bounding box center [83, 166] width 152 height 38
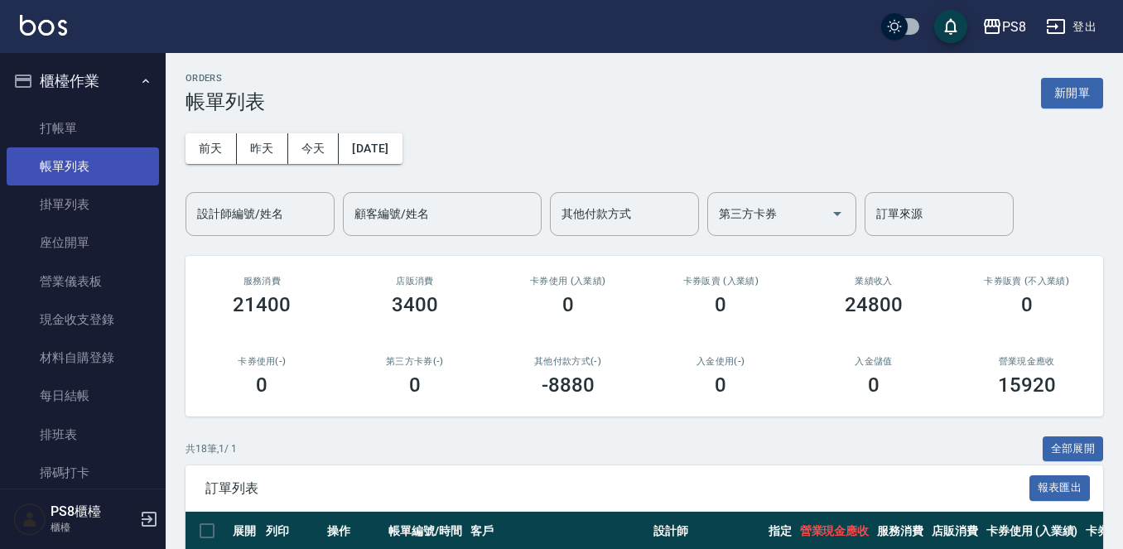
click at [7, 147] on link "帳單列表" at bounding box center [83, 166] width 152 height 38
click at [300, 224] on input "設計師編號/姓名" at bounding box center [260, 214] width 134 height 29
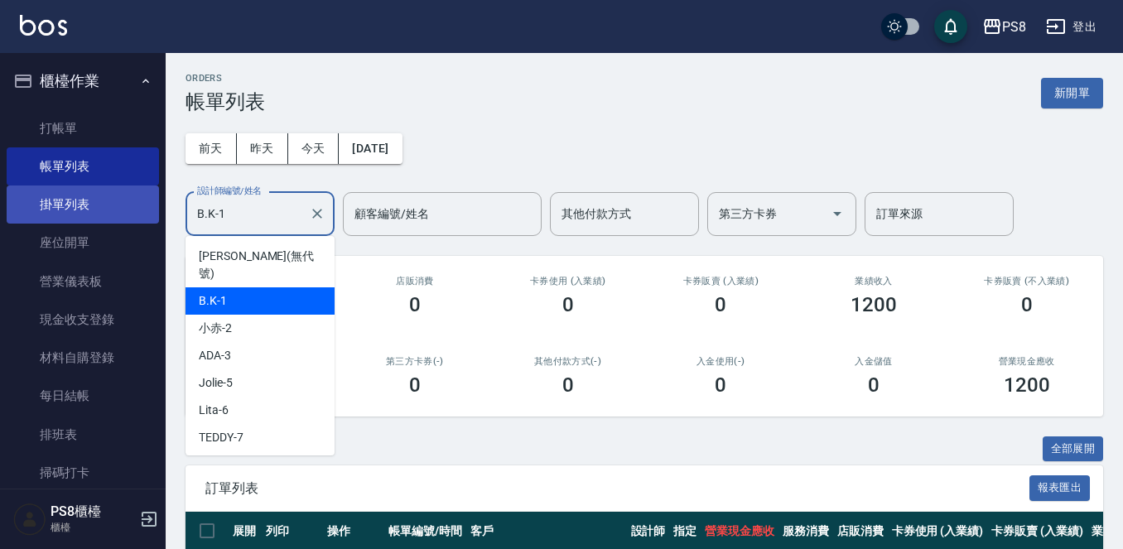
drag, startPoint x: 256, startPoint y: 205, endPoint x: 126, endPoint y: 199, distance: 130.2
click at [126, 199] on div "PS8 登出 櫃檯作業 打帳單 帳單列表 掛單列表 座位開單 營業儀表板 現金收支登錄 材料自購登錄 每日結帳 排班表 掃碼打卡 預約管理 預約管理 單日預約…" at bounding box center [561, 347] width 1123 height 695
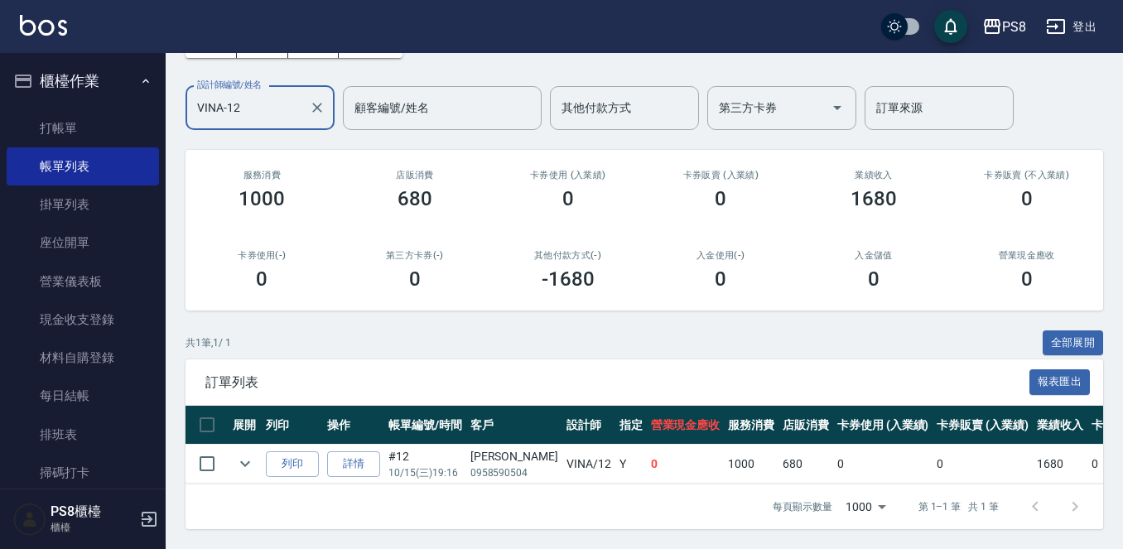
scroll to position [120, 0]
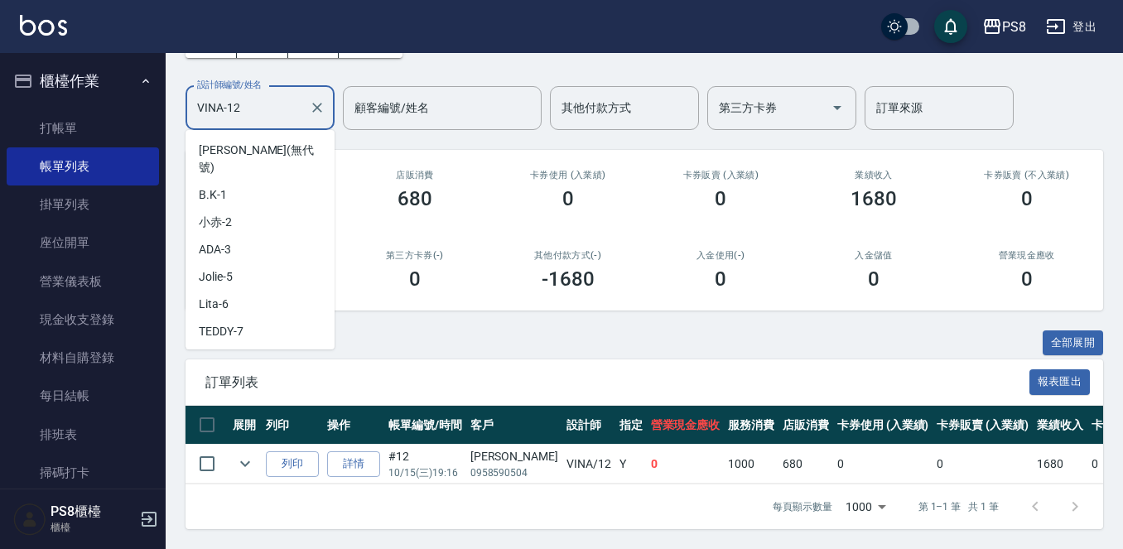
drag, startPoint x: 185, startPoint y: 90, endPoint x: 117, endPoint y: 84, distance: 68.2
click at [127, 86] on div "PS8 登出 櫃檯作業 打帳單 帳單列表 掛單列表 座位開單 營業儀表板 現金收支登錄 材料自購登錄 每日結帳 排班表 掃碼打卡 預約管理 預約管理 單日預約…" at bounding box center [561, 221] width 1123 height 655
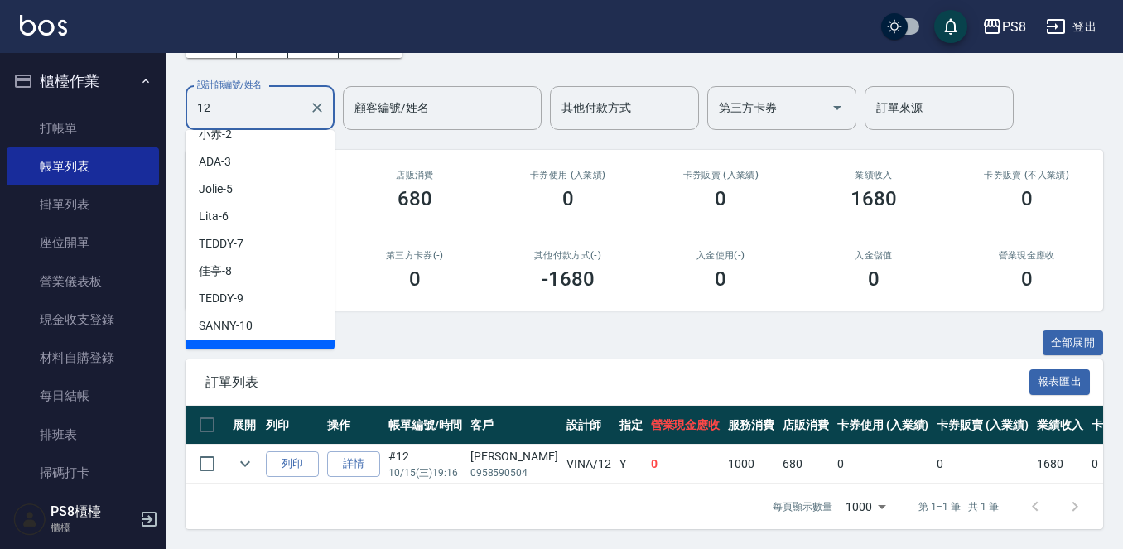
scroll to position [0, 0]
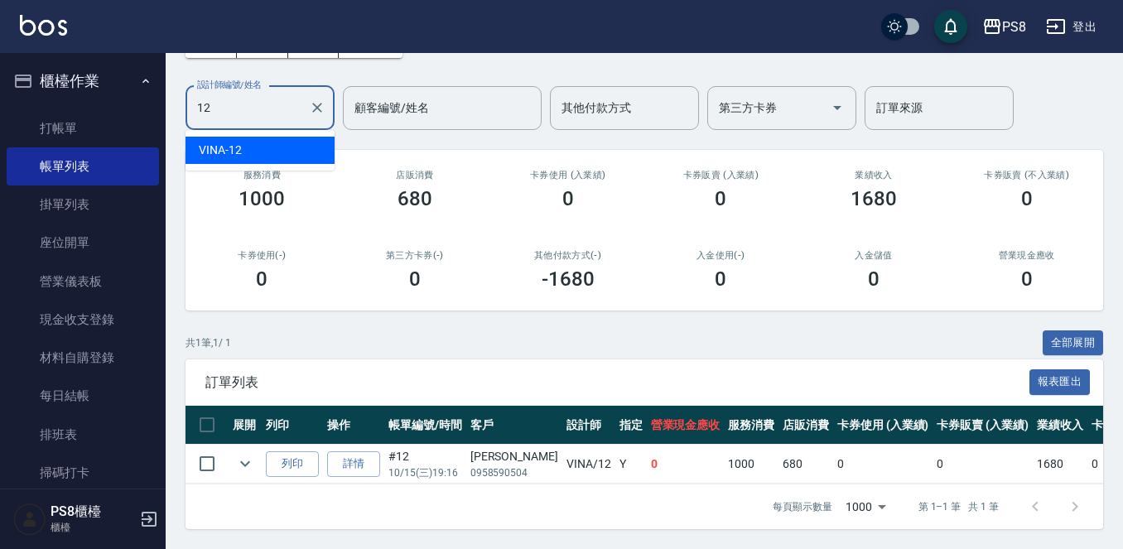
type input "1"
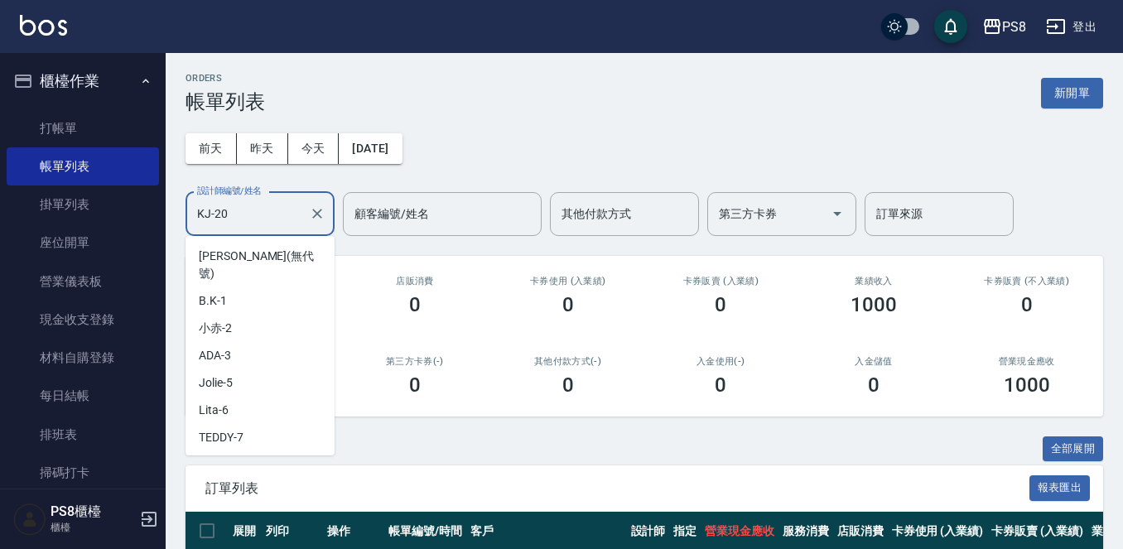
scroll to position [252, 0]
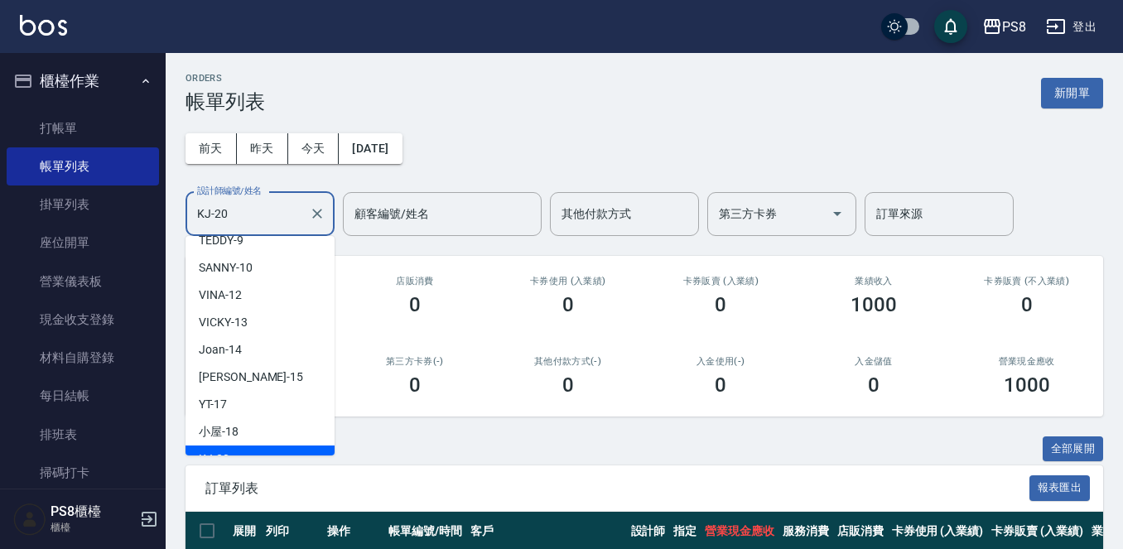
drag, startPoint x: 253, startPoint y: 200, endPoint x: 183, endPoint y: 208, distance: 70.0
click at [183, 208] on div "ORDERS 帳單列表 新開單 [DATE] [DATE] [DATE] [DATE] 設計師編號/姓名 KJ-20 設計師編號/姓名 顧客編號/姓名 顧客編…" at bounding box center [645, 374] width 958 height 642
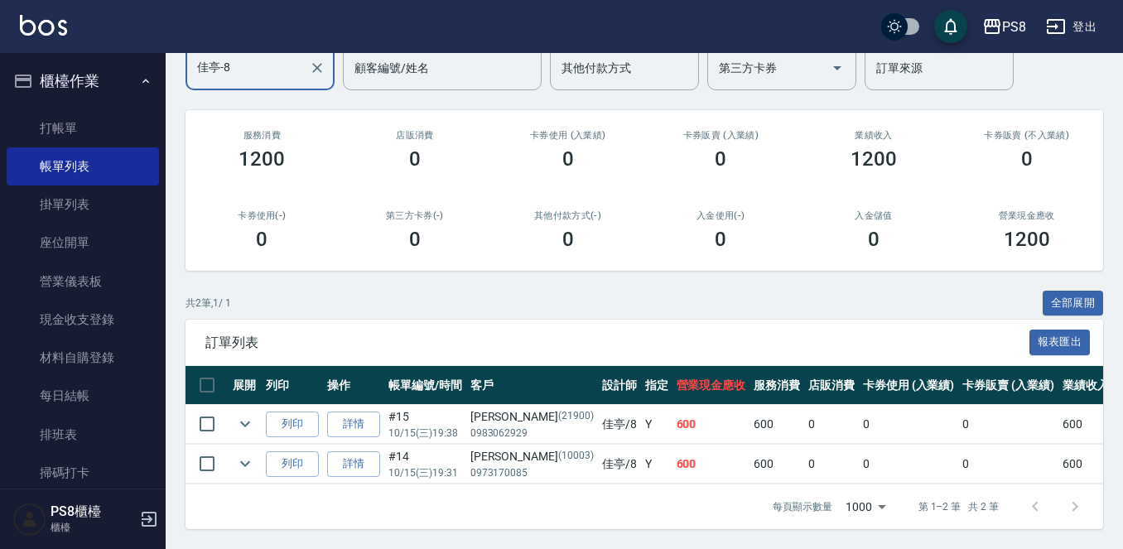
scroll to position [160, 0]
type input "佳亭-8"
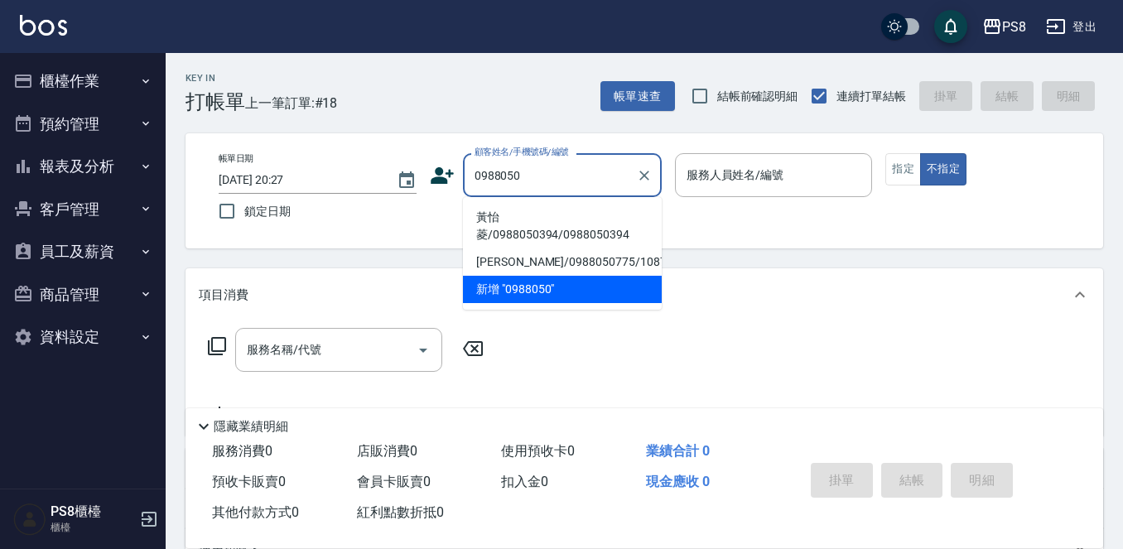
click at [565, 229] on li "黃怡菱/0988050394/0988050394" at bounding box center [562, 226] width 199 height 45
type input "黃怡菱/0988050394/0988050394"
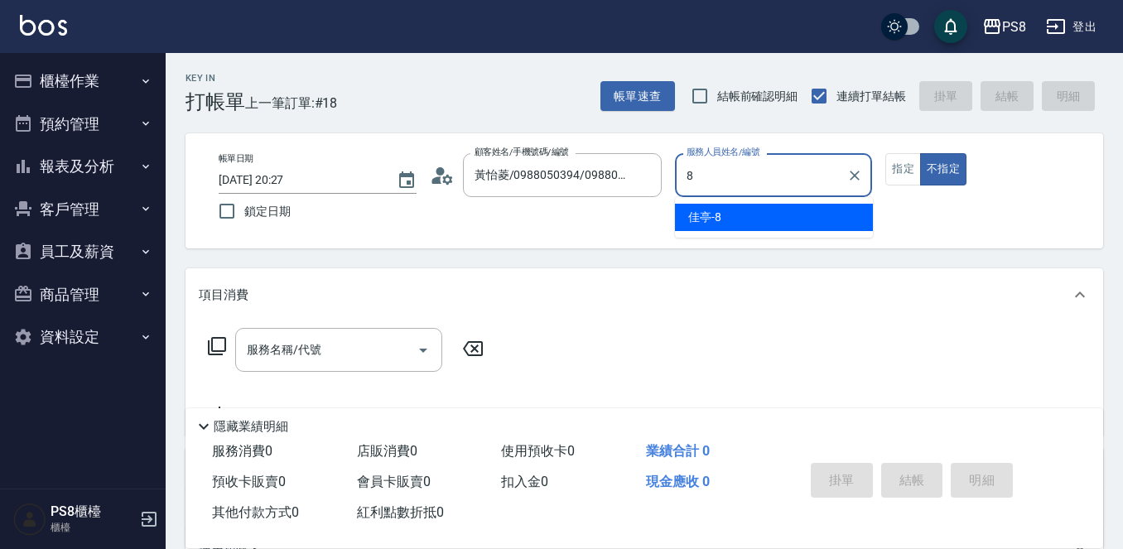
type input "佳亭-8"
type button "false"
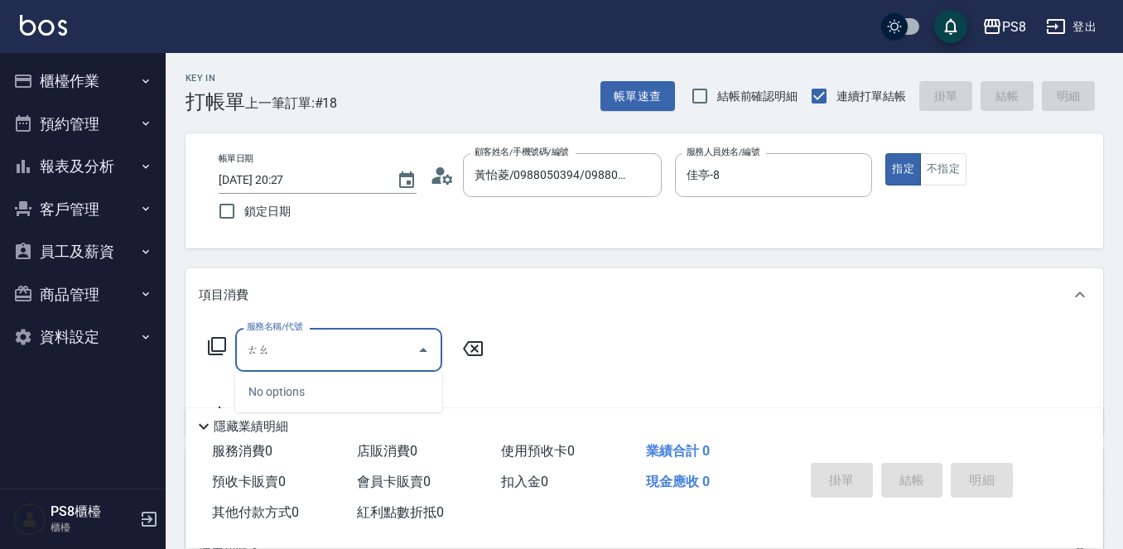
type input "套"
type input "燙"
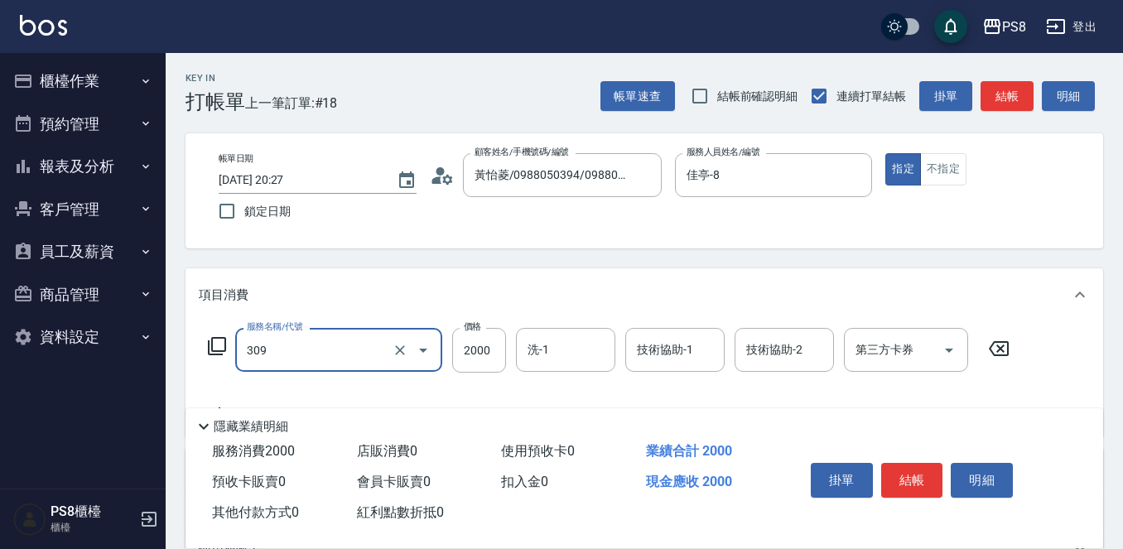
type input "嚴選溫塑(309)"
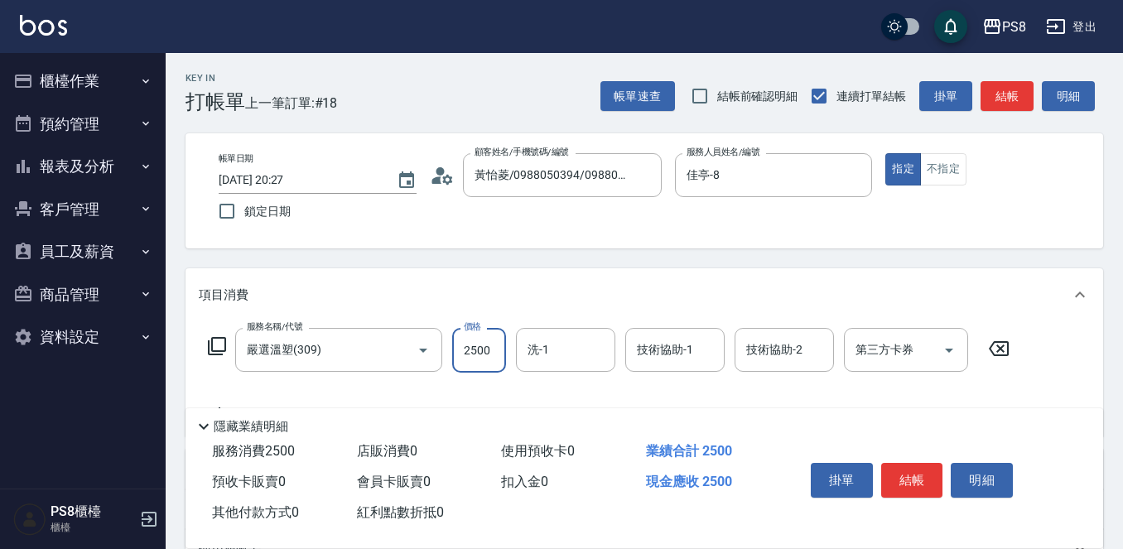
type input "2500"
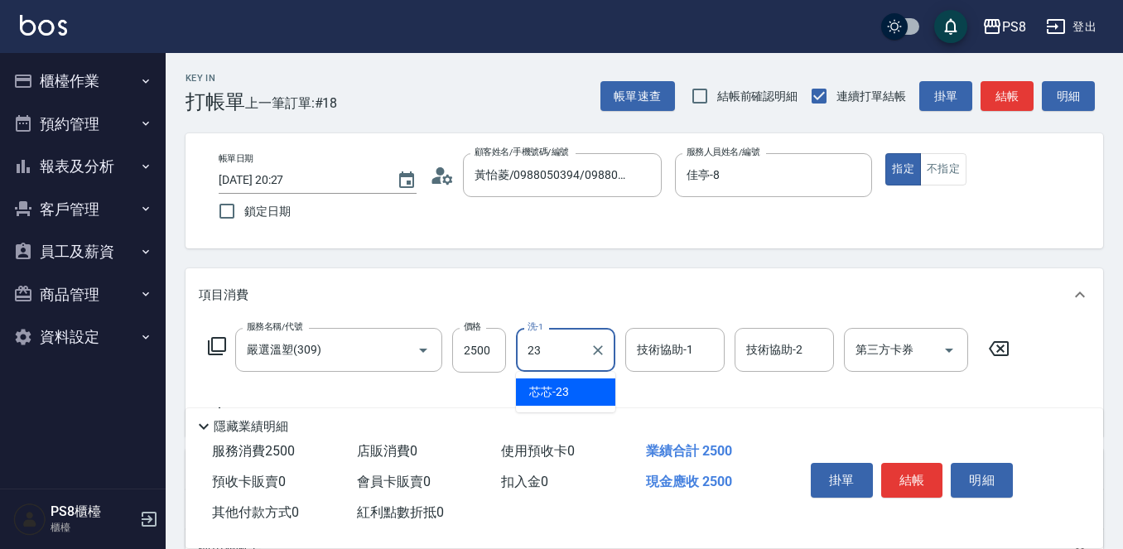
type input "芯芯-23"
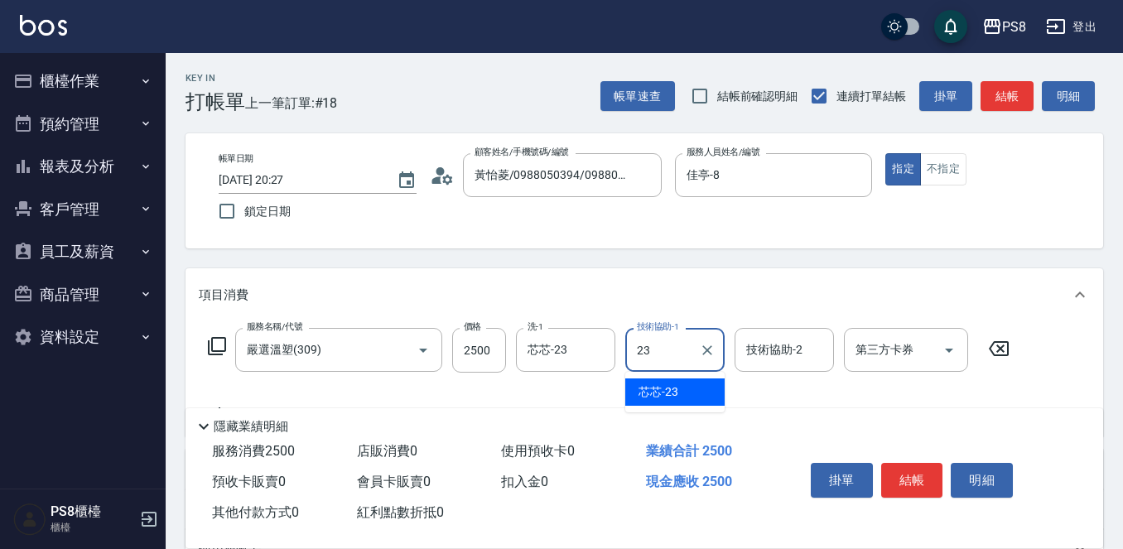
type input "芯芯-23"
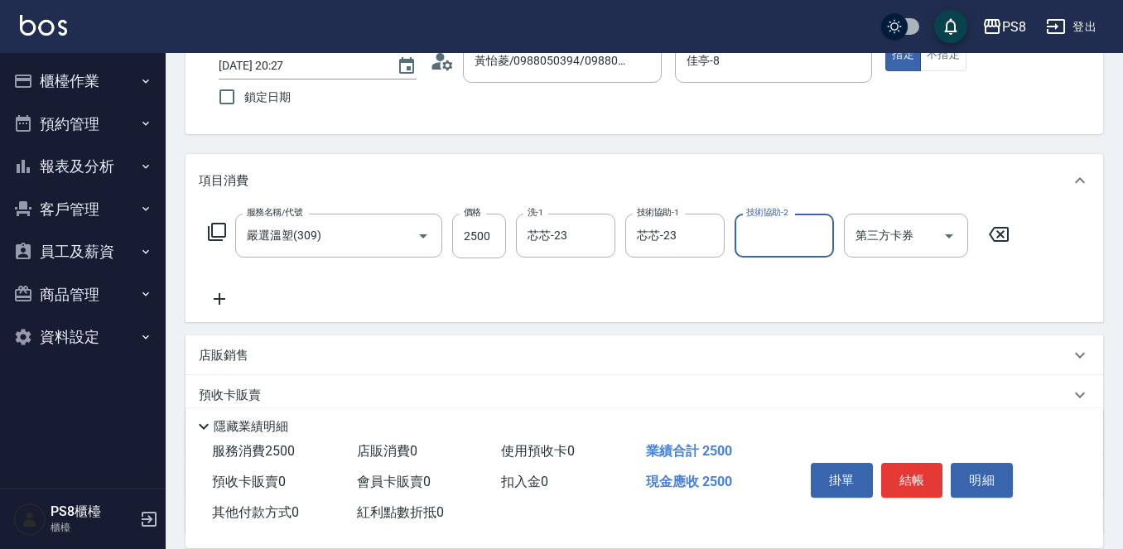
scroll to position [248, 0]
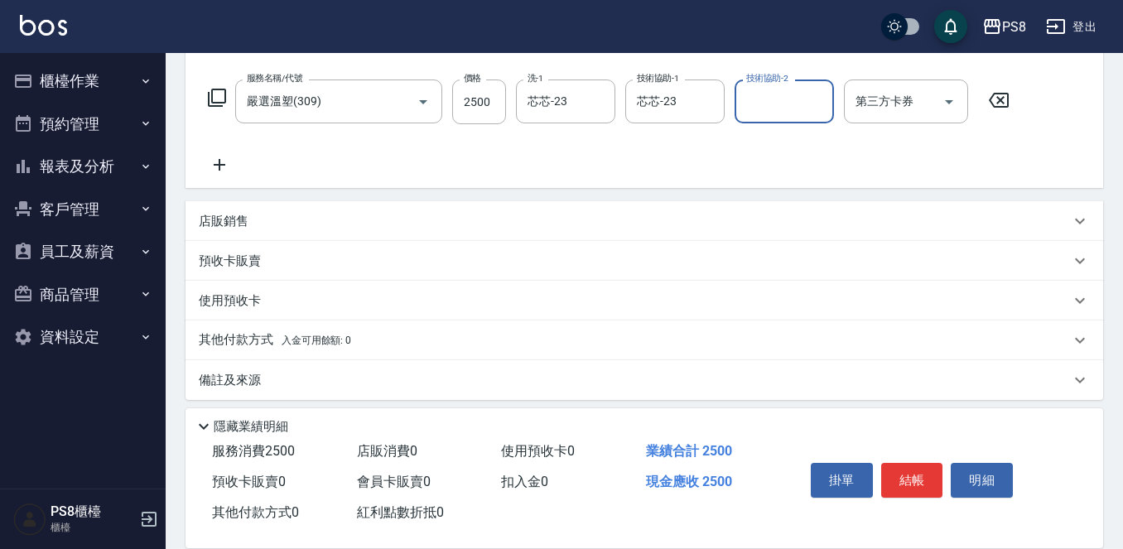
click at [372, 338] on div "其他付款方式 入金可用餘額: 0" at bounding box center [634, 340] width 871 height 18
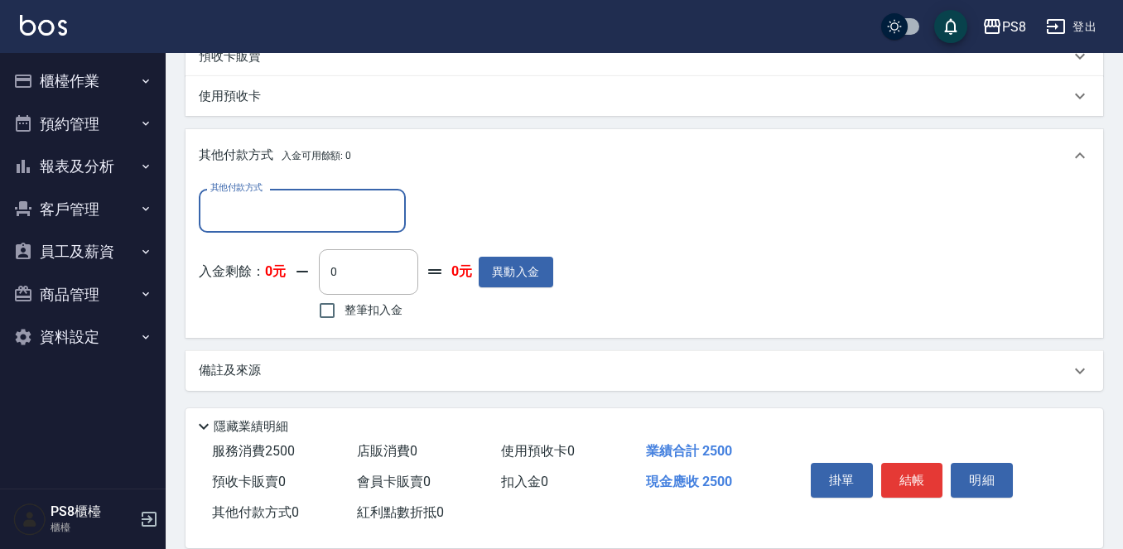
scroll to position [454, 0]
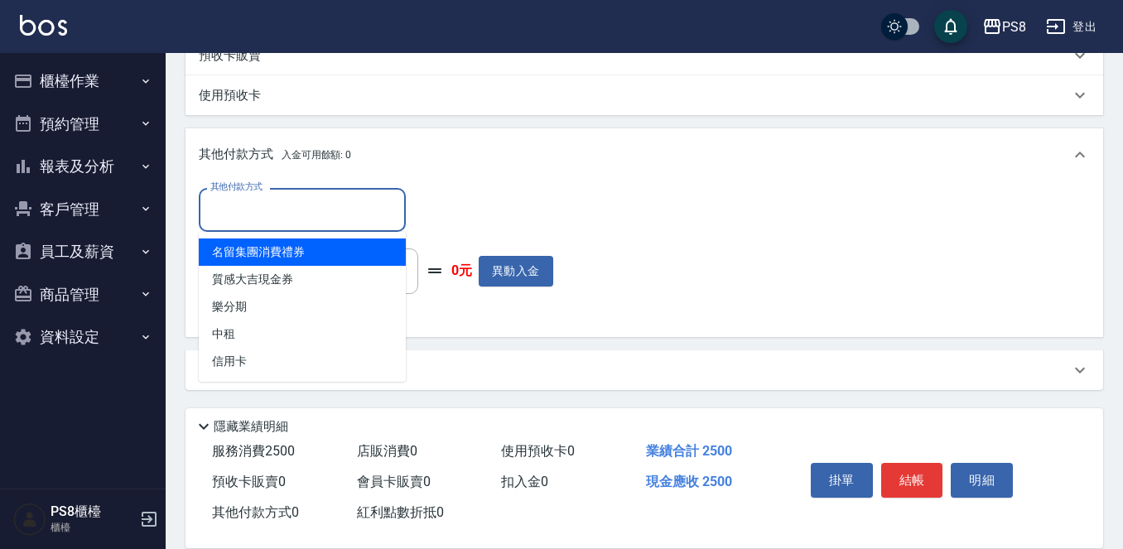
click at [307, 222] on input "其他付款方式" at bounding box center [302, 209] width 192 height 29
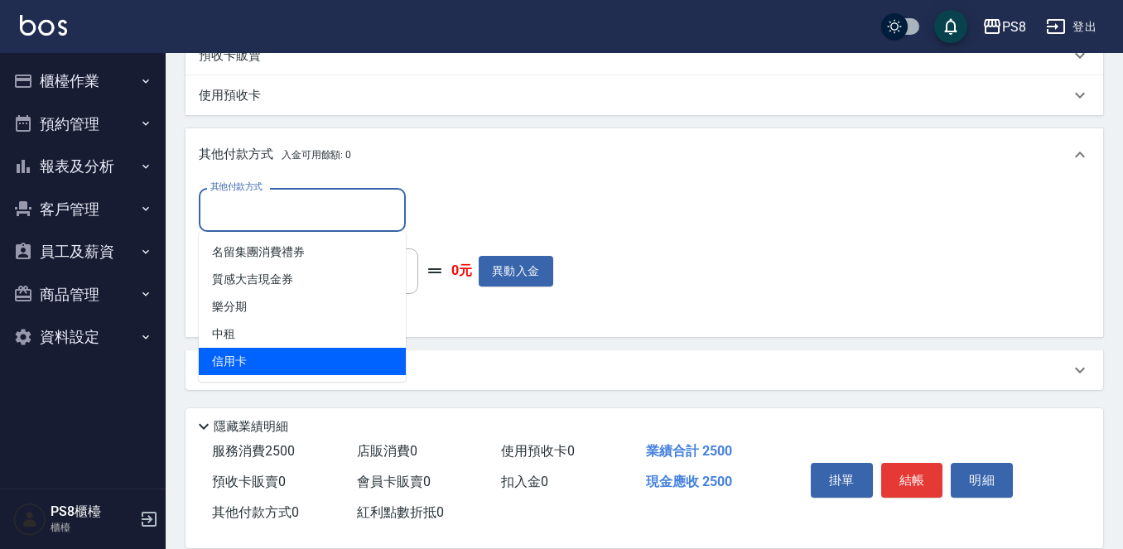
click at [314, 348] on span "信用卡" at bounding box center [302, 361] width 207 height 27
type input "信用卡"
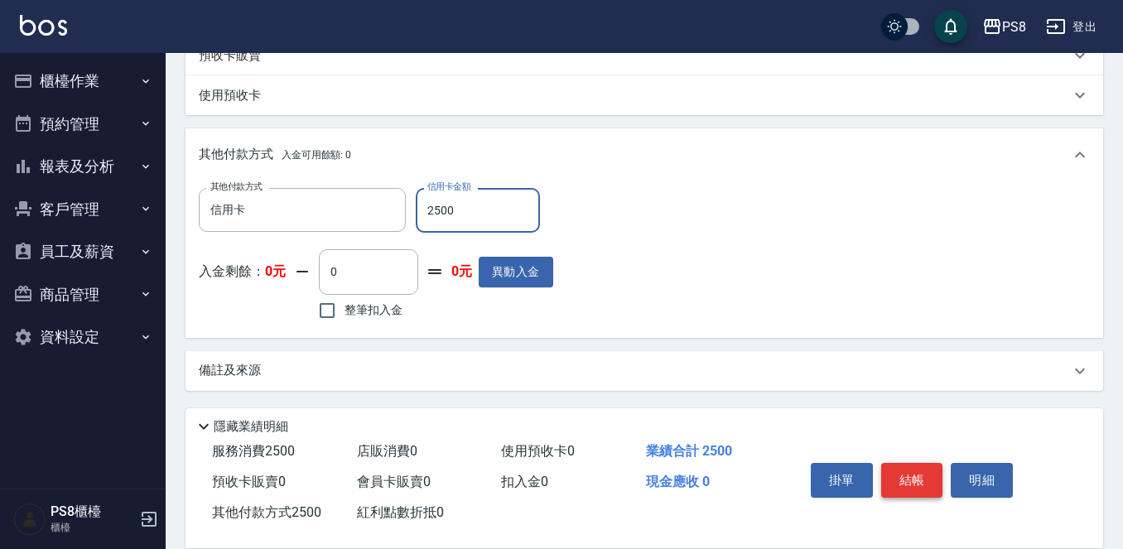
type input "2500"
click at [924, 481] on button "結帳" at bounding box center [912, 480] width 62 height 35
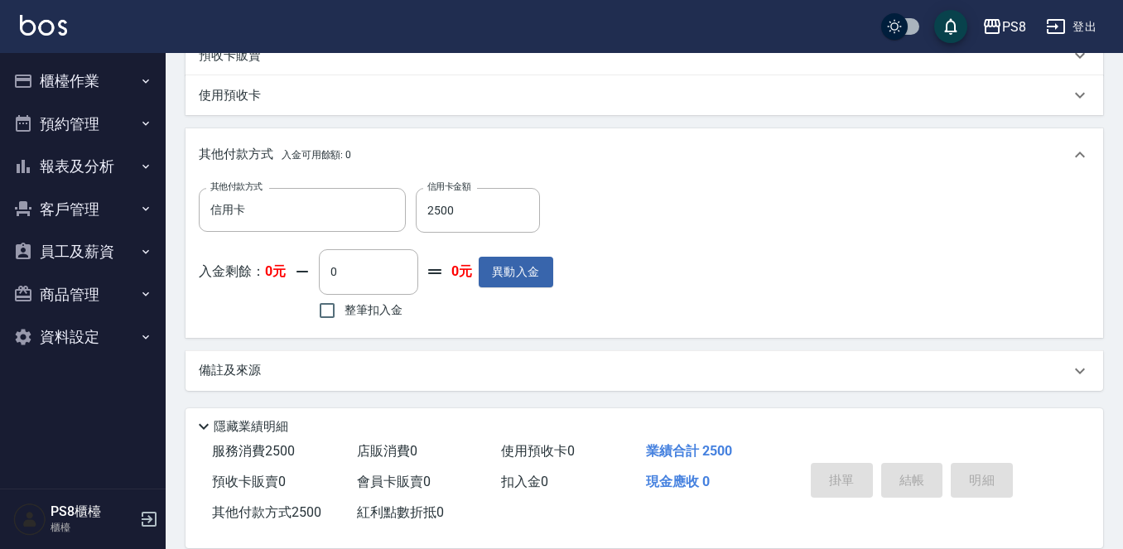
type input "[DATE] 20:28"
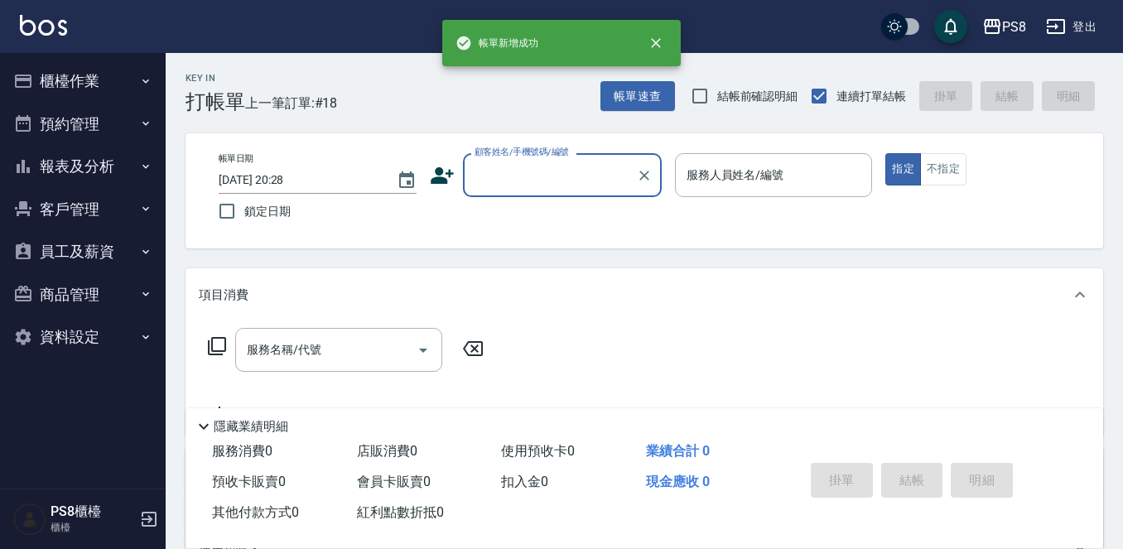
scroll to position [0, 0]
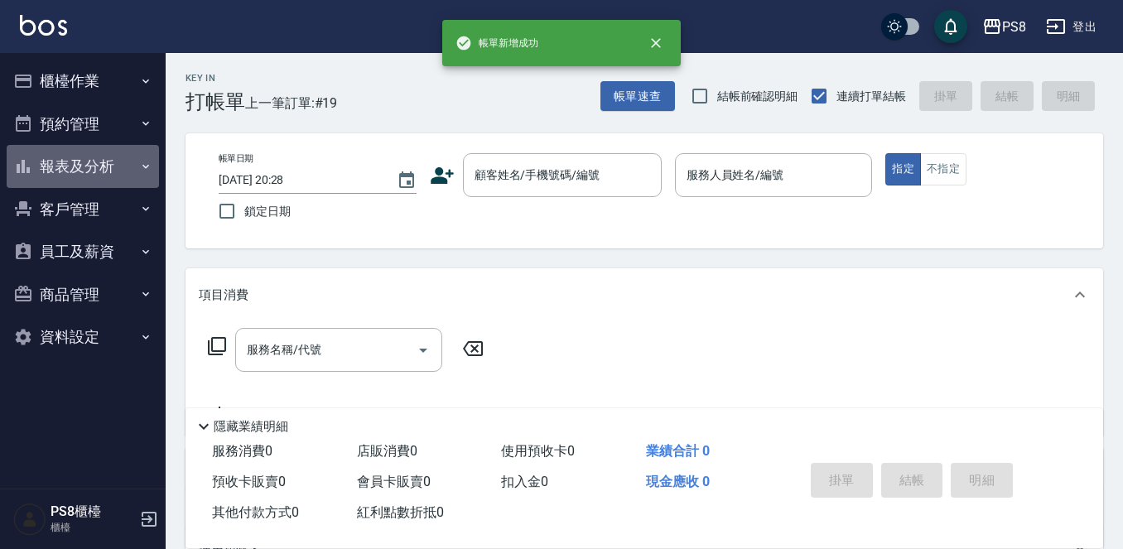
click at [116, 186] on button "報表及分析" at bounding box center [83, 166] width 152 height 43
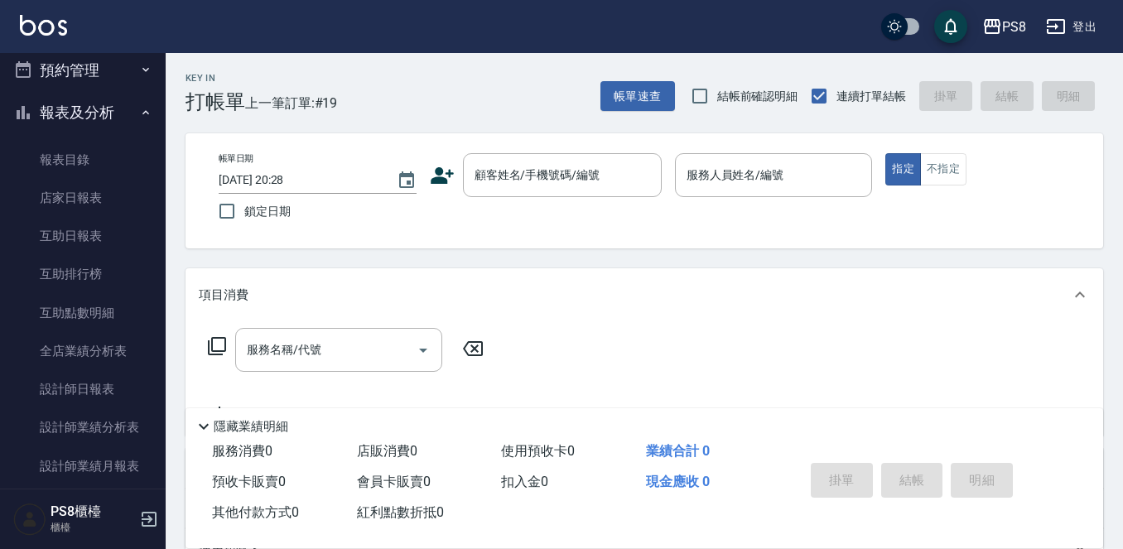
scroll to position [83, 0]
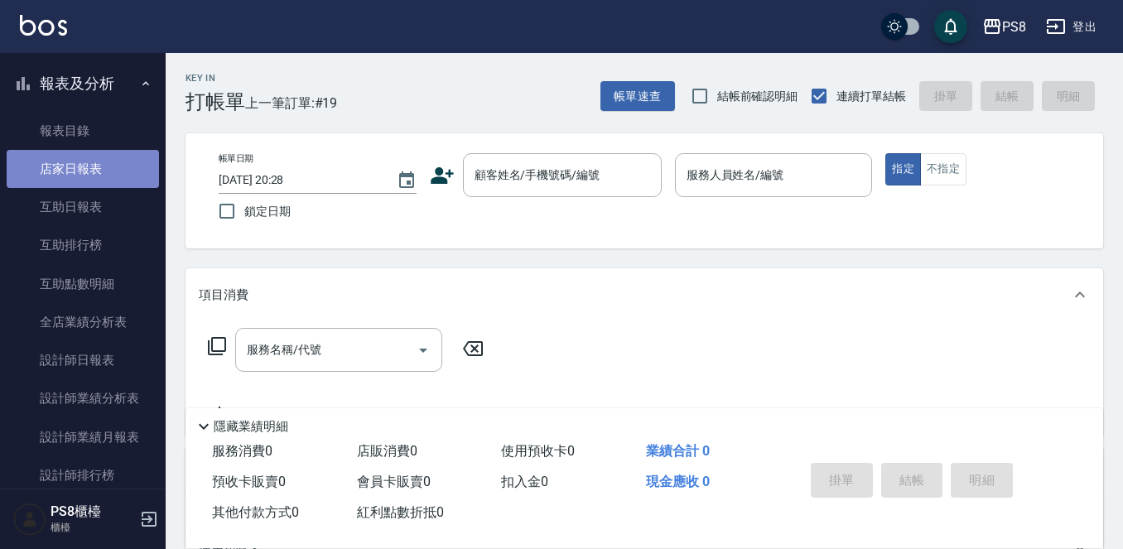
click at [99, 181] on link "店家日報表" at bounding box center [83, 169] width 152 height 38
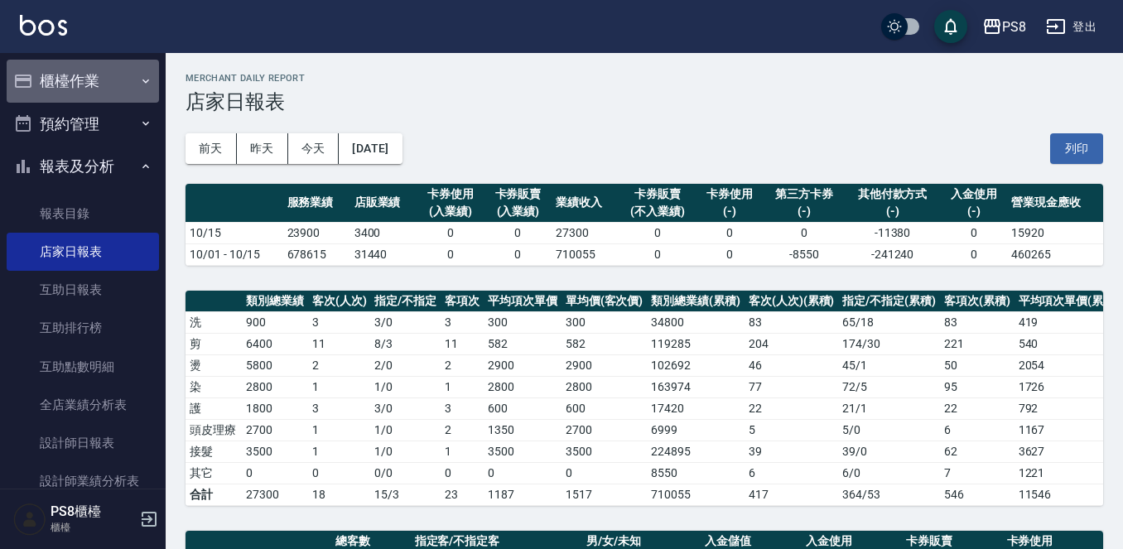
click at [120, 80] on button "櫃檯作業" at bounding box center [83, 81] width 152 height 43
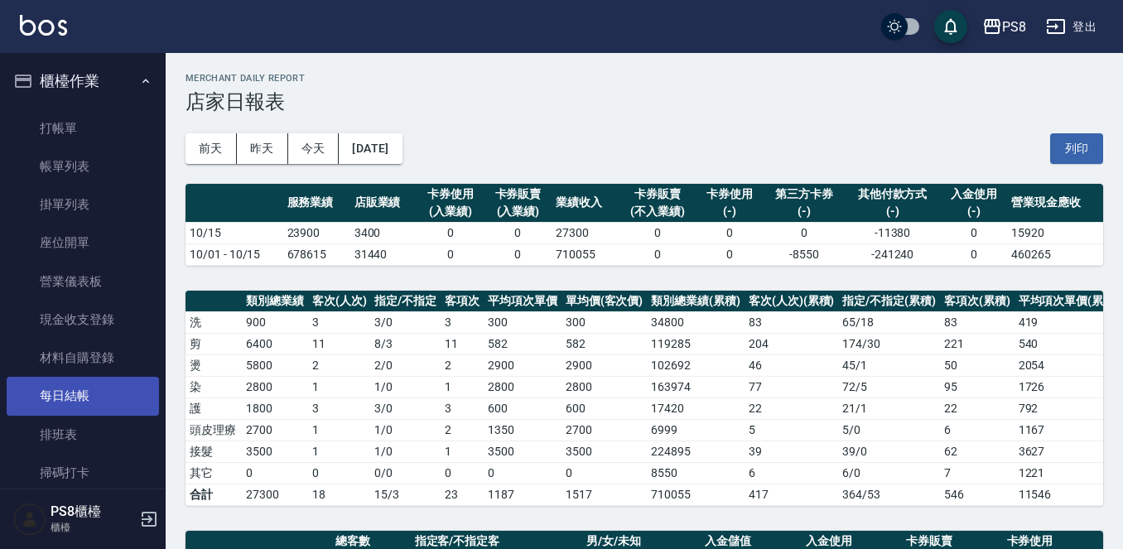
click at [97, 409] on link "每日結帳" at bounding box center [83, 396] width 152 height 38
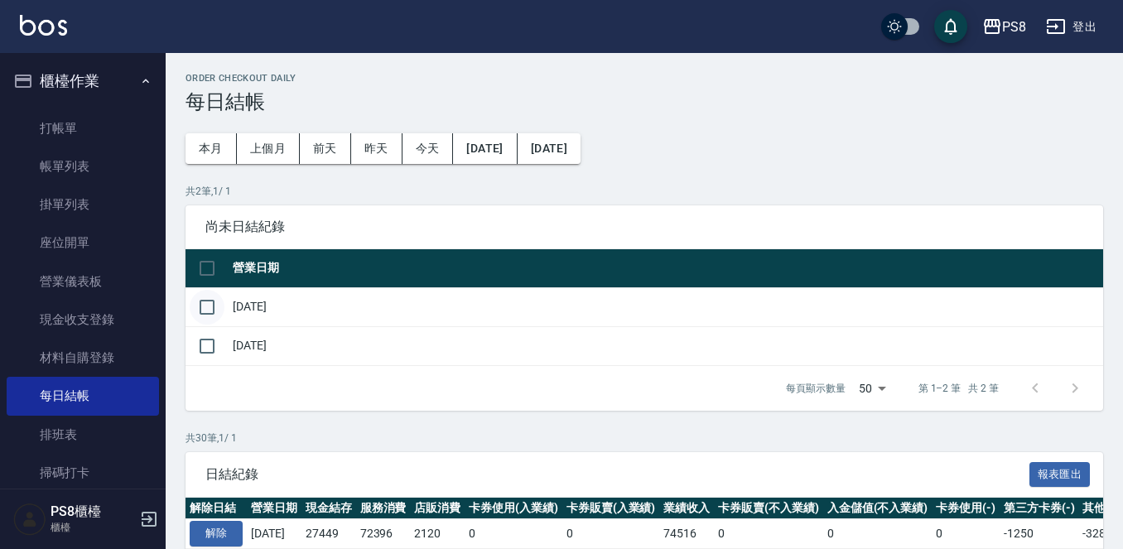
click at [206, 303] on input "checkbox" at bounding box center [207, 307] width 35 height 35
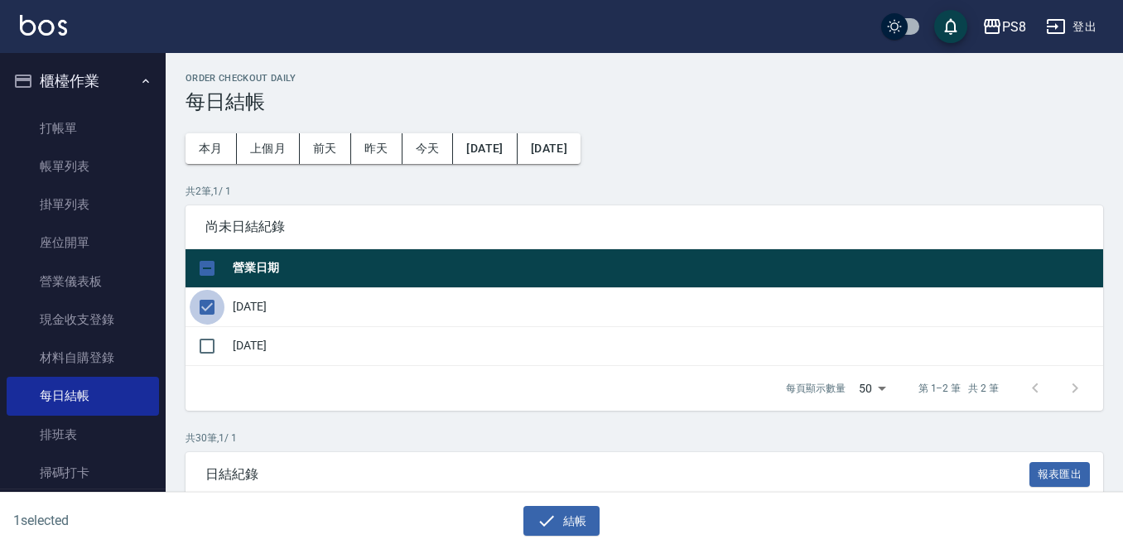
drag, startPoint x: 209, startPoint y: 304, endPoint x: 209, endPoint y: 321, distance: 17.4
click at [209, 304] on input "checkbox" at bounding box center [207, 307] width 35 height 35
checkbox input "false"
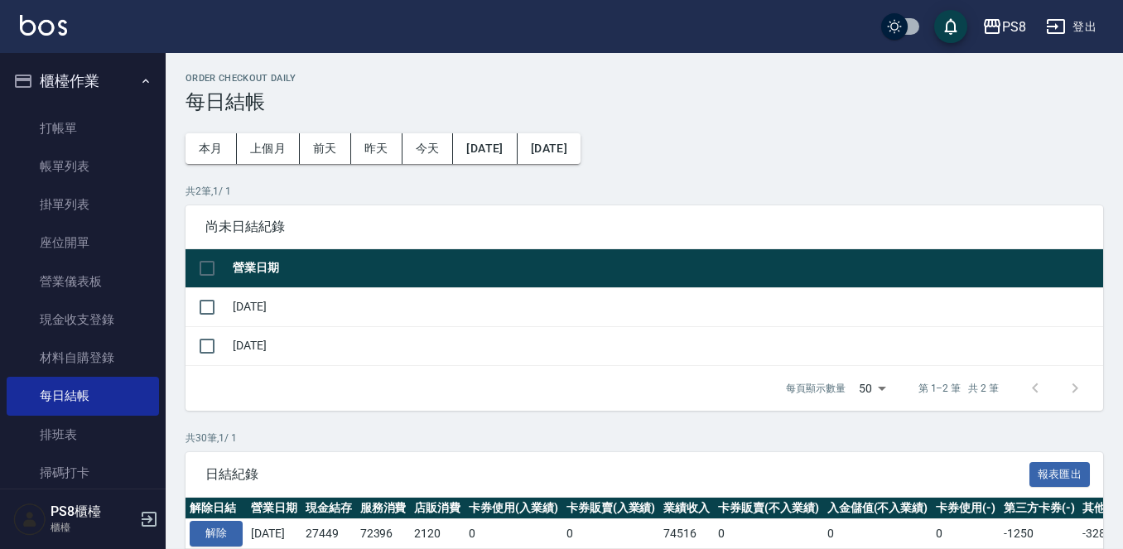
click at [209, 325] on td at bounding box center [207, 306] width 43 height 39
click at [209, 339] on input "checkbox" at bounding box center [207, 346] width 35 height 35
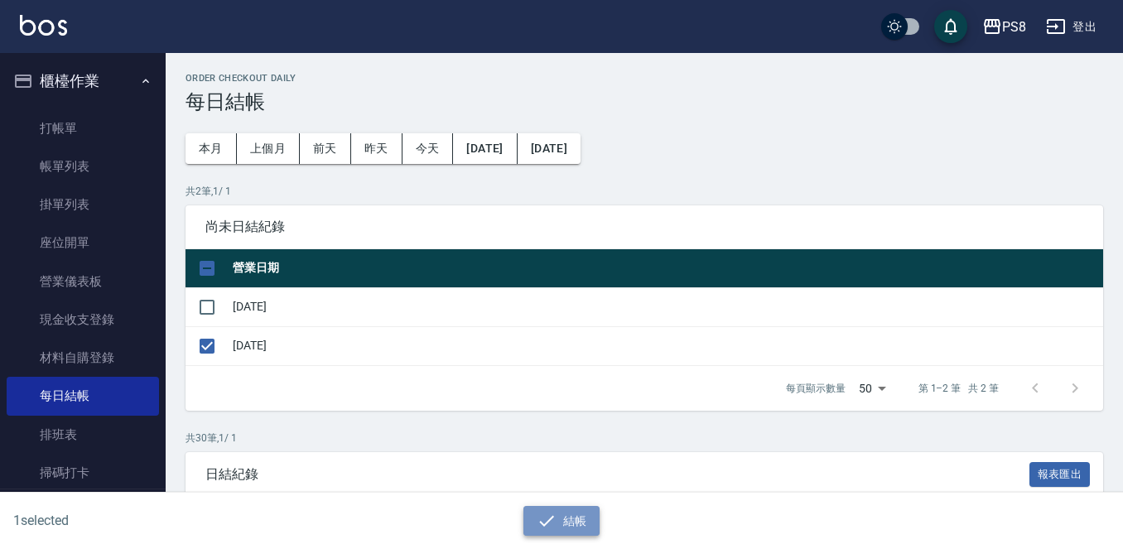
click at [591, 513] on button "結帳" at bounding box center [561, 521] width 77 height 31
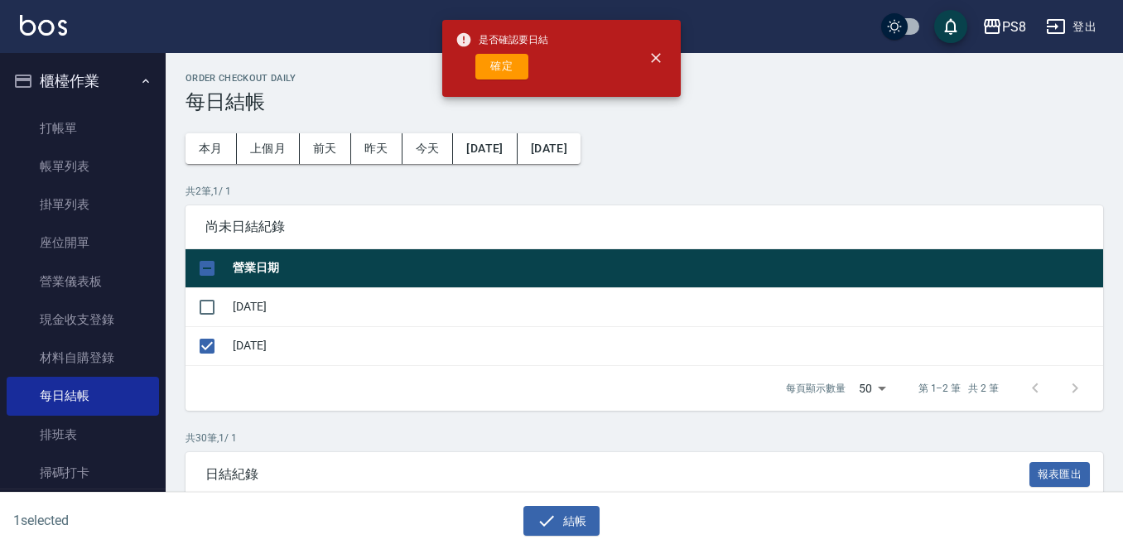
click at [527, 49] on div "是否確認要日結 確定" at bounding box center [502, 58] width 93 height 67
click at [523, 65] on button "確定" at bounding box center [501, 67] width 53 height 26
checkbox input "false"
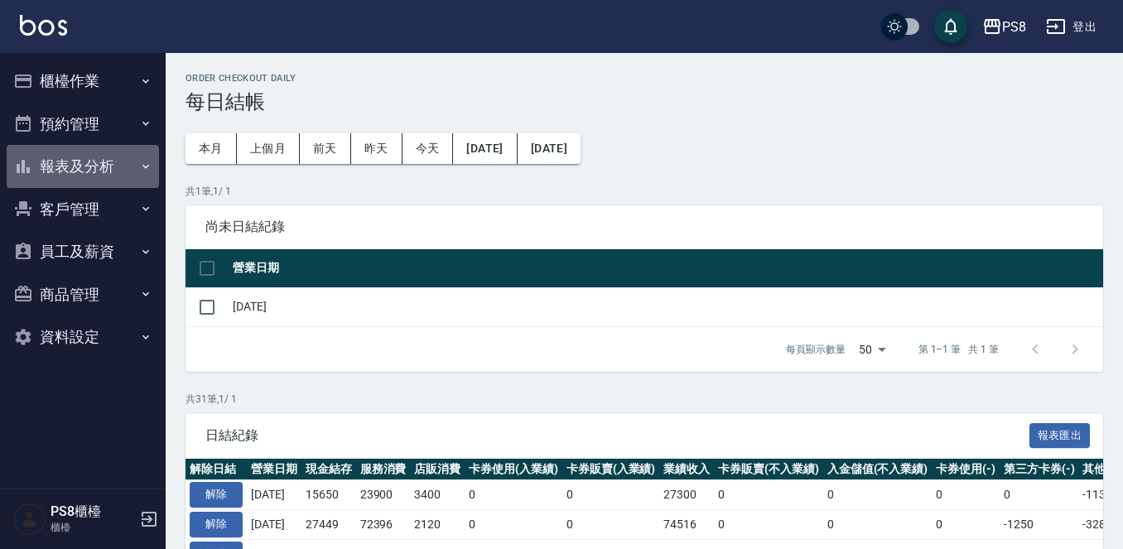
click at [103, 177] on button "報表及分析" at bounding box center [83, 166] width 152 height 43
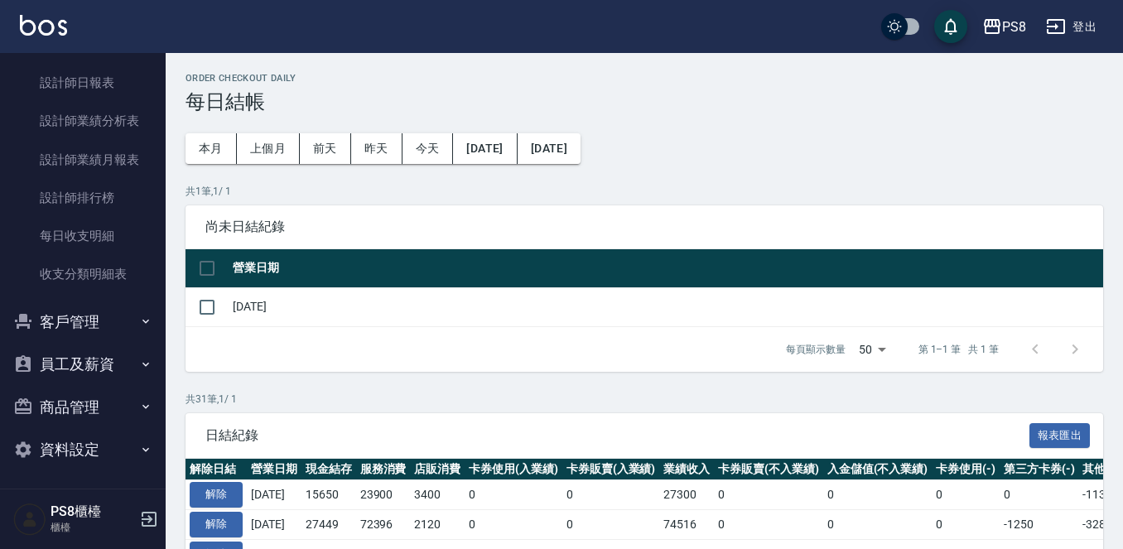
scroll to position [363, 0]
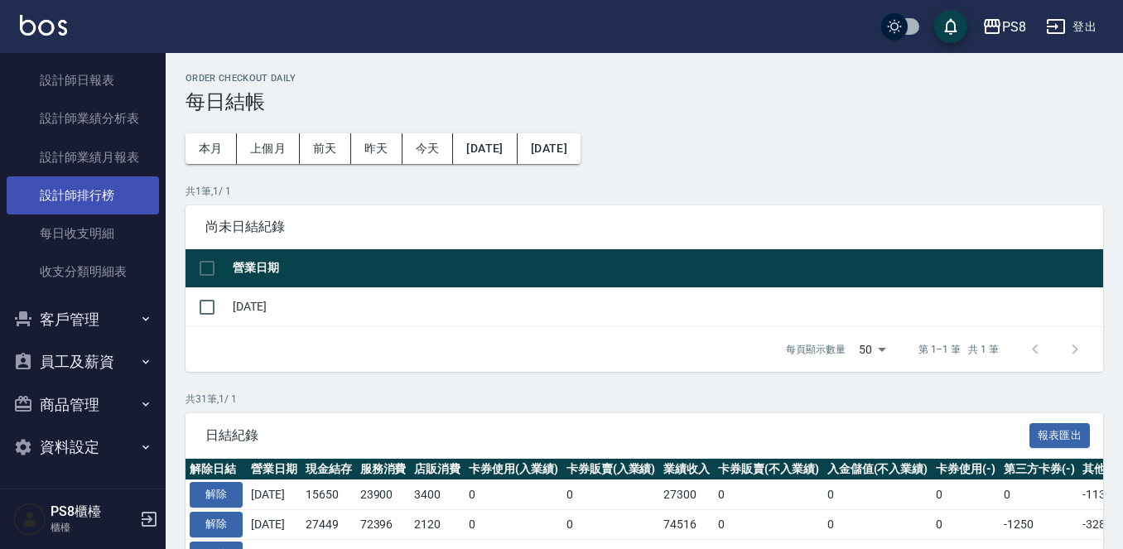
click at [126, 191] on link "設計師排行榜" at bounding box center [83, 195] width 152 height 38
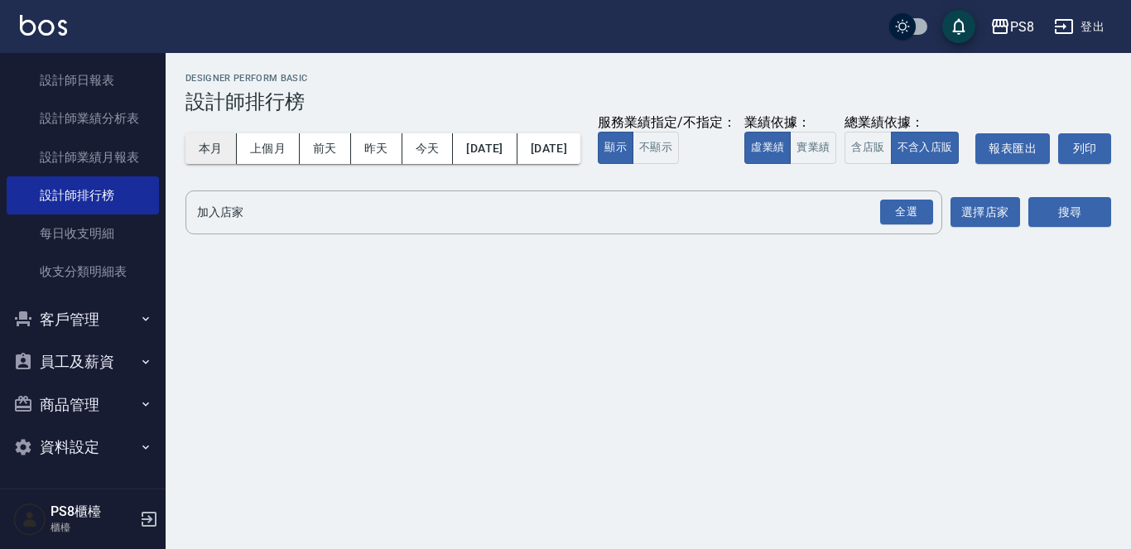
click at [211, 143] on button "本月" at bounding box center [211, 148] width 51 height 31
click at [598, 132] on div "服務業績指定/不指定：" at bounding box center [667, 122] width 138 height 17
click at [194, 161] on button "本月" at bounding box center [211, 148] width 51 height 31
click at [200, 152] on button "本月" at bounding box center [211, 148] width 51 height 31
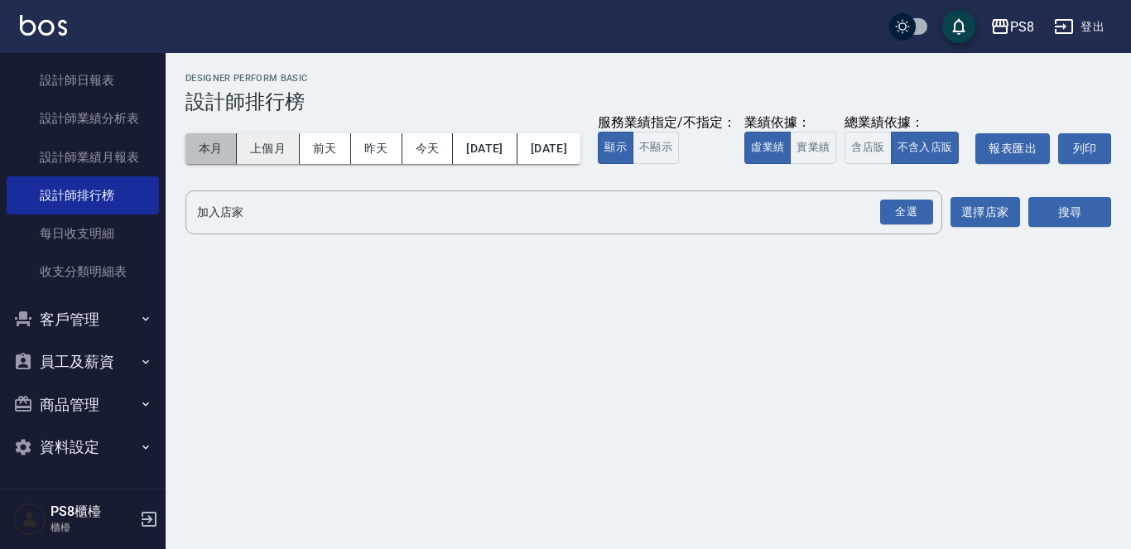
click at [200, 152] on button "本月" at bounding box center [211, 148] width 51 height 31
click at [908, 225] on div "全選" at bounding box center [906, 213] width 53 height 26
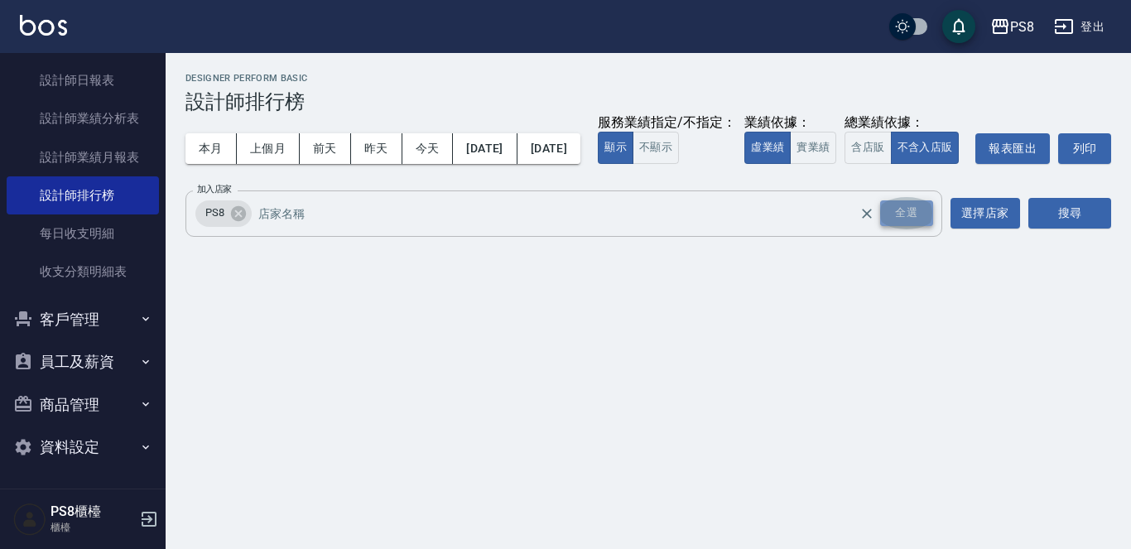
click at [908, 226] on div "全選" at bounding box center [906, 213] width 53 height 26
click at [220, 150] on button "本月" at bounding box center [211, 148] width 51 height 31
